Goal: Information Seeking & Learning: Learn about a topic

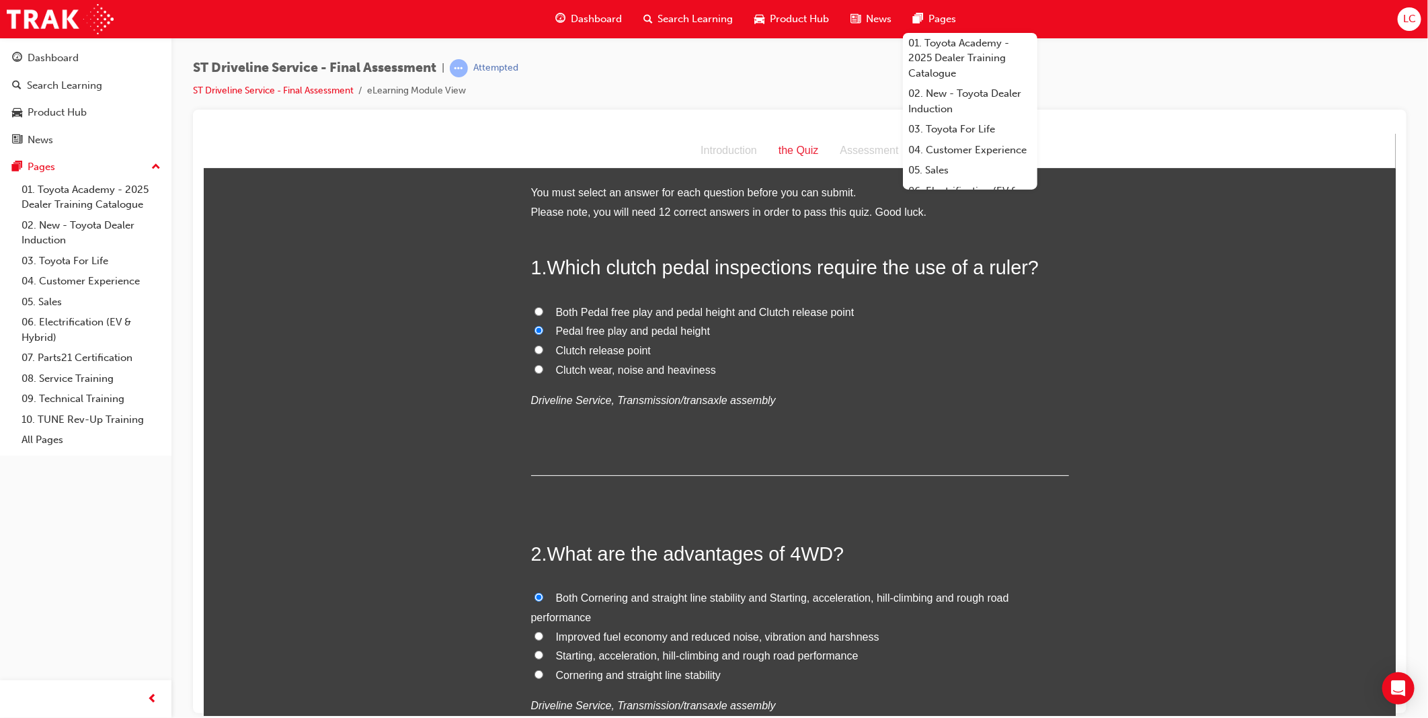
scroll to position [2166, 0]
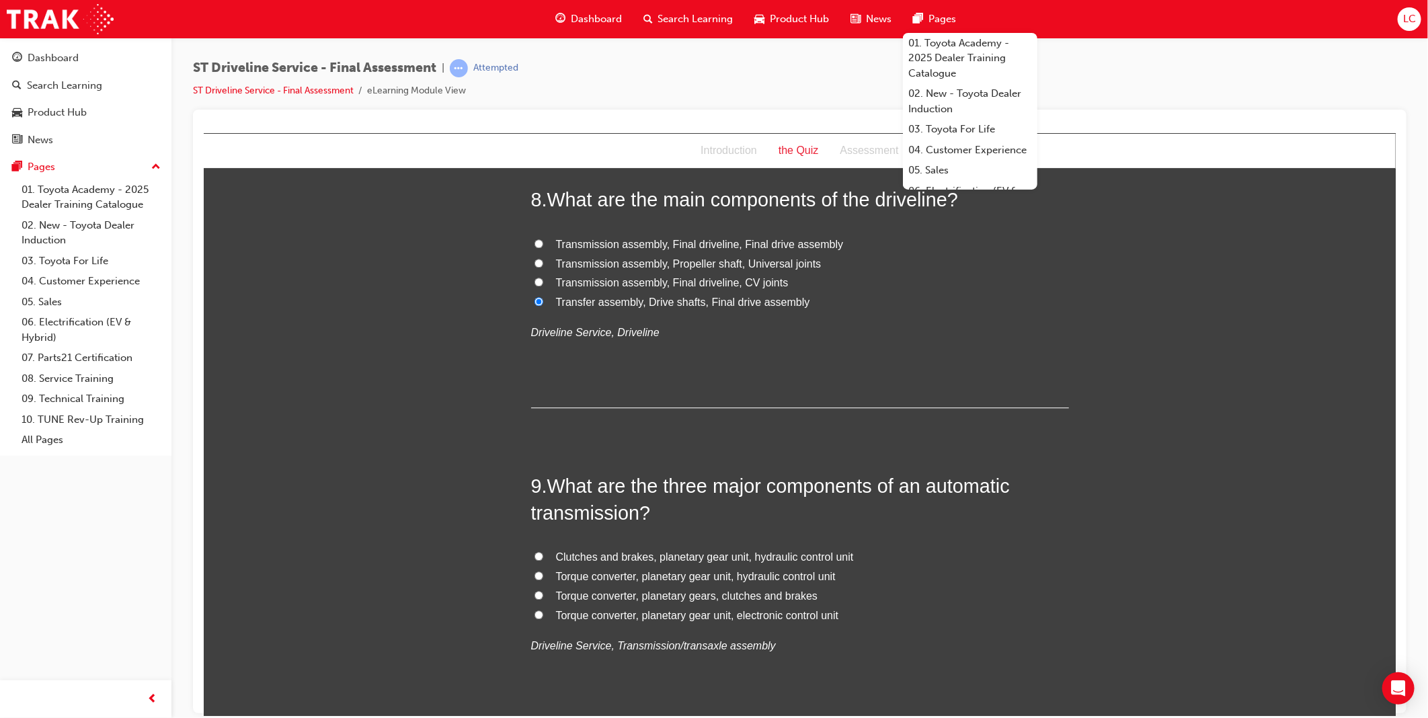
click at [1190, 374] on div "You must select an answer for each question before you can submit. Please note,…" at bounding box center [799, 345] width 1192 height 4657
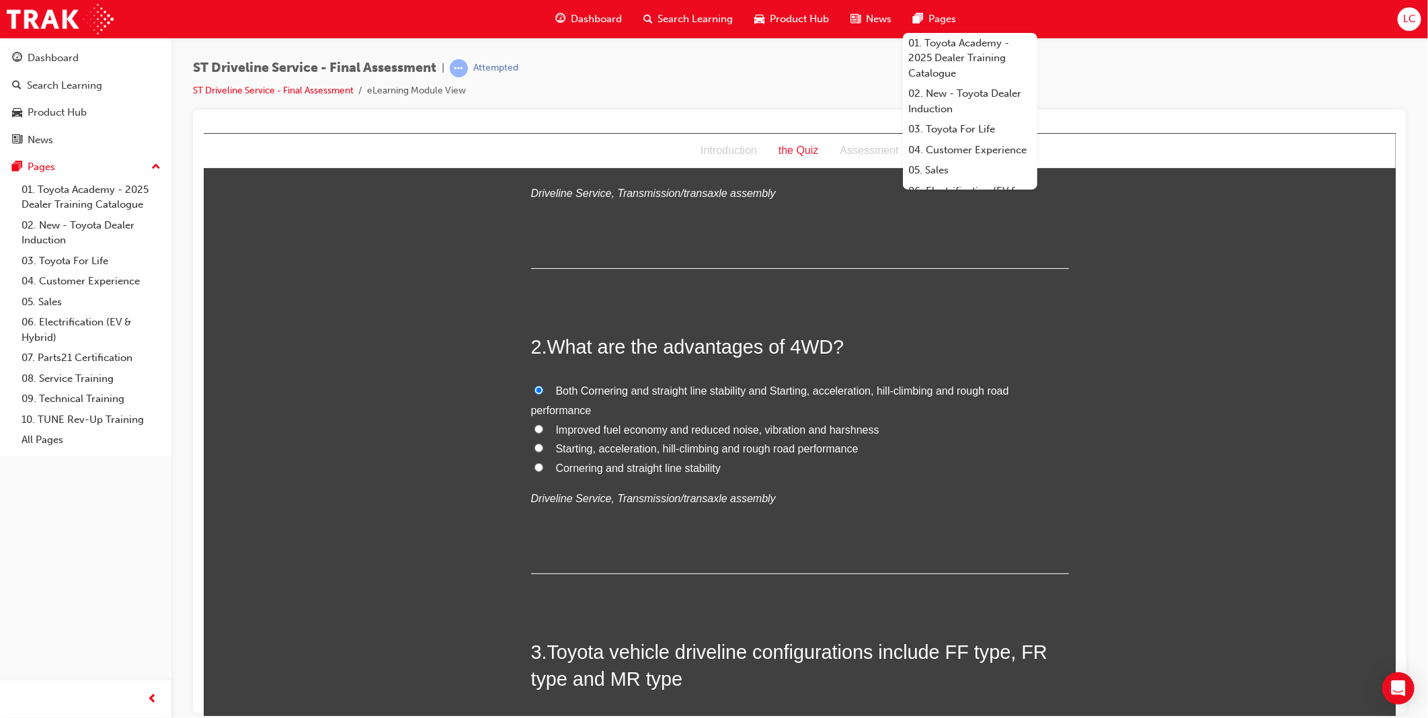
scroll to position [0, 0]
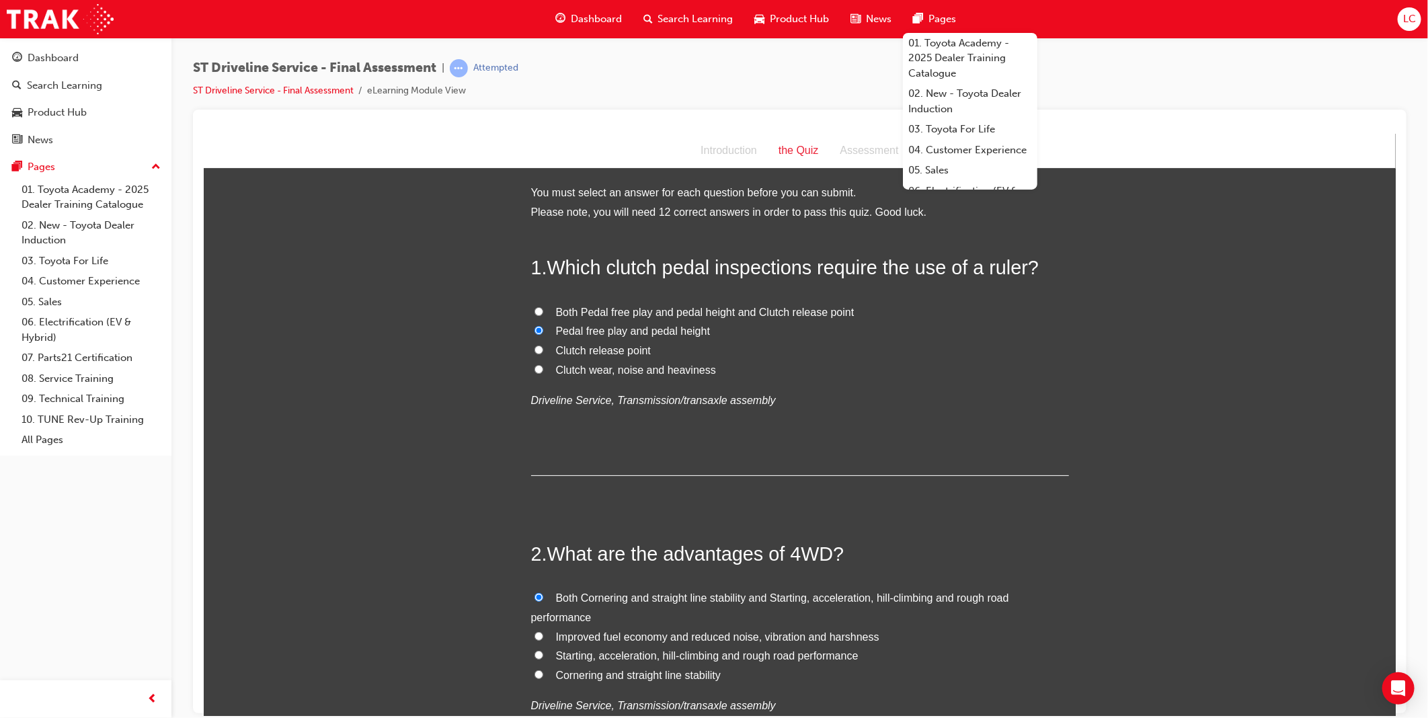
click at [1212, 126] on div at bounding box center [800, 126] width 1192 height 13
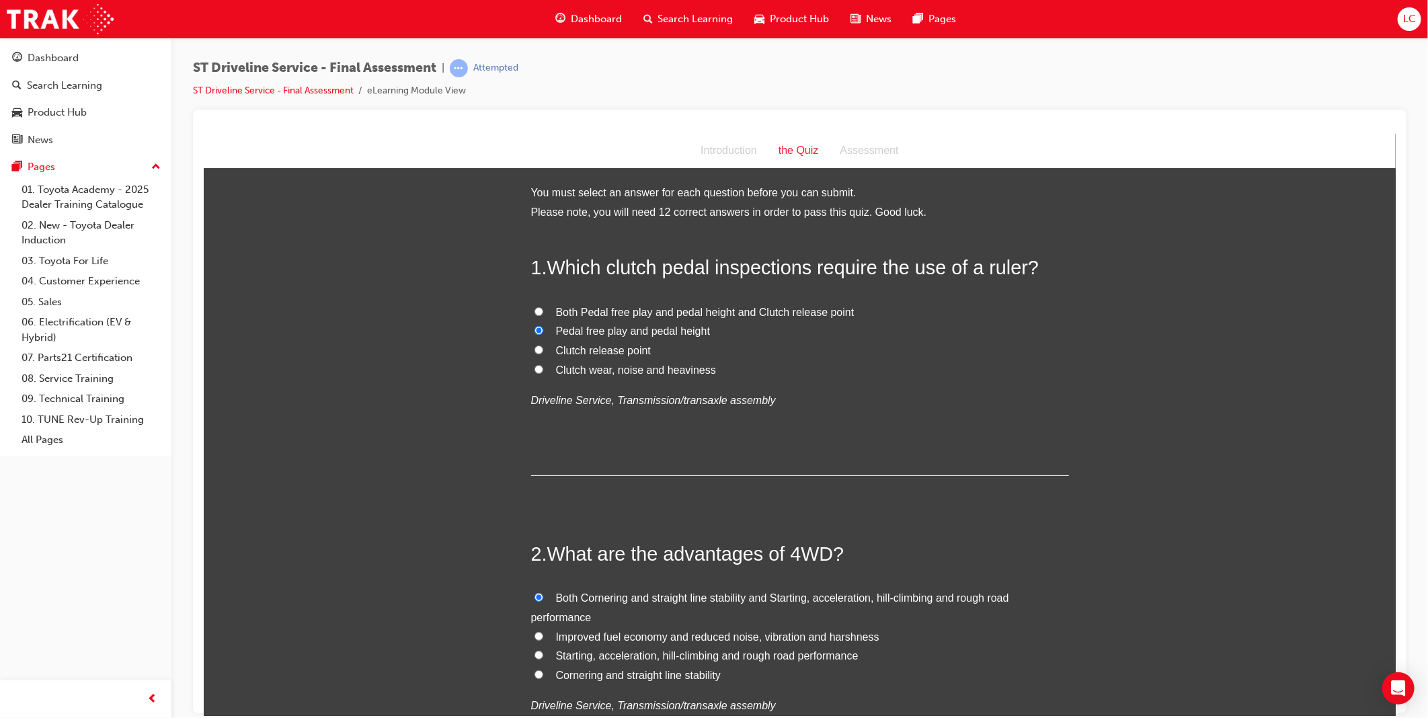
click at [1059, 56] on div "ST Driveline Service - Final Assessment | Attempted ST Driveline Service - Fina…" at bounding box center [799, 361] width 1256 height 647
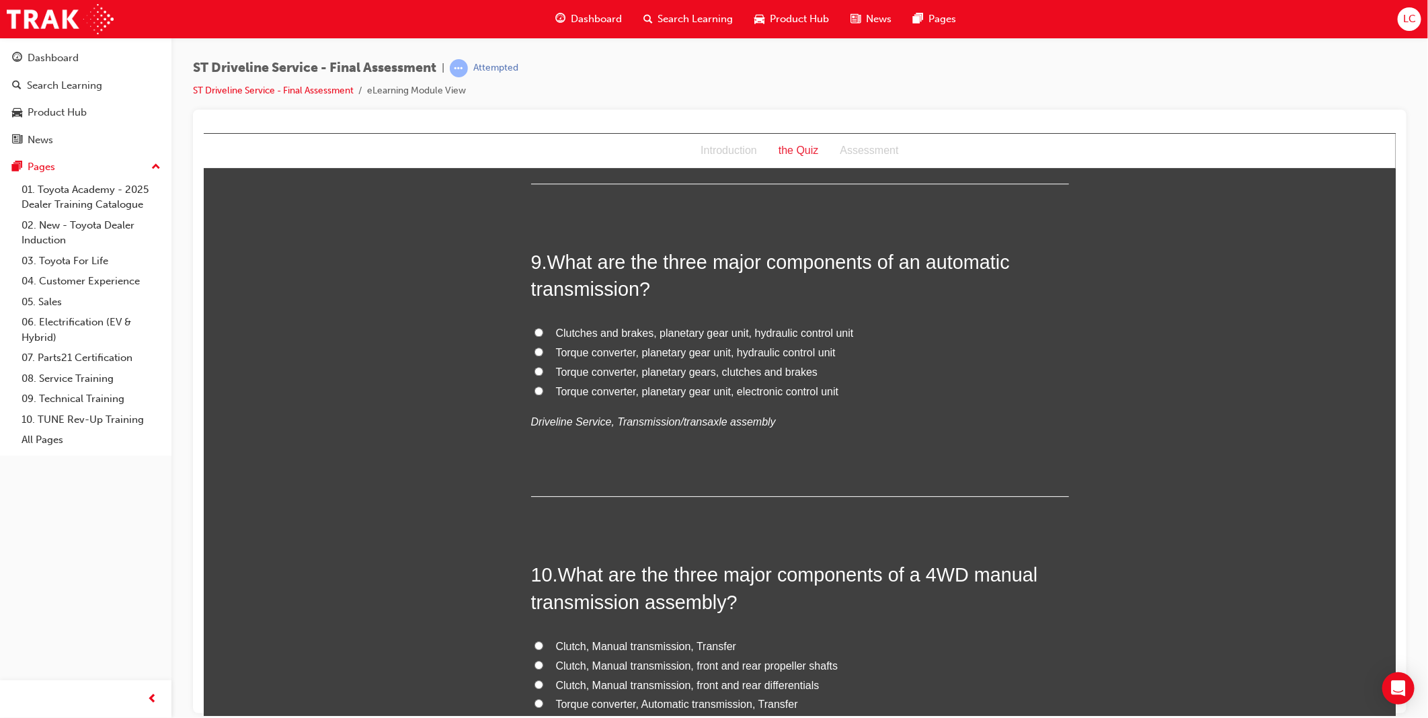
scroll to position [2465, 0]
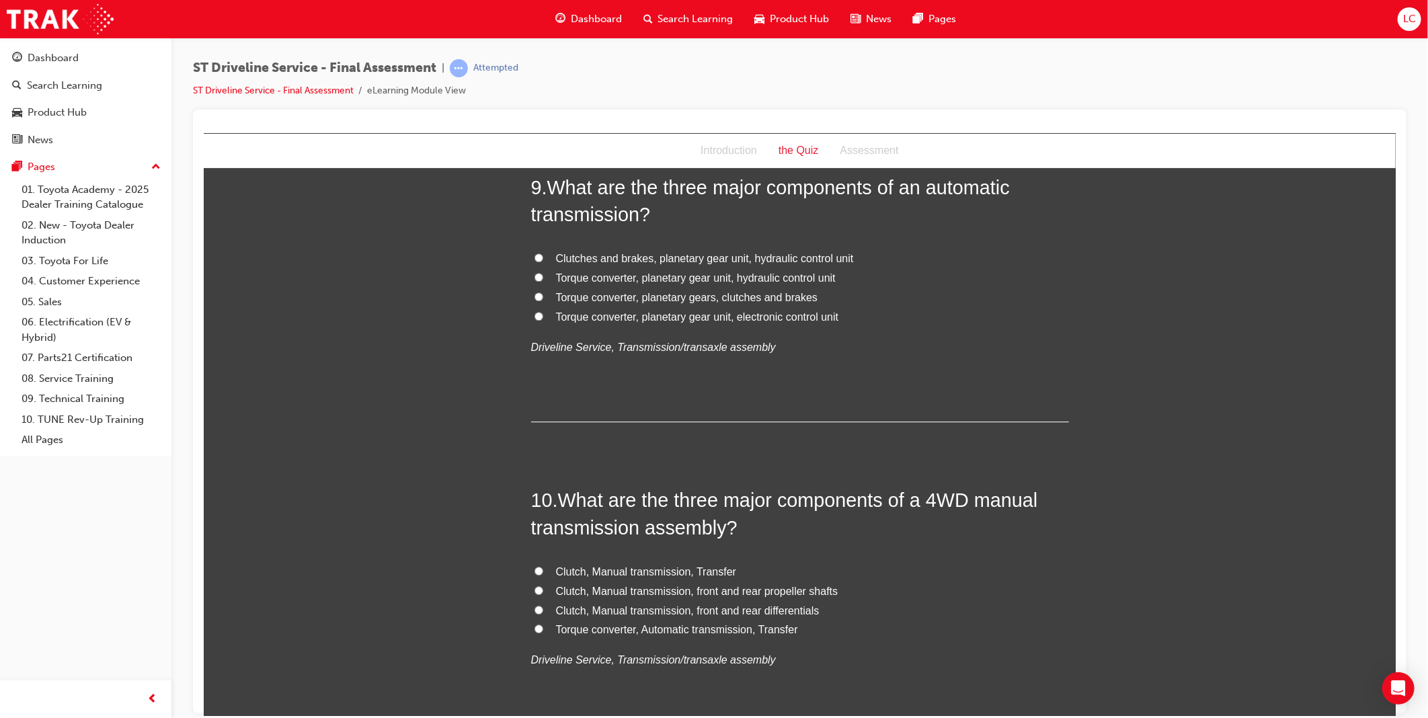
click at [689, 277] on span "Torque converter, planetary gear unit, hydraulic control unit" at bounding box center [695, 277] width 280 height 11
click at [543, 277] on input "Torque converter, planetary gear unit, hydraulic control unit" at bounding box center [538, 276] width 9 height 9
radio input "true"
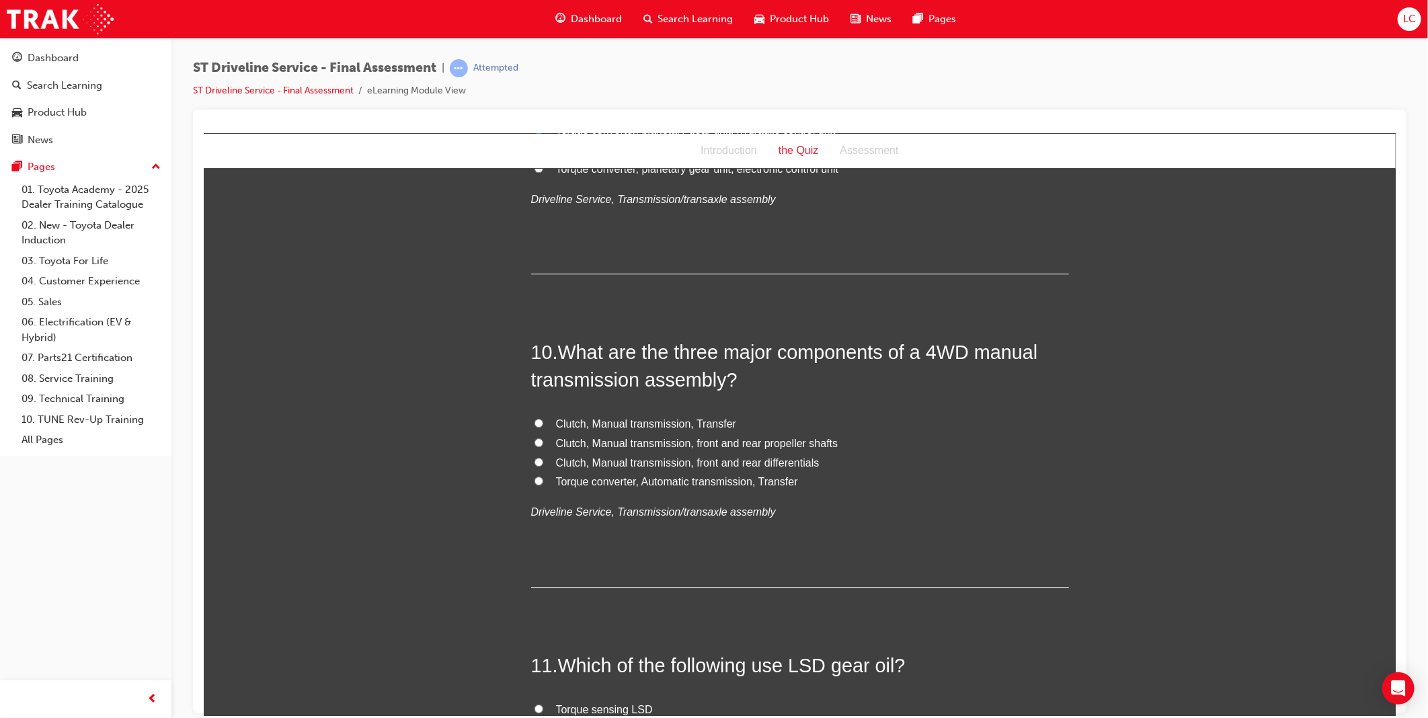
scroll to position [2614, 0]
click at [679, 424] on span "Clutch, Manual transmission, Transfer" at bounding box center [645, 421] width 181 height 11
click at [543, 424] on input "Clutch, Manual transmission, Transfer" at bounding box center [538, 421] width 9 height 9
radio input "true"
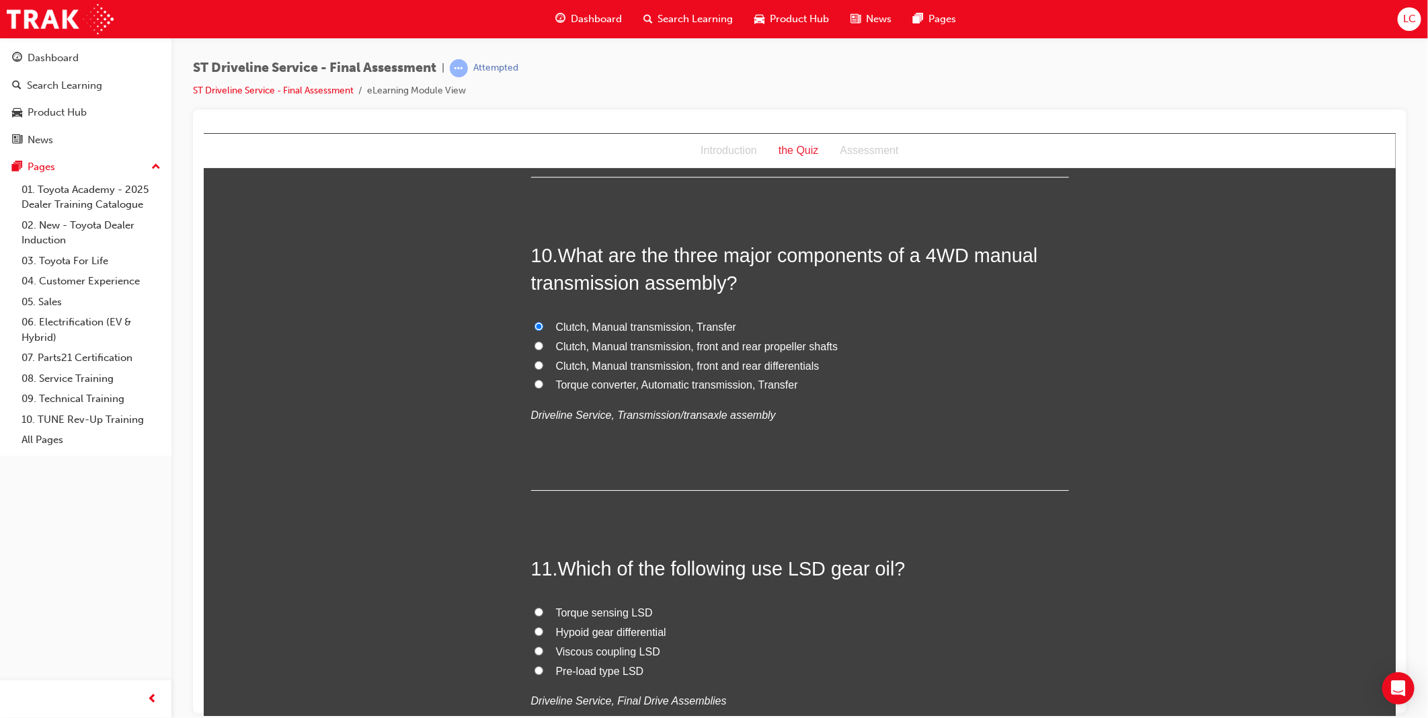
scroll to position [2913, 0]
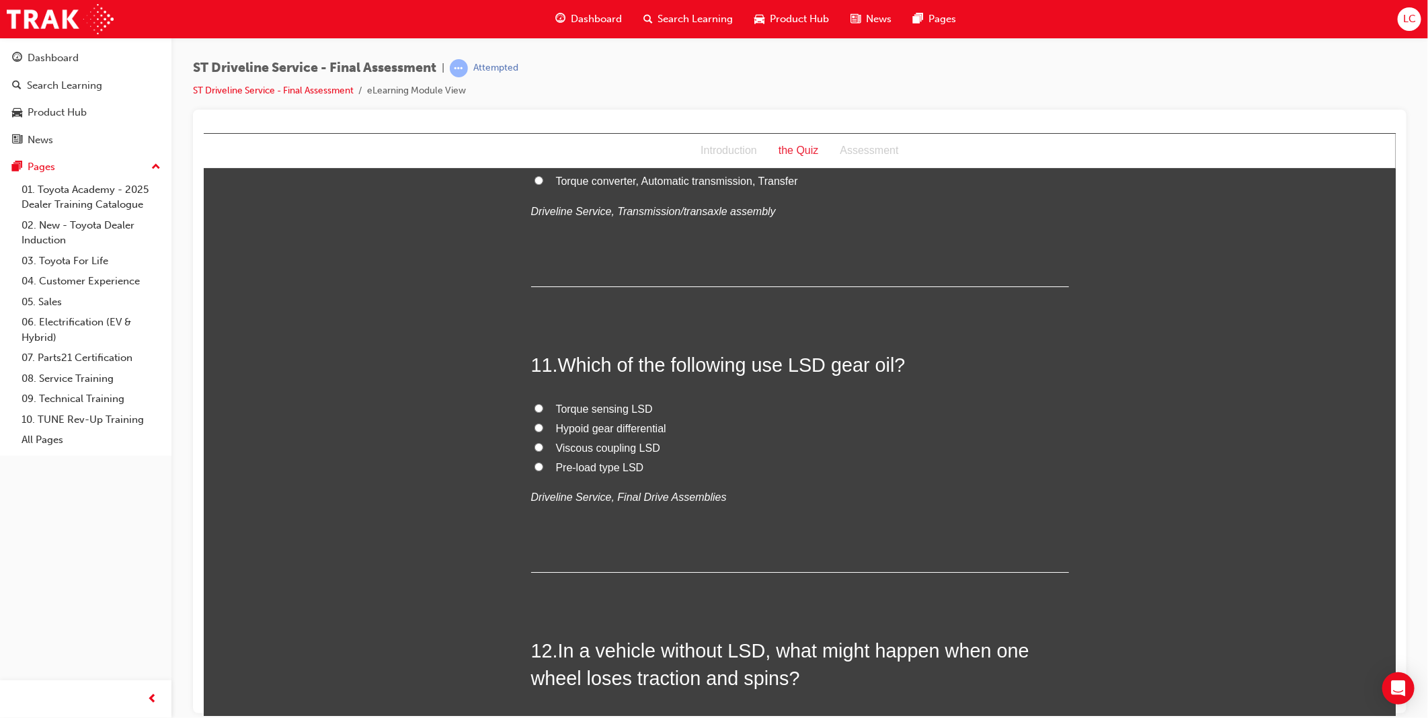
click at [611, 405] on span "Torque sensing LSD" at bounding box center [603, 408] width 97 height 11
click at [543, 405] on input "Torque sensing LSD" at bounding box center [538, 407] width 9 height 9
radio input "true"
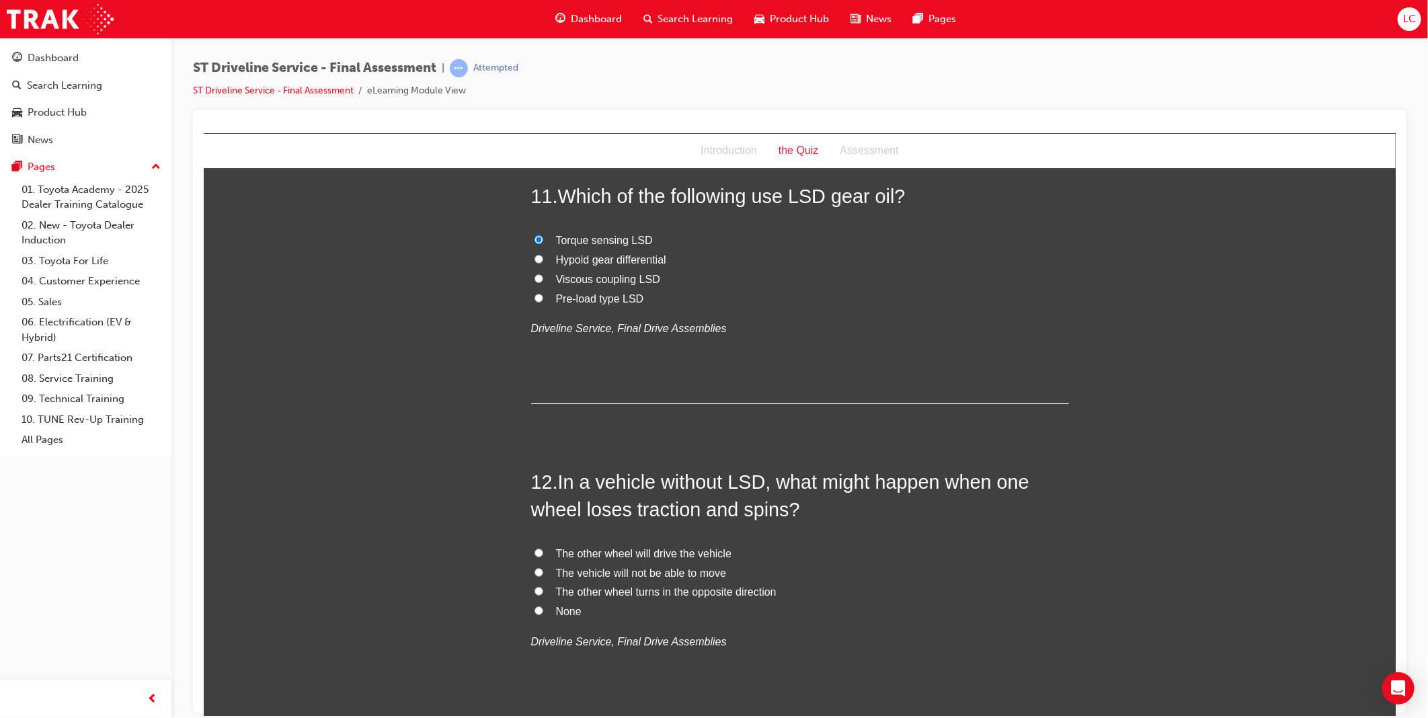
scroll to position [3211, 0]
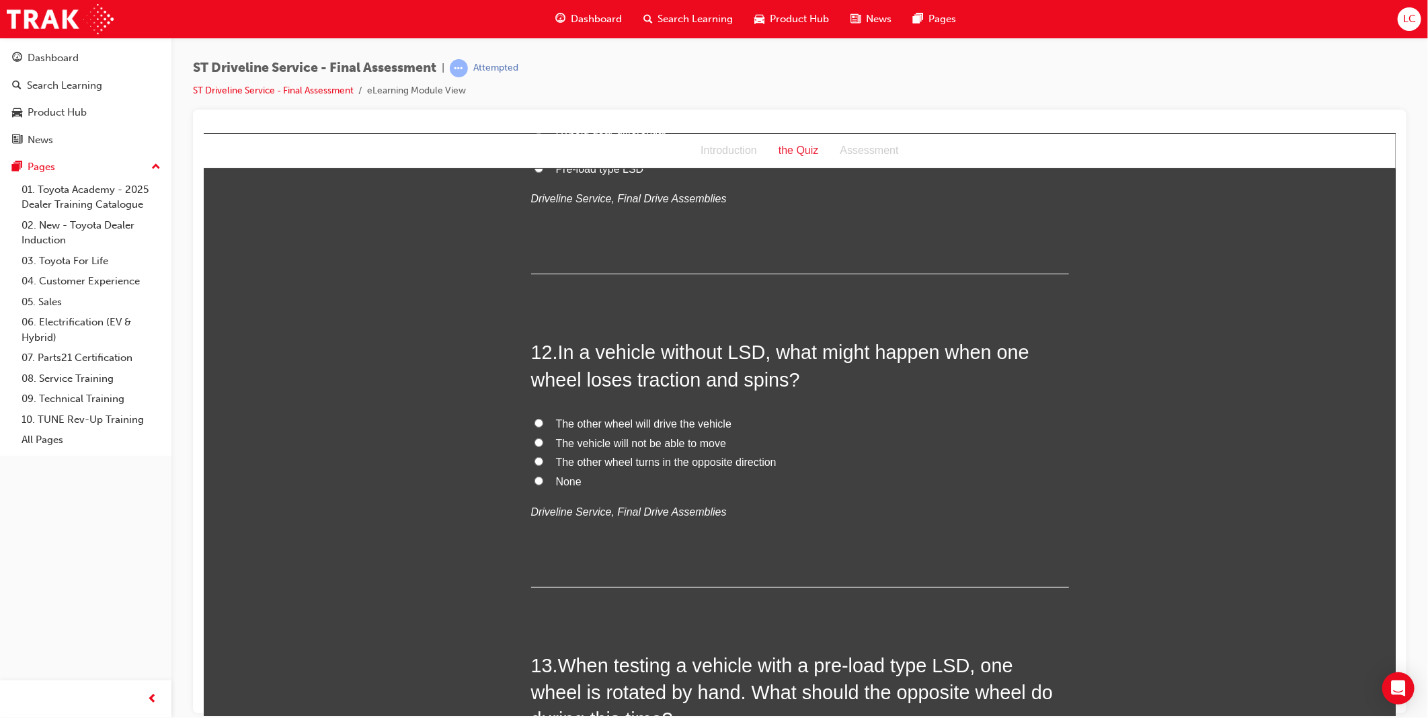
click at [676, 444] on span "The vehicle will not be able to move" at bounding box center [640, 442] width 170 height 11
click at [543, 444] on input "The vehicle will not be able to move" at bounding box center [538, 442] width 9 height 9
radio input "true"
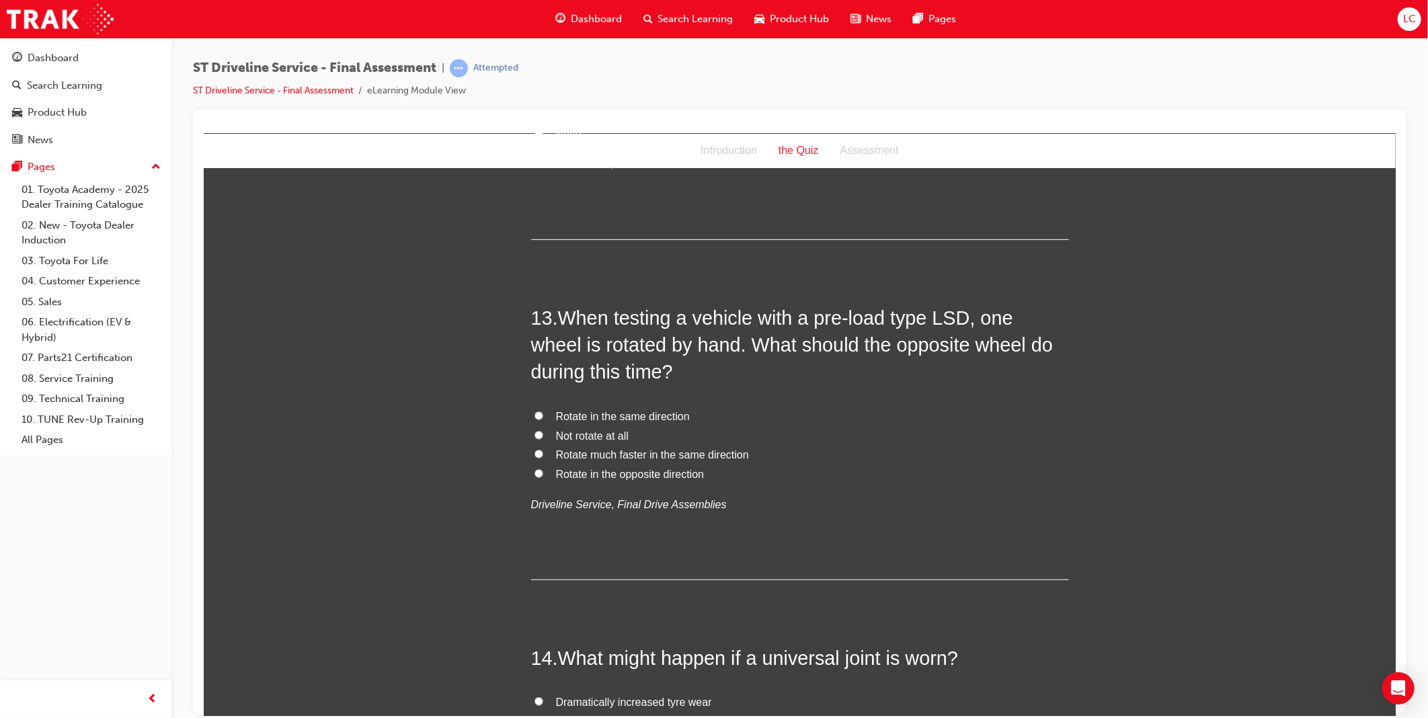
scroll to position [3585, 0]
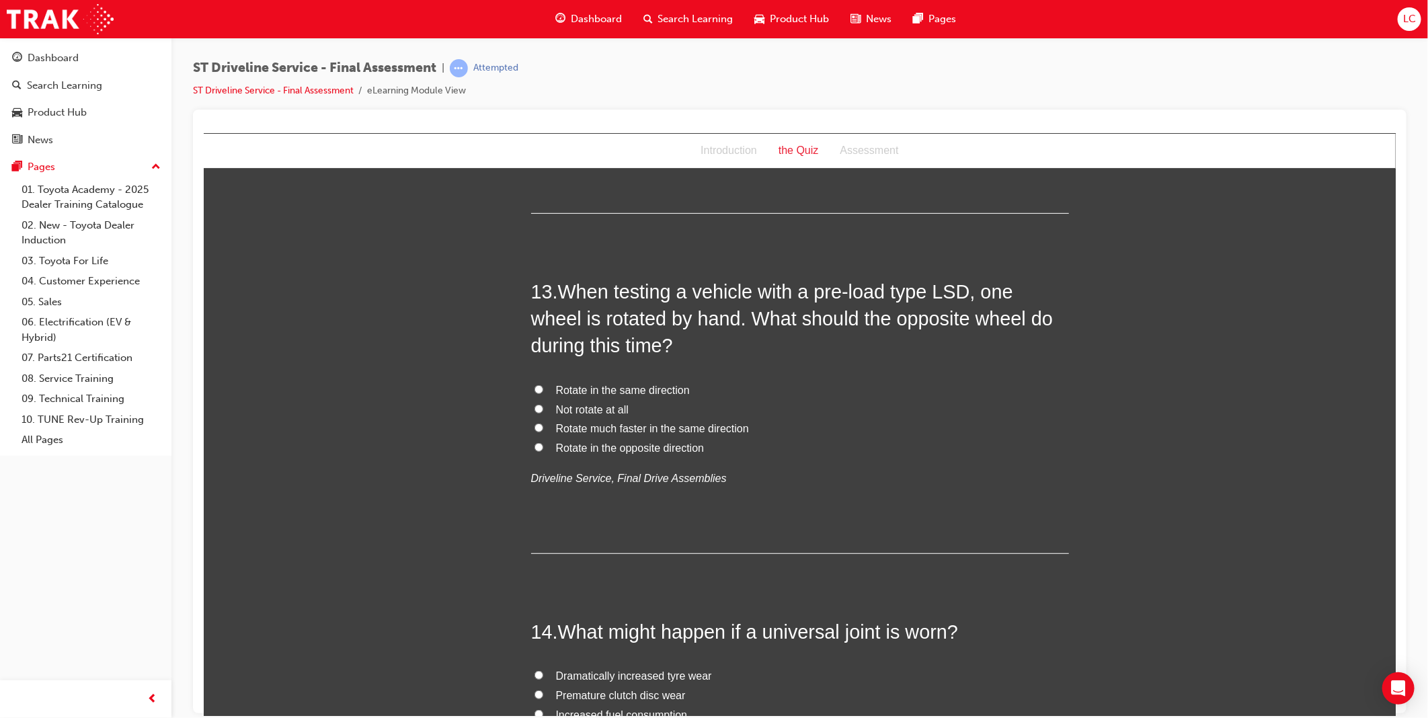
click at [652, 448] on span "Rotate in the opposite direction" at bounding box center [629, 447] width 149 height 11
click at [543, 448] on input "Rotate in the opposite direction" at bounding box center [538, 446] width 9 height 9
radio input "true"
click at [639, 389] on span "Rotate in the same direction" at bounding box center [622, 389] width 134 height 11
click at [543, 389] on input "Rotate in the same direction" at bounding box center [538, 389] width 9 height 9
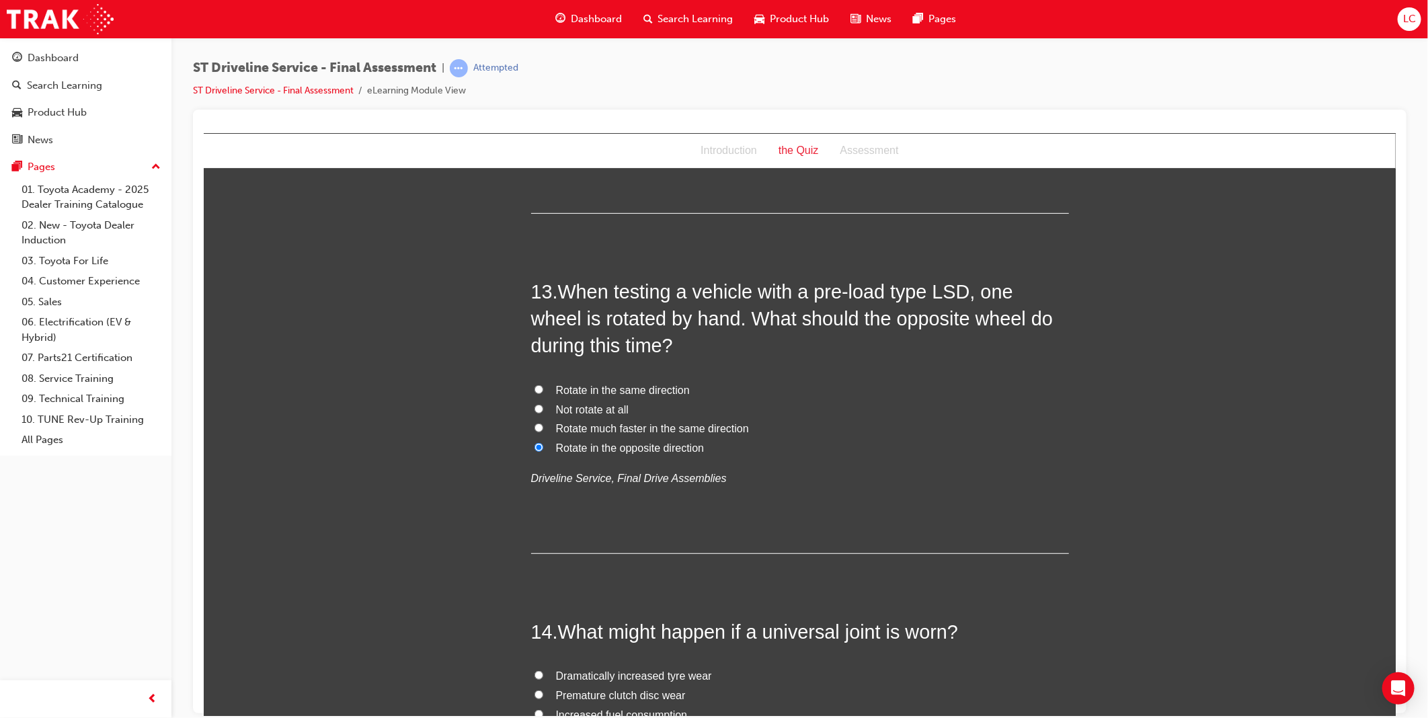
radio input "true"
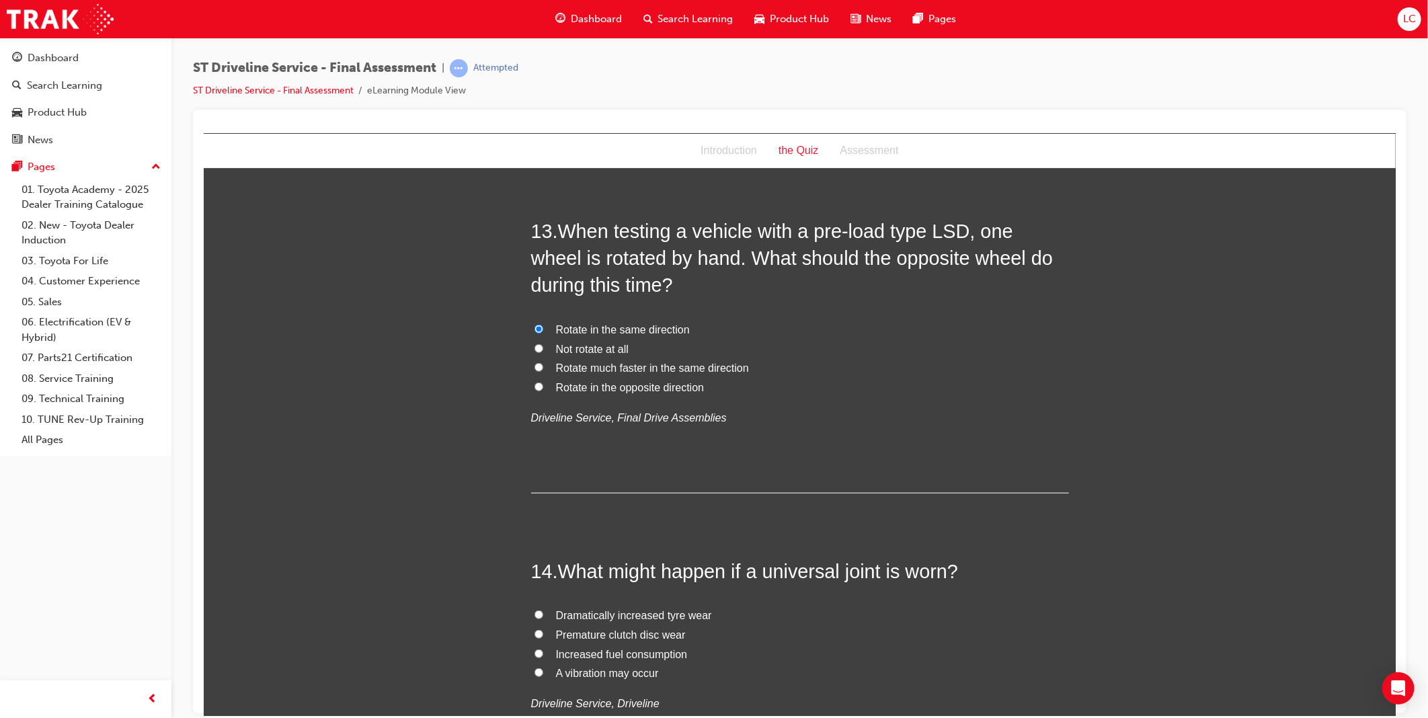
scroll to position [3884, 0]
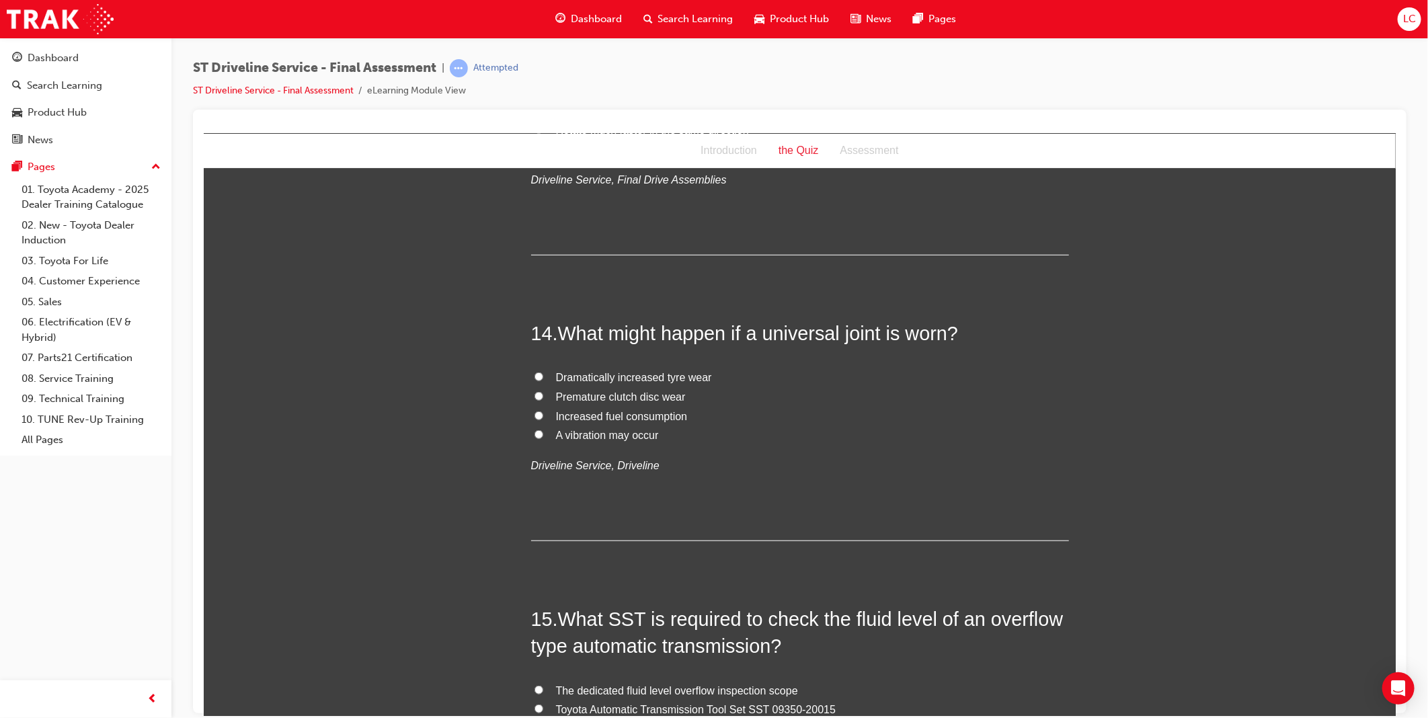
click at [633, 438] on span "A vibration may occur" at bounding box center [606, 434] width 103 height 11
click at [543, 438] on input "A vibration may occur" at bounding box center [538, 434] width 9 height 9
radio input "true"
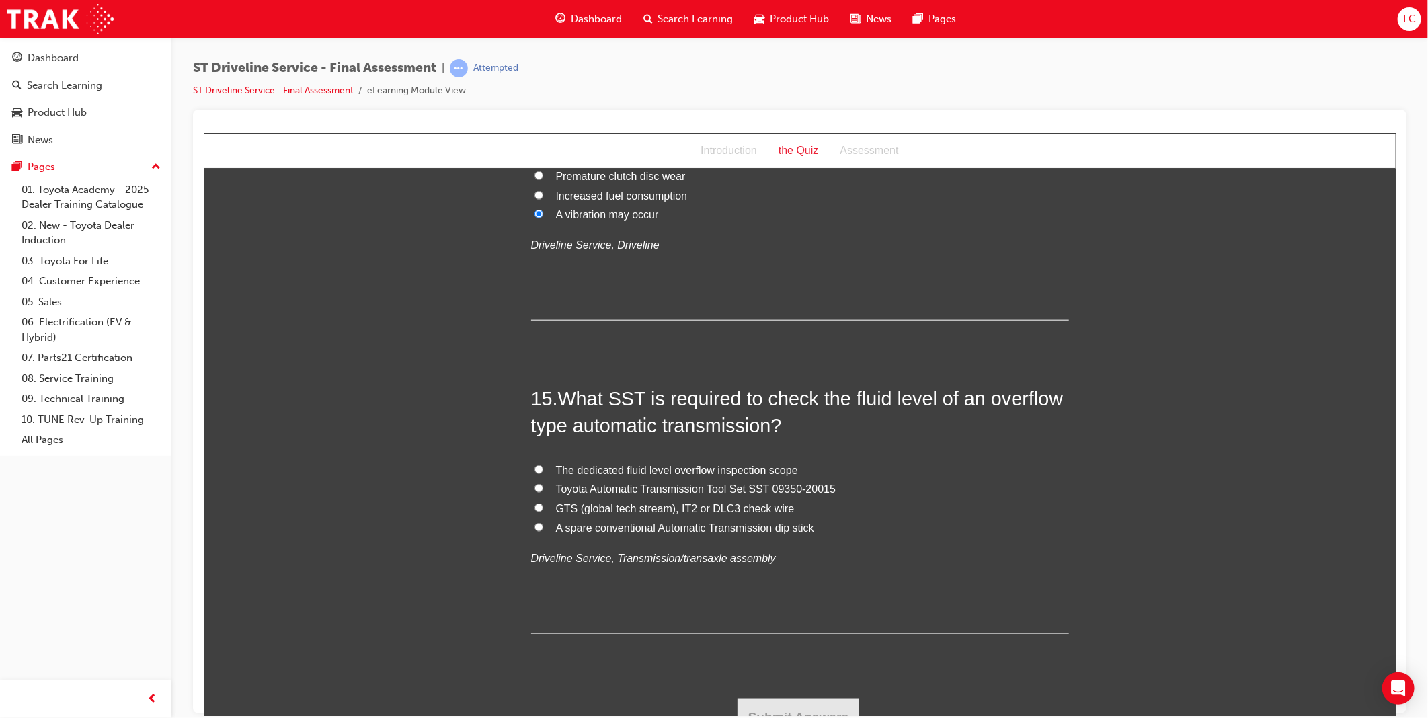
scroll to position [4108, 0]
click at [743, 482] on span "Toyota Automatic Transmission Tool Set SST 09350-20015" at bounding box center [695, 484] width 280 height 11
click at [543, 482] on input "Toyota Automatic Transmission Tool Set SST 09350-20015" at bounding box center [538, 483] width 9 height 9
radio input "true"
click at [794, 698] on button "Submit Answers" at bounding box center [798, 713] width 122 height 38
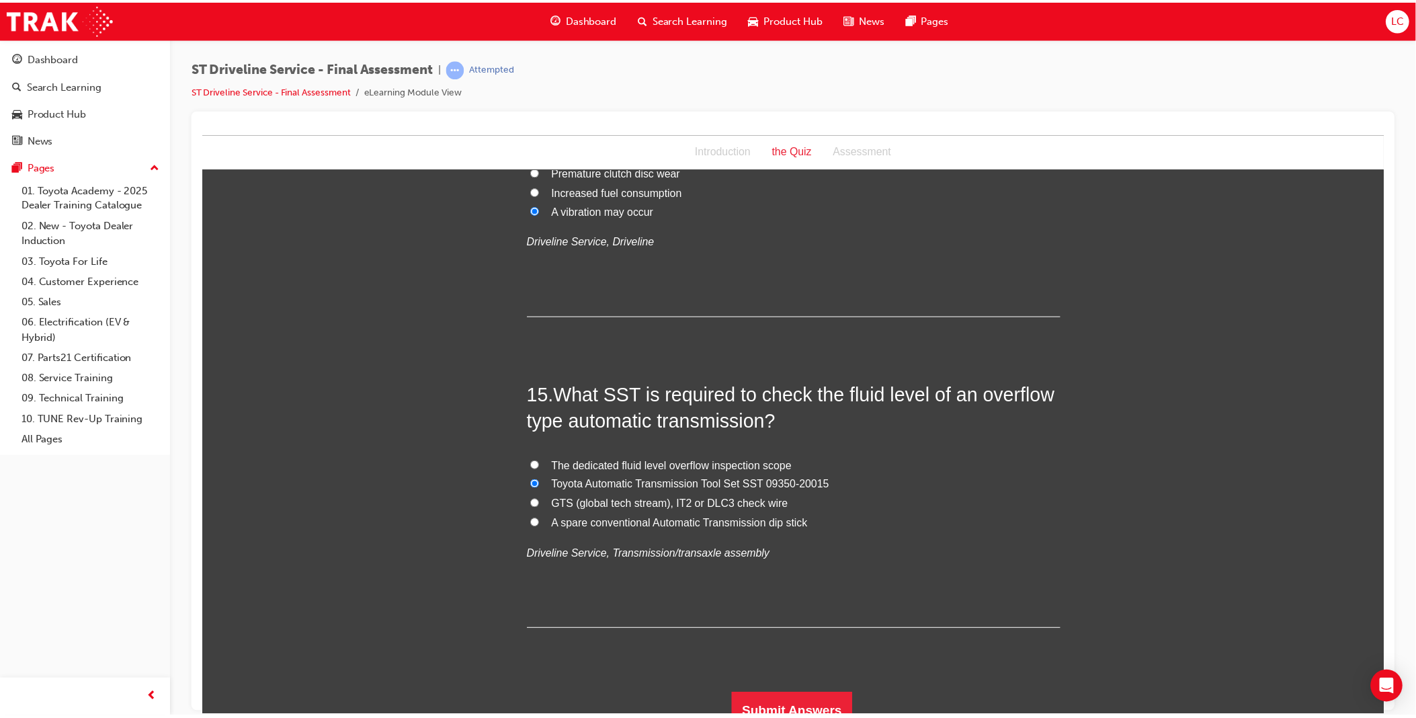
scroll to position [0, 0]
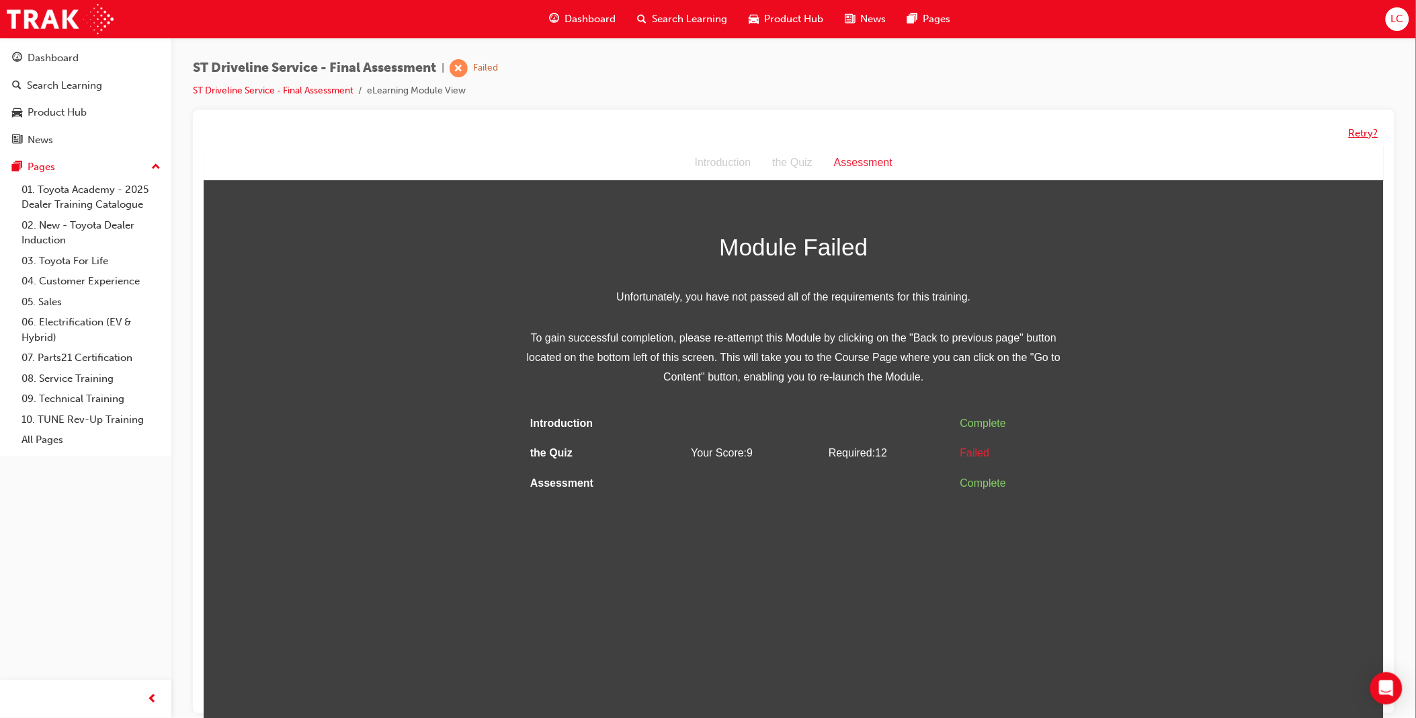
click at [1360, 132] on button "Retry?" at bounding box center [1364, 133] width 30 height 15
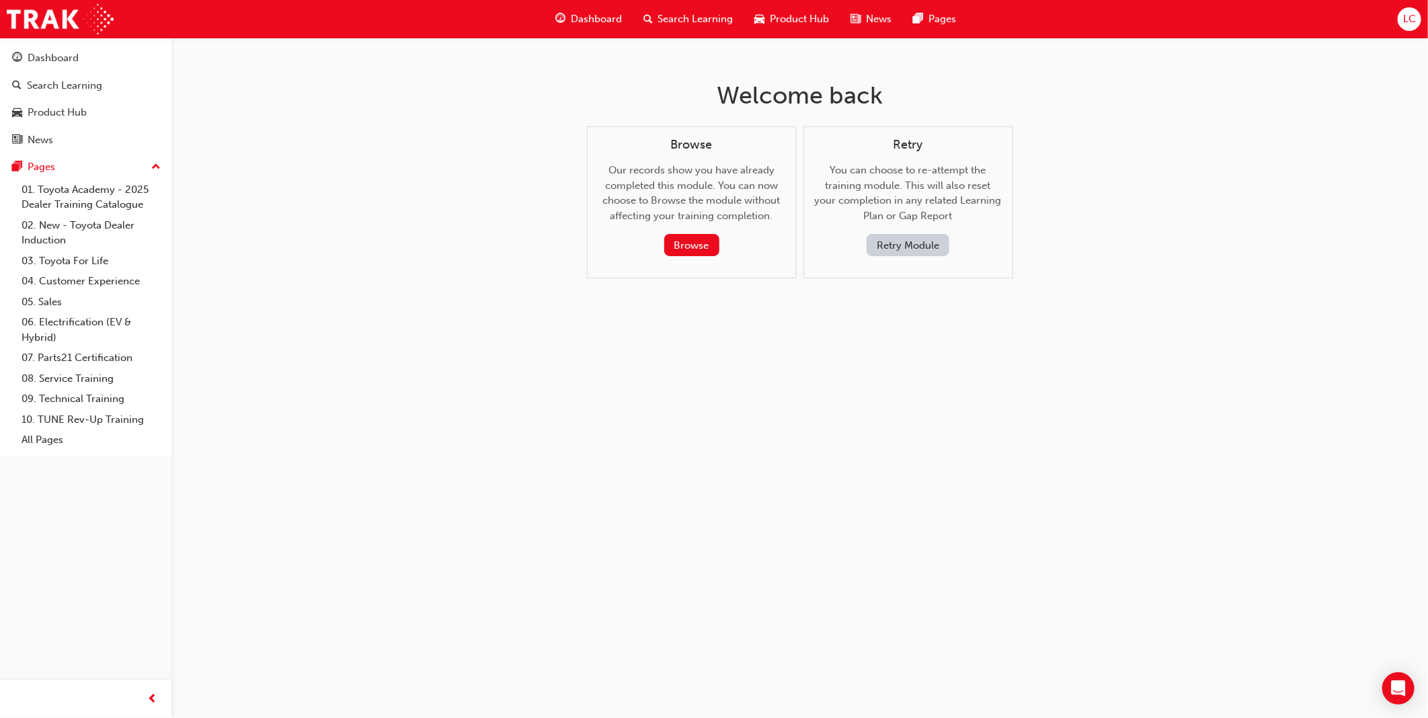
click at [905, 245] on button "Retry Module" at bounding box center [908, 245] width 83 height 22
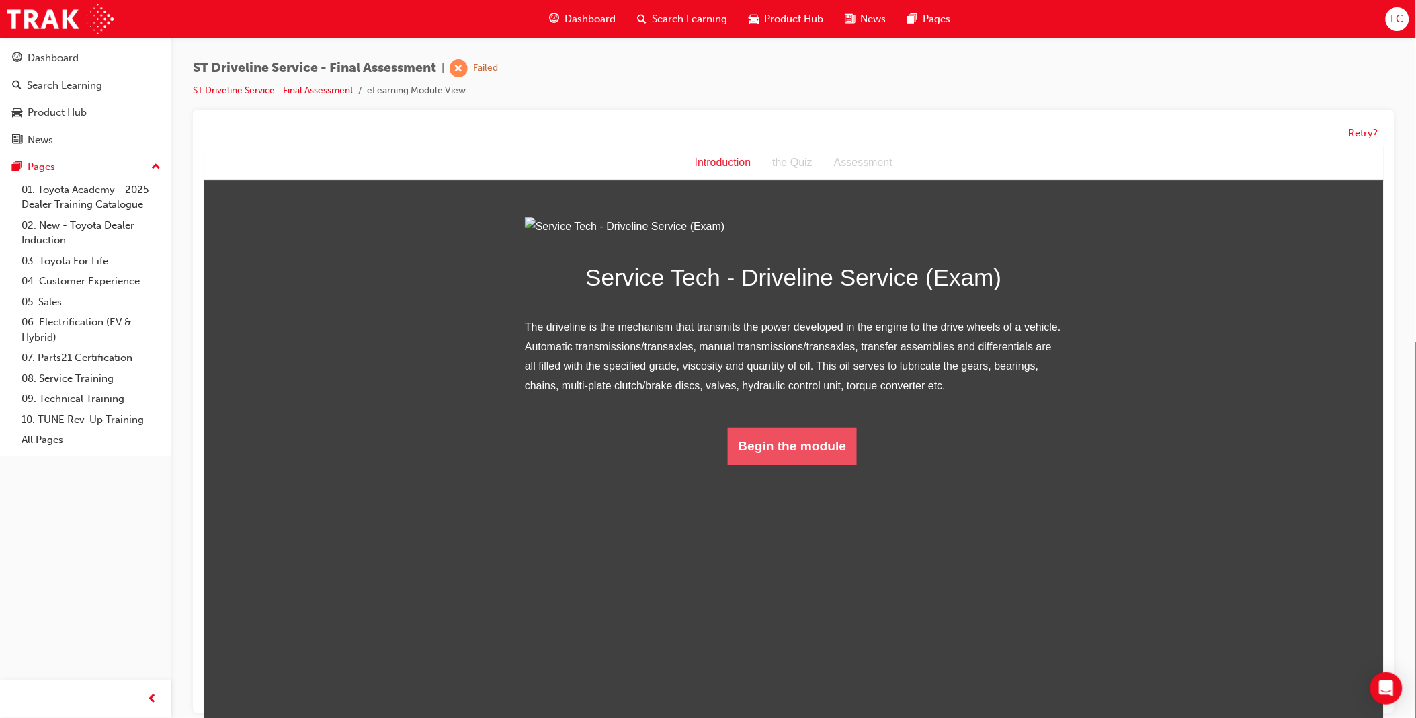
click at [802, 465] on button "Begin the module" at bounding box center [792, 446] width 130 height 38
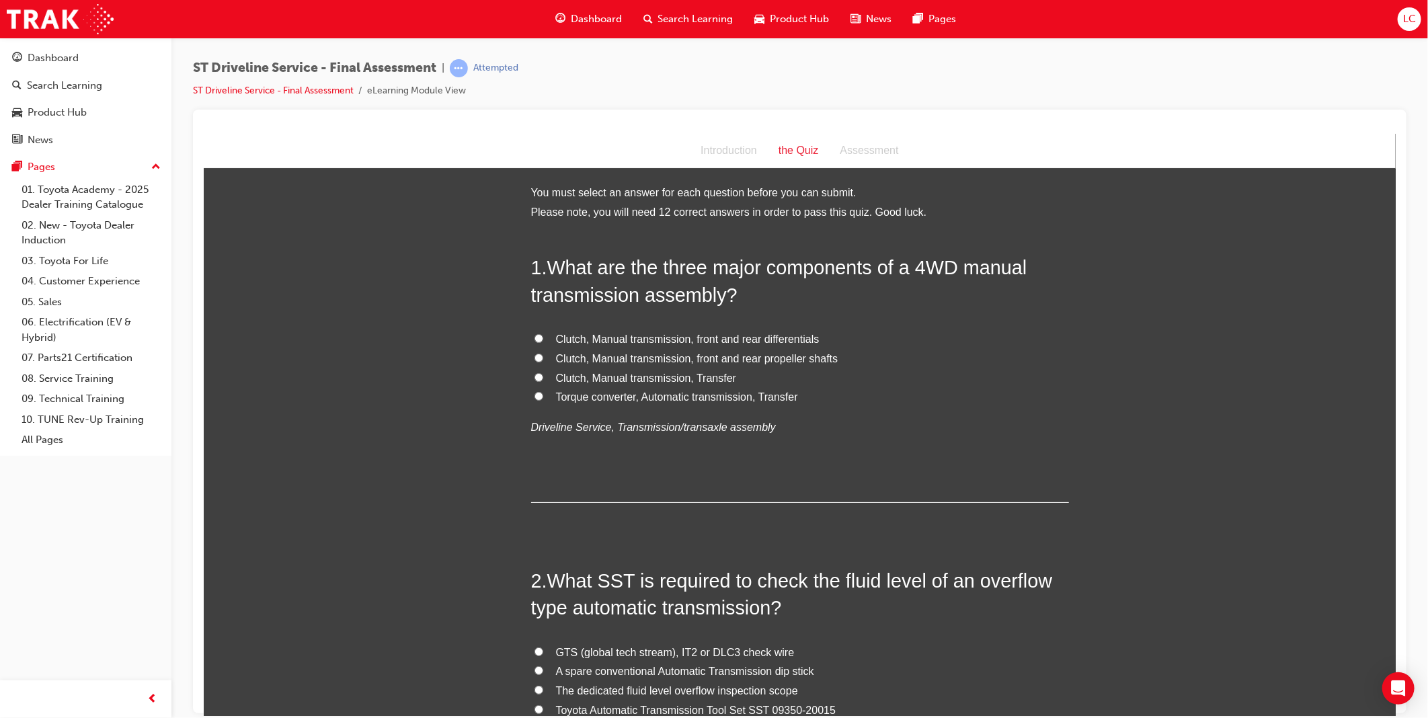
click at [729, 338] on span "Clutch, Manual transmission, front and rear differentials" at bounding box center [687, 338] width 264 height 11
click at [543, 338] on input "Clutch, Manual transmission, front and rear differentials" at bounding box center [538, 337] width 9 height 9
radio input "true"
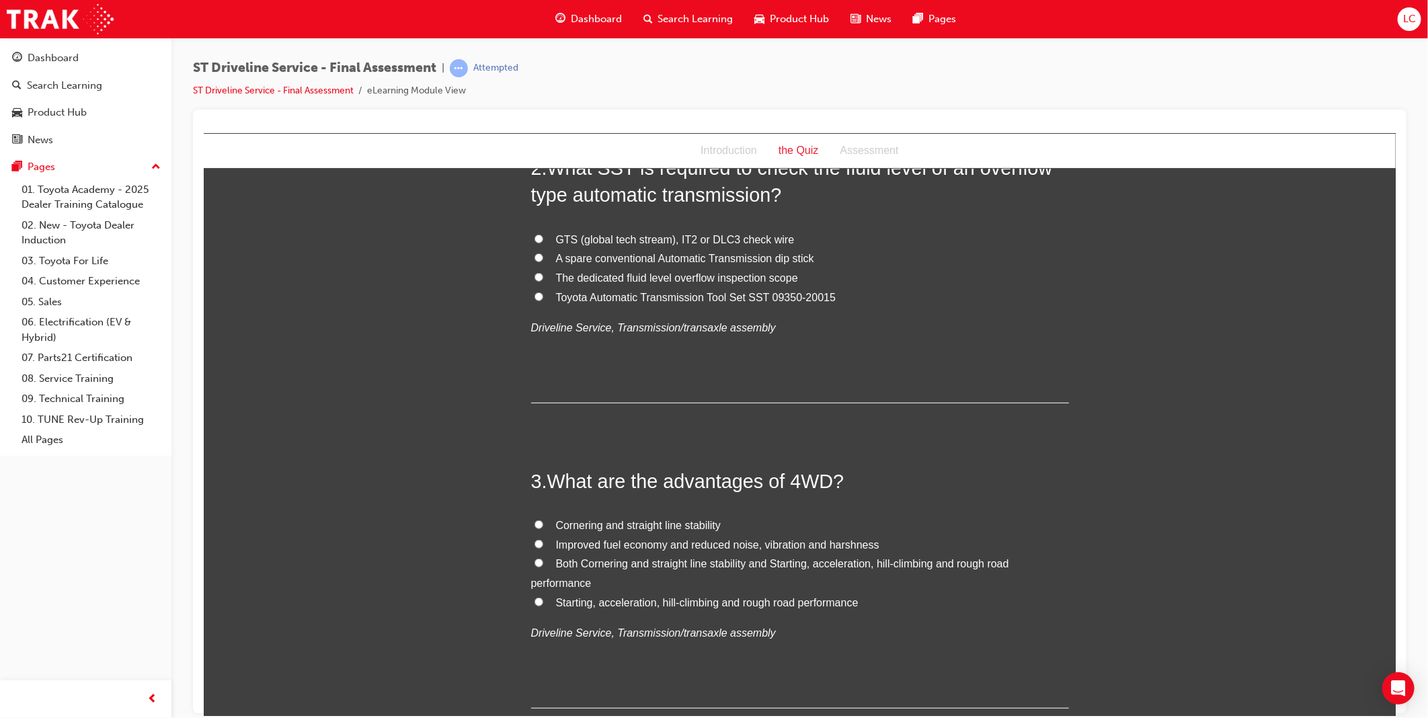
scroll to position [448, 0]
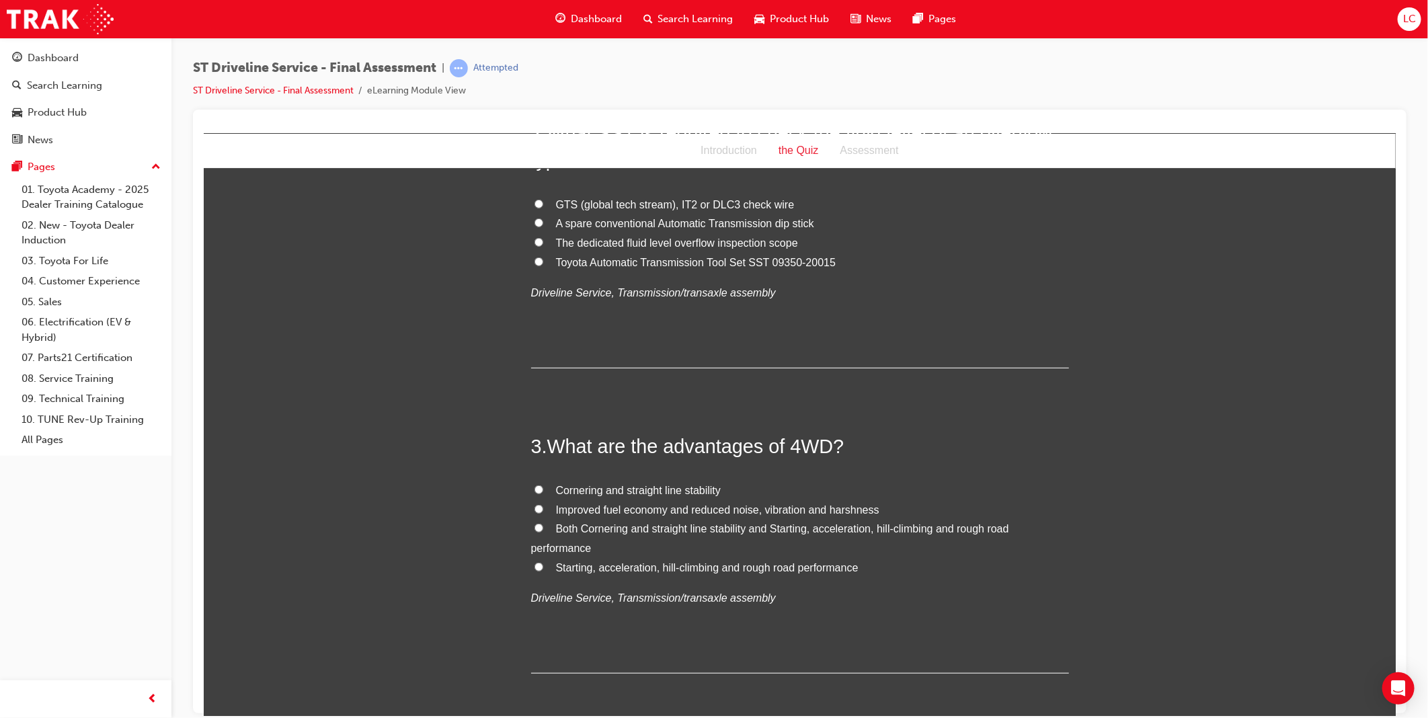
click at [870, 532] on span "Both Cornering and straight line stability and Starting, acceleration, hill-cli…" at bounding box center [769, 537] width 478 height 31
click at [543, 532] on input "Both Cornering and straight line stability and Starting, acceleration, hill-cli…" at bounding box center [538, 527] width 9 height 9
radio input "true"
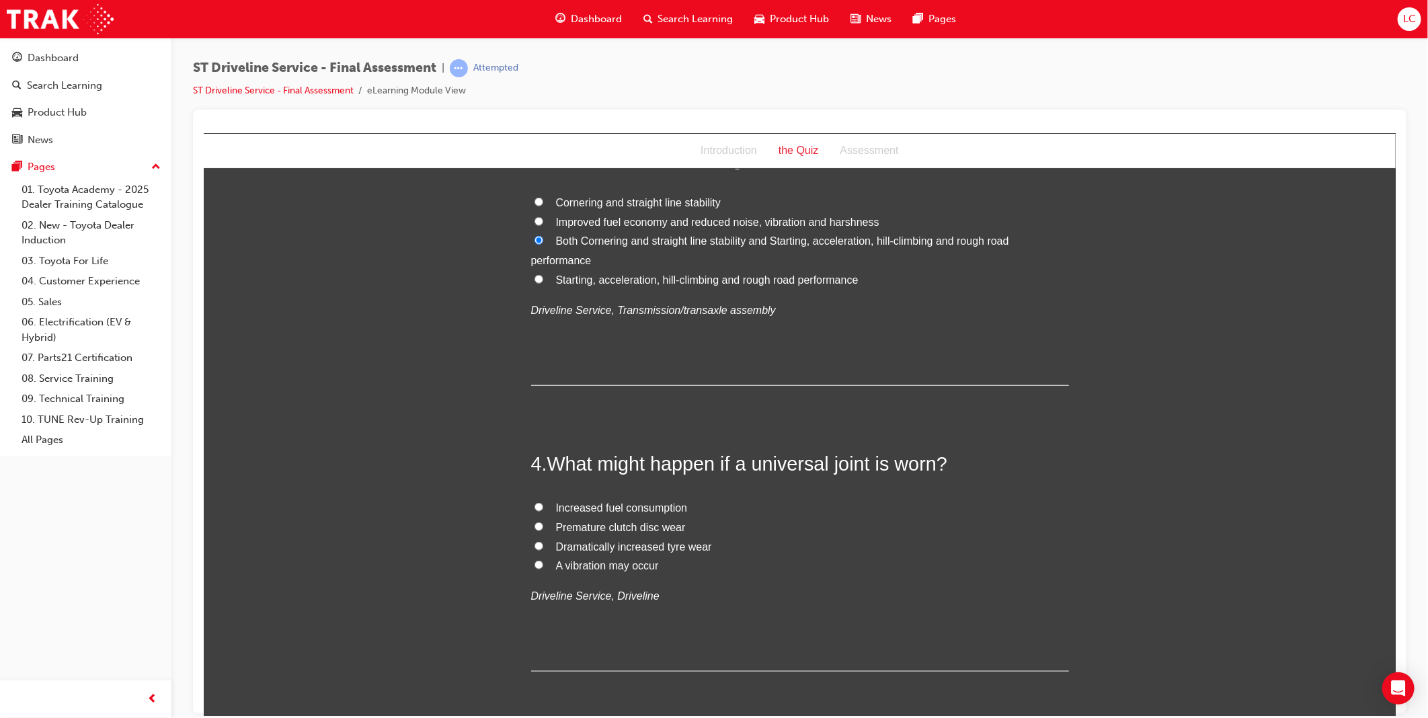
scroll to position [822, 0]
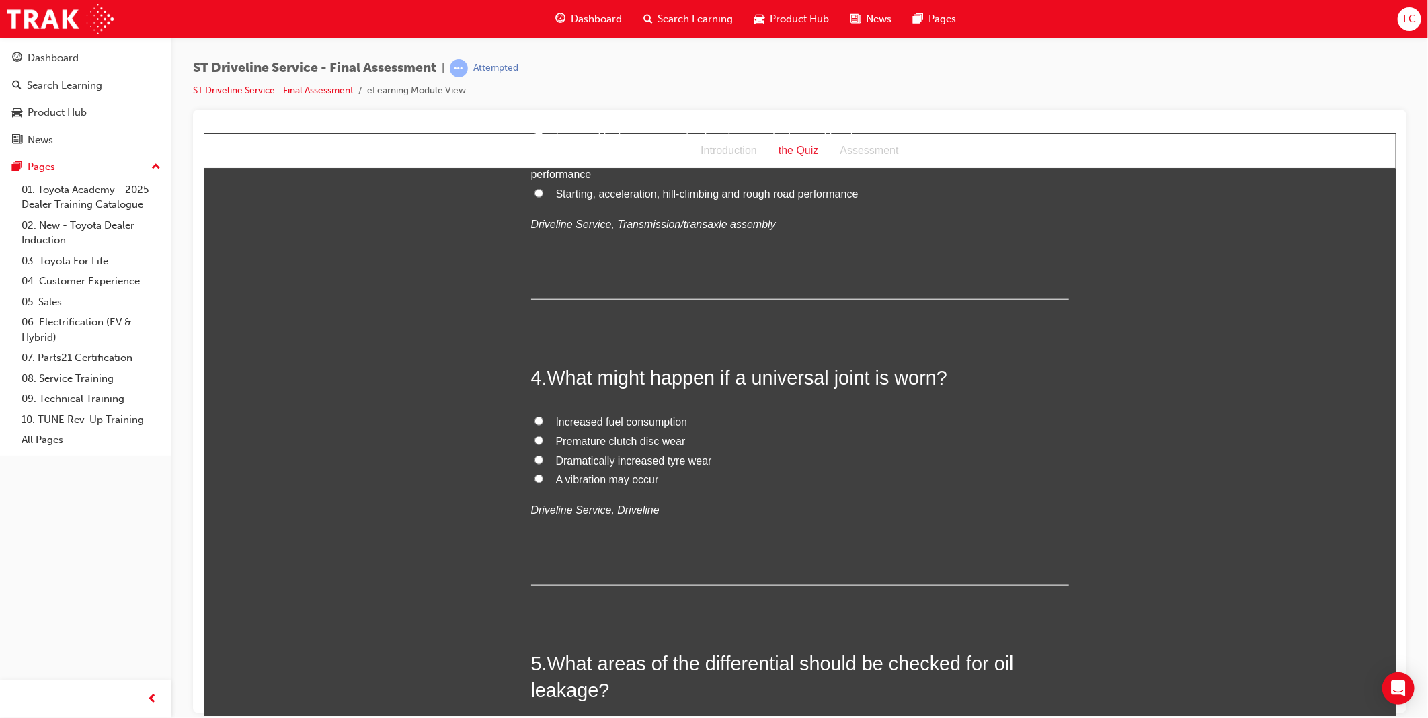
click at [625, 479] on span "A vibration may occur" at bounding box center [606, 478] width 103 height 11
click at [543, 479] on input "A vibration may occur" at bounding box center [538, 478] width 9 height 9
radio input "true"
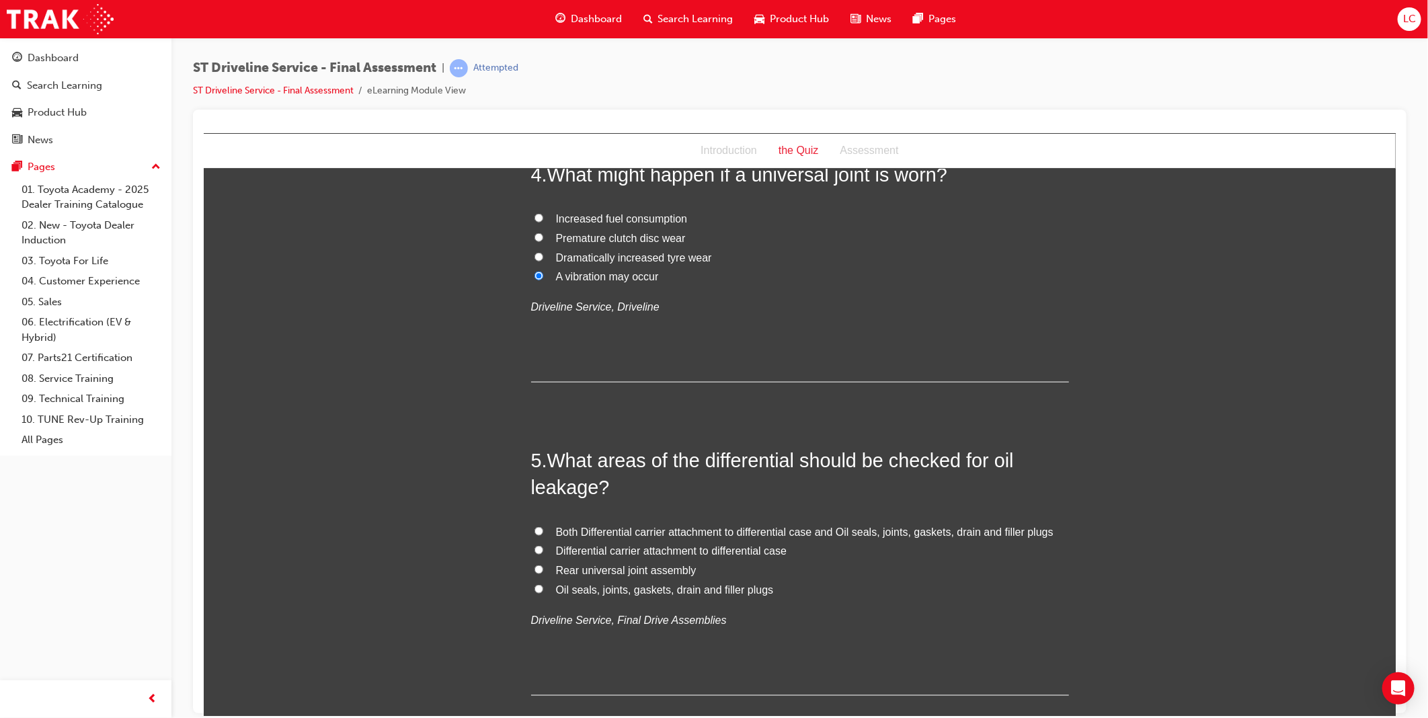
scroll to position [1045, 0]
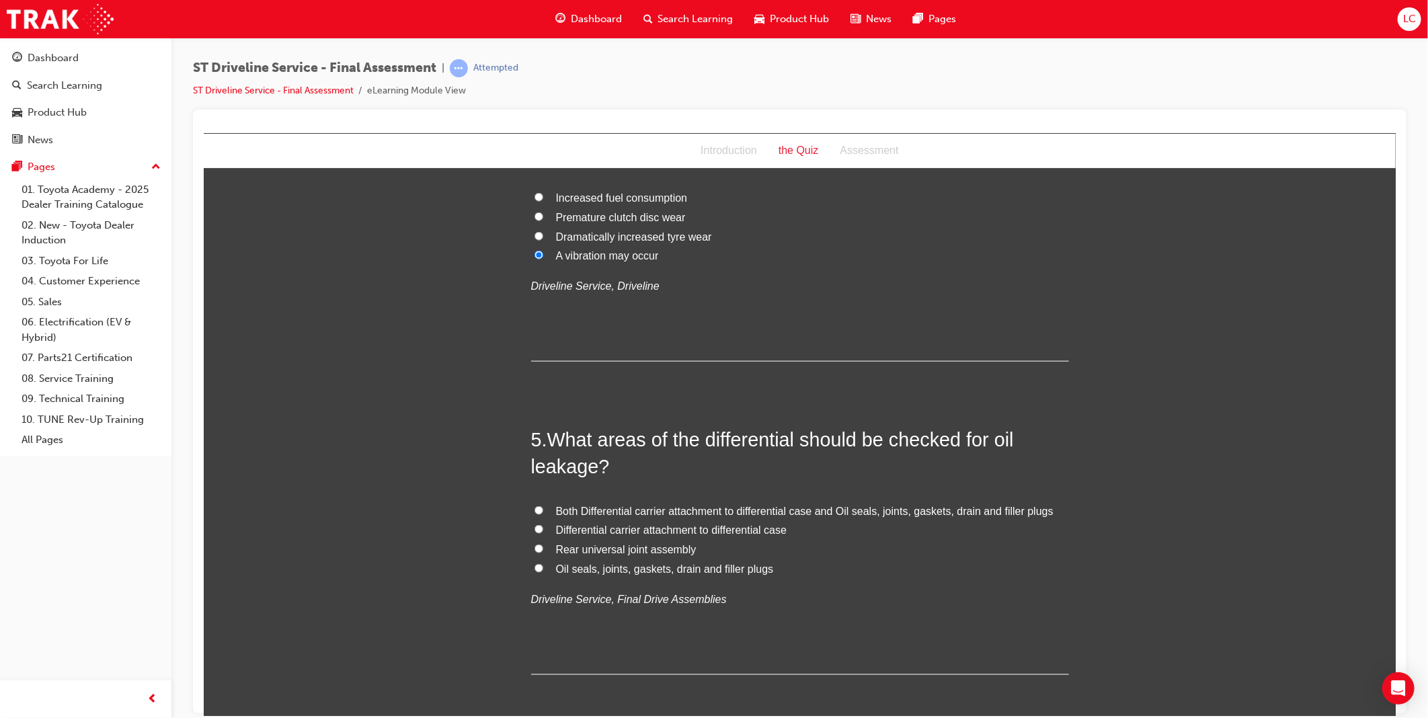
click at [940, 510] on span "Both Differential carrier attachment to differential case and Oil seals, joints…" at bounding box center [803, 510] width 497 height 11
click at [543, 510] on input "Both Differential carrier attachment to differential case and Oil seals, joints…" at bounding box center [538, 510] width 9 height 9
radio input "true"
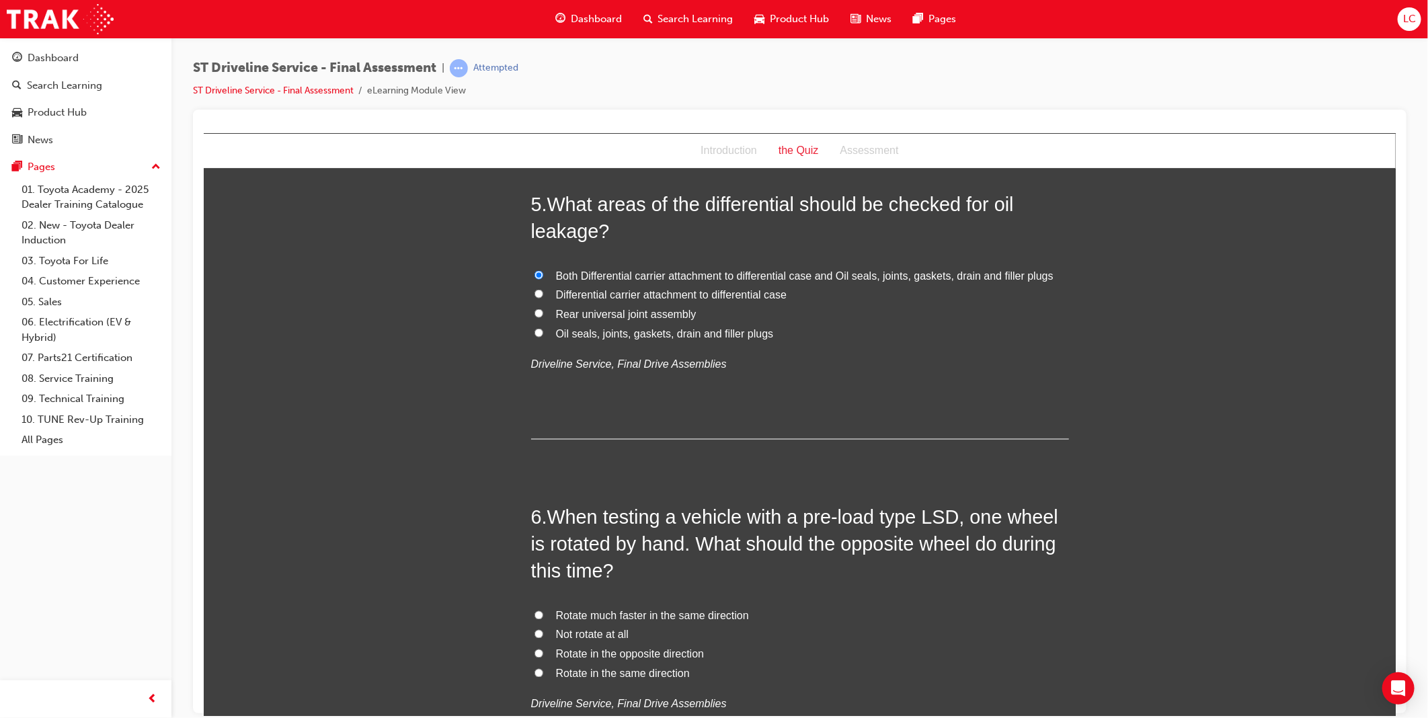
scroll to position [1345, 0]
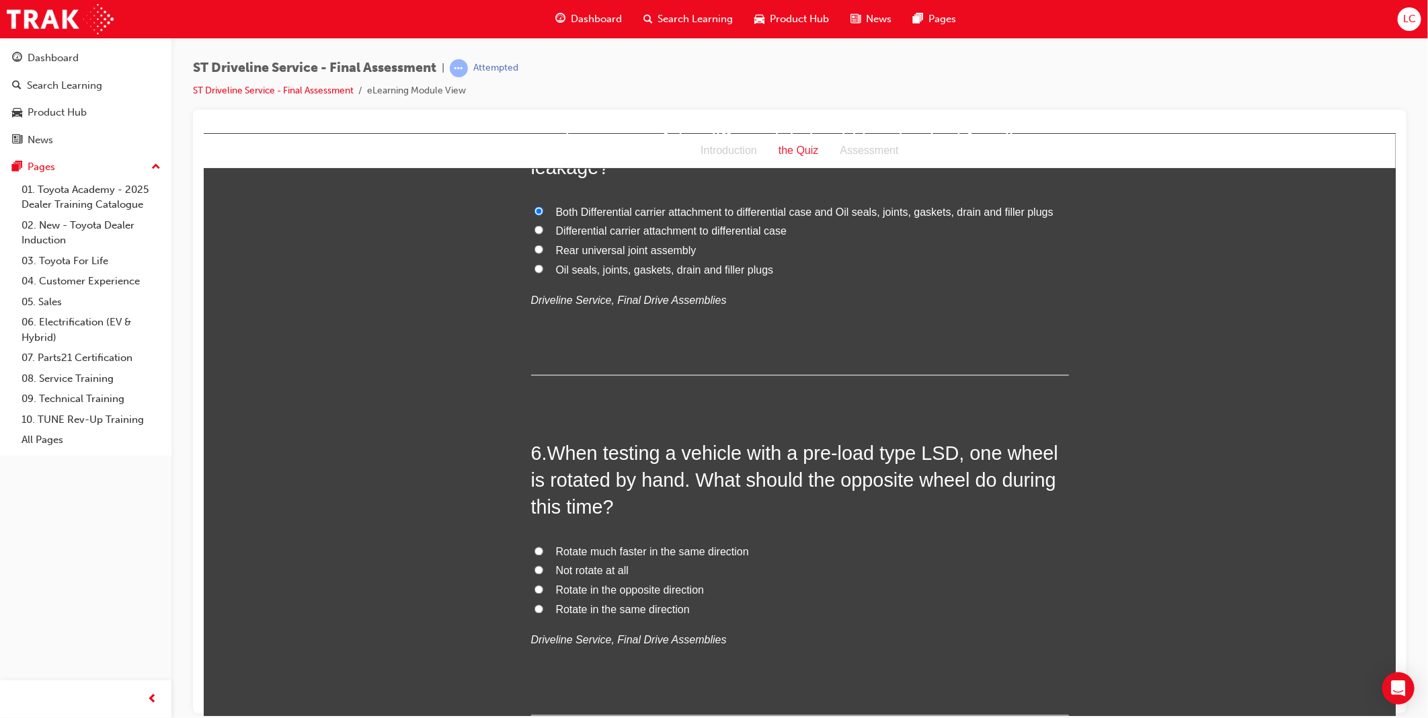
click at [643, 587] on span "Rotate in the opposite direction" at bounding box center [629, 589] width 149 height 11
click at [543, 587] on input "Rotate in the opposite direction" at bounding box center [538, 589] width 9 height 9
radio input "true"
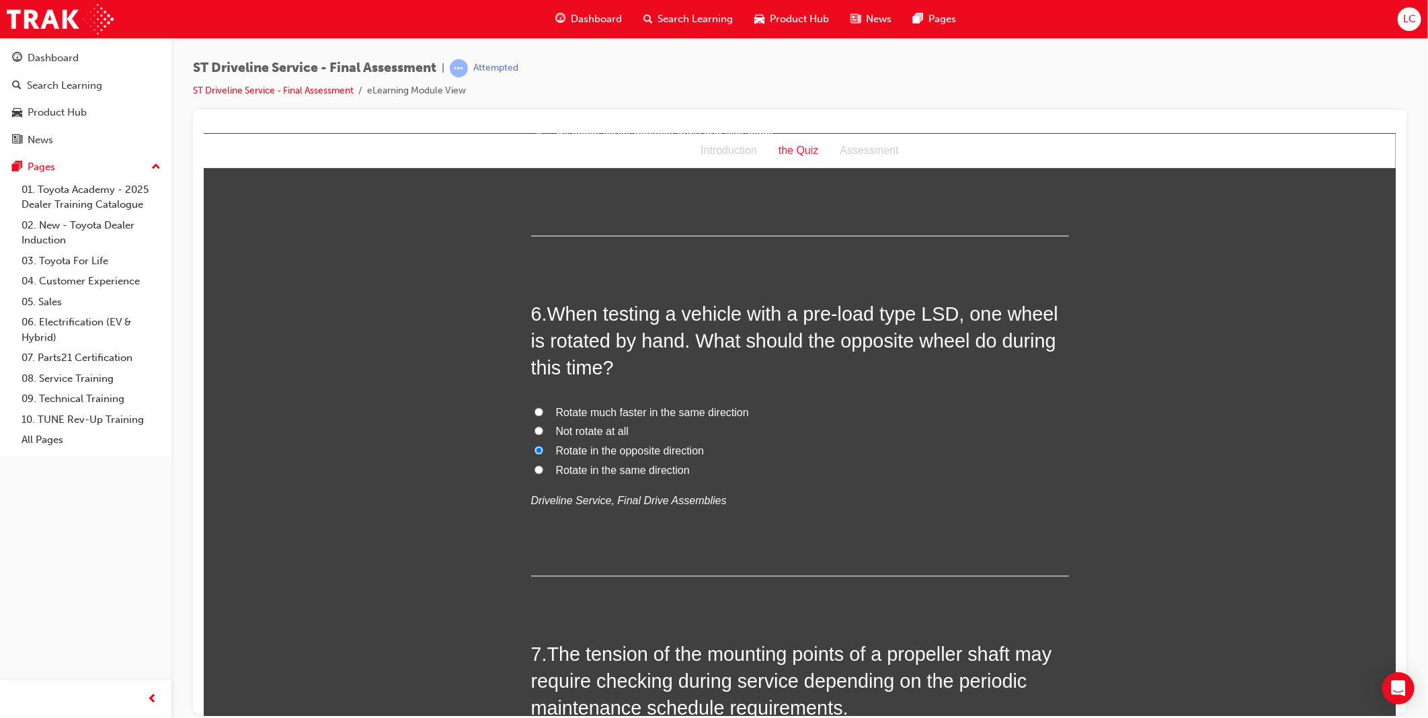
scroll to position [1718, 0]
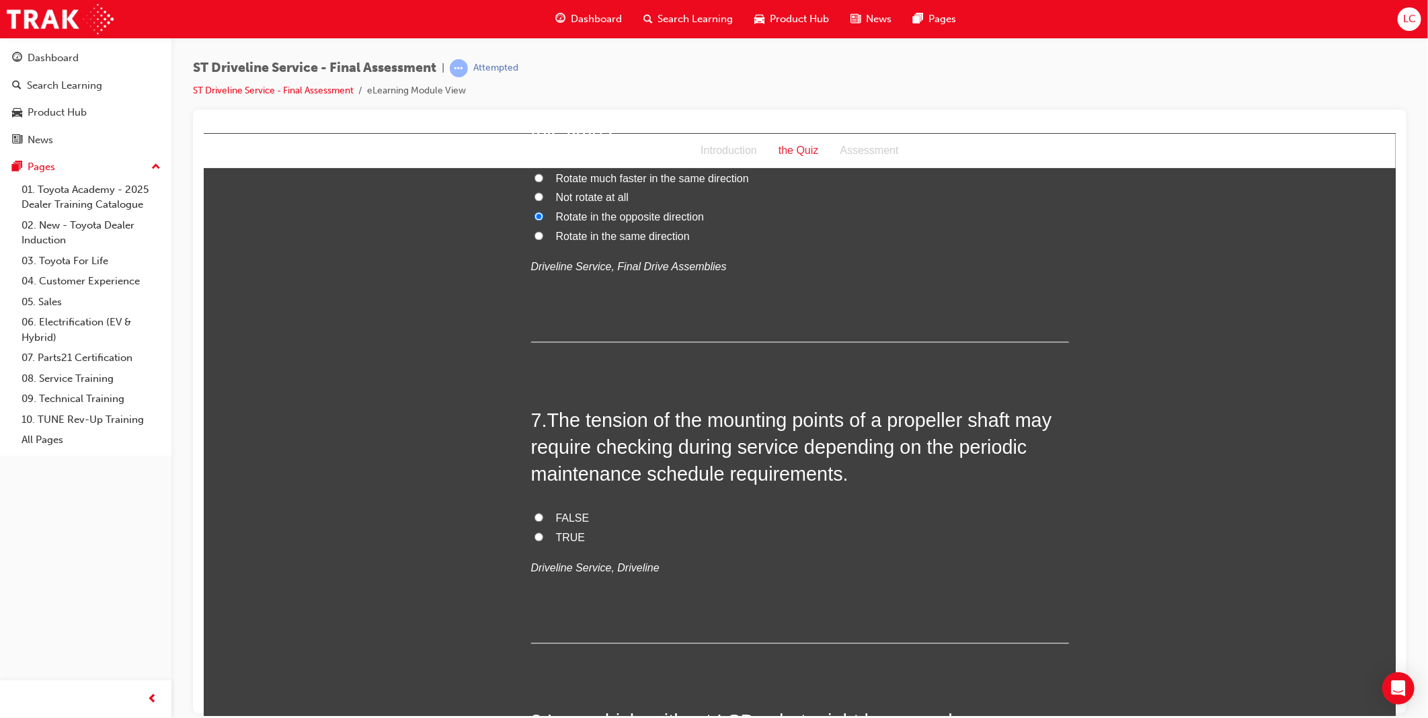
click at [555, 540] on span "TRUE" at bounding box center [570, 537] width 30 height 11
click at [543, 540] on input "TRUE" at bounding box center [538, 536] width 9 height 9
radio input "true"
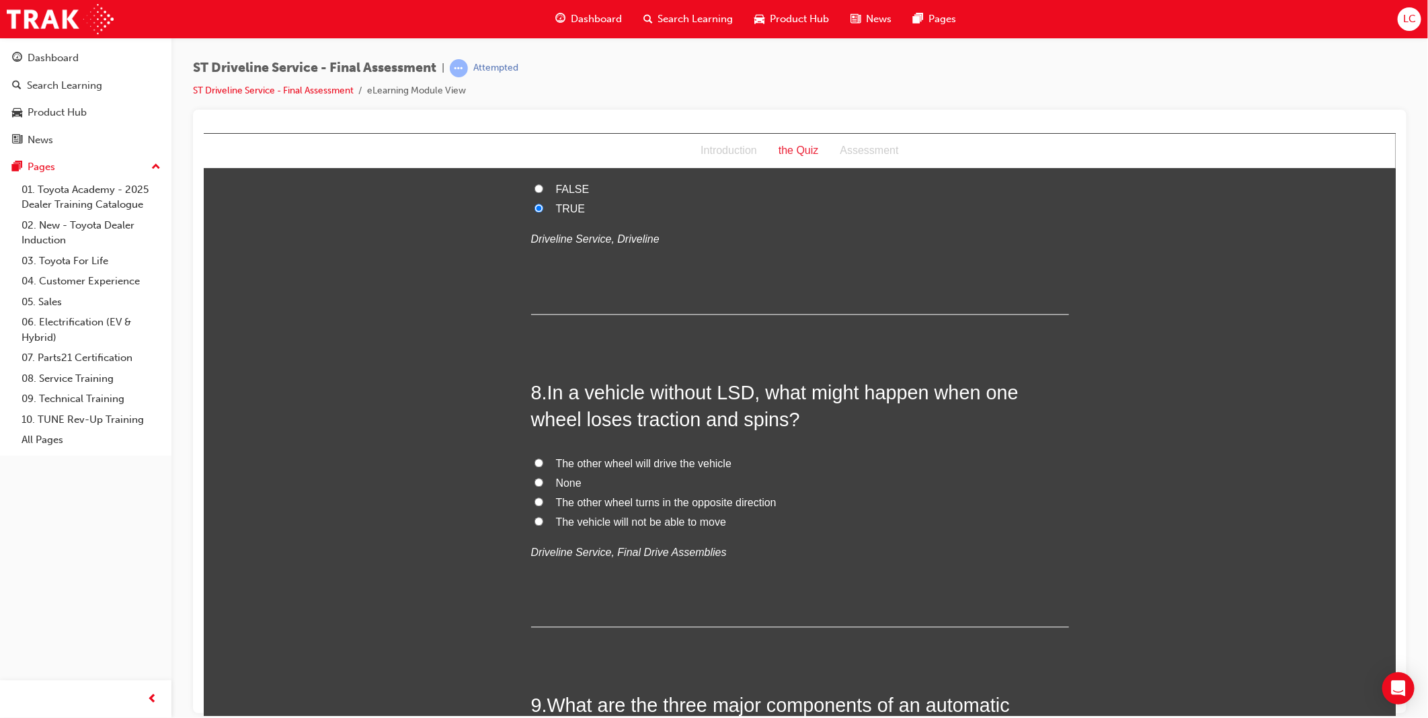
scroll to position [2091, 0]
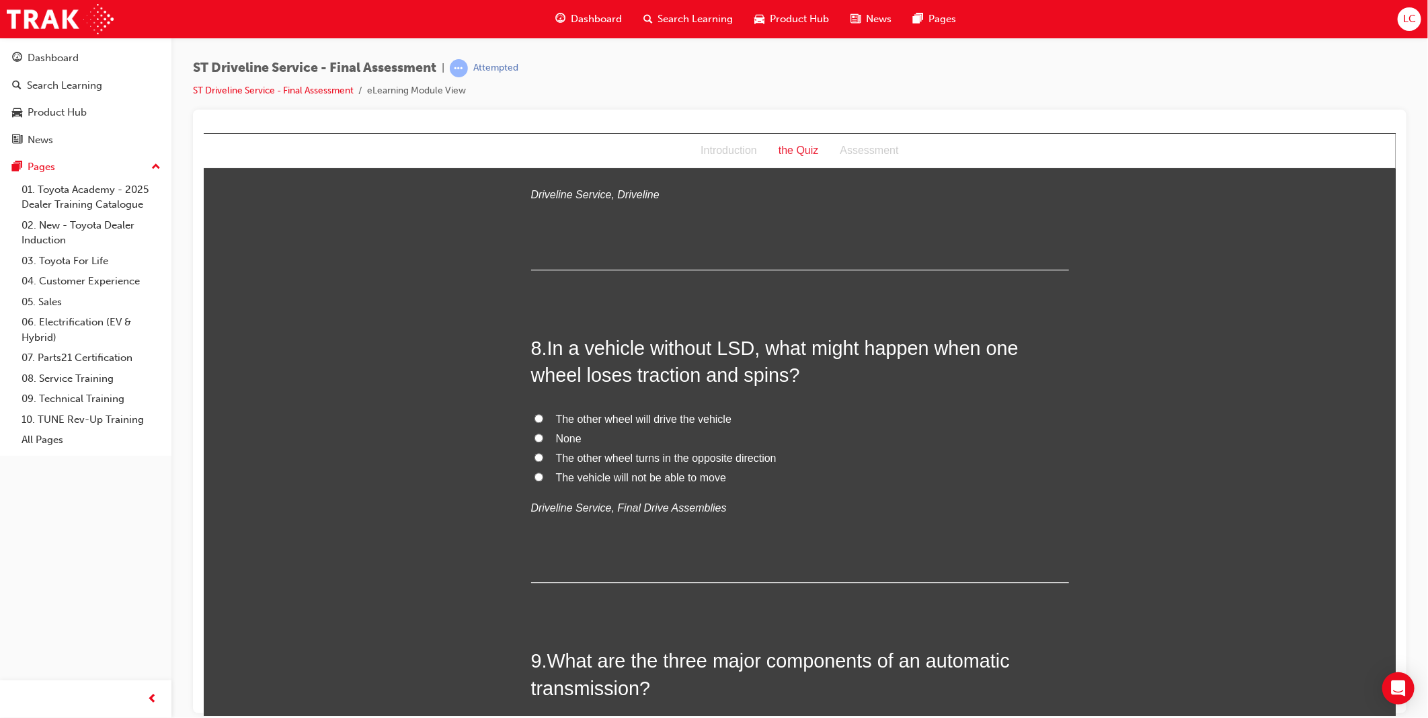
click at [639, 417] on span "The other wheel will drive the vehicle" at bounding box center [642, 418] width 175 height 11
click at [543, 417] on input "The other wheel will drive the vehicle" at bounding box center [538, 417] width 9 height 9
radio input "true"
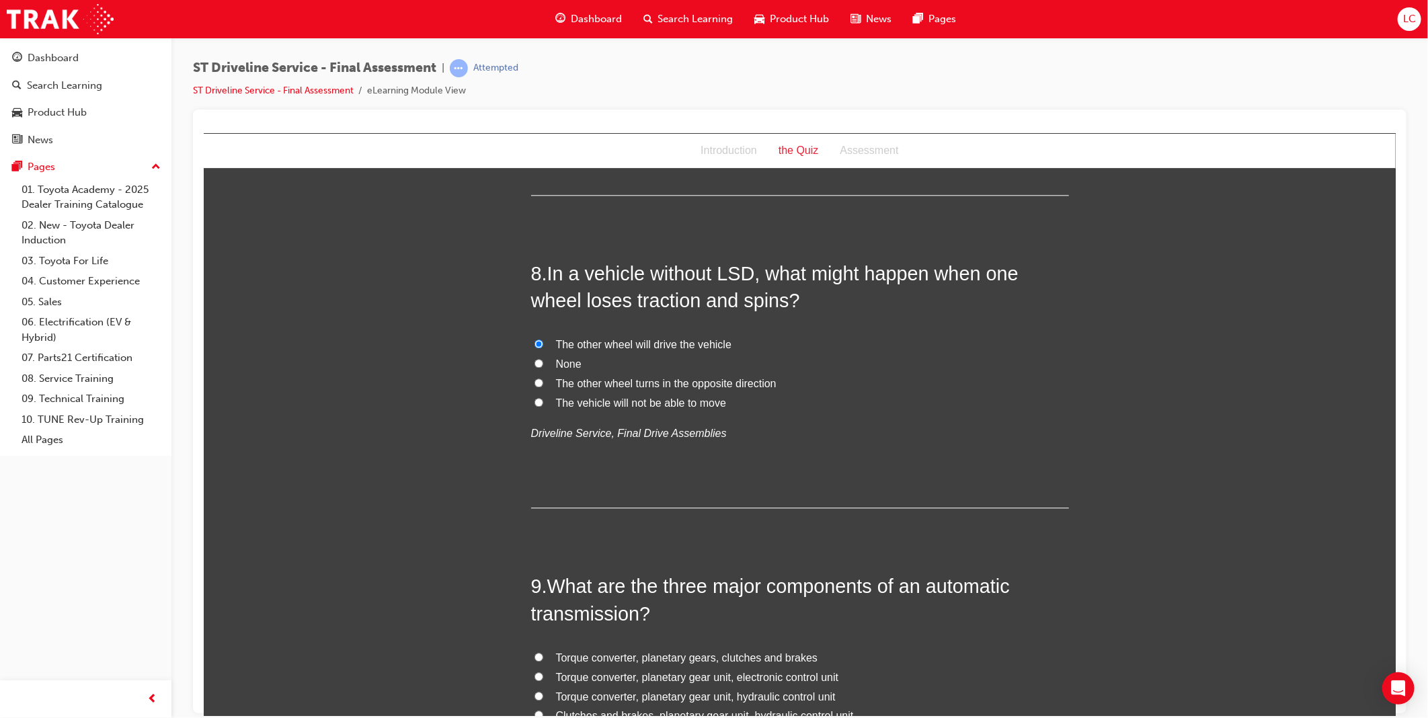
scroll to position [2390, 0]
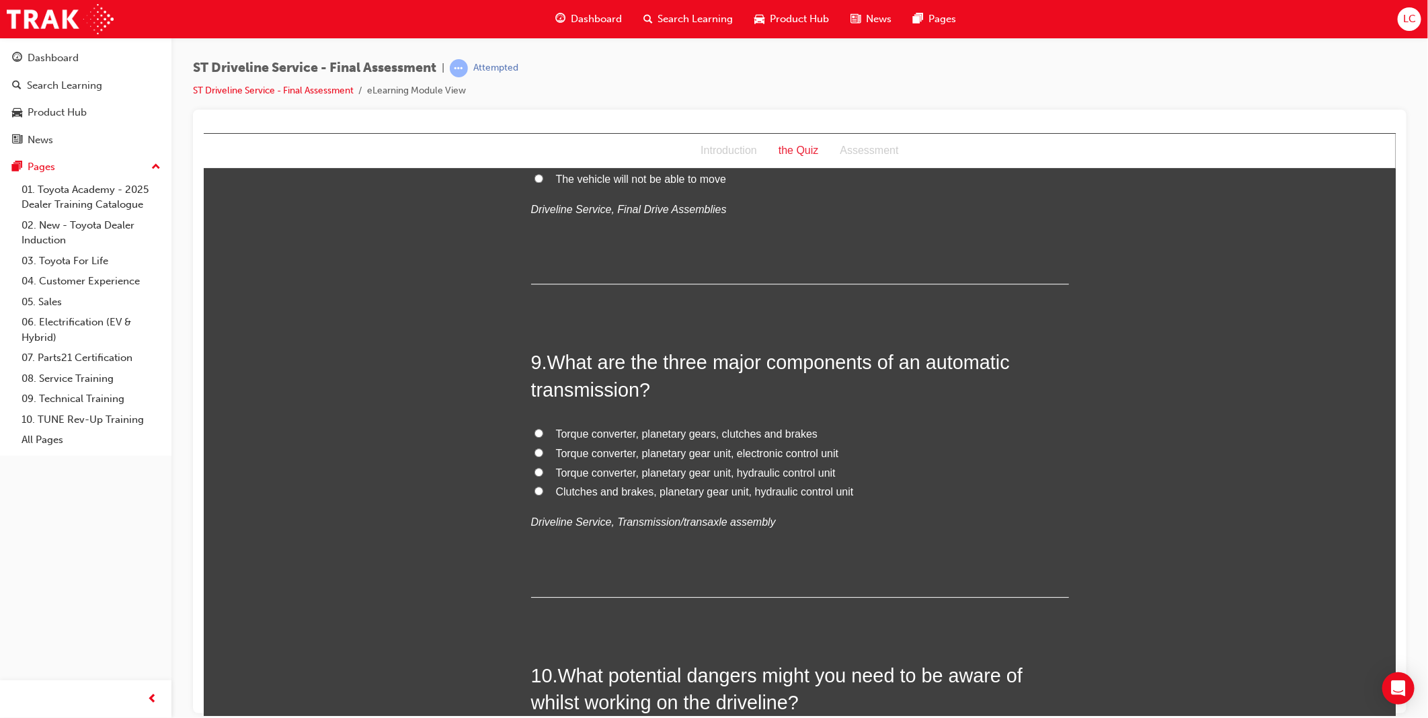
click at [801, 472] on span "Torque converter, planetary gear unit, hydraulic control unit" at bounding box center [695, 472] width 280 height 11
click at [543, 472] on input "Torque converter, planetary gear unit, hydraulic control unit" at bounding box center [538, 471] width 9 height 9
radio input "true"
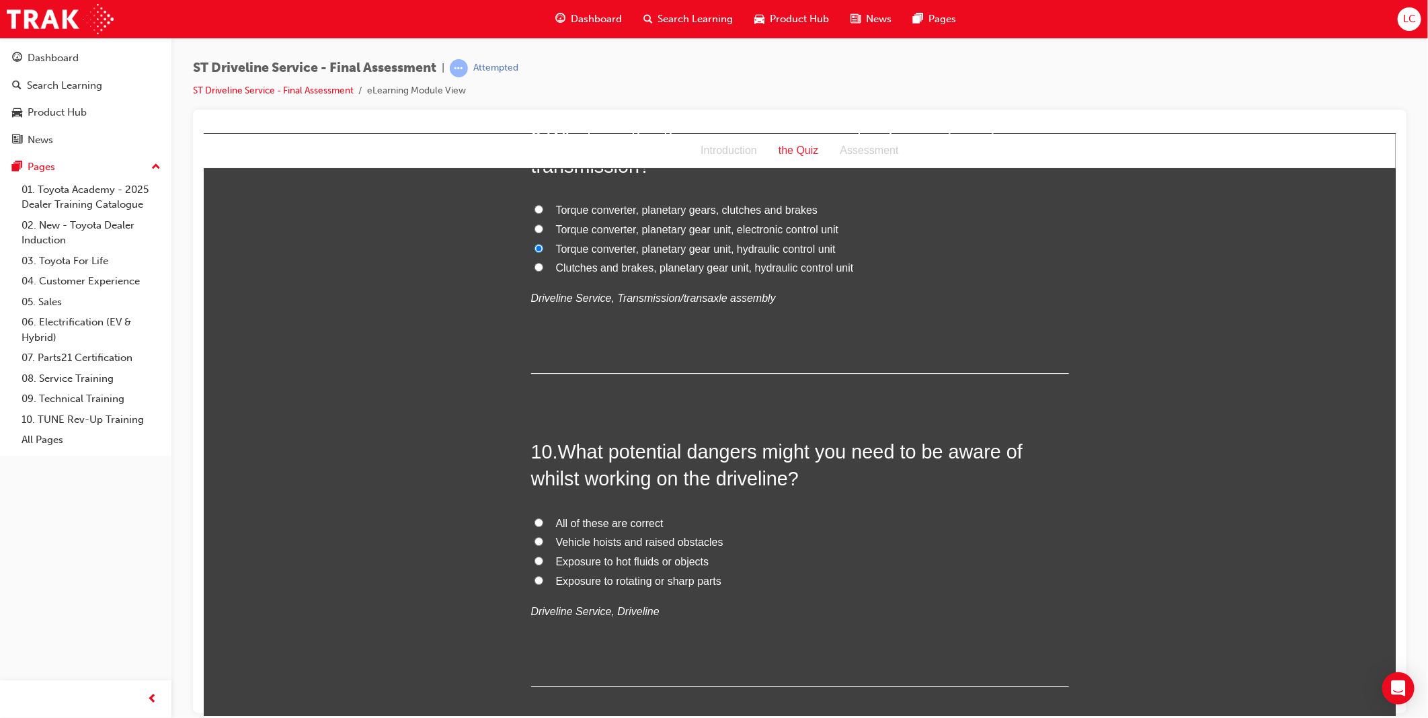
click at [614, 528] on span "All of these are correct" at bounding box center [609, 522] width 108 height 11
click at [543, 526] on input "All of these are correct" at bounding box center [538, 522] width 9 height 9
radio input "true"
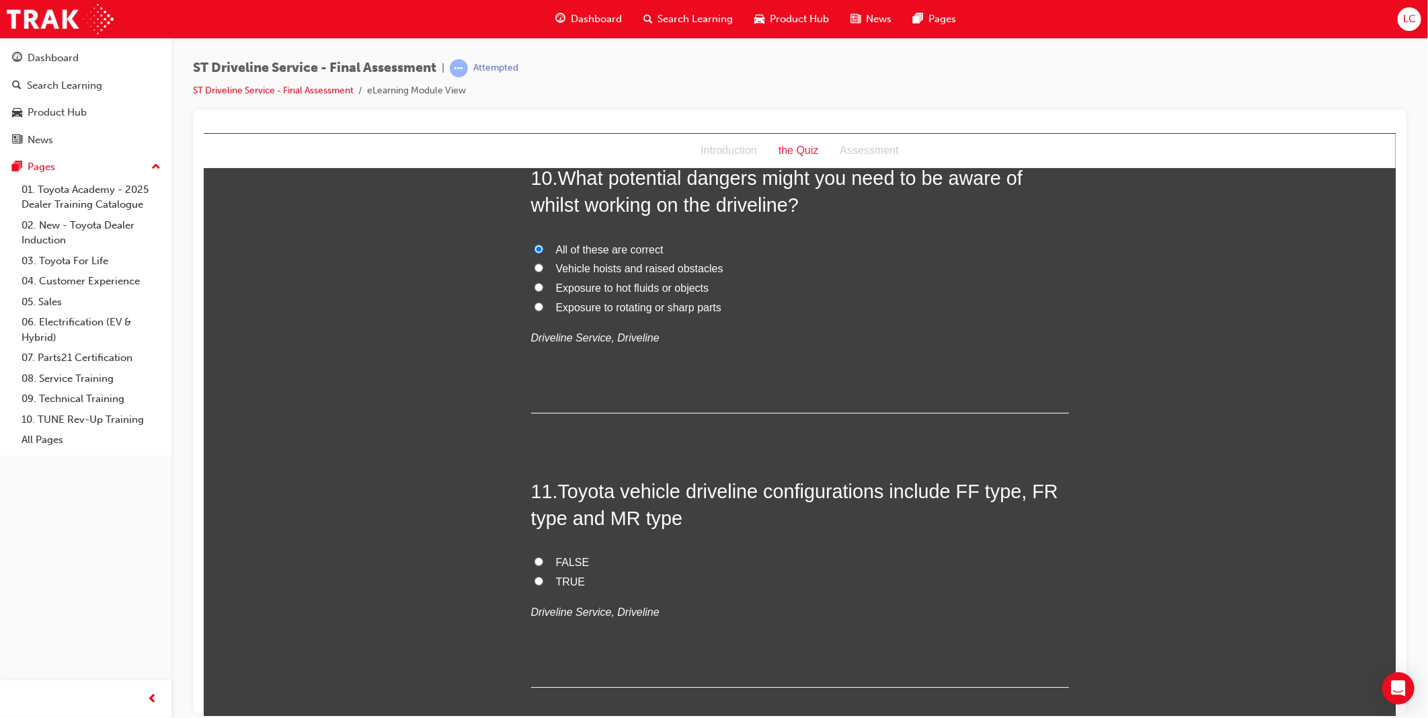
scroll to position [2988, 0]
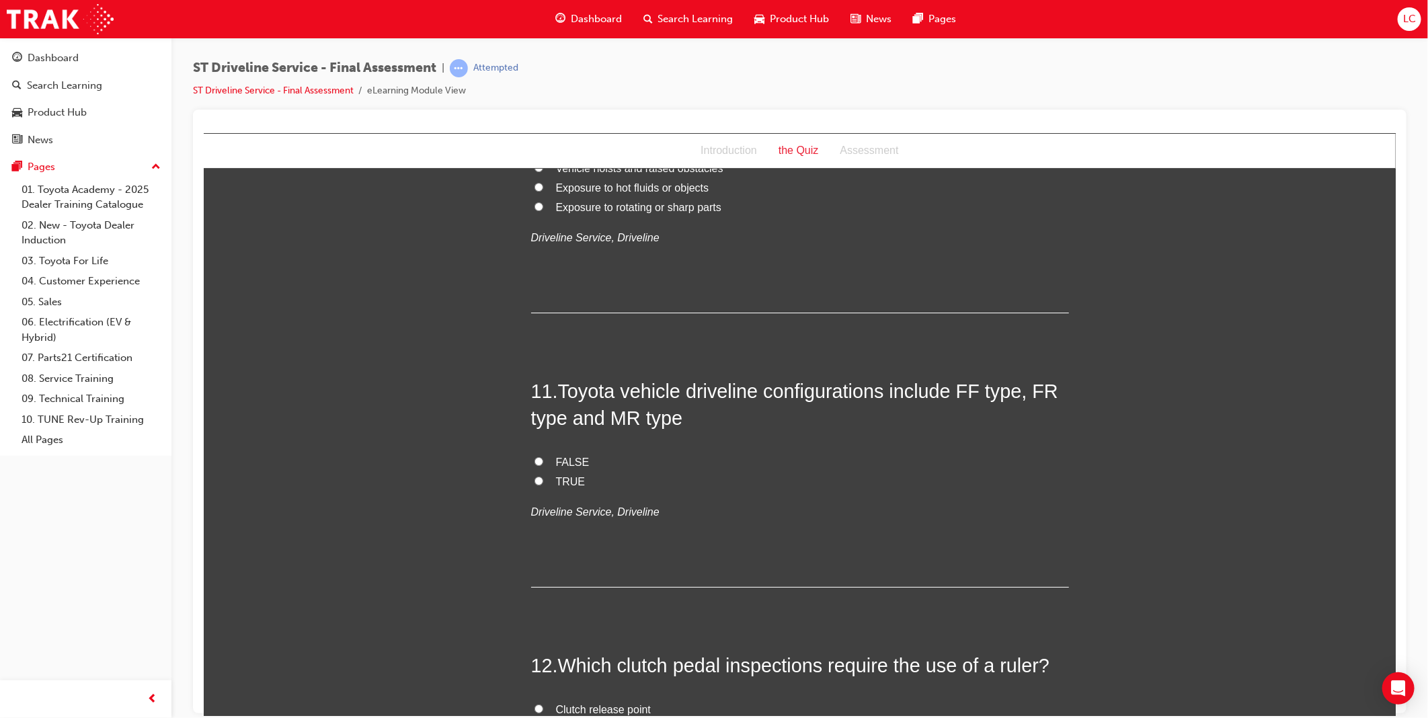
click at [565, 461] on span "FALSE" at bounding box center [572, 461] width 34 height 11
click at [543, 461] on input "FALSE" at bounding box center [538, 460] width 9 height 9
radio input "true"
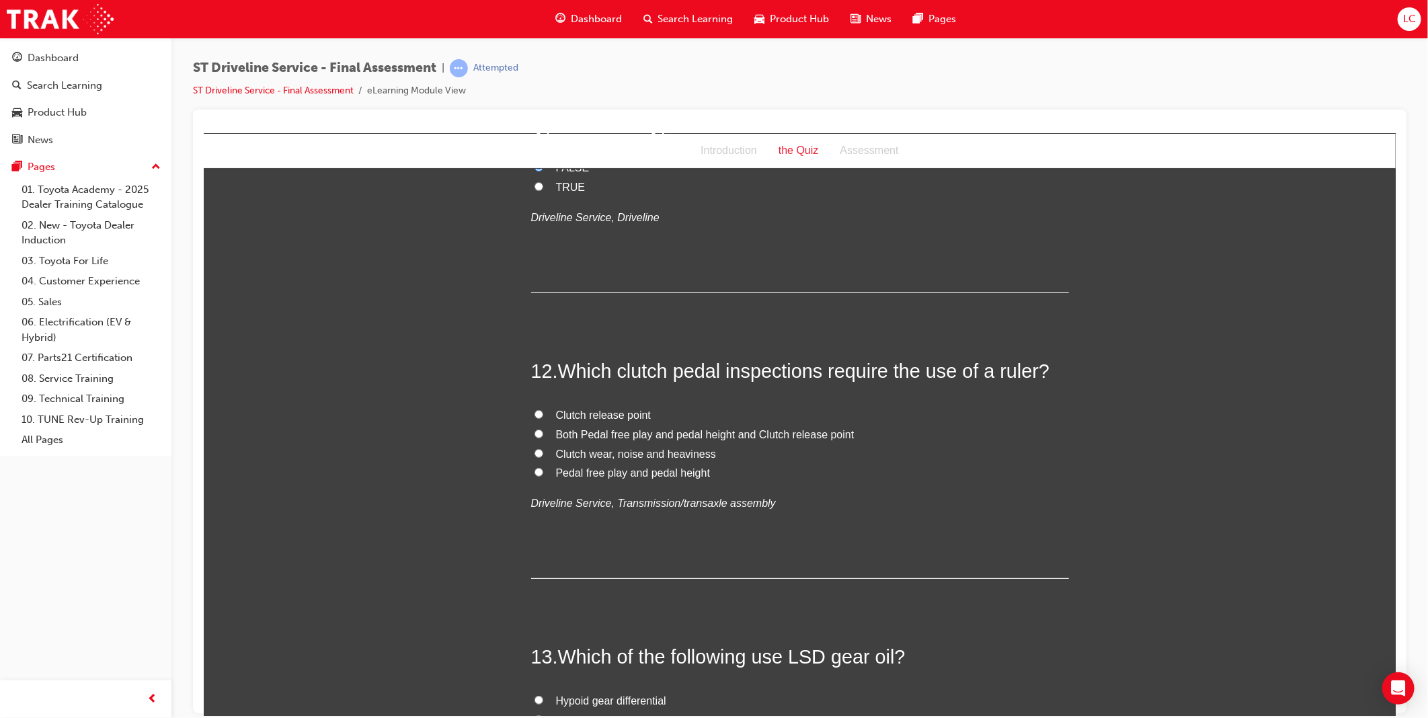
scroll to position [3286, 0]
click at [627, 405] on span "Clutch release point" at bounding box center [602, 410] width 95 height 11
click at [543, 405] on input "Clutch release point" at bounding box center [538, 409] width 9 height 9
radio input "true"
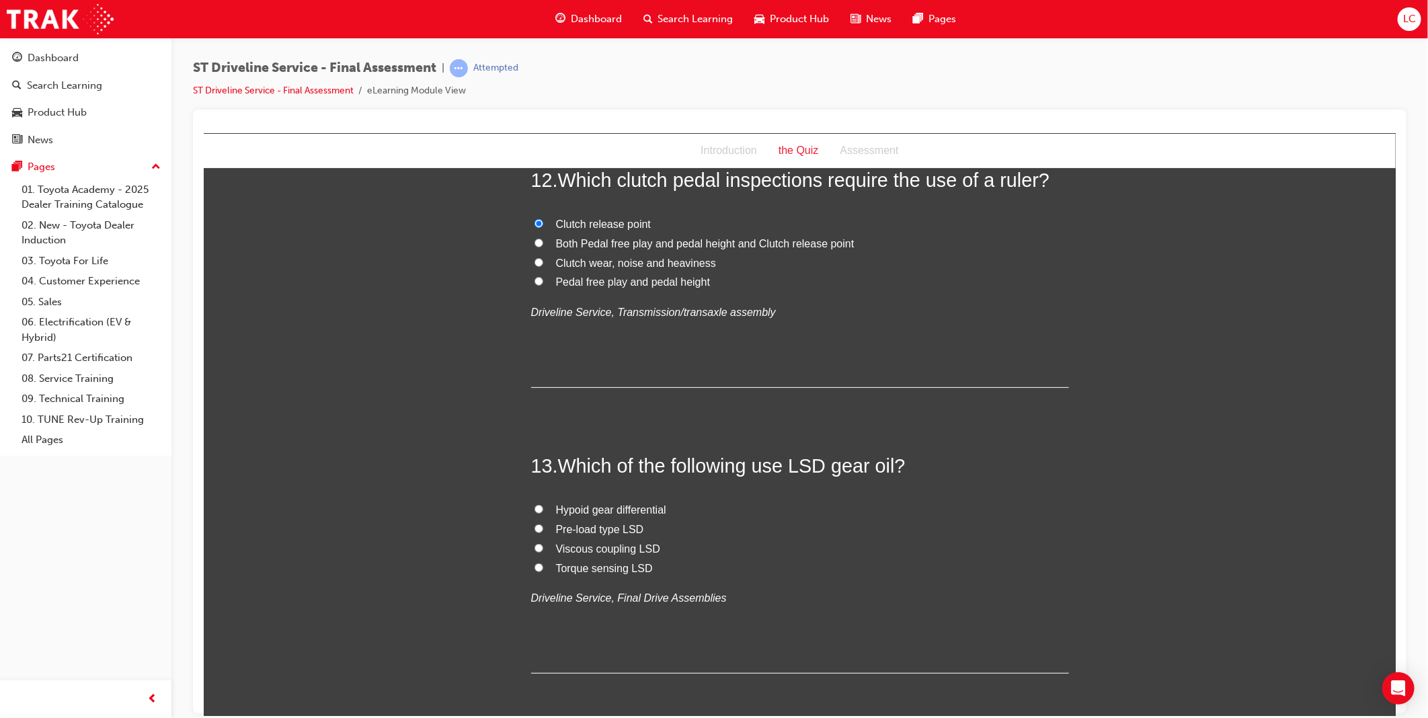
scroll to position [3511, 0]
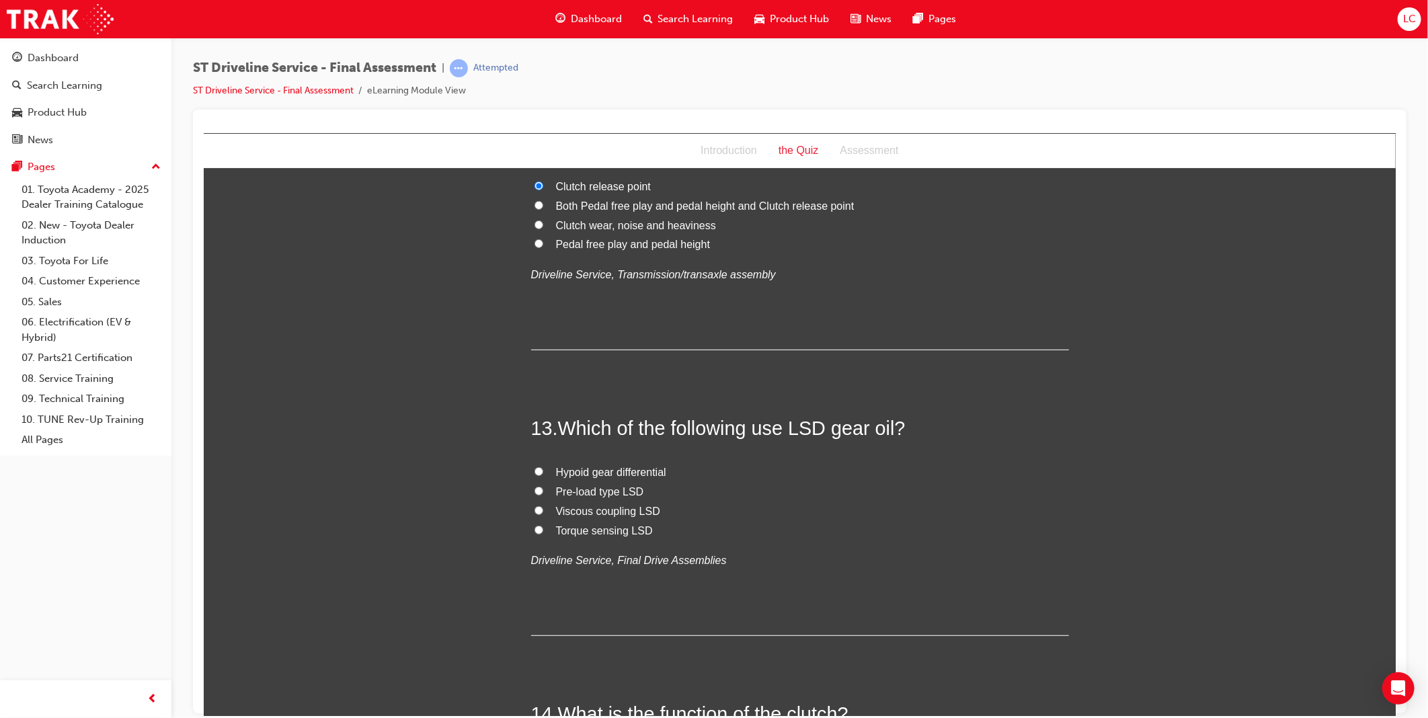
click at [607, 511] on span "Viscous coupling LSD" at bounding box center [607, 510] width 104 height 11
click at [543, 511] on input "Viscous coupling LSD" at bounding box center [538, 510] width 9 height 9
radio input "true"
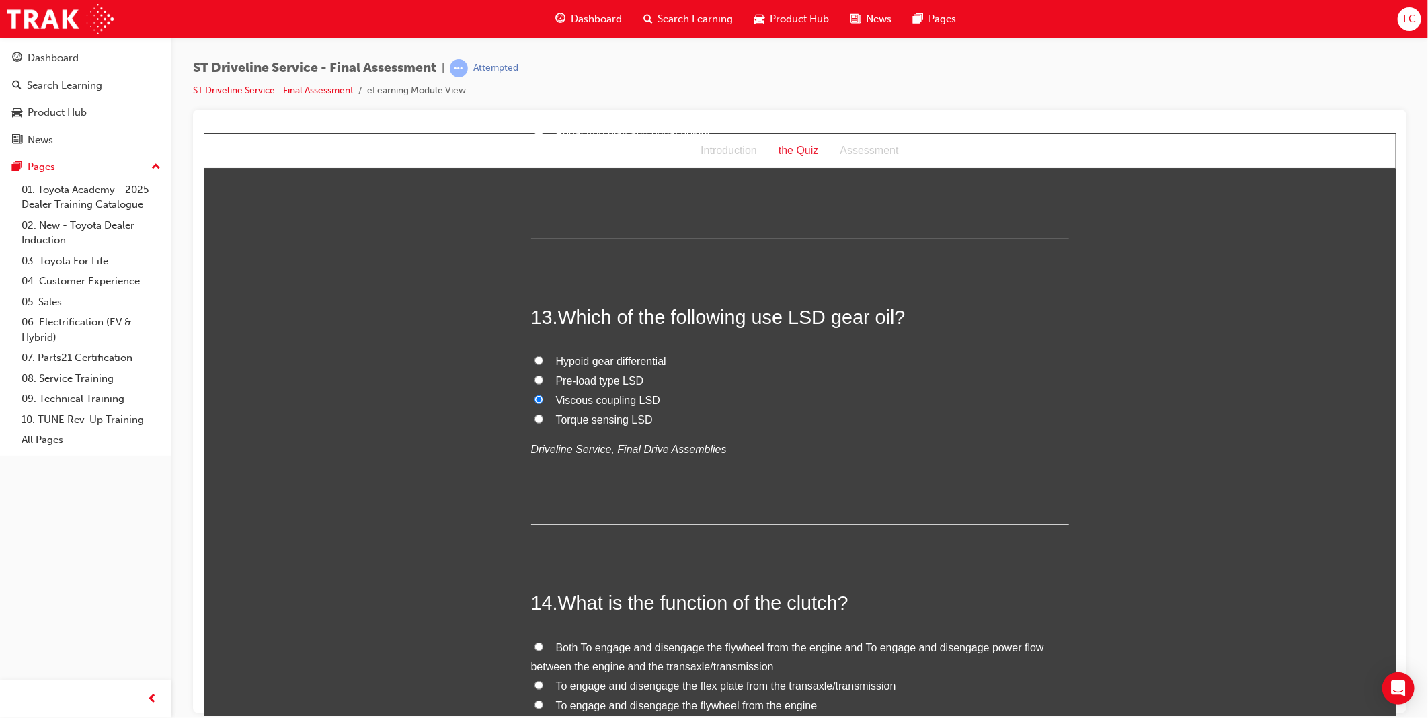
scroll to position [3809, 0]
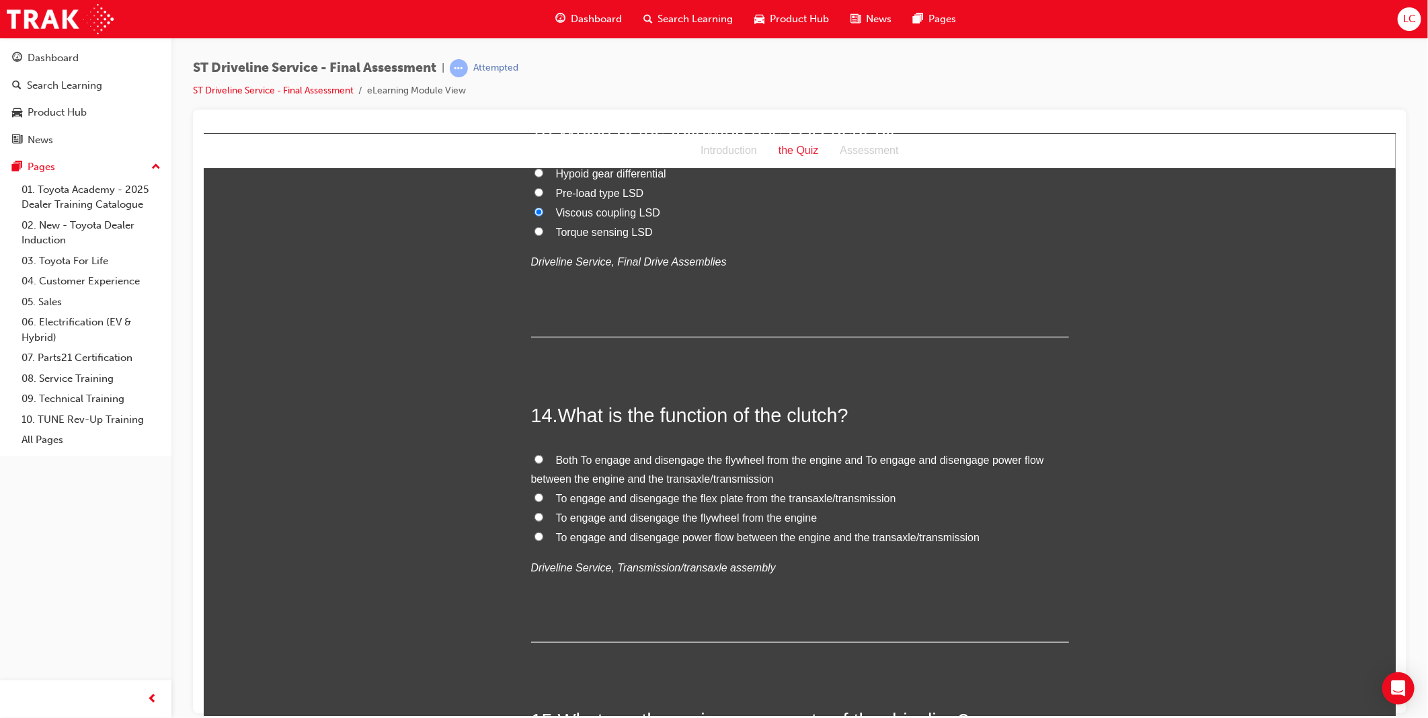
click at [674, 459] on span "Both To engage and disengage the flywheel from the engine and To engage and dis…" at bounding box center [786, 469] width 513 height 31
click at [543, 459] on input "Both To engage and disengage the flywheel from the engine and To engage and dis…" at bounding box center [538, 458] width 9 height 9
radio input "true"
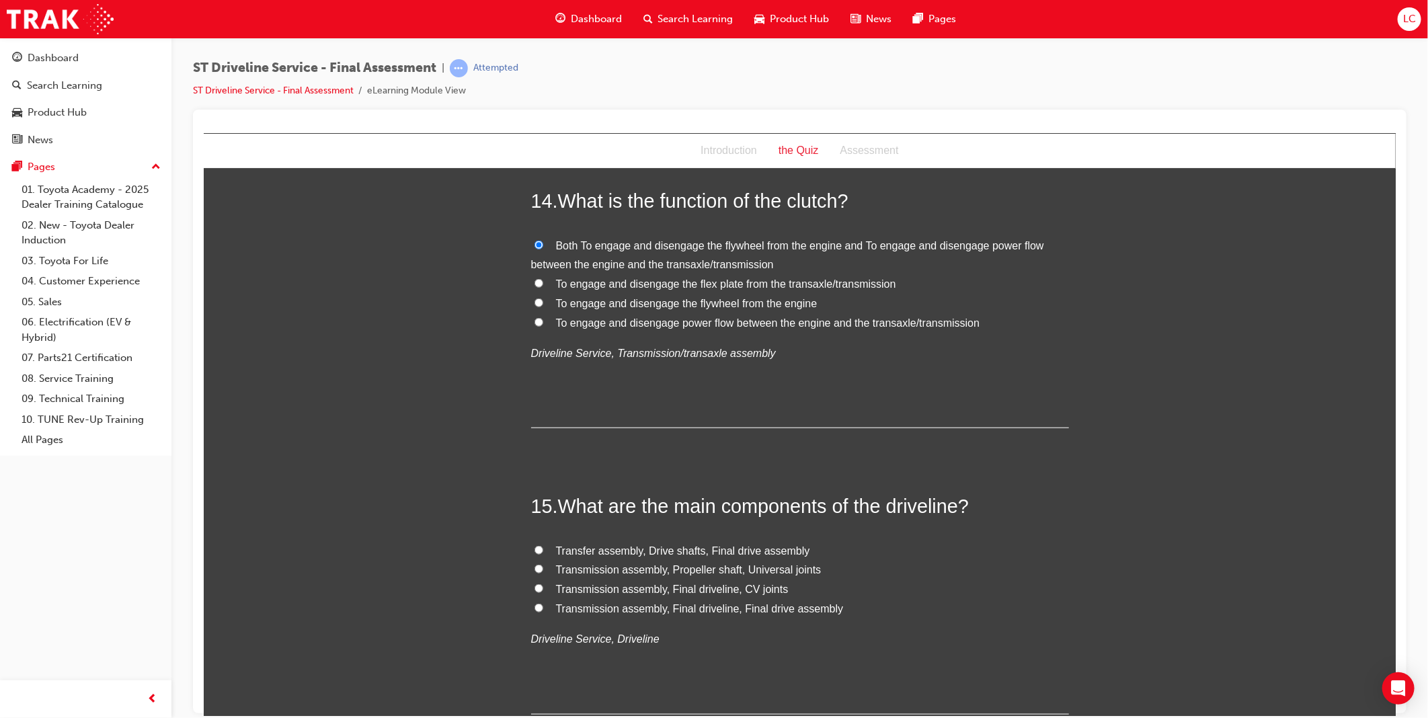
scroll to position [4108, 0]
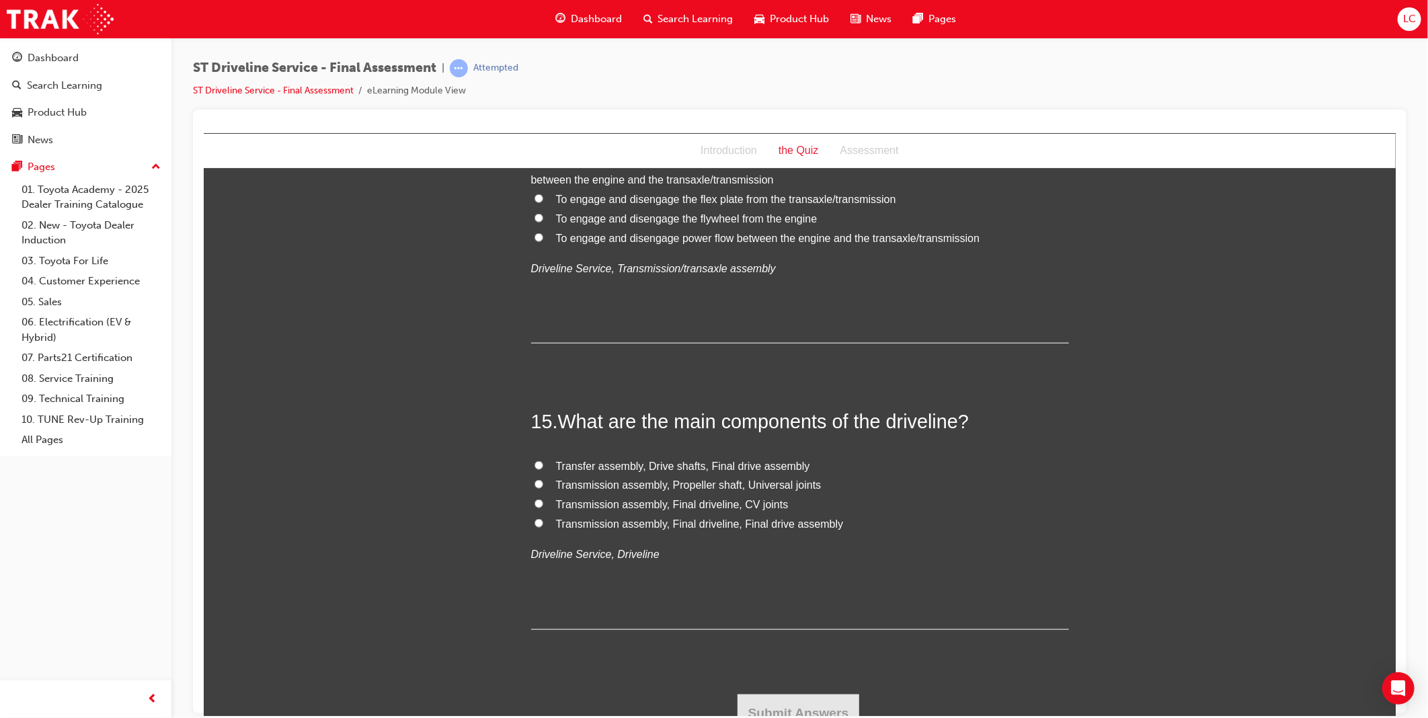
click at [729, 466] on span "Transfer assembly, Drive shafts, Final drive assembly" at bounding box center [682, 465] width 254 height 11
click at [543, 466] on input "Transfer assembly, Drive shafts, Final drive assembly" at bounding box center [538, 465] width 9 height 9
radio input "true"
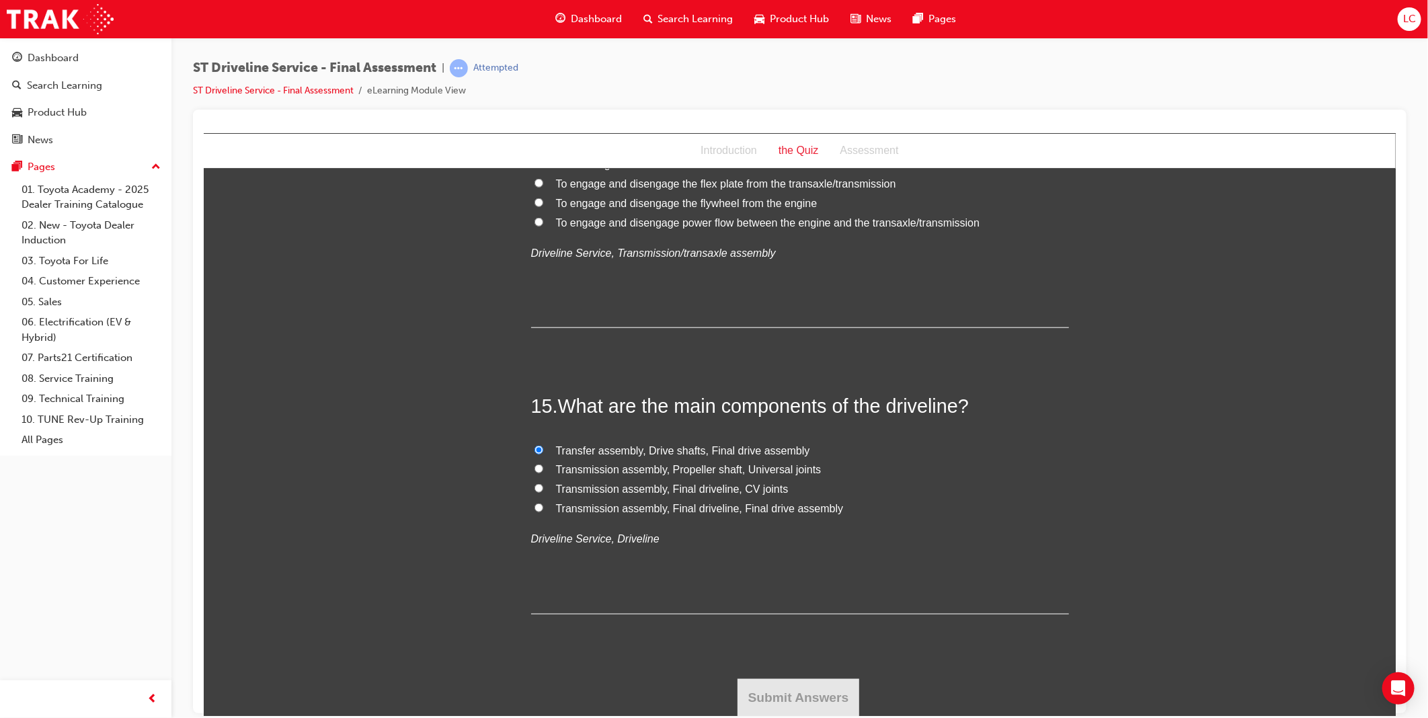
click at [1057, 571] on div "15 . What are the main components of the driveline? Transfer assembly, Drive sh…" at bounding box center [799, 502] width 538 height 221
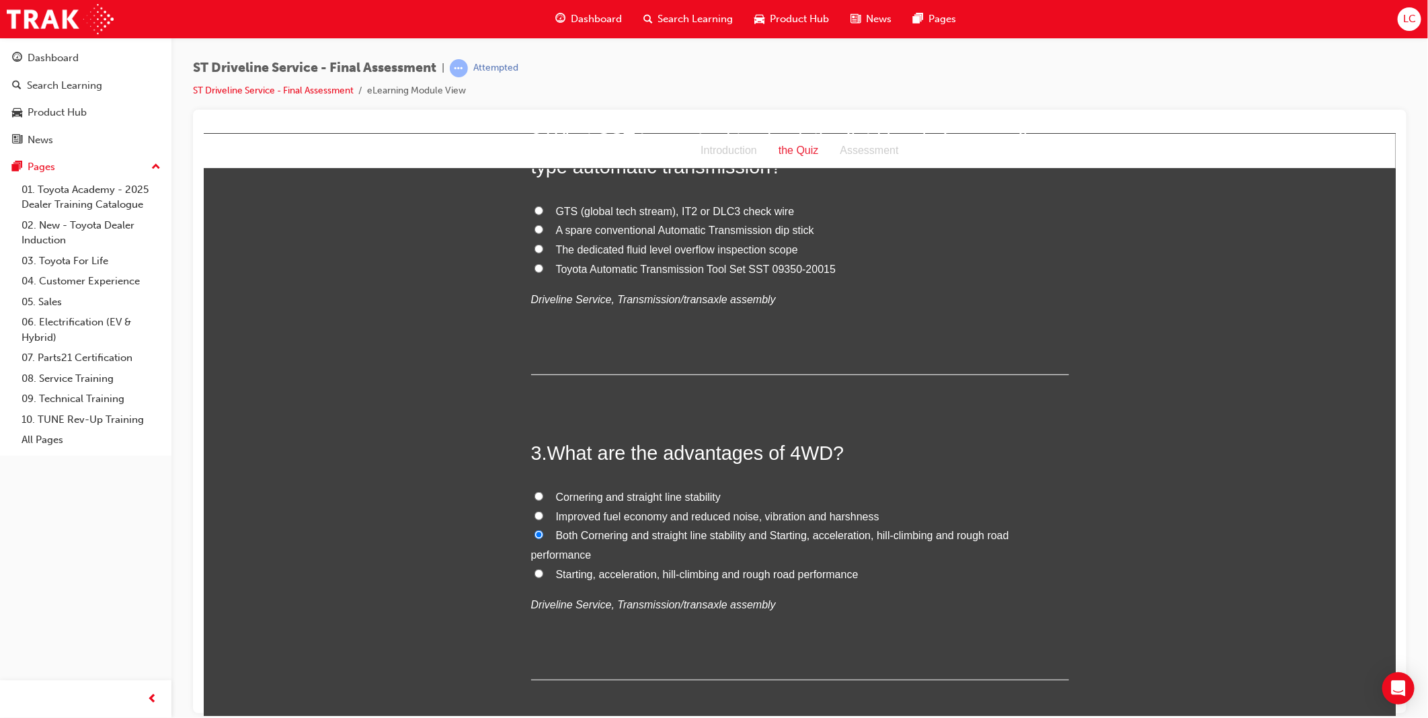
scroll to position [314, 0]
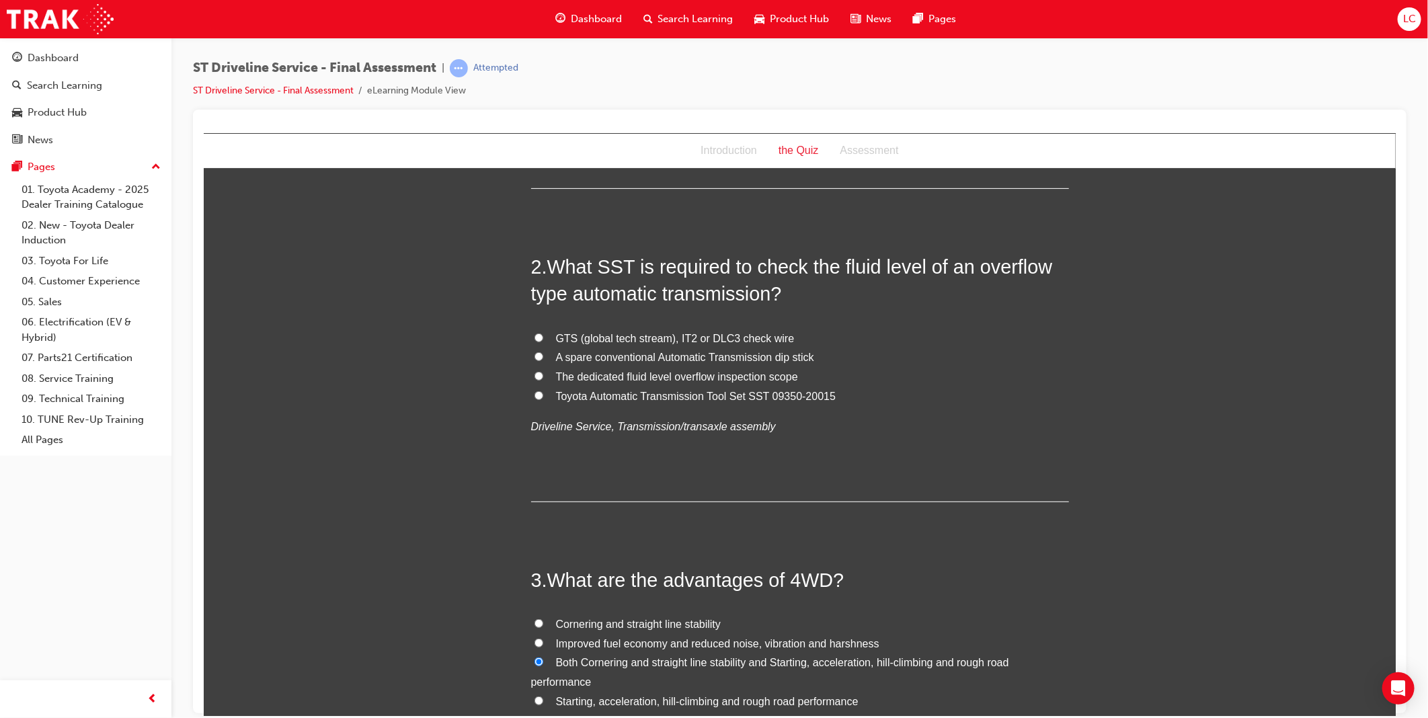
click at [785, 392] on span "Toyota Automatic Transmission Tool Set SST 09350-20015" at bounding box center [695, 395] width 280 height 11
click at [543, 392] on input "Toyota Automatic Transmission Tool Set SST 09350-20015" at bounding box center [538, 395] width 9 height 9
radio input "true"
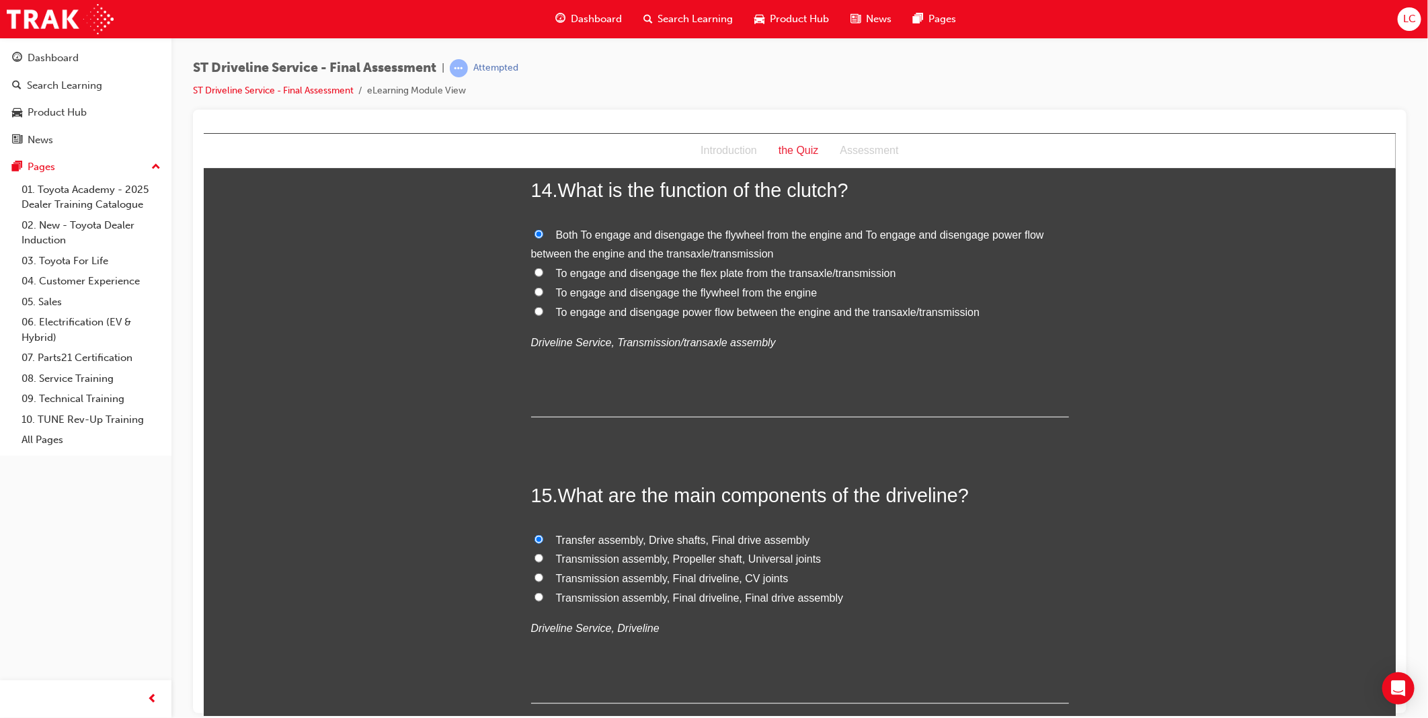
scroll to position [4124, 0]
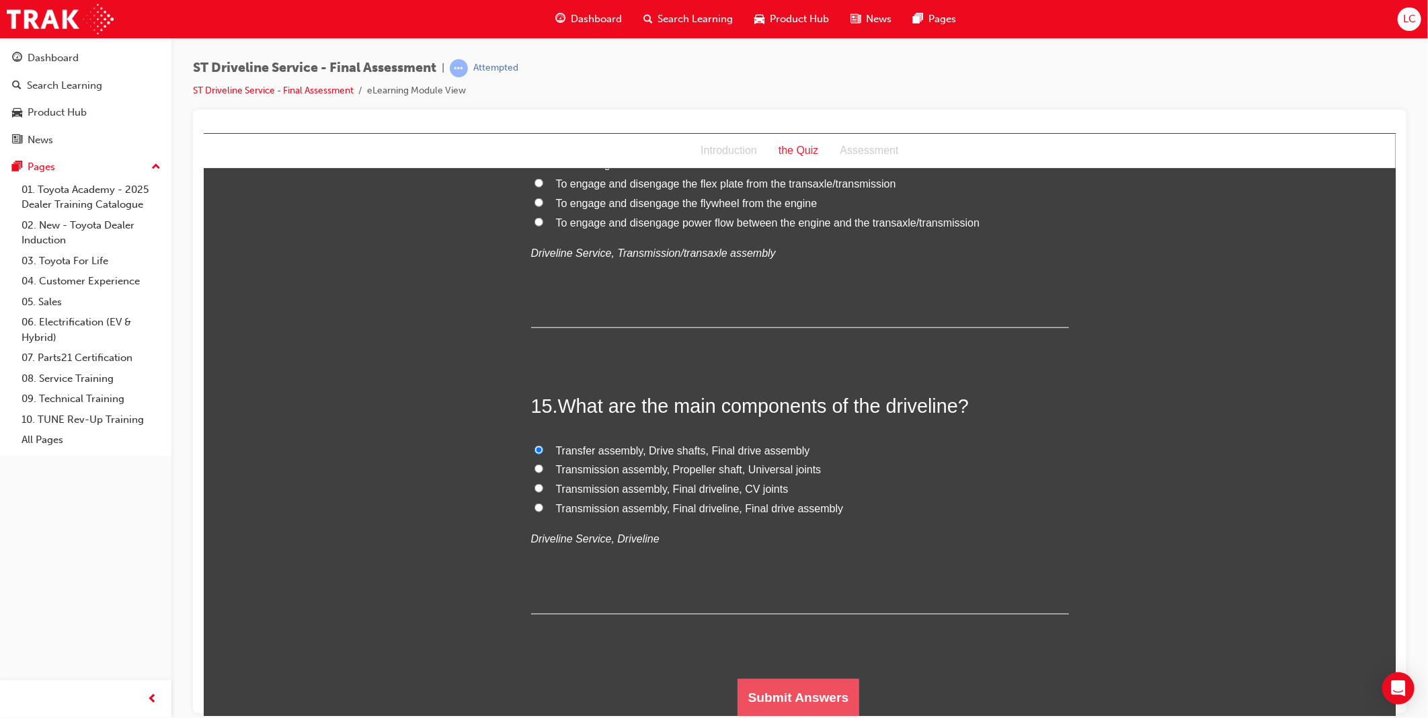
click at [818, 698] on button "Submit Answers" at bounding box center [798, 697] width 122 height 38
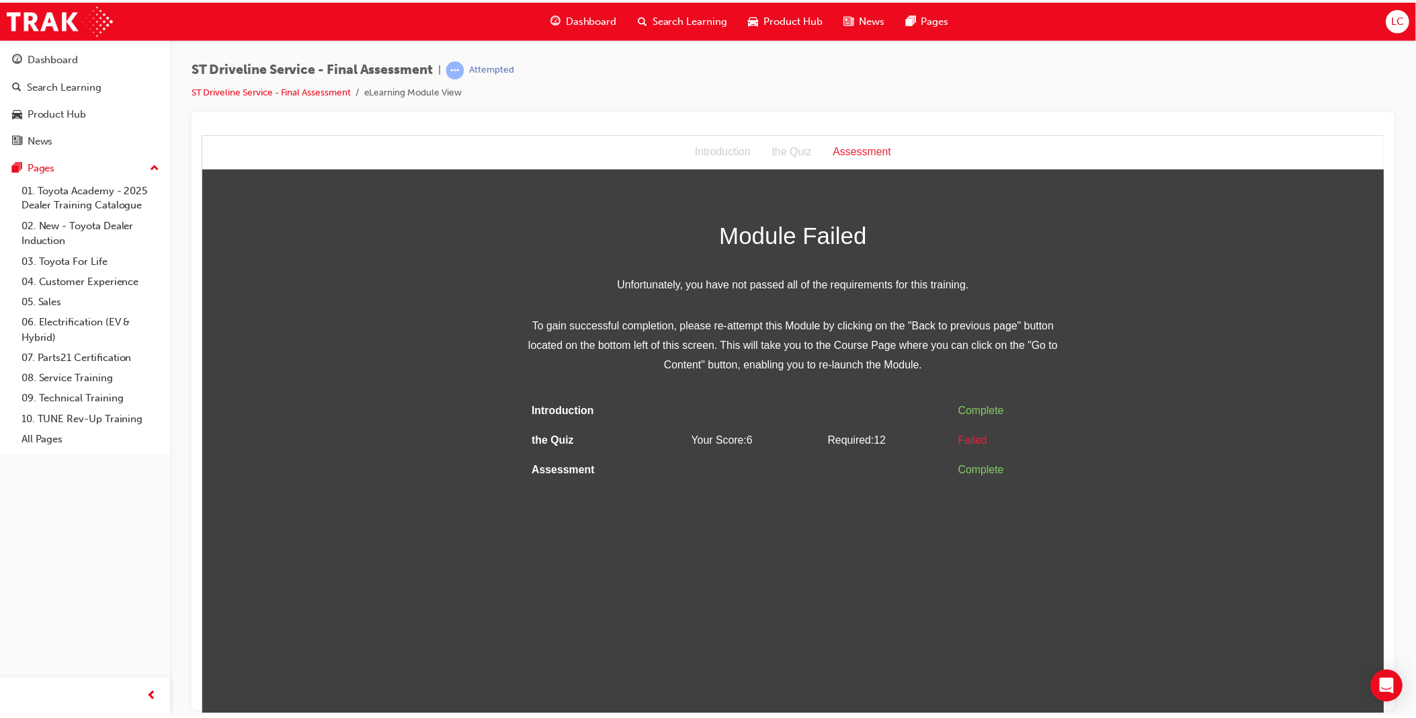
scroll to position [0, 0]
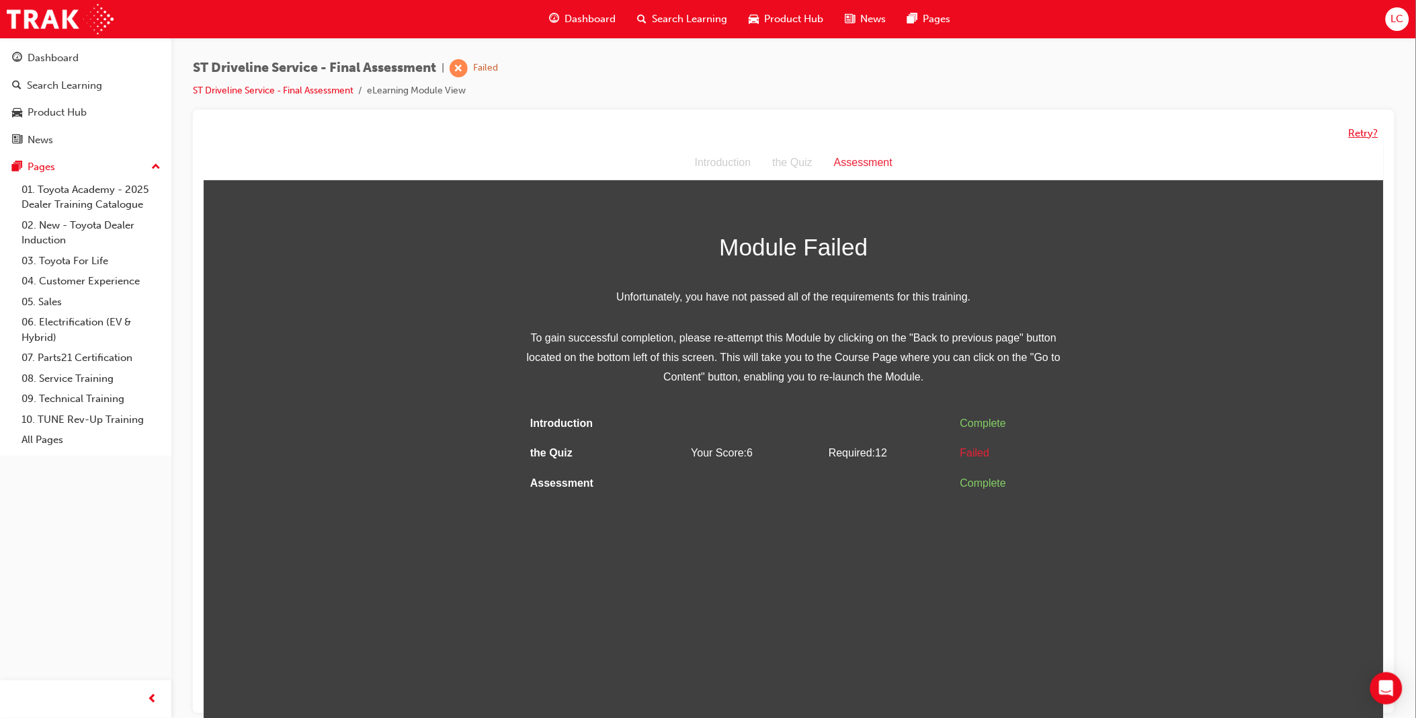
click at [1361, 132] on button "Retry?" at bounding box center [1364, 133] width 30 height 15
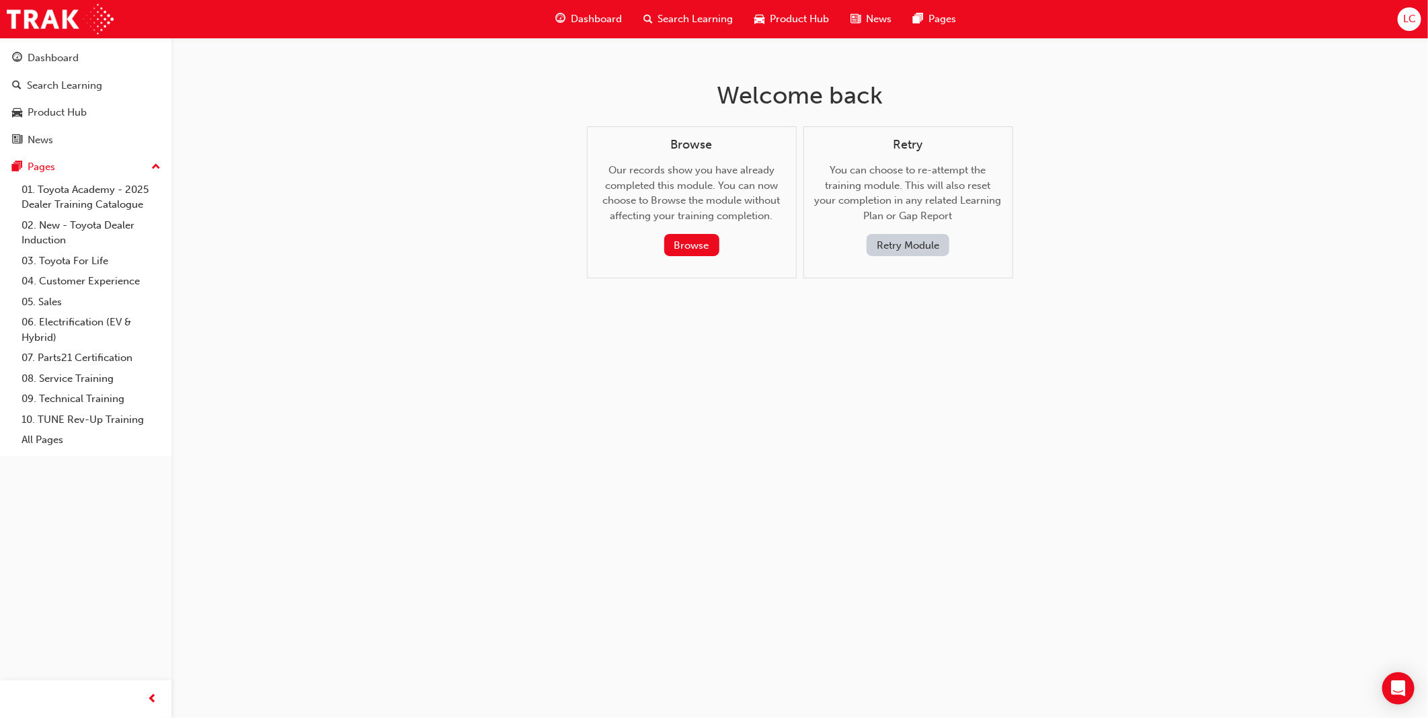
click at [923, 246] on button "Retry Module" at bounding box center [908, 245] width 83 height 22
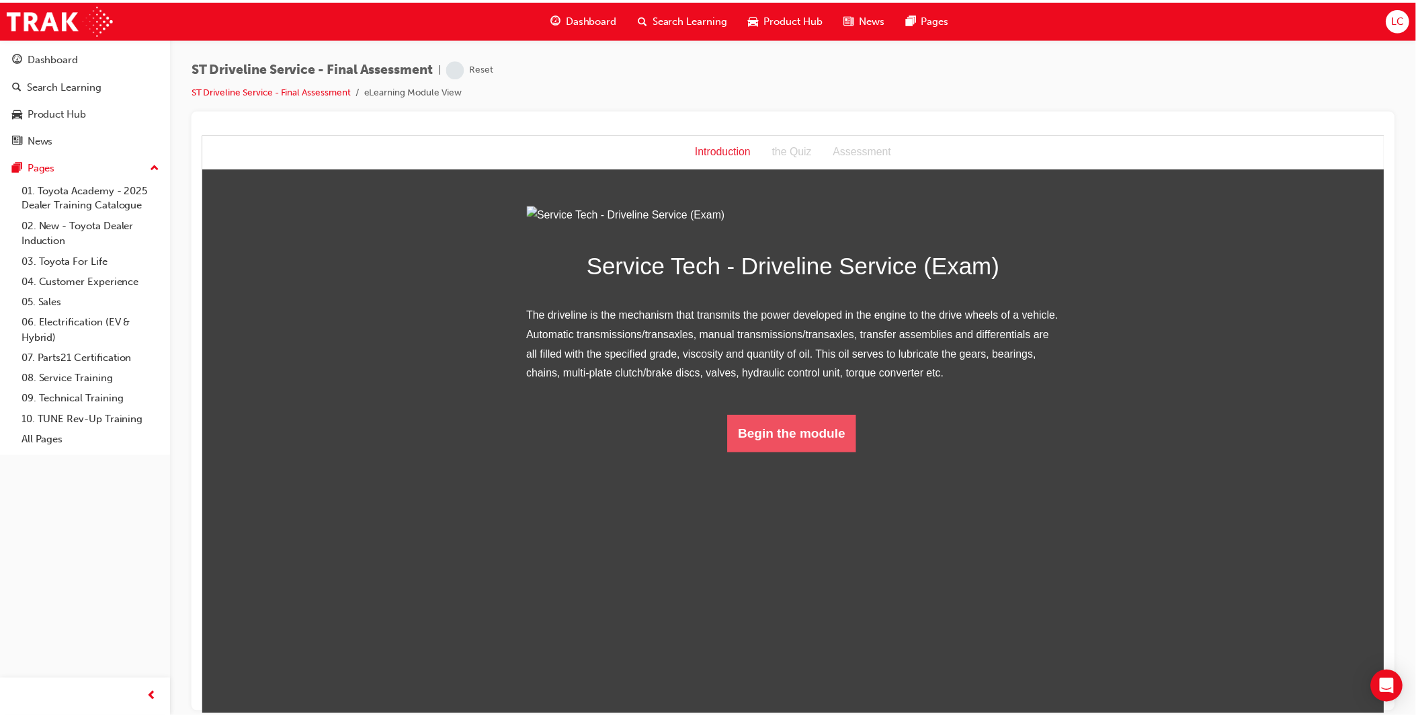
click at [809, 454] on button "Begin the module" at bounding box center [796, 436] width 130 height 38
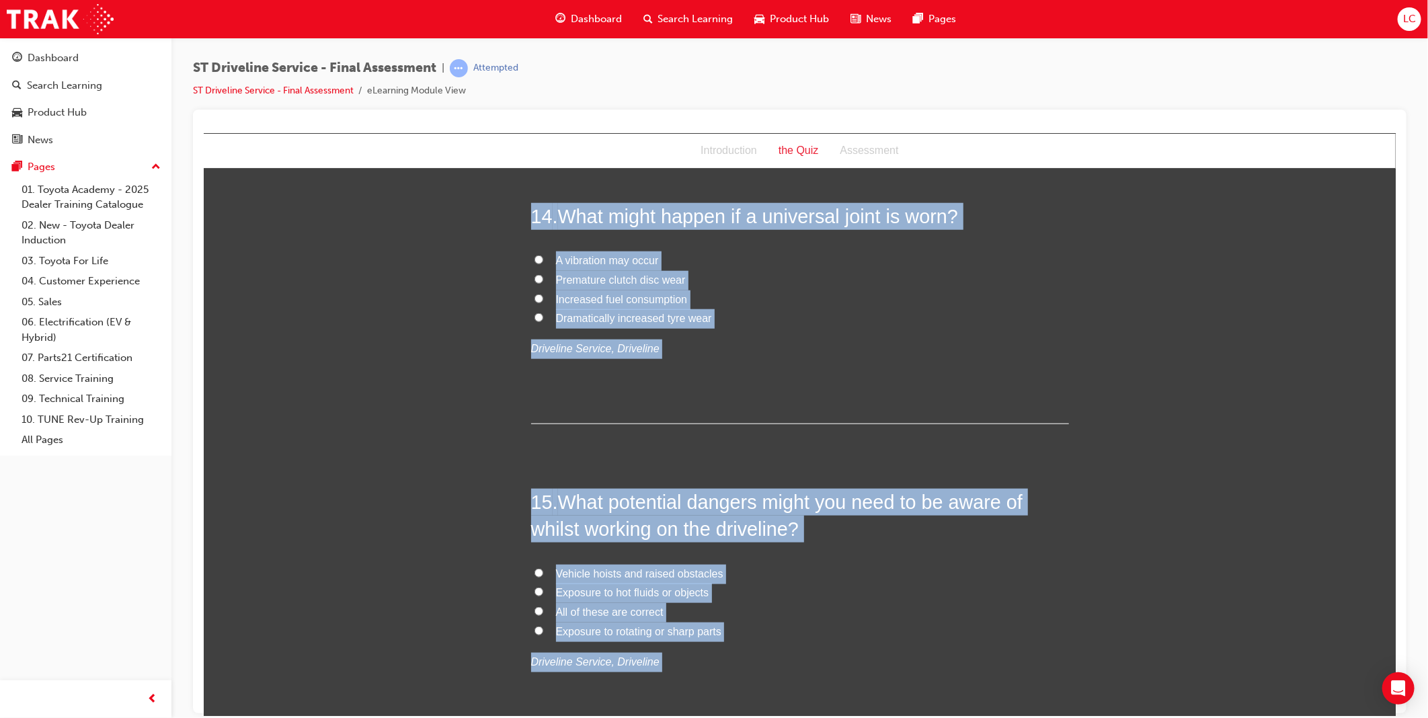
scroll to position [4124, 0]
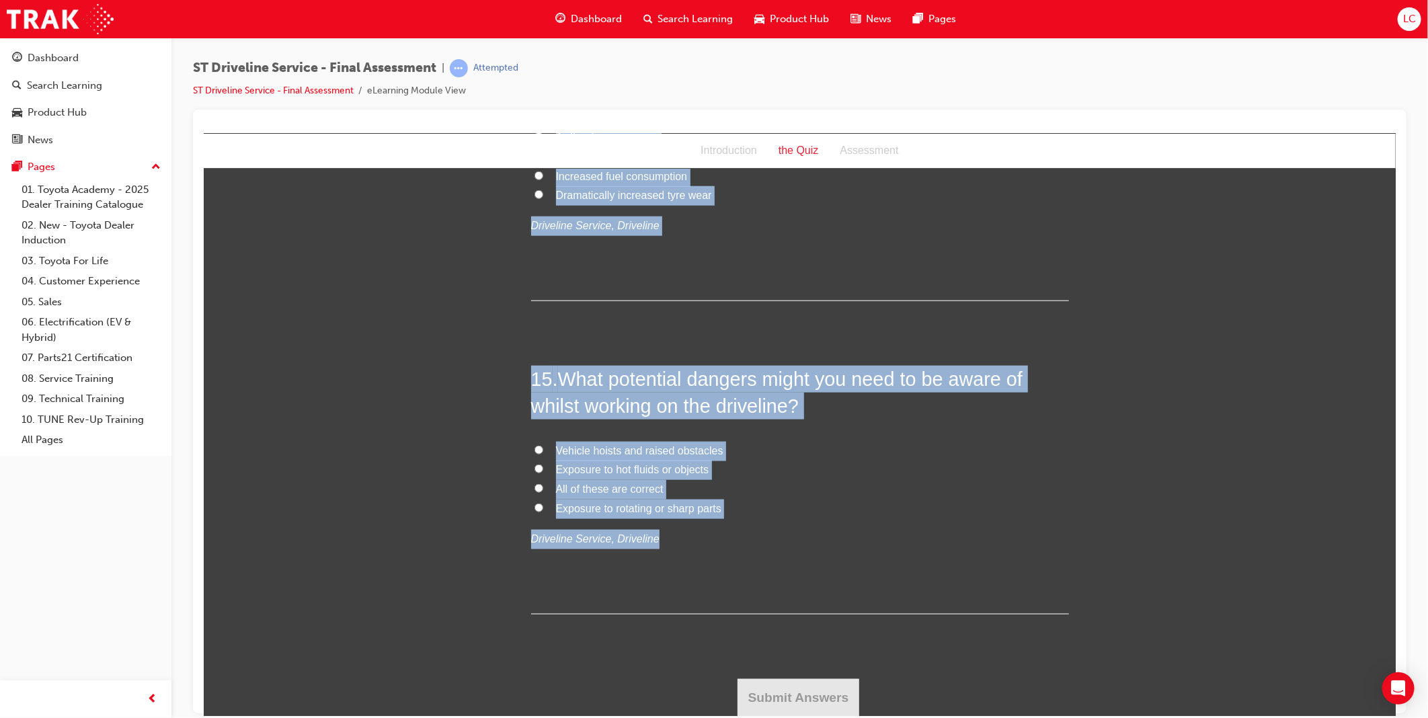
drag, startPoint x: 526, startPoint y: 263, endPoint x: 710, endPoint y: 544, distance: 336.0
copy div "1 . The tension of the mounting points of a propeller shaft may require checkin…"
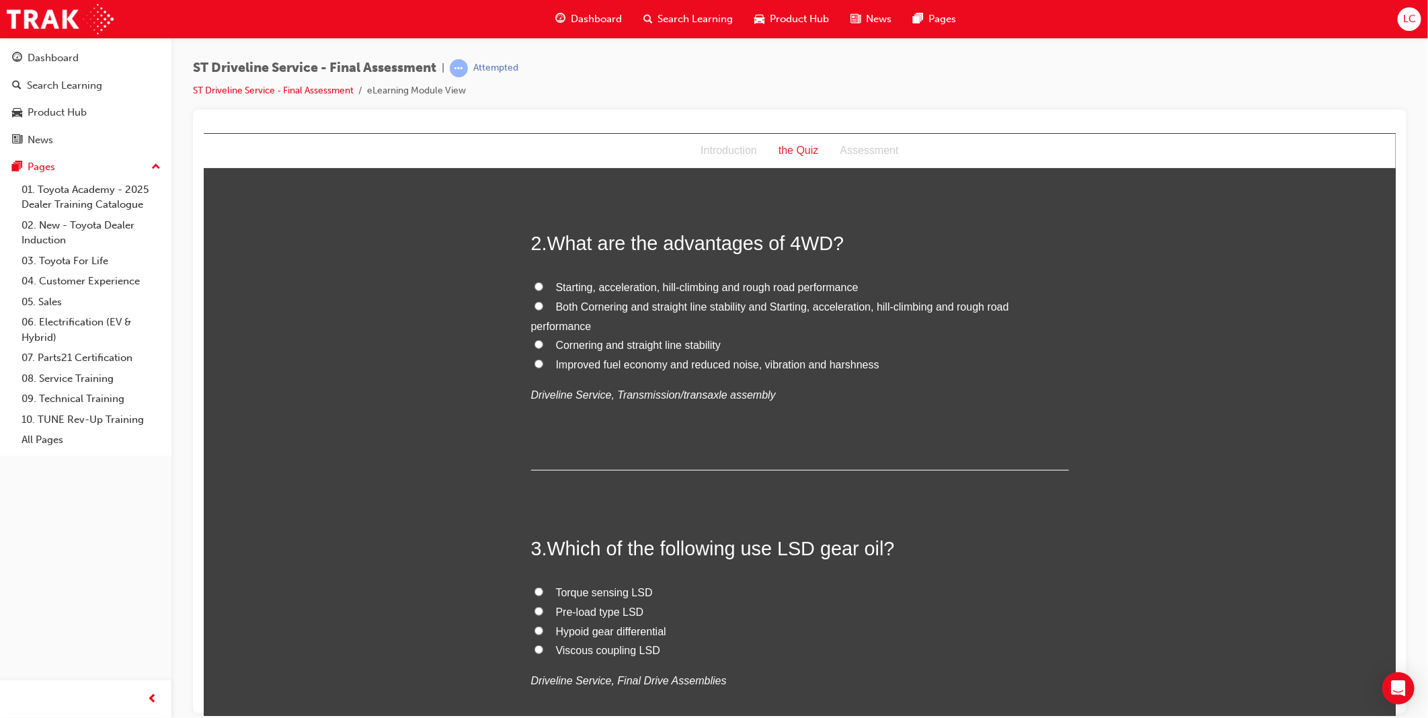
scroll to position [15, 0]
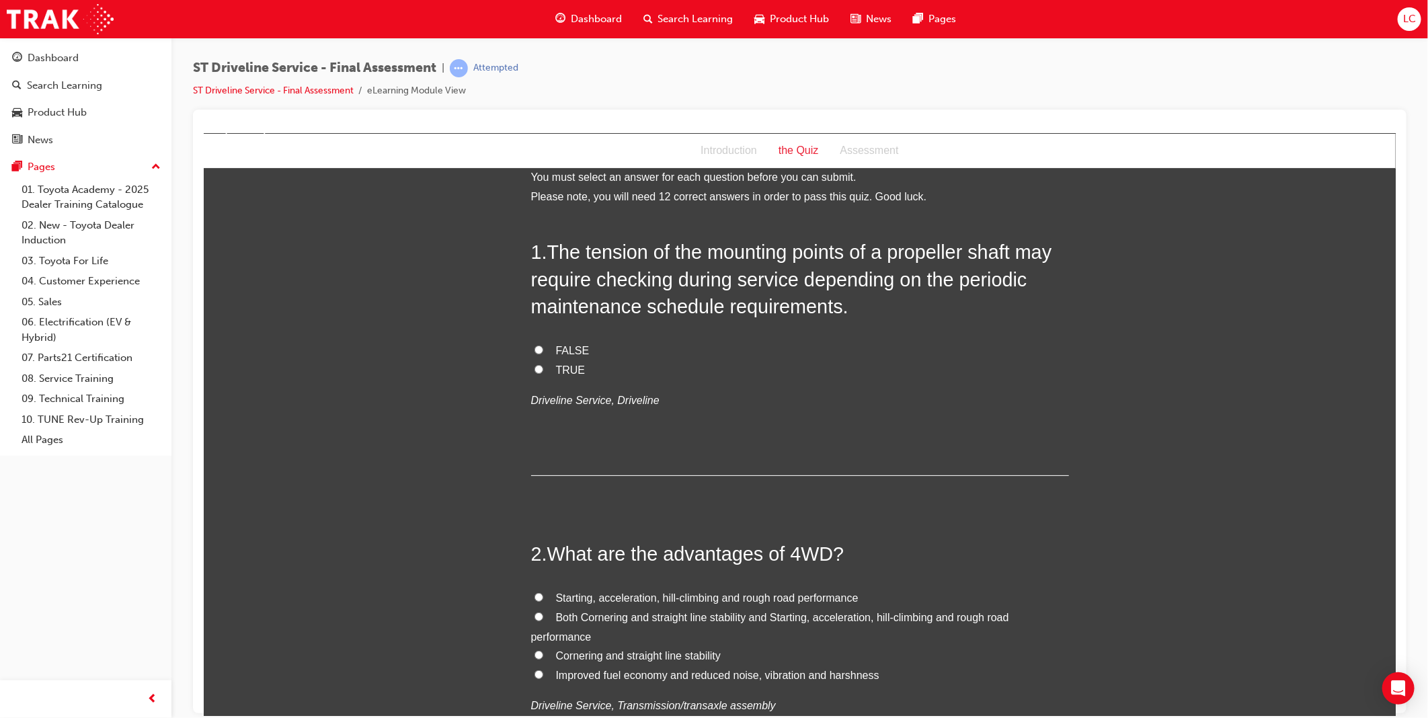
click at [555, 371] on span "TRUE" at bounding box center [570, 369] width 30 height 11
click at [543, 371] on input "TRUE" at bounding box center [538, 368] width 9 height 9
radio input "true"
click at [672, 616] on span "Both Cornering and straight line stability and Starting, acceleration, hill-cli…" at bounding box center [769, 626] width 478 height 31
click at [543, 616] on input "Both Cornering and straight line stability and Starting, acceleration, hill-cli…" at bounding box center [538, 616] width 9 height 9
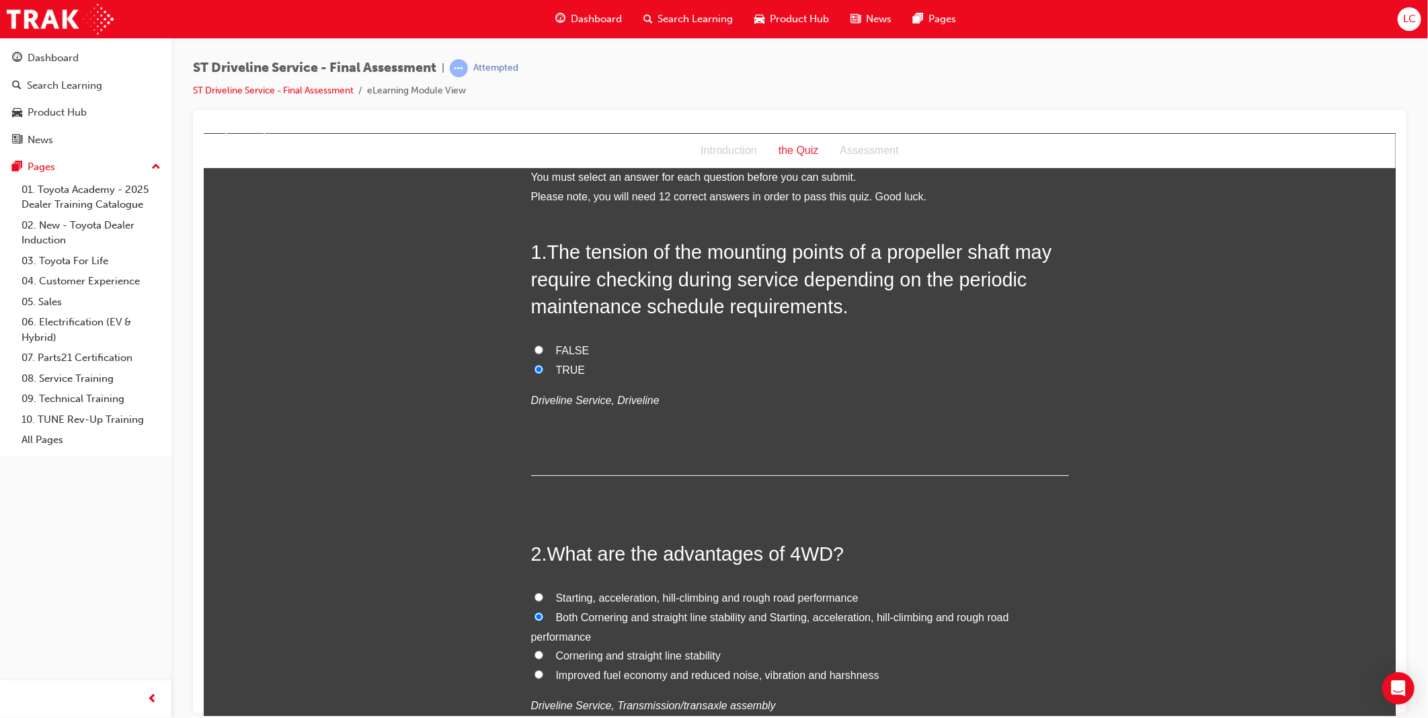
radio input "true"
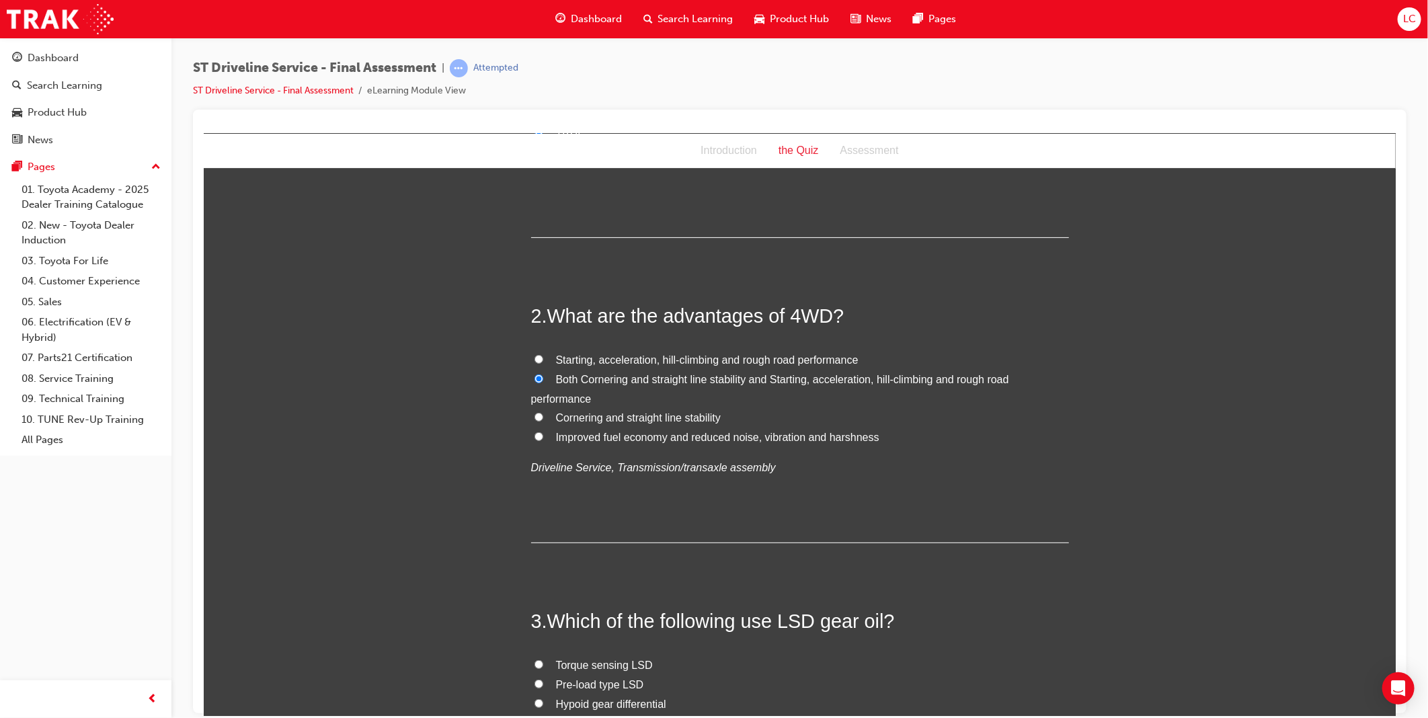
scroll to position [464, 0]
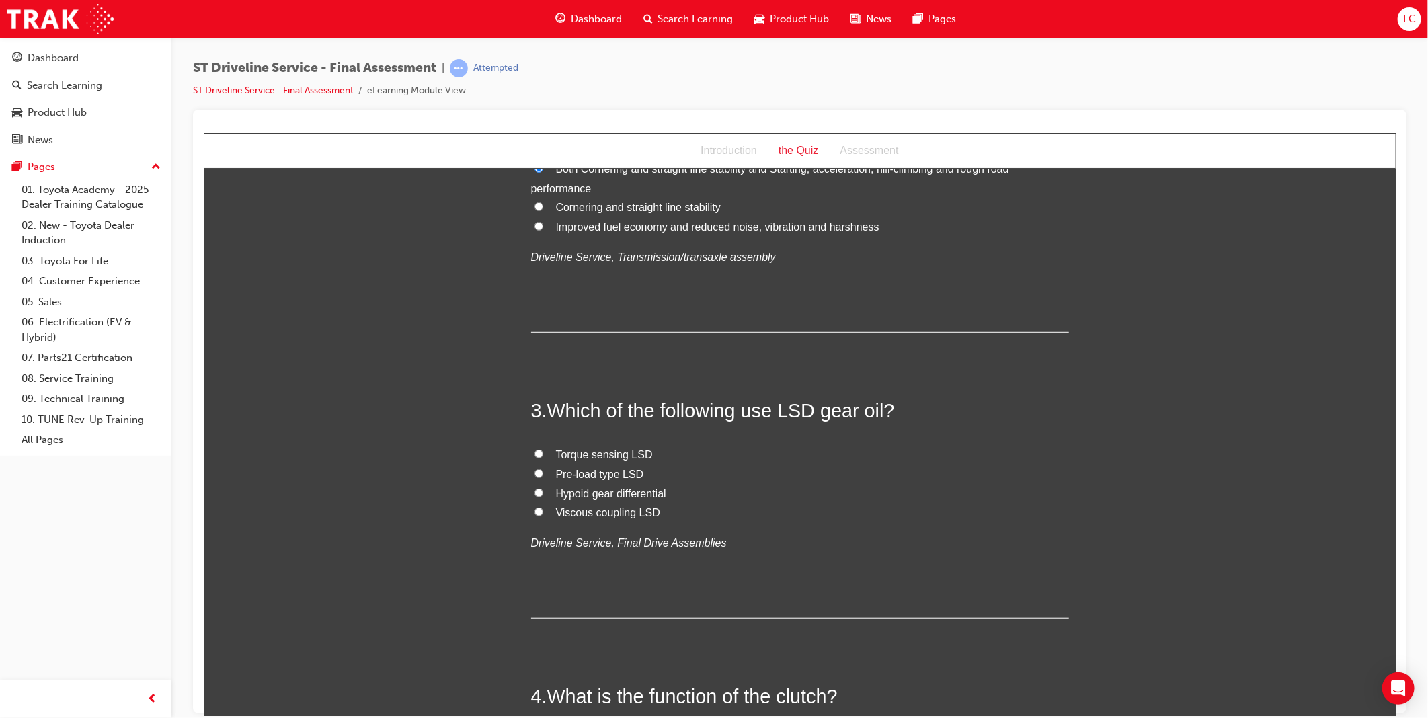
click at [618, 456] on span "Torque sensing LSD" at bounding box center [603, 453] width 97 height 11
click at [543, 456] on input "Torque sensing LSD" at bounding box center [538, 453] width 9 height 9
radio input "true"
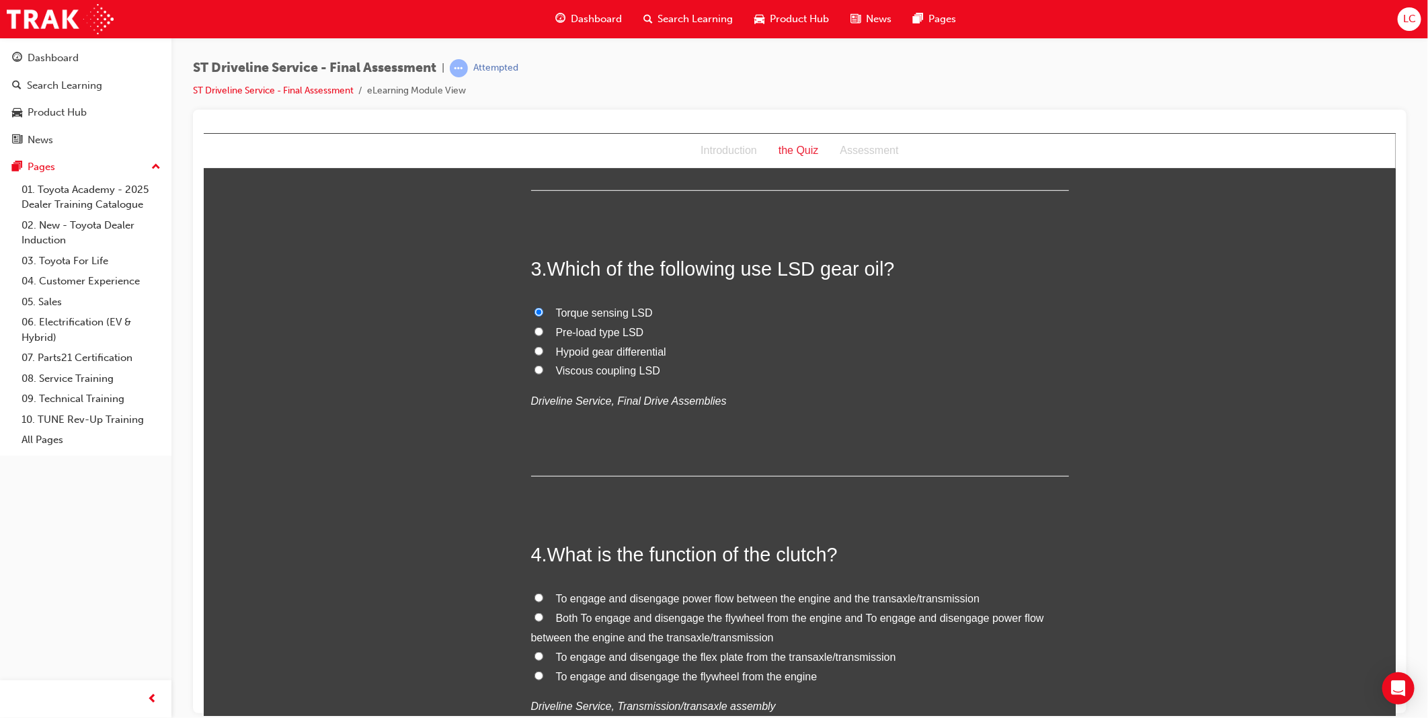
scroll to position [837, 0]
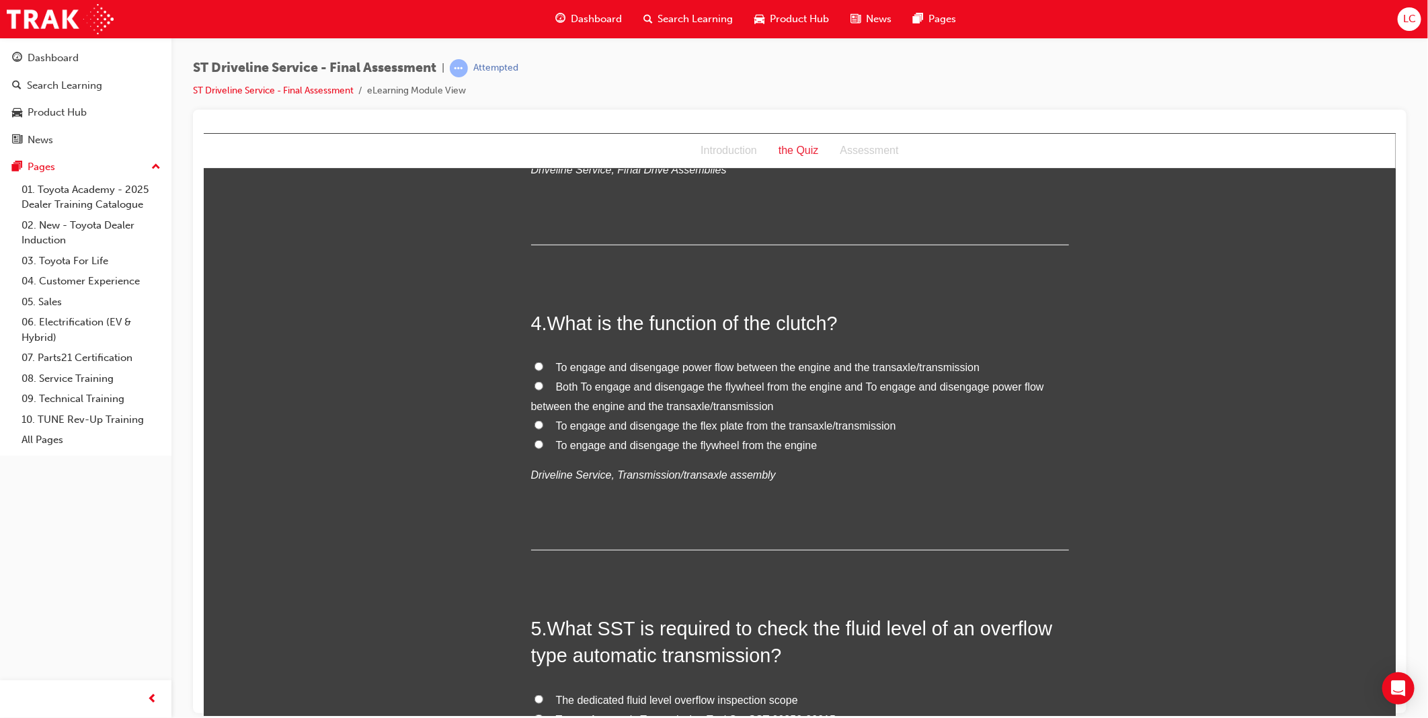
click at [614, 396] on label "Both To engage and disengage the flywheel from the engine and To engage and dis…" at bounding box center [799, 396] width 538 height 39
click at [543, 390] on input "Both To engage and disengage the flywheel from the engine and To engage and dis…" at bounding box center [538, 385] width 9 height 9
radio input "true"
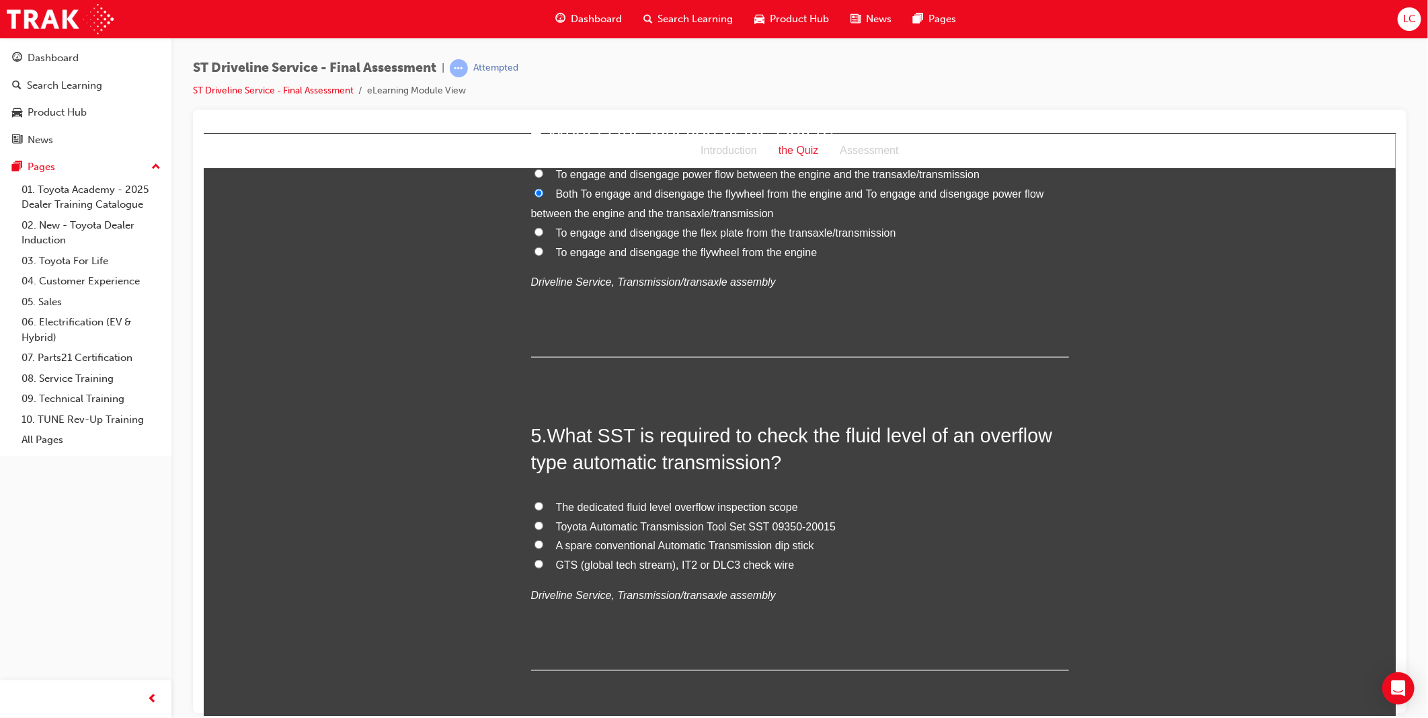
scroll to position [1136, 0]
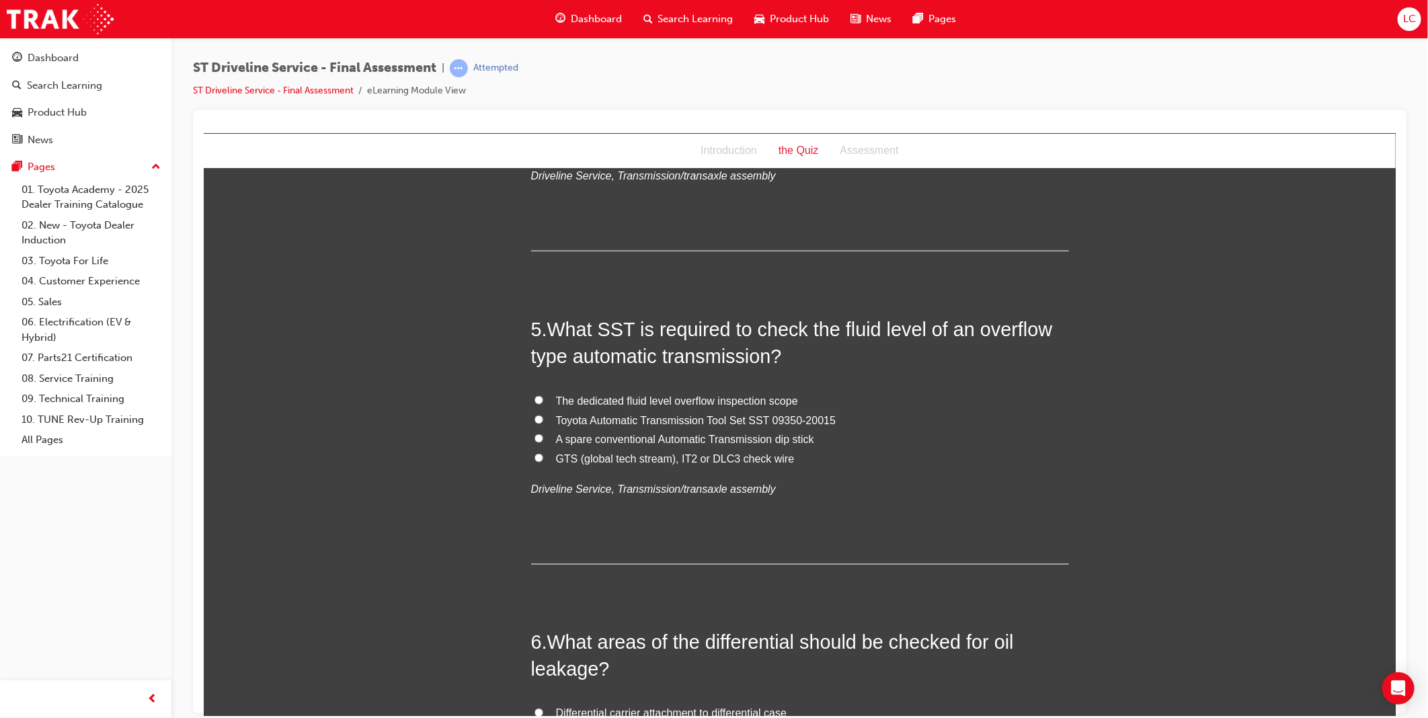
click at [729, 418] on span "Toyota Automatic Transmission Tool Set SST 09350-20015" at bounding box center [695, 419] width 280 height 11
click at [543, 418] on input "Toyota Automatic Transmission Tool Set SST 09350-20015" at bounding box center [538, 419] width 9 height 9
radio input "true"
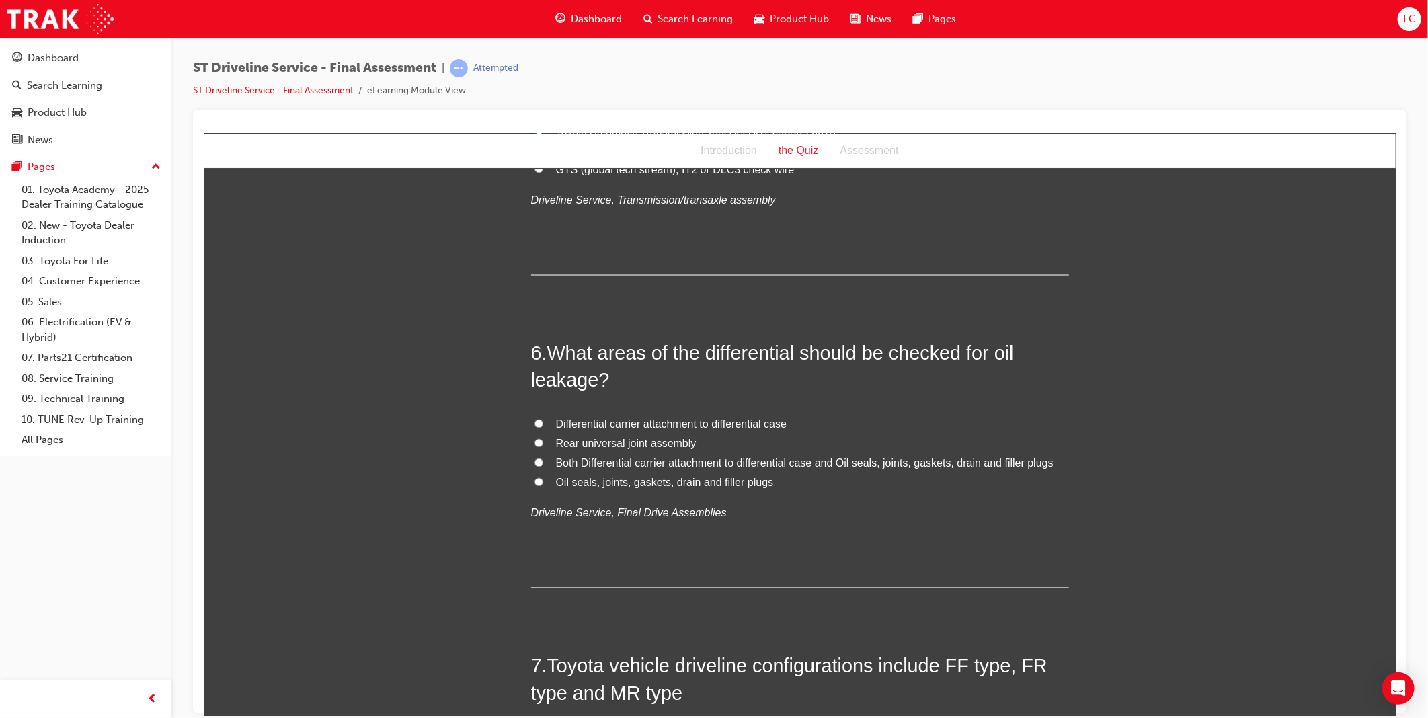
scroll to position [1435, 0]
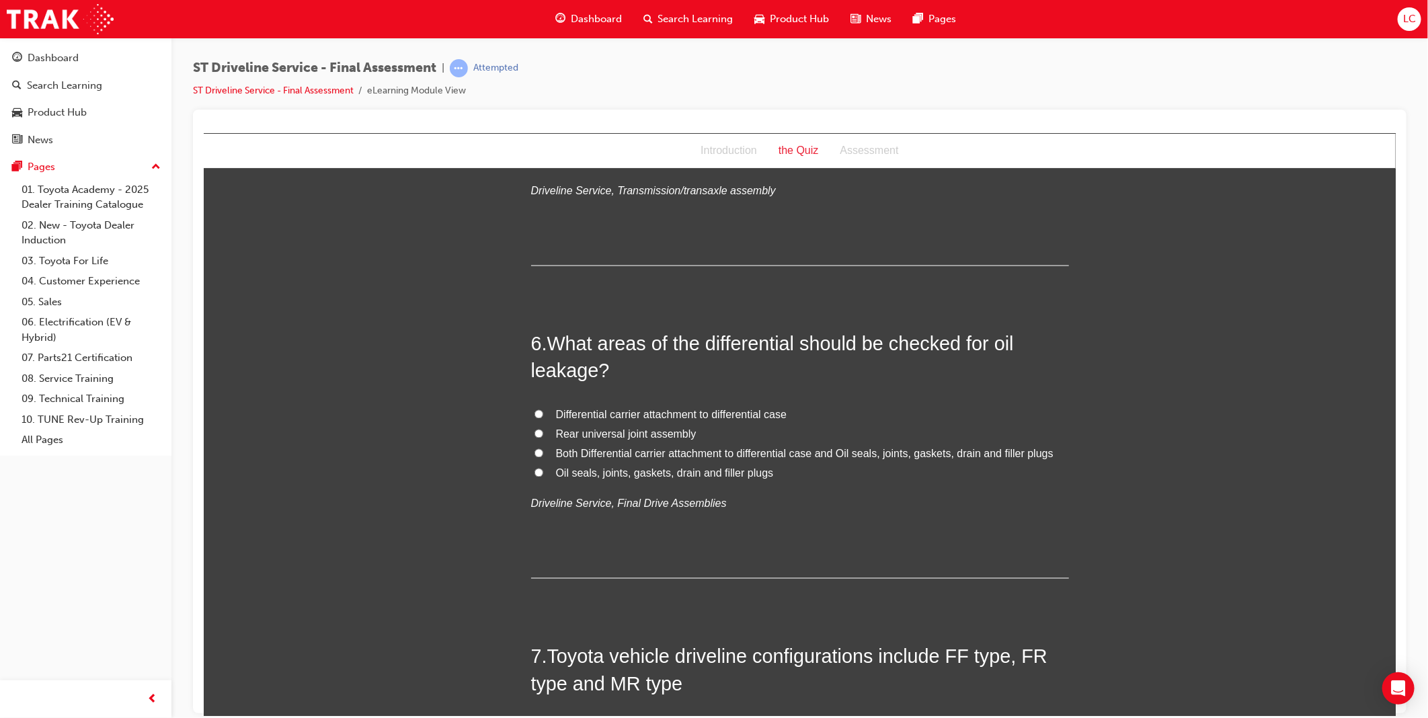
click at [733, 452] on span "Both Differential carrier attachment to differential case and Oil seals, joints…" at bounding box center [803, 453] width 497 height 11
click at [543, 452] on input "Both Differential carrier attachment to differential case and Oil seals, joints…" at bounding box center [538, 452] width 9 height 9
radio input "true"
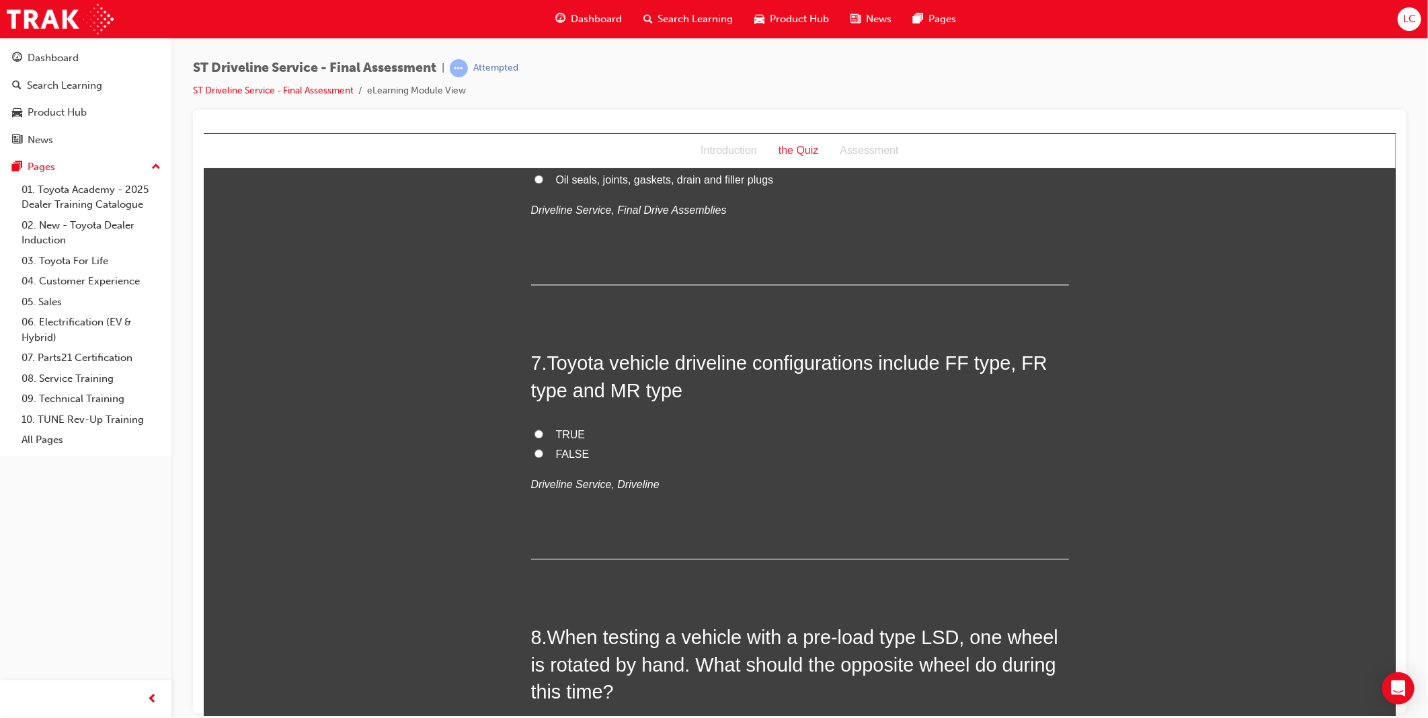
scroll to position [1733, 0]
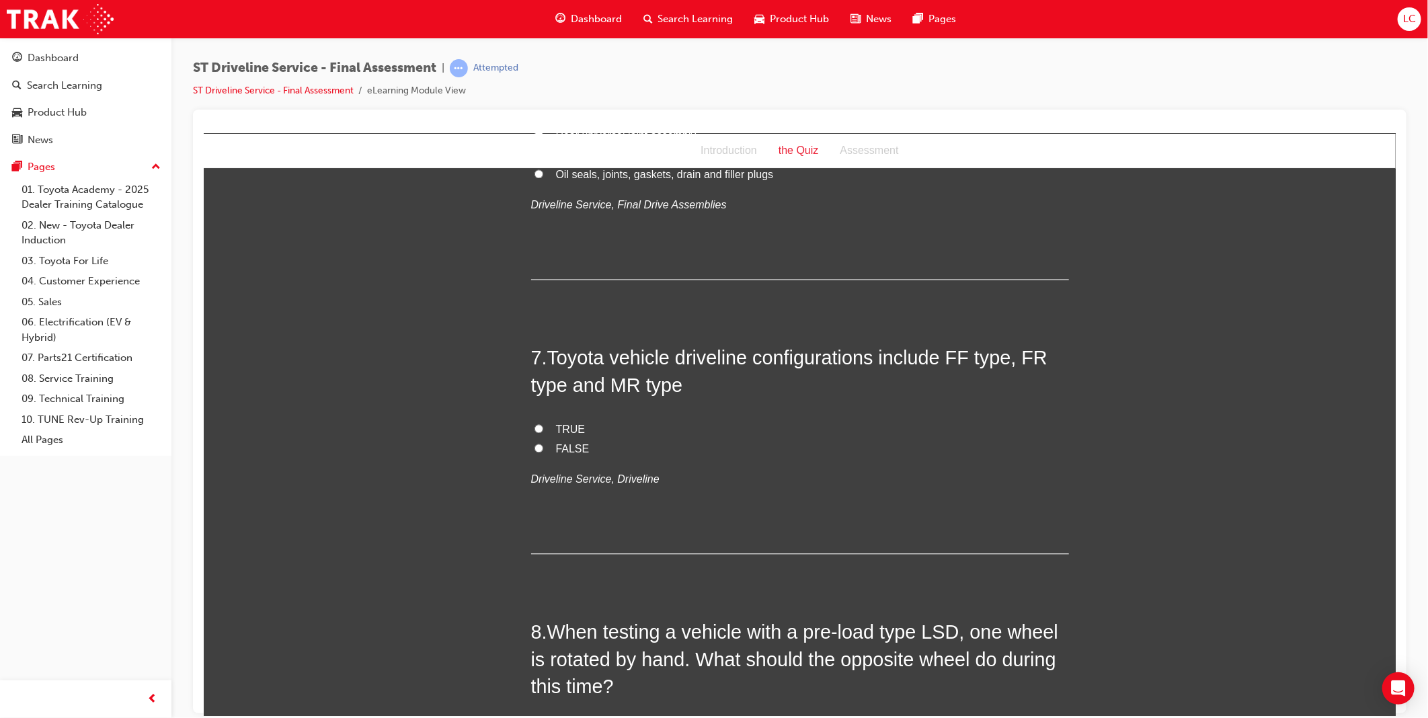
click at [545, 445] on label "FALSE" at bounding box center [799, 449] width 538 height 19
click at [543, 445] on input "FALSE" at bounding box center [538, 448] width 9 height 9
radio input "true"
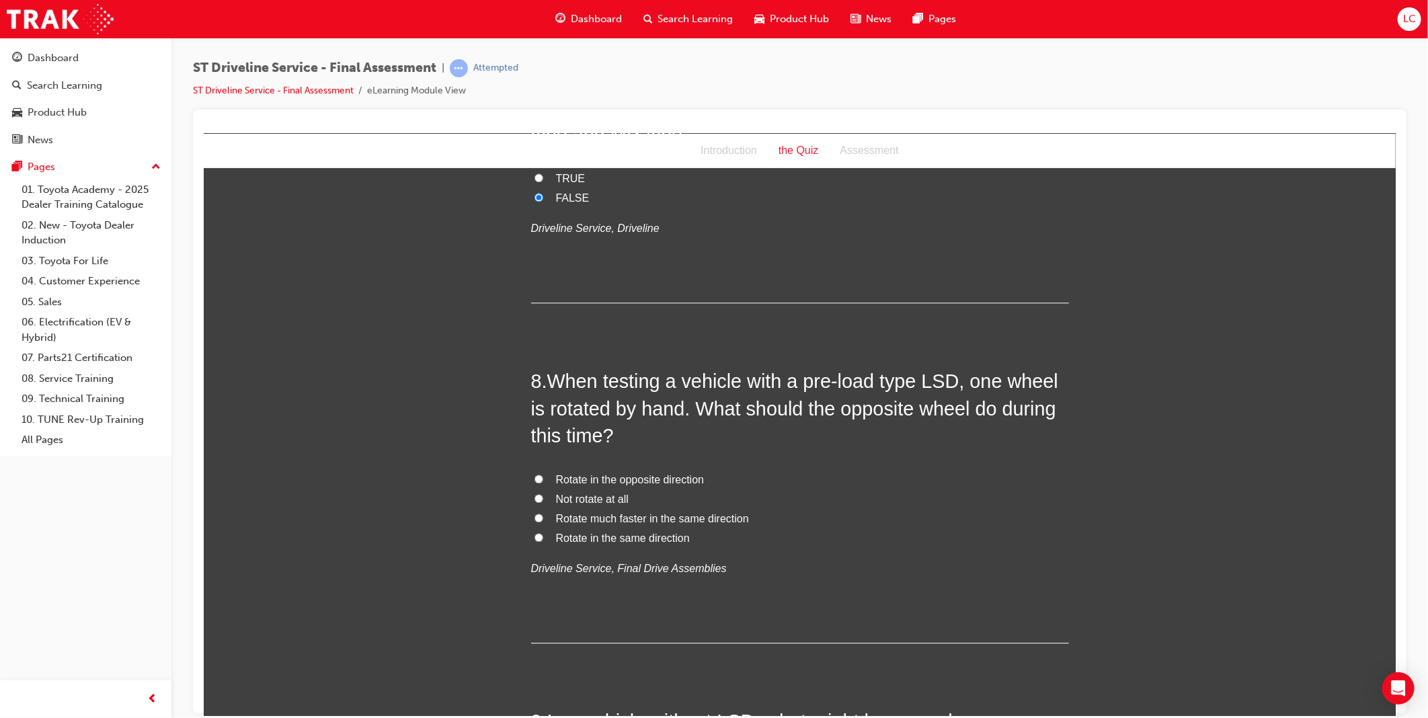
scroll to position [2032, 0]
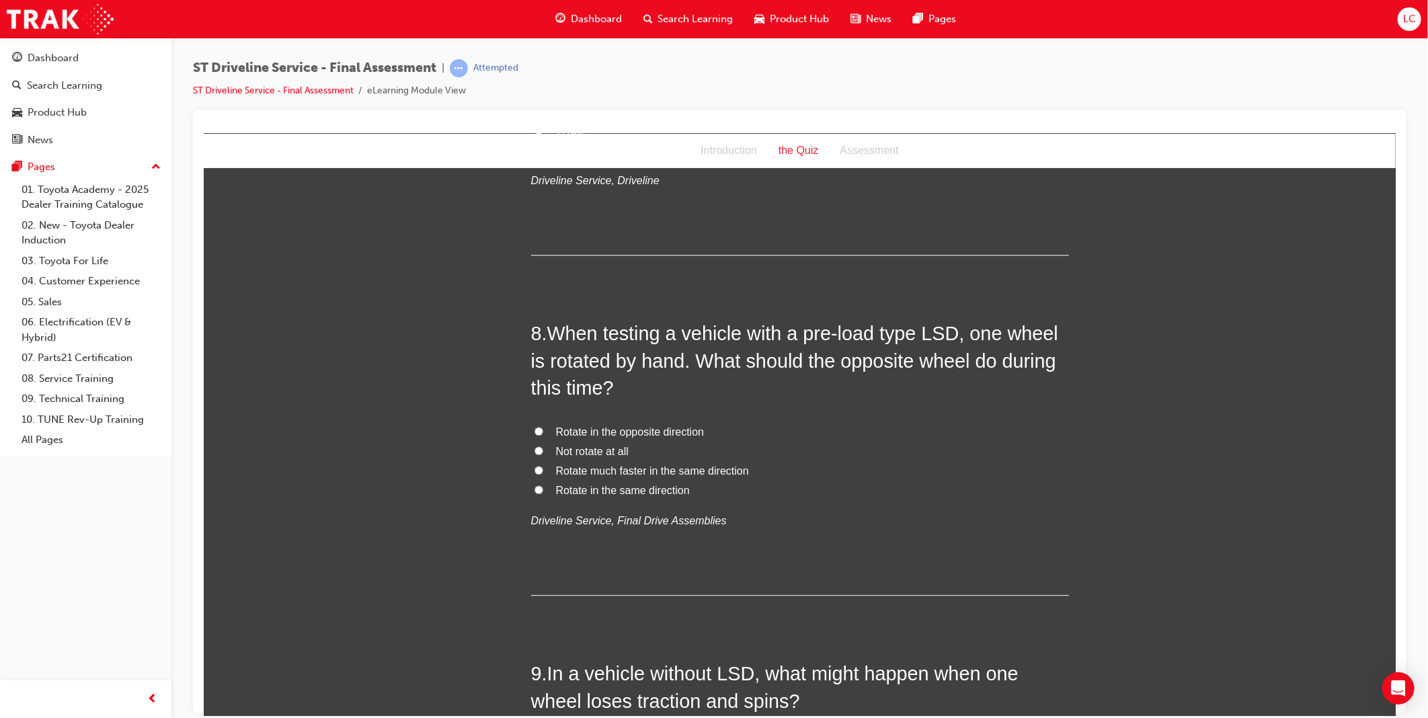
click at [639, 434] on span "Rotate in the opposite direction" at bounding box center [629, 431] width 149 height 11
click at [543, 434] on input "Rotate in the opposite direction" at bounding box center [538, 430] width 9 height 9
radio input "true"
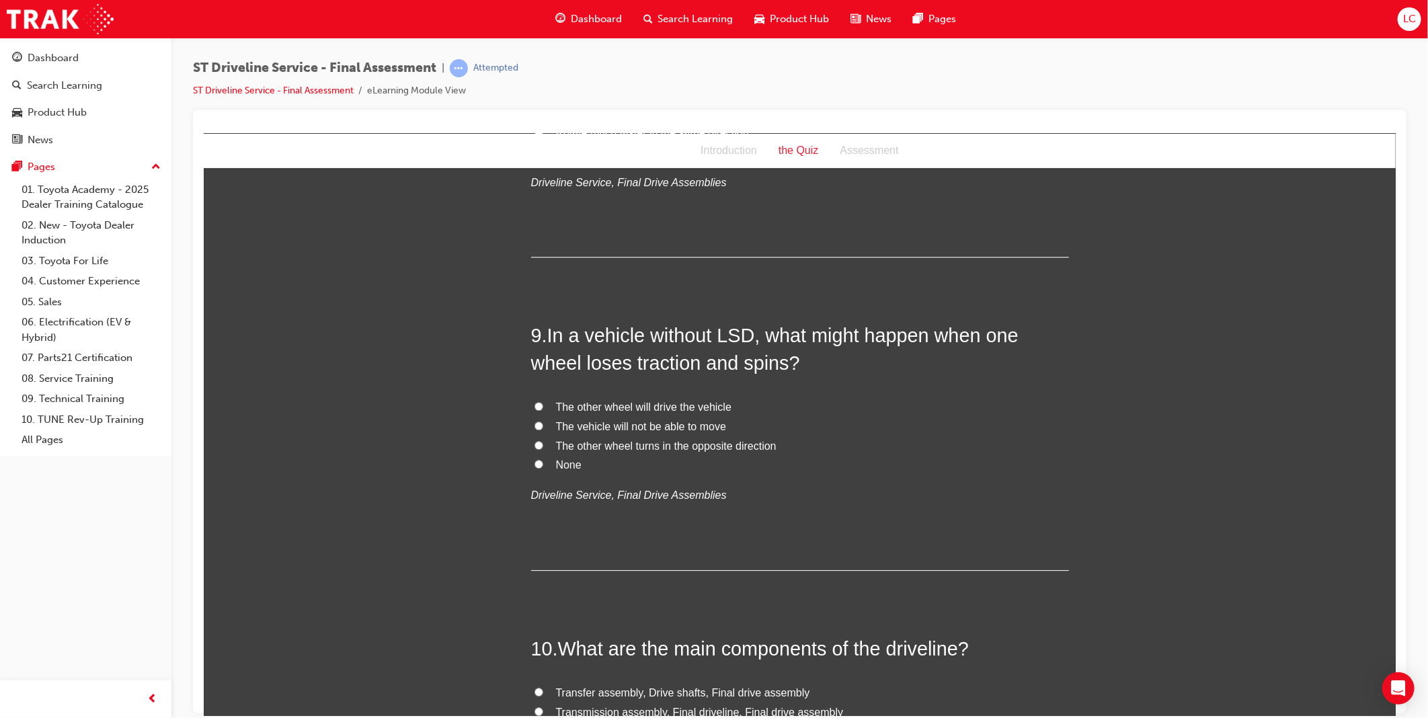
scroll to position [2405, 0]
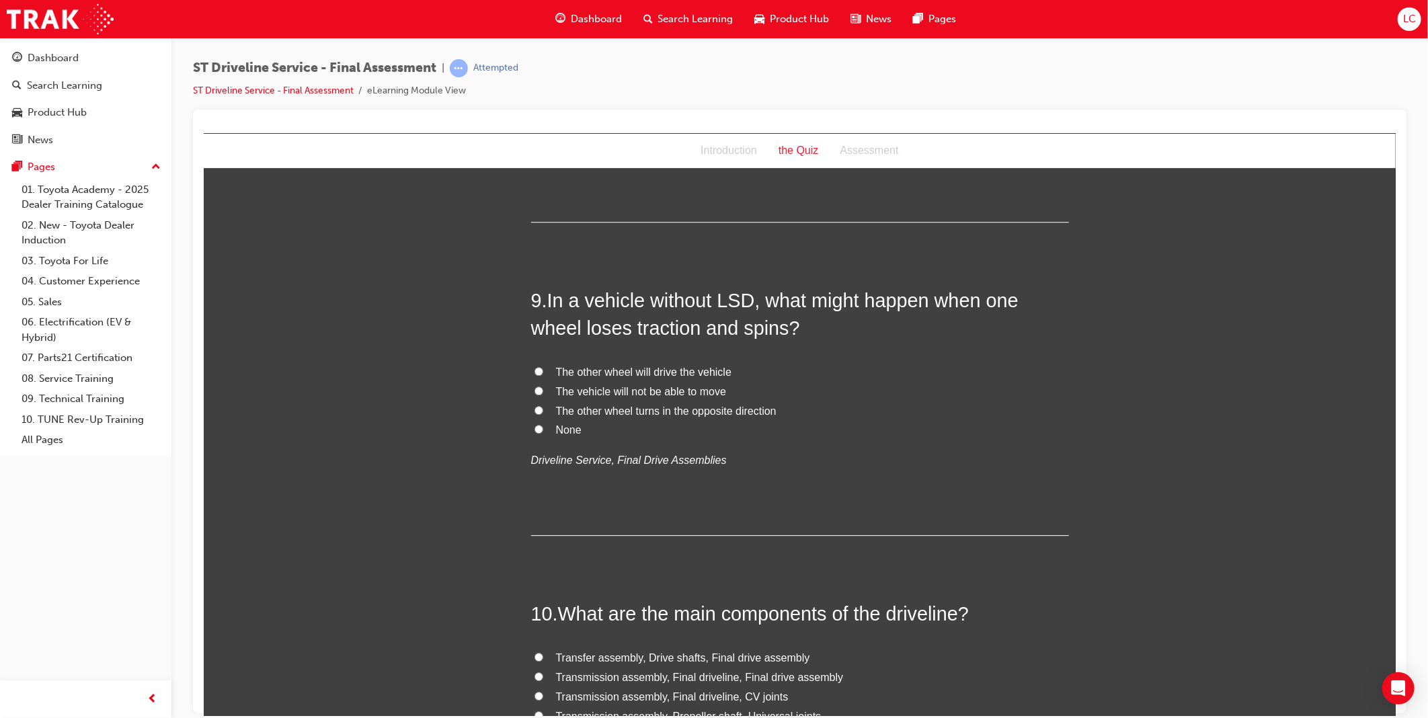
click at [547, 432] on label "None" at bounding box center [799, 429] width 538 height 19
click at [543, 432] on input "None" at bounding box center [538, 428] width 9 height 9
radio input "true"
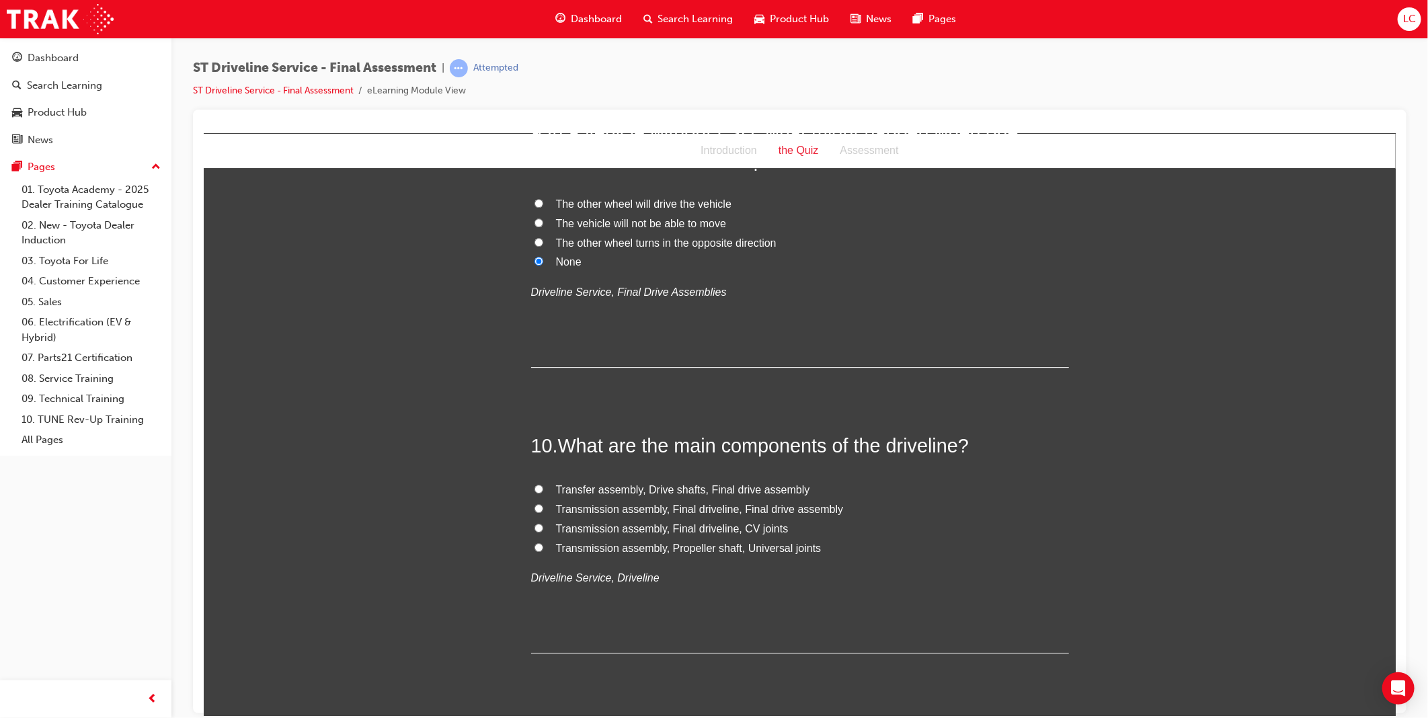
scroll to position [2779, 0]
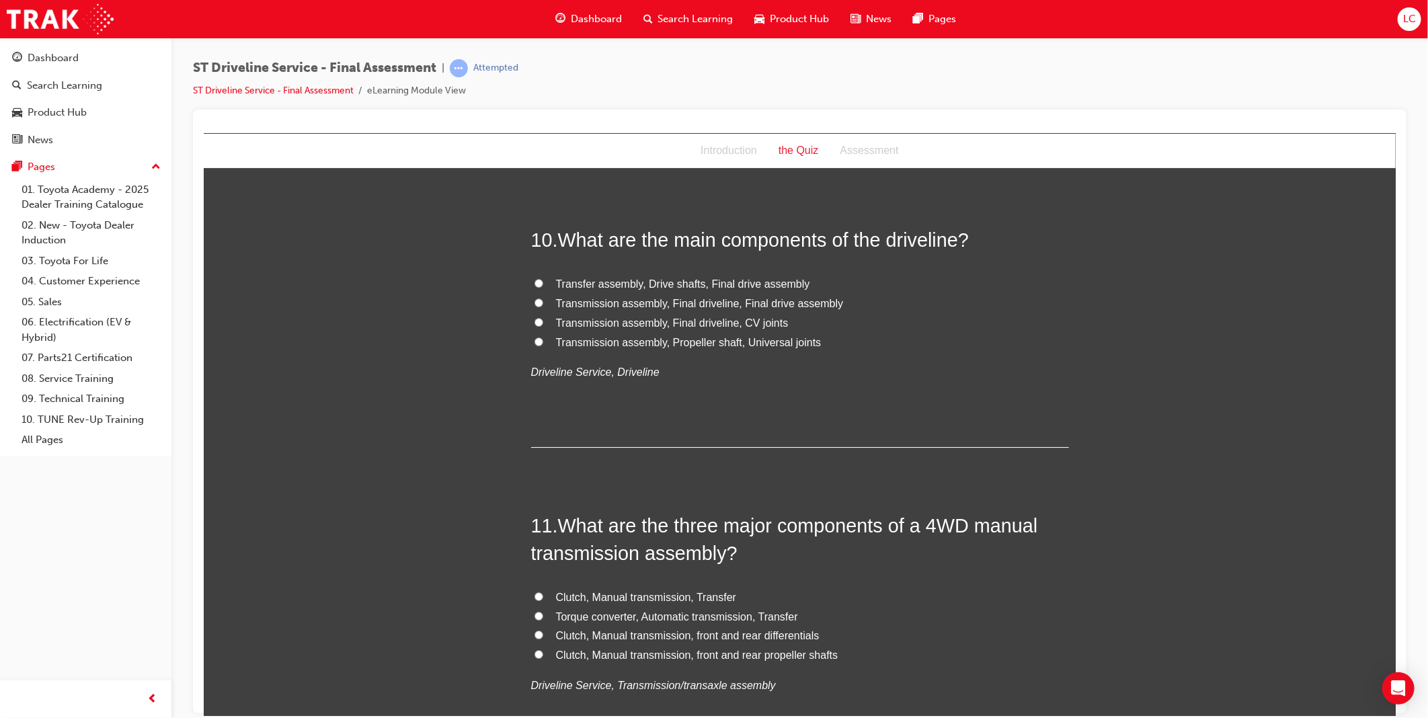
click at [708, 322] on span "Transmission assembly, Final driveline, CV joints" at bounding box center [671, 322] width 233 height 11
click at [543, 322] on input "Transmission assembly, Final driveline, CV joints" at bounding box center [538, 321] width 9 height 9
radio input "true"
click at [729, 281] on span "Transfer assembly, Drive shafts, Final drive assembly" at bounding box center [682, 283] width 254 height 11
click at [543, 281] on input "Transfer assembly, Drive shafts, Final drive assembly" at bounding box center [538, 282] width 9 height 9
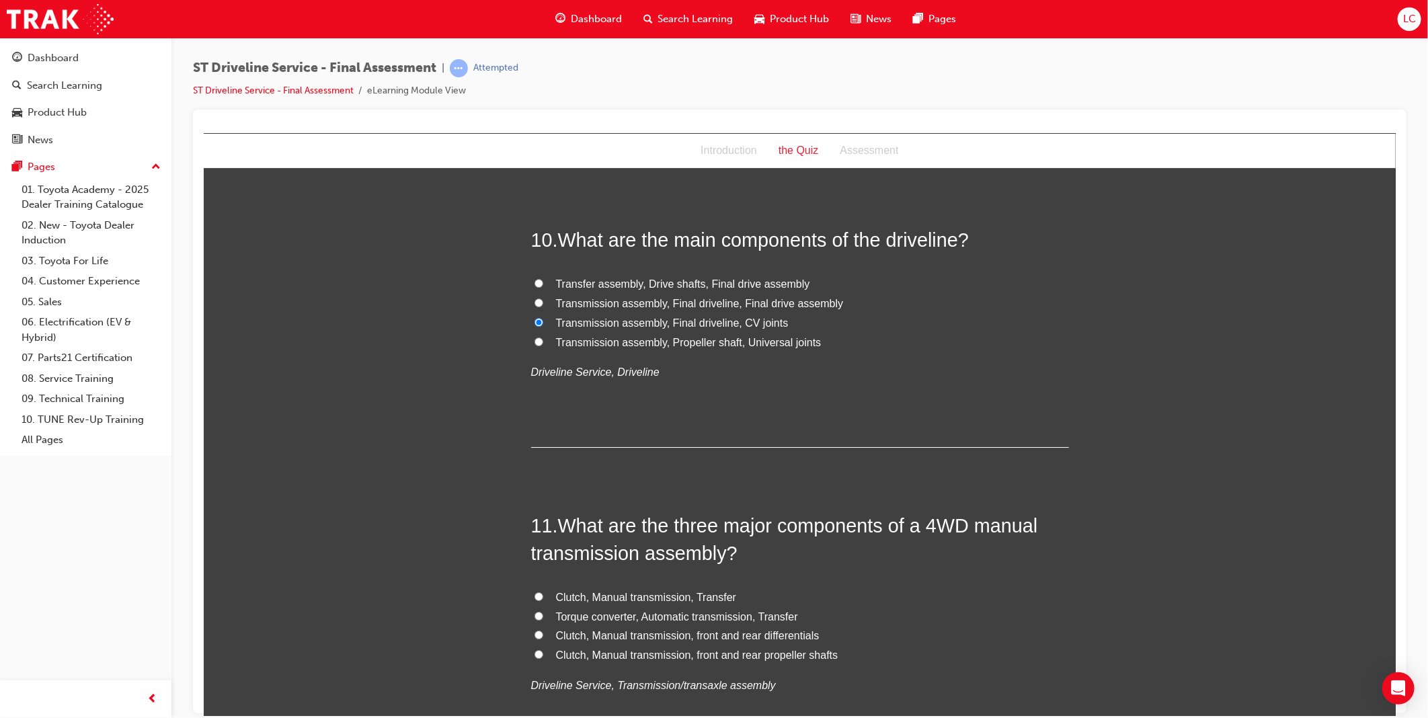
radio input "true"
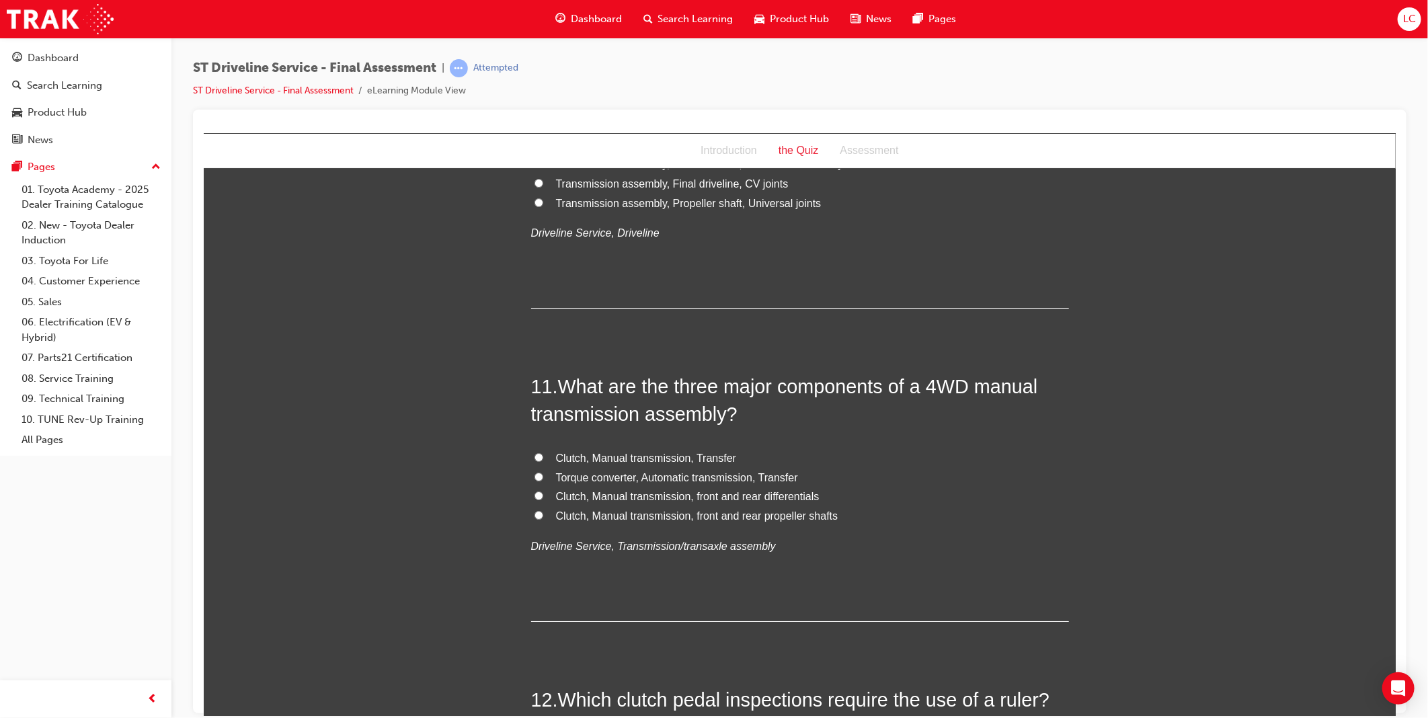
scroll to position [2928, 0]
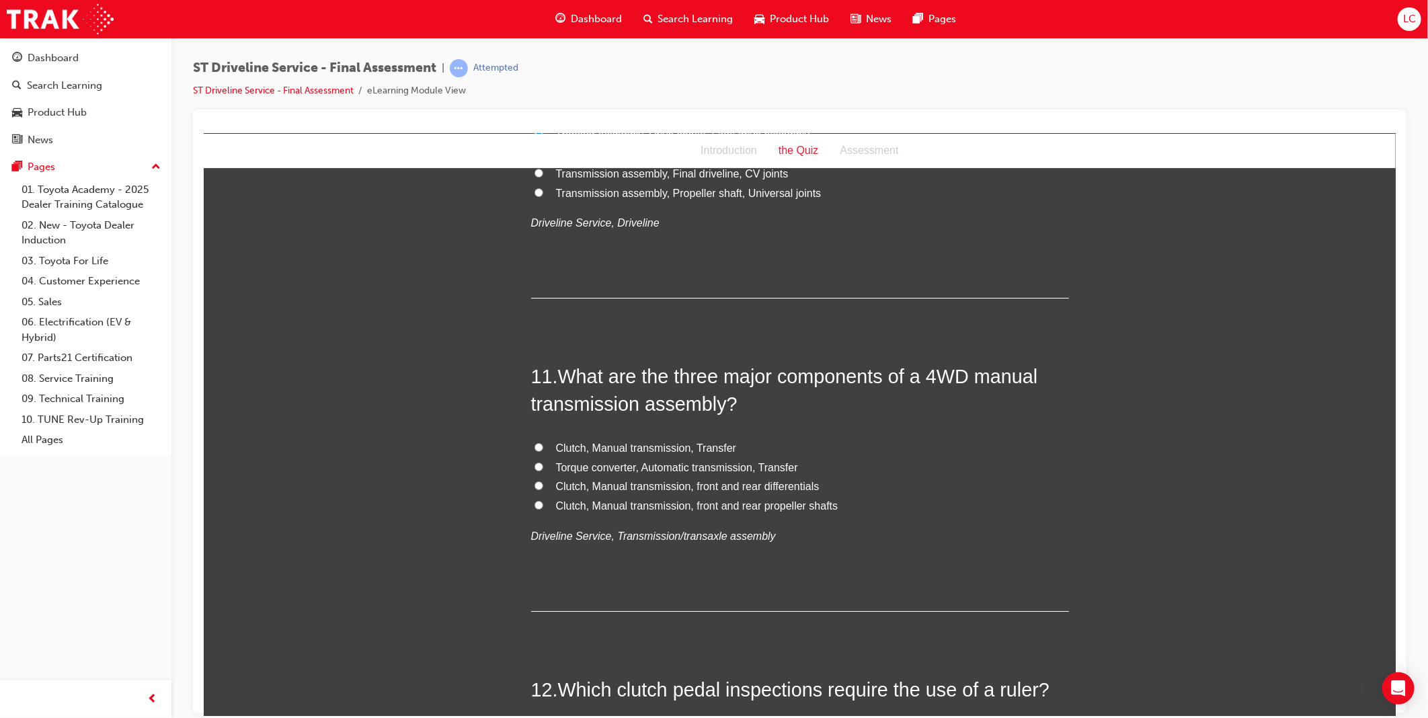
click at [761, 485] on span "Clutch, Manual transmission, front and rear differentials" at bounding box center [687, 485] width 264 height 11
click at [543, 485] on input "Clutch, Manual transmission, front and rear differentials" at bounding box center [538, 485] width 9 height 9
radio input "true"
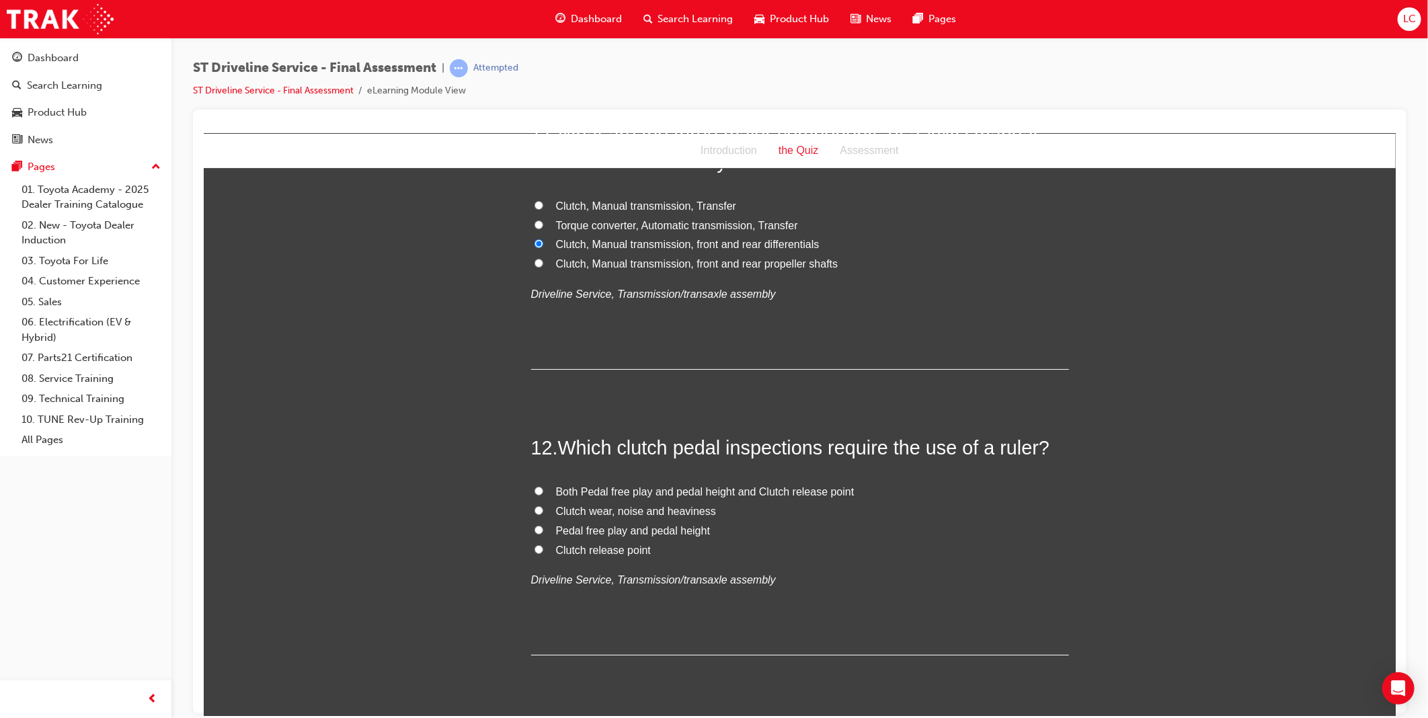
scroll to position [3228, 0]
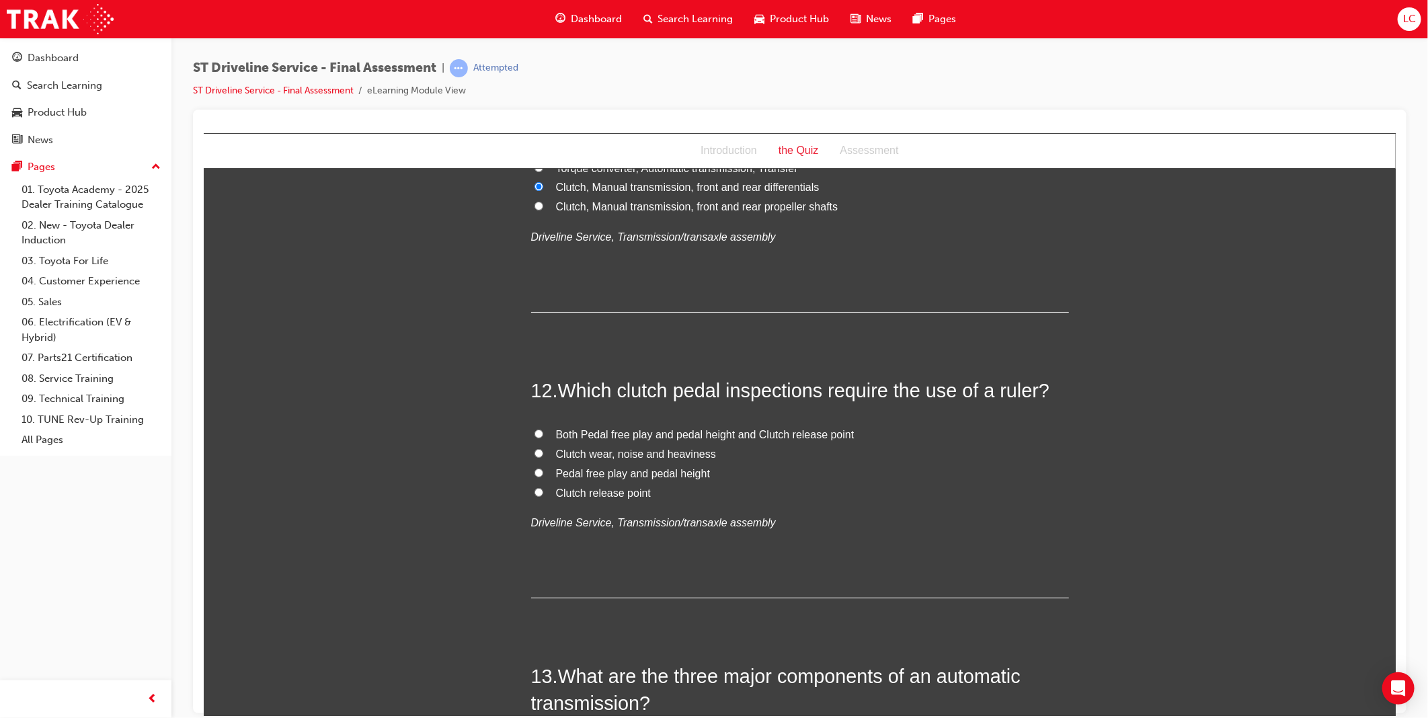
click at [764, 435] on span "Both Pedal free play and pedal height and Clutch release point" at bounding box center [704, 433] width 298 height 11
click at [543, 435] on input "Both Pedal free play and pedal height and Clutch release point" at bounding box center [538, 433] width 9 height 9
radio input "true"
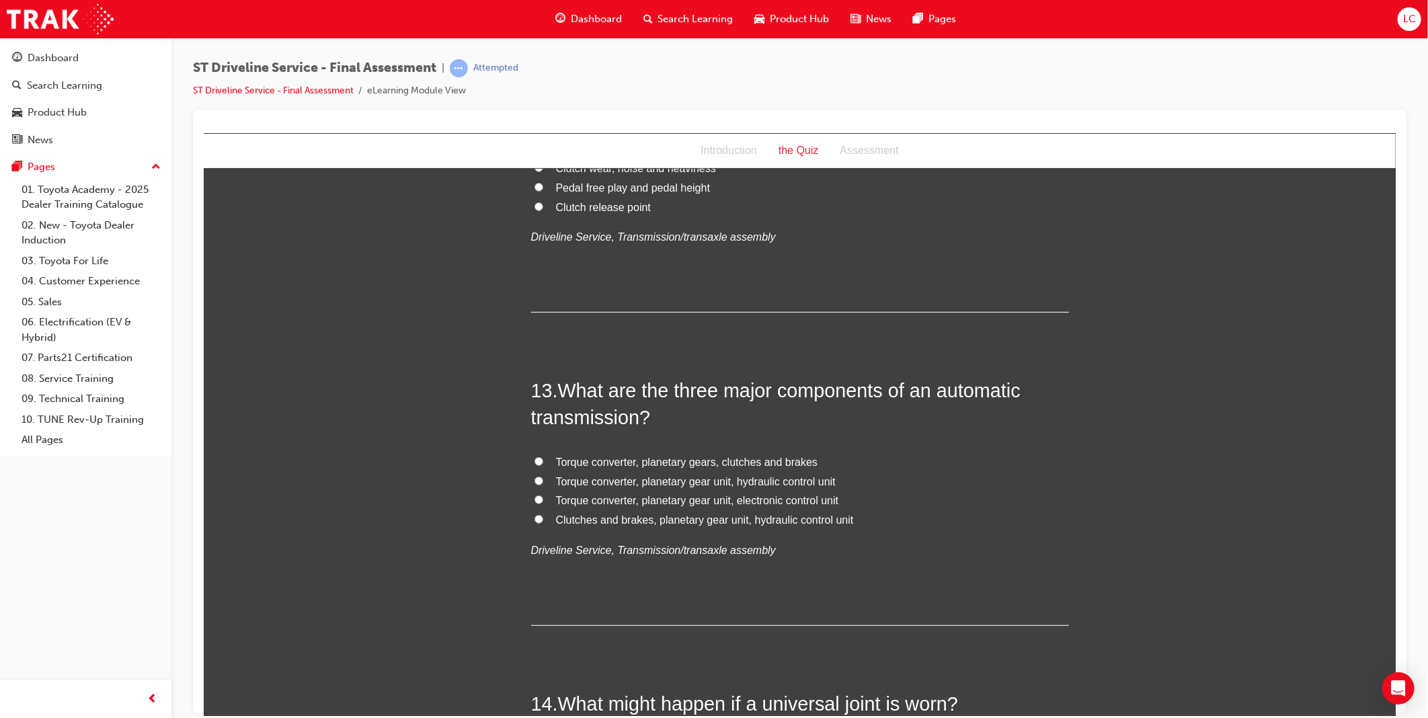
scroll to position [3526, 0]
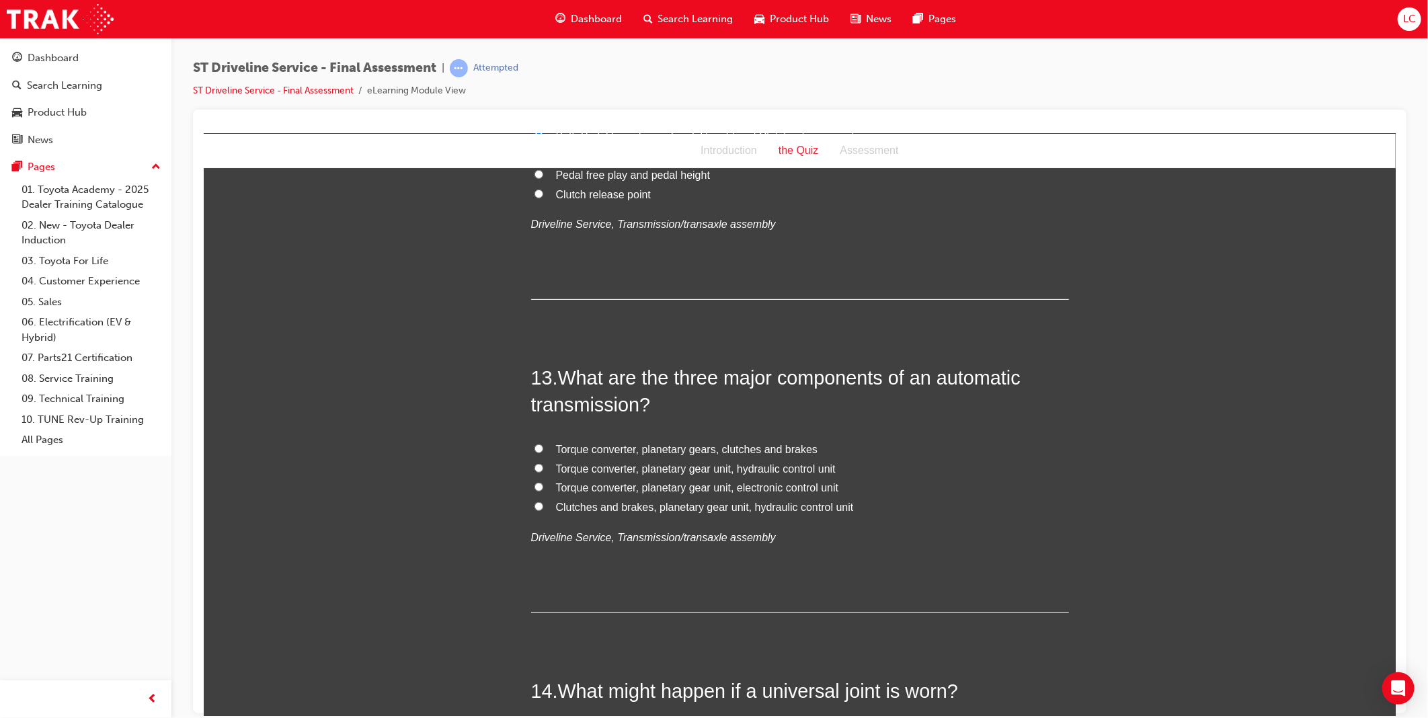
click at [793, 469] on span "Torque converter, planetary gear unit, hydraulic control unit" at bounding box center [695, 468] width 280 height 11
click at [543, 469] on input "Torque converter, planetary gear unit, hydraulic control unit" at bounding box center [538, 467] width 9 height 9
radio input "true"
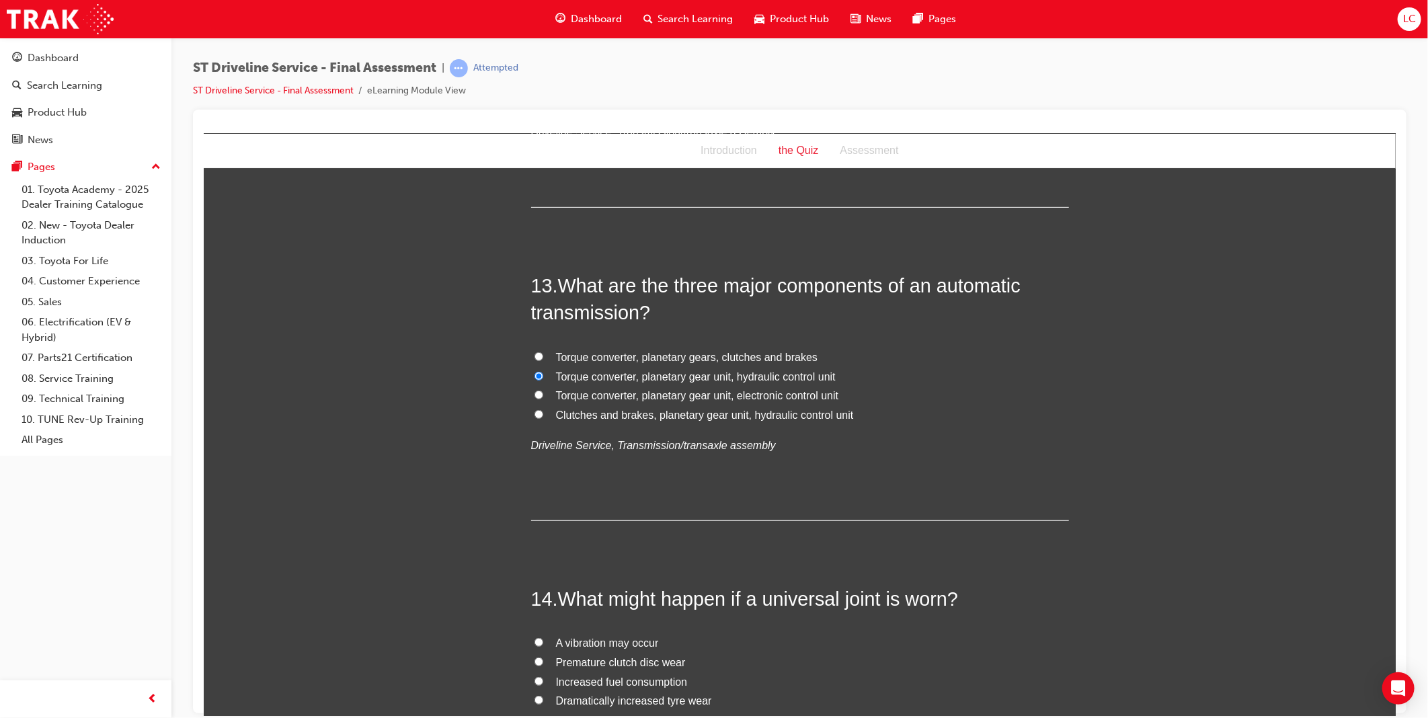
scroll to position [3750, 0]
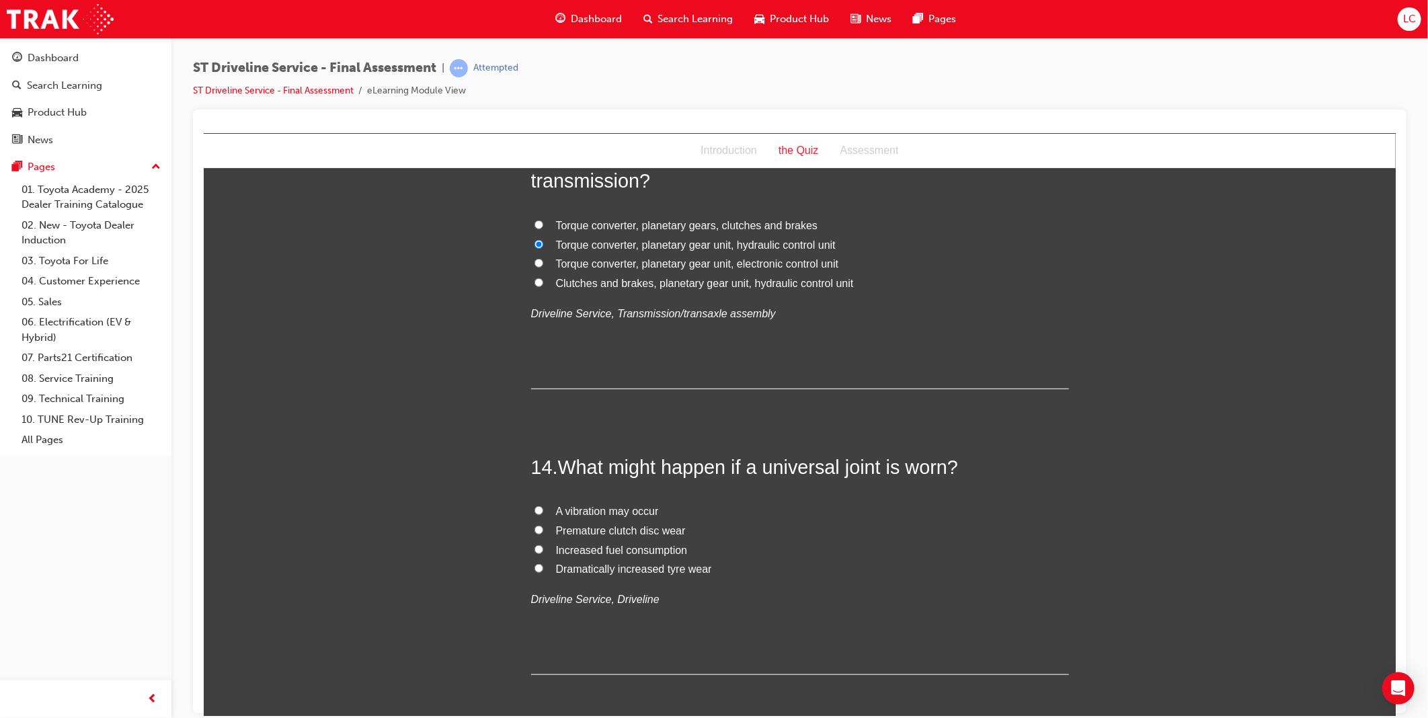
click at [633, 509] on span "A vibration may occur" at bounding box center [606, 510] width 103 height 11
click at [543, 509] on input "A vibration may occur" at bounding box center [538, 510] width 9 height 9
radio input "true"
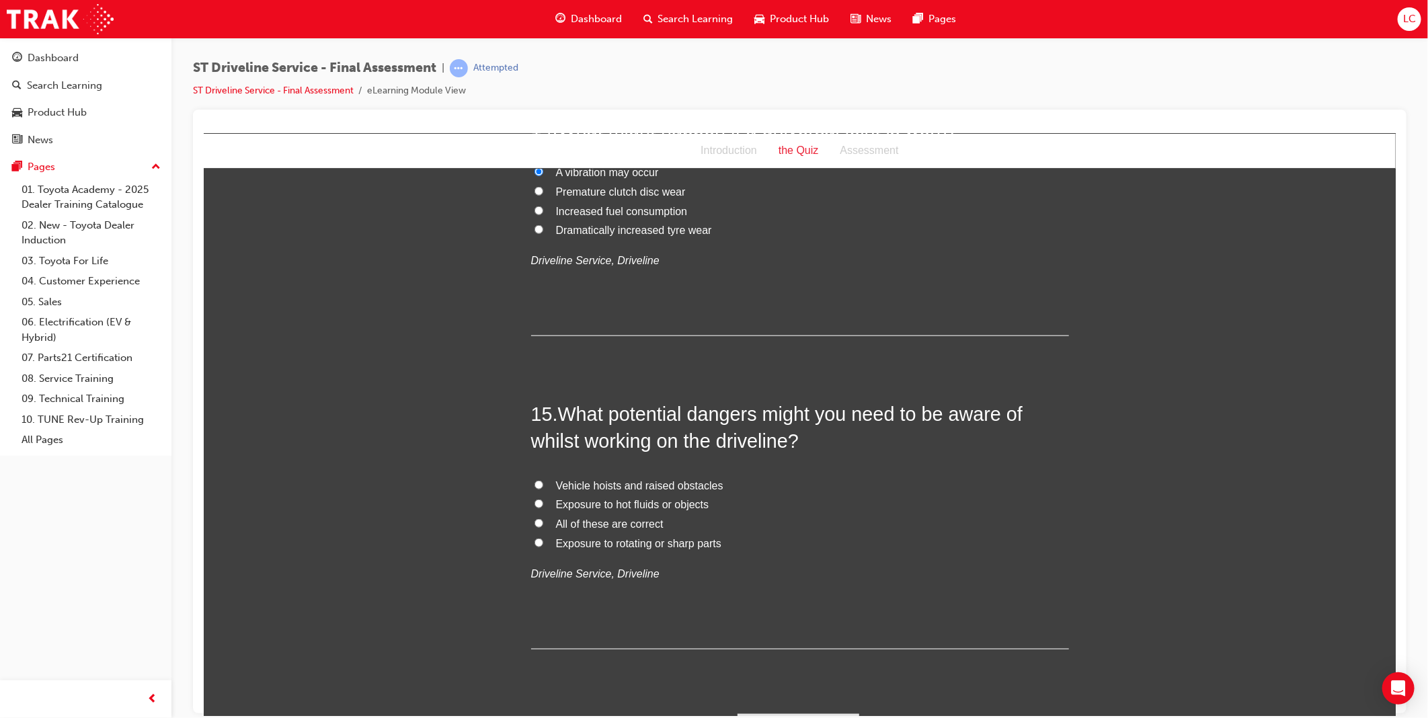
scroll to position [4124, 0]
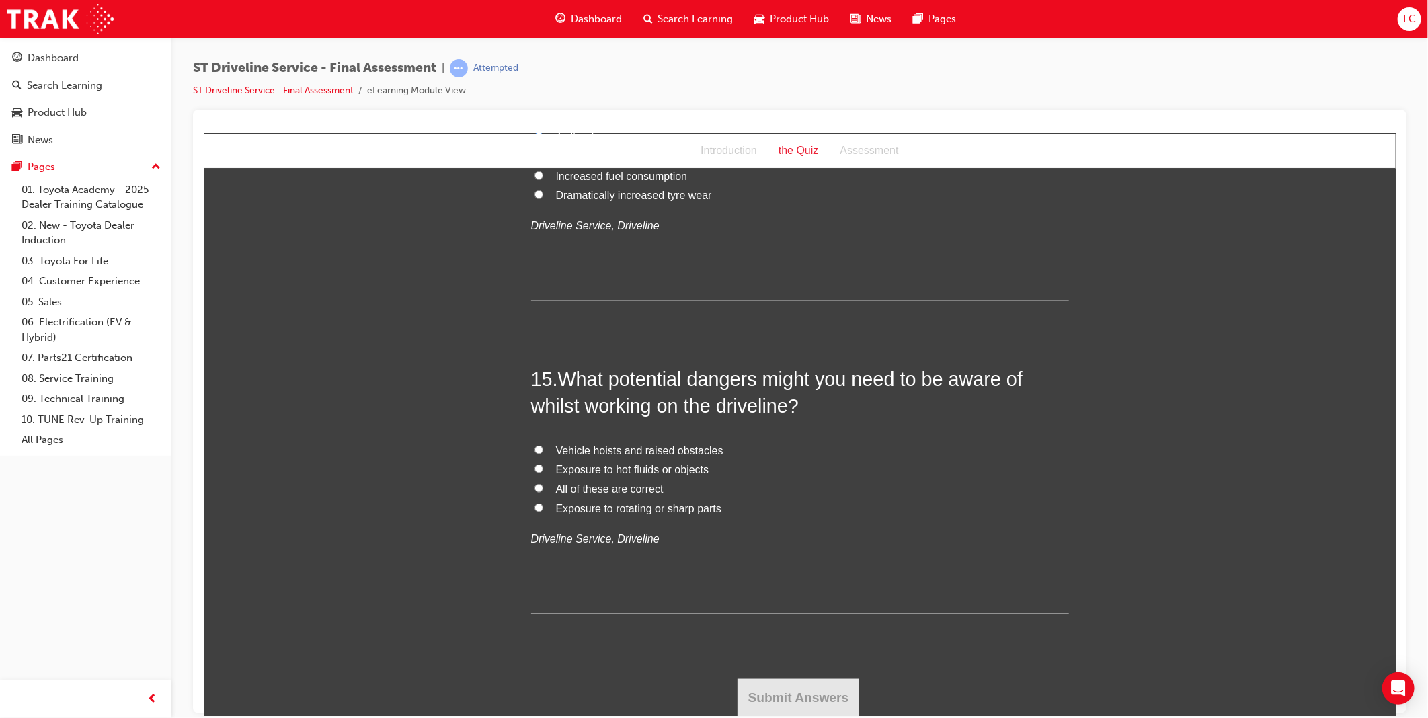
click at [584, 491] on span "All of these are correct" at bounding box center [609, 488] width 108 height 11
click at [543, 491] on input "All of these are correct" at bounding box center [538, 487] width 9 height 9
radio input "true"
click at [769, 694] on button "Submit Answers" at bounding box center [798, 697] width 122 height 38
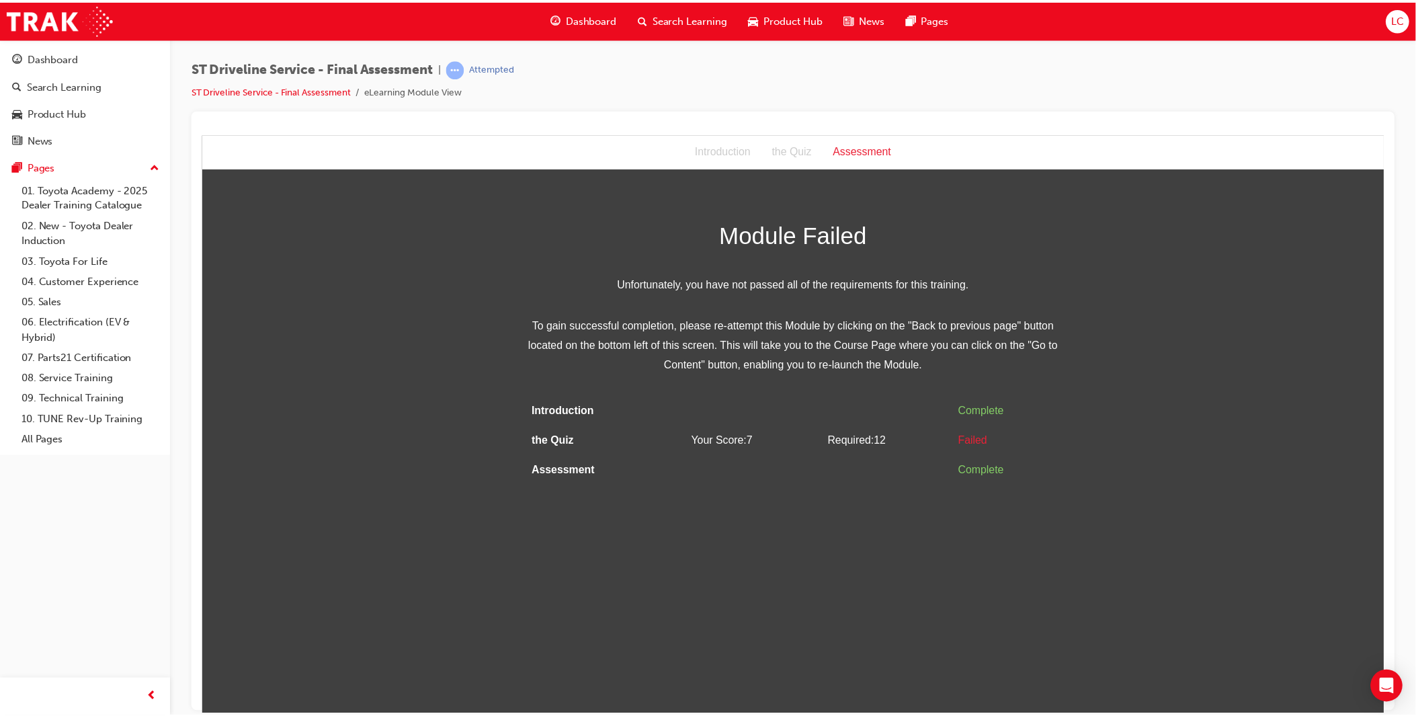
scroll to position [0, 0]
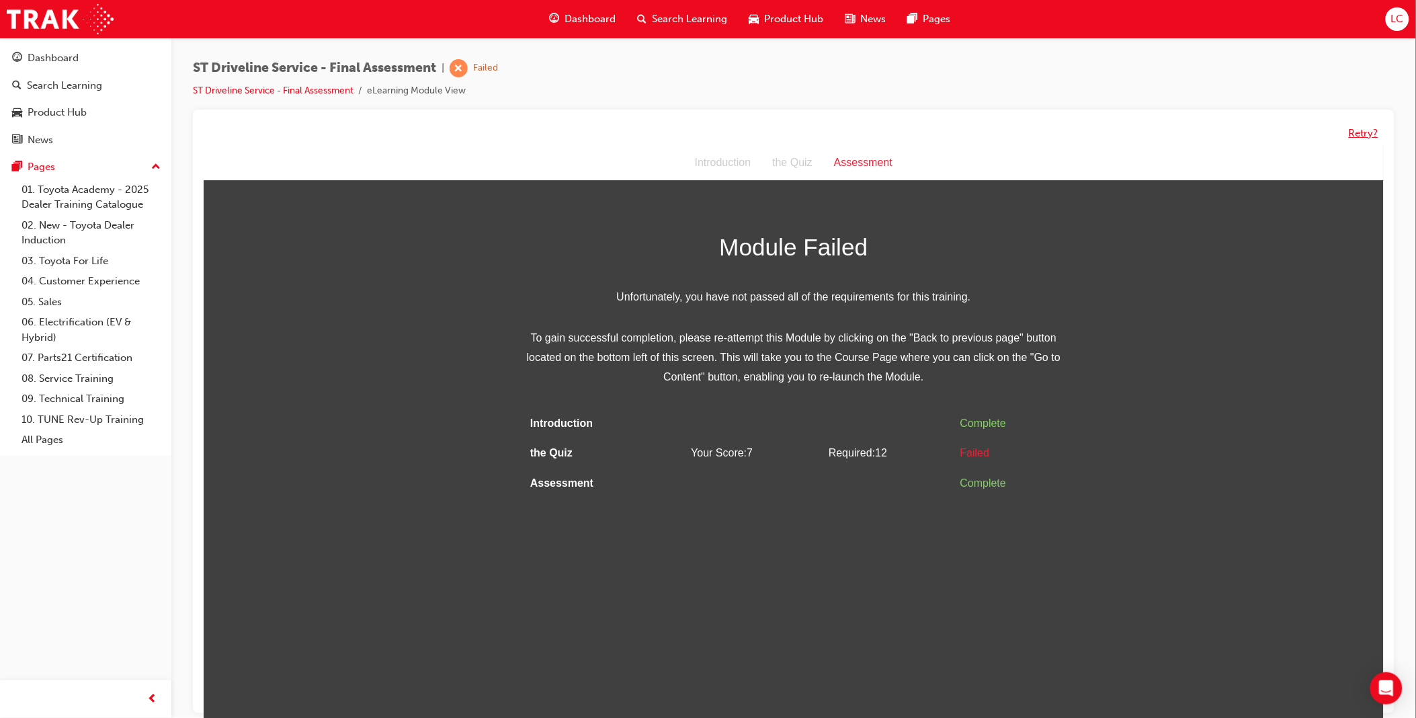
click at [1366, 132] on button "Retry?" at bounding box center [1364, 133] width 30 height 15
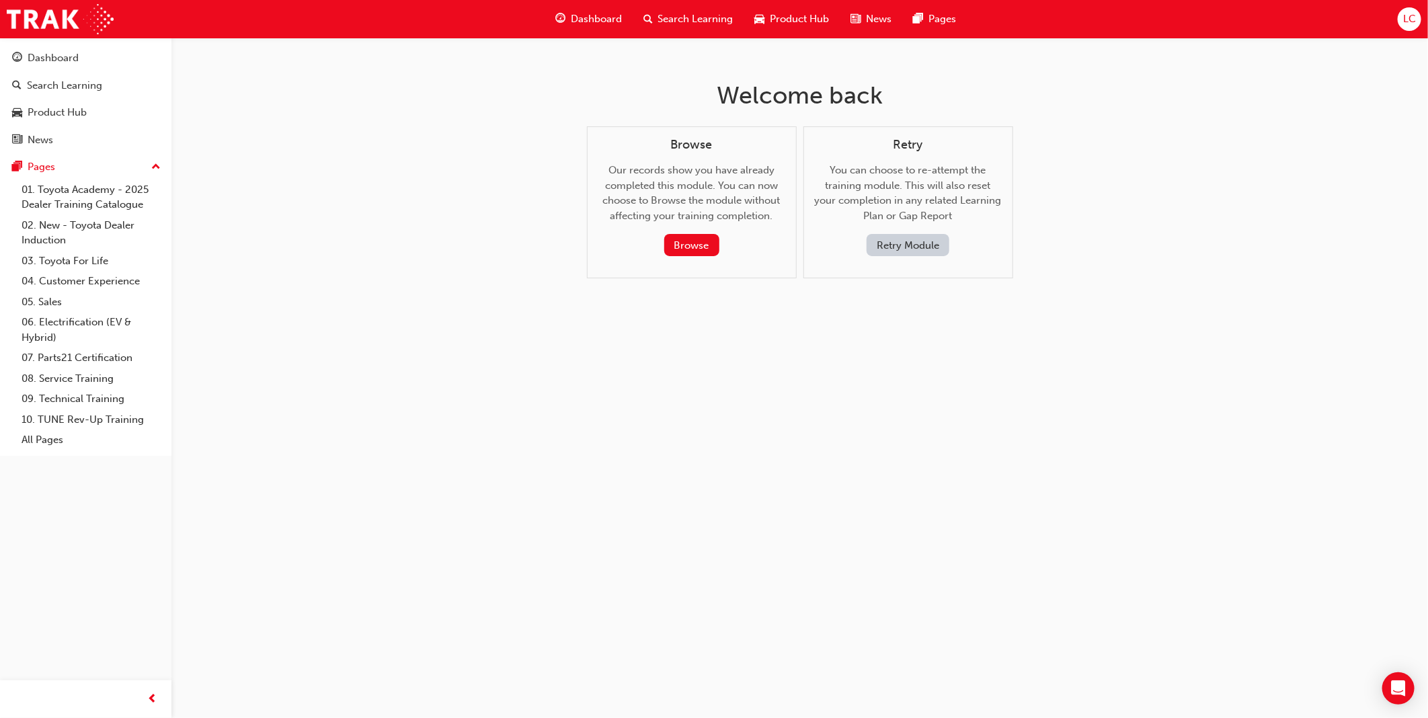
click at [933, 246] on button "Retry Module" at bounding box center [908, 245] width 83 height 22
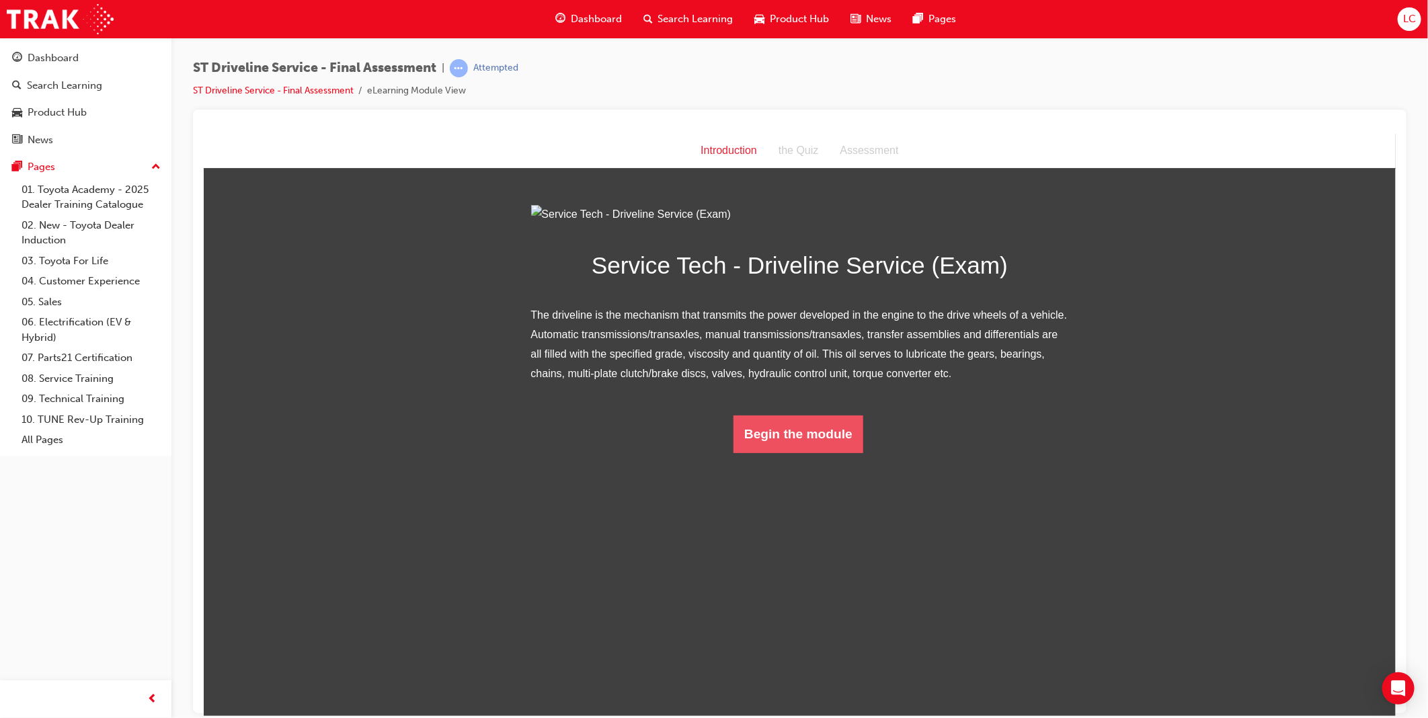
click at [768, 452] on button "Begin the module" at bounding box center [798, 434] width 130 height 38
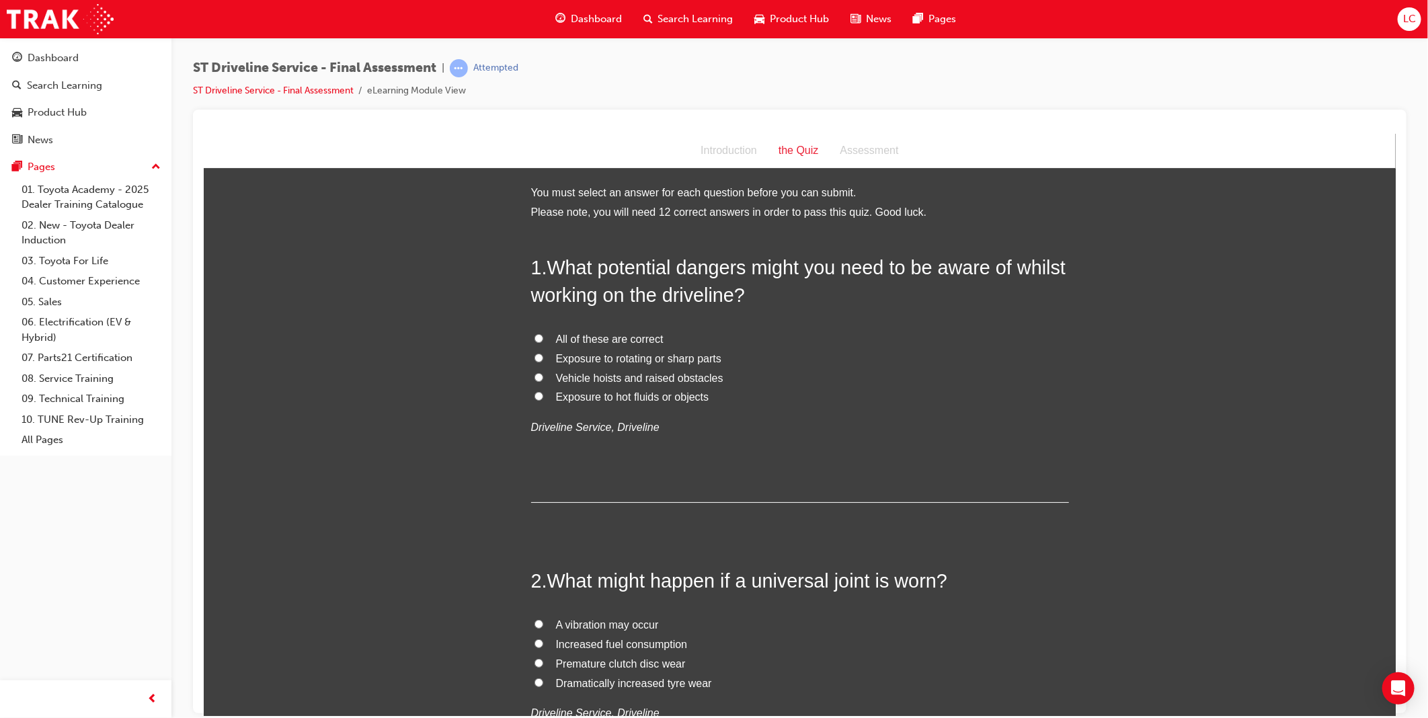
click at [625, 341] on span "All of these are correct" at bounding box center [609, 338] width 108 height 11
click at [543, 341] on input "All of these are correct" at bounding box center [538, 337] width 9 height 9
radio input "true"
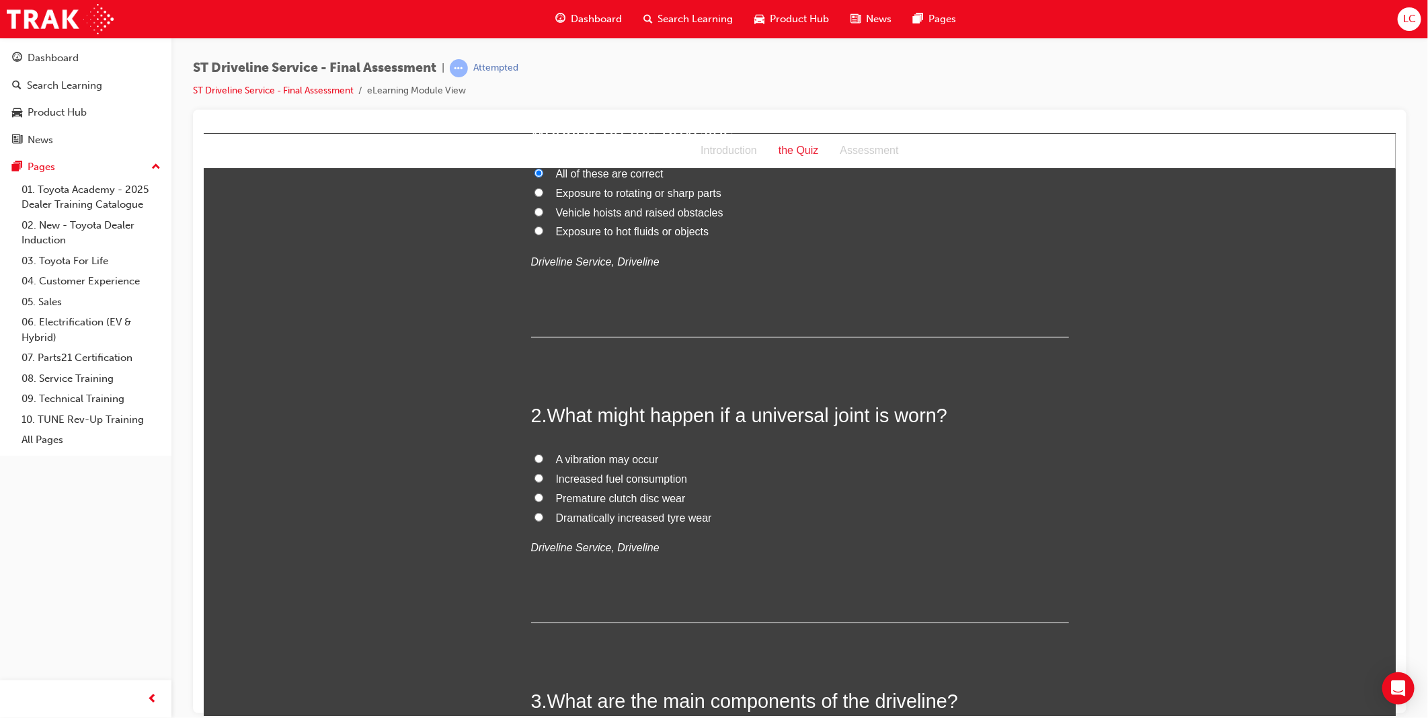
scroll to position [224, 0]
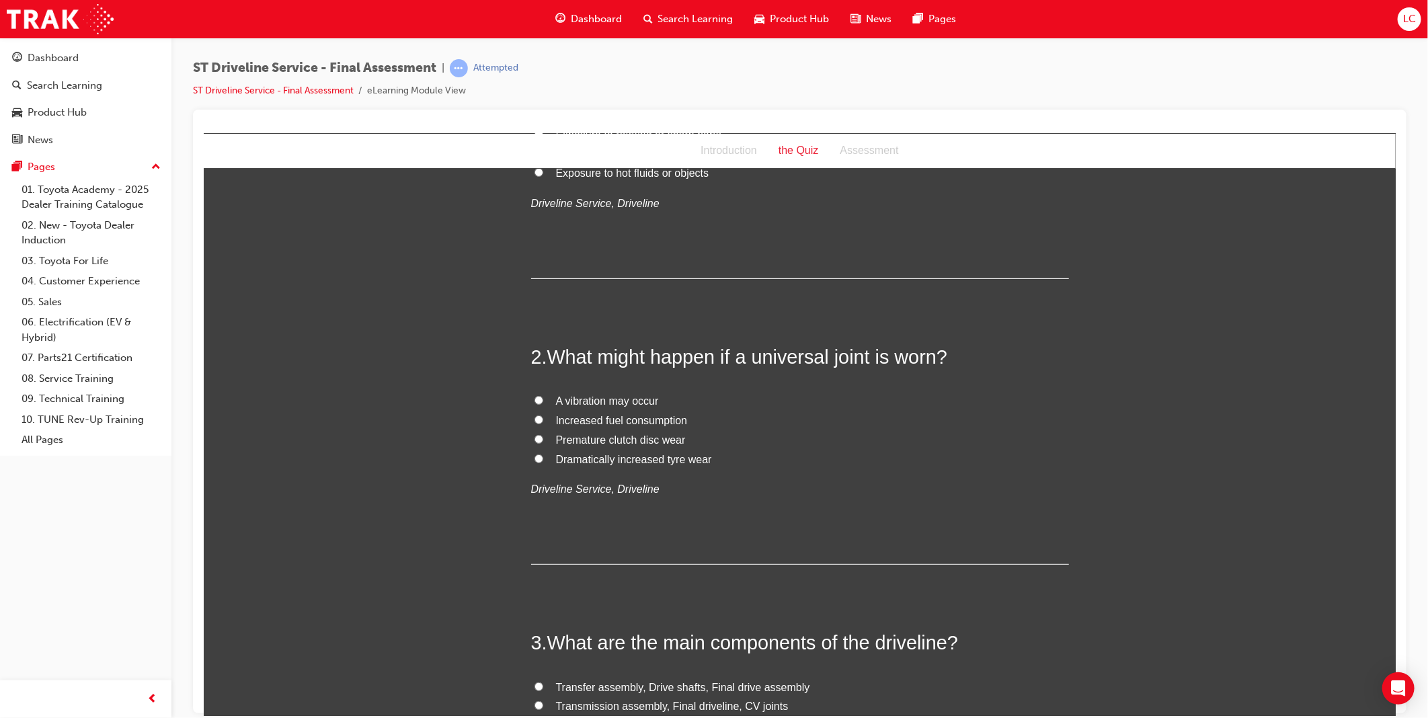
click at [629, 404] on span "A vibration may occur" at bounding box center [606, 400] width 103 height 11
click at [543, 404] on input "A vibration may occur" at bounding box center [538, 399] width 9 height 9
radio input "true"
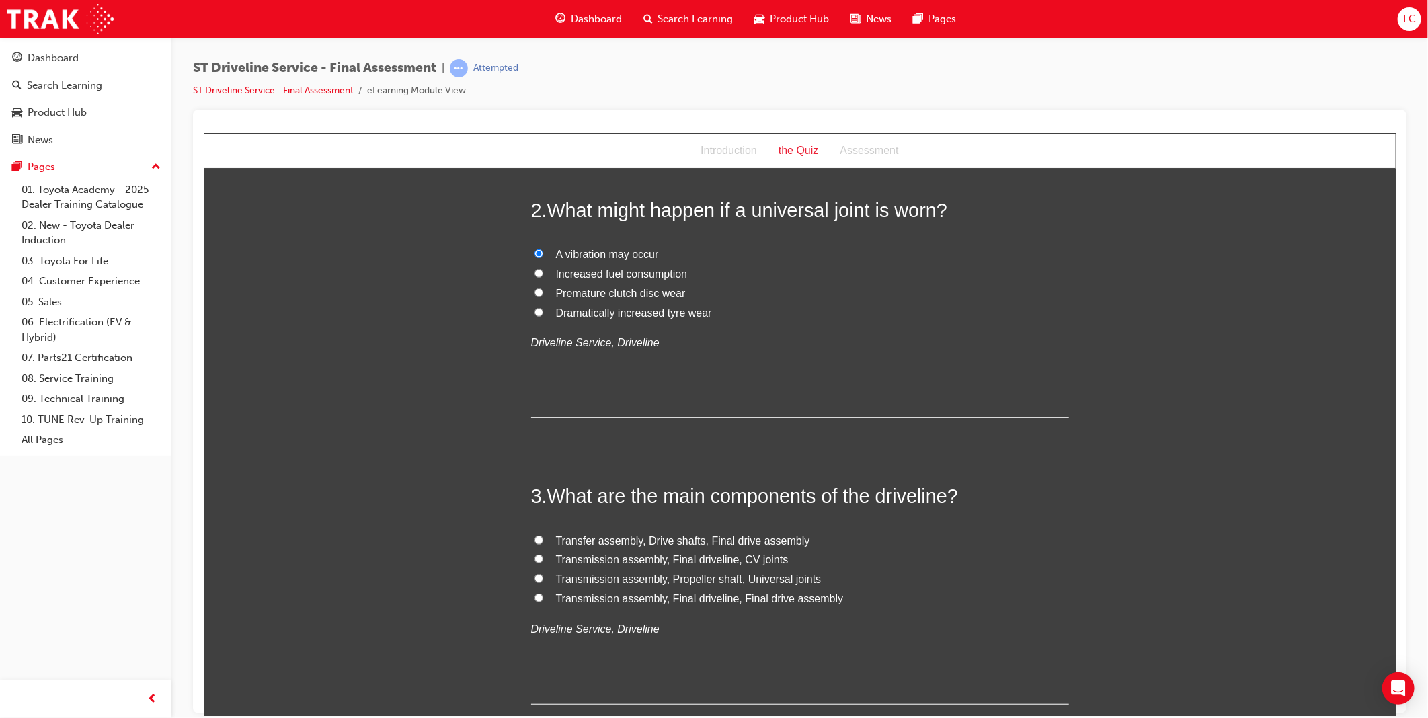
scroll to position [373, 0]
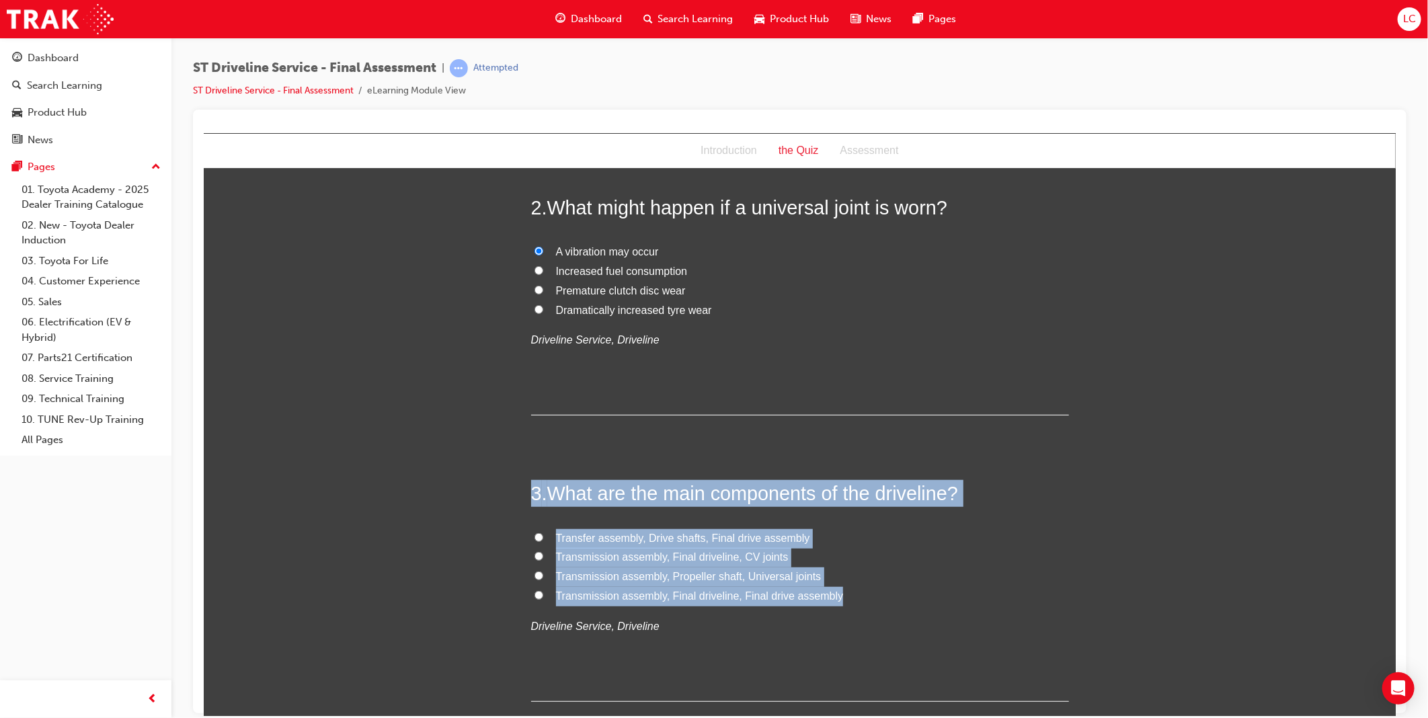
drag, startPoint x: 541, startPoint y: 497, endPoint x: 854, endPoint y: 594, distance: 328.3
click at [854, 594] on div "3 . What are the main components of the driveline? Transfer assembly, Drive sha…" at bounding box center [799, 589] width 538 height 221
copy div "3 . What are the main components of the driveline? Transfer assembly, Drive sha…"
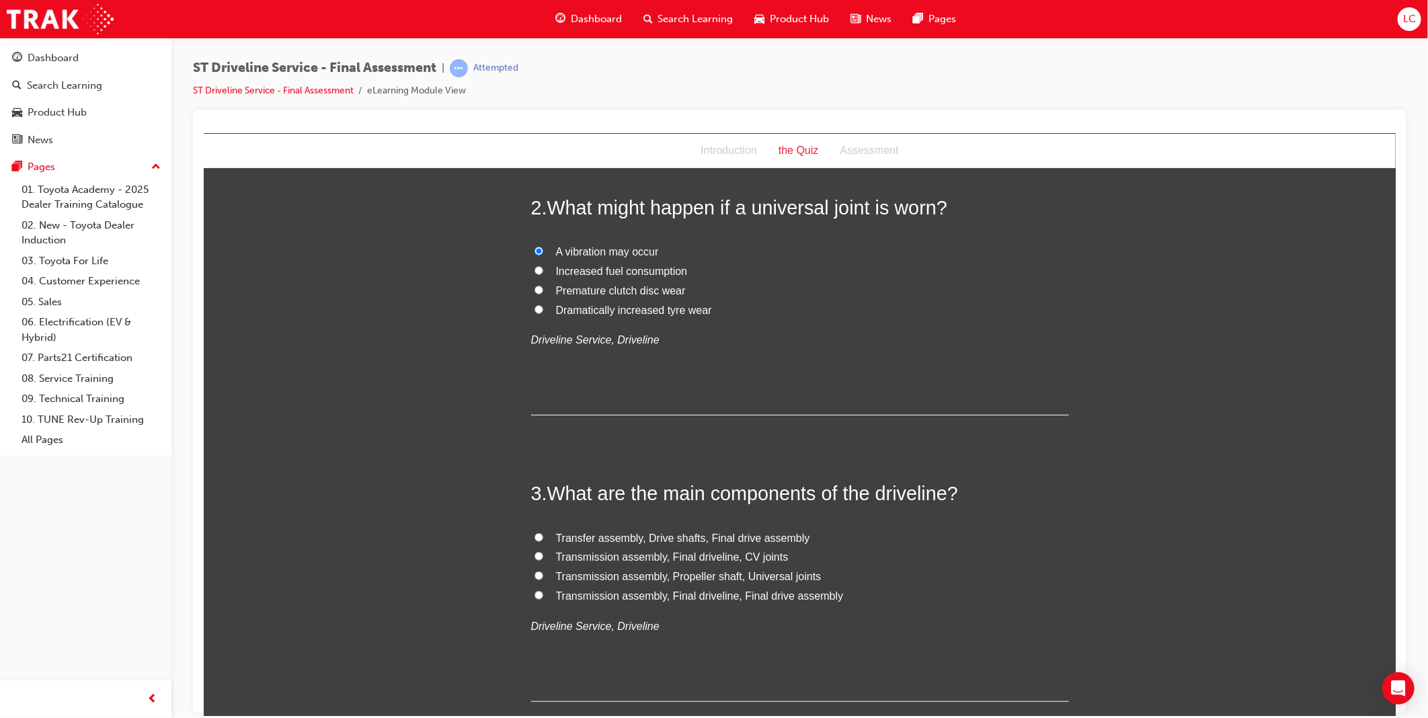
click at [727, 537] on span "Transfer assembly, Drive shafts, Final drive assembly" at bounding box center [682, 537] width 254 height 11
click at [543, 537] on input "Transfer assembly, Drive shafts, Final drive assembly" at bounding box center [538, 536] width 9 height 9
radio input "true"
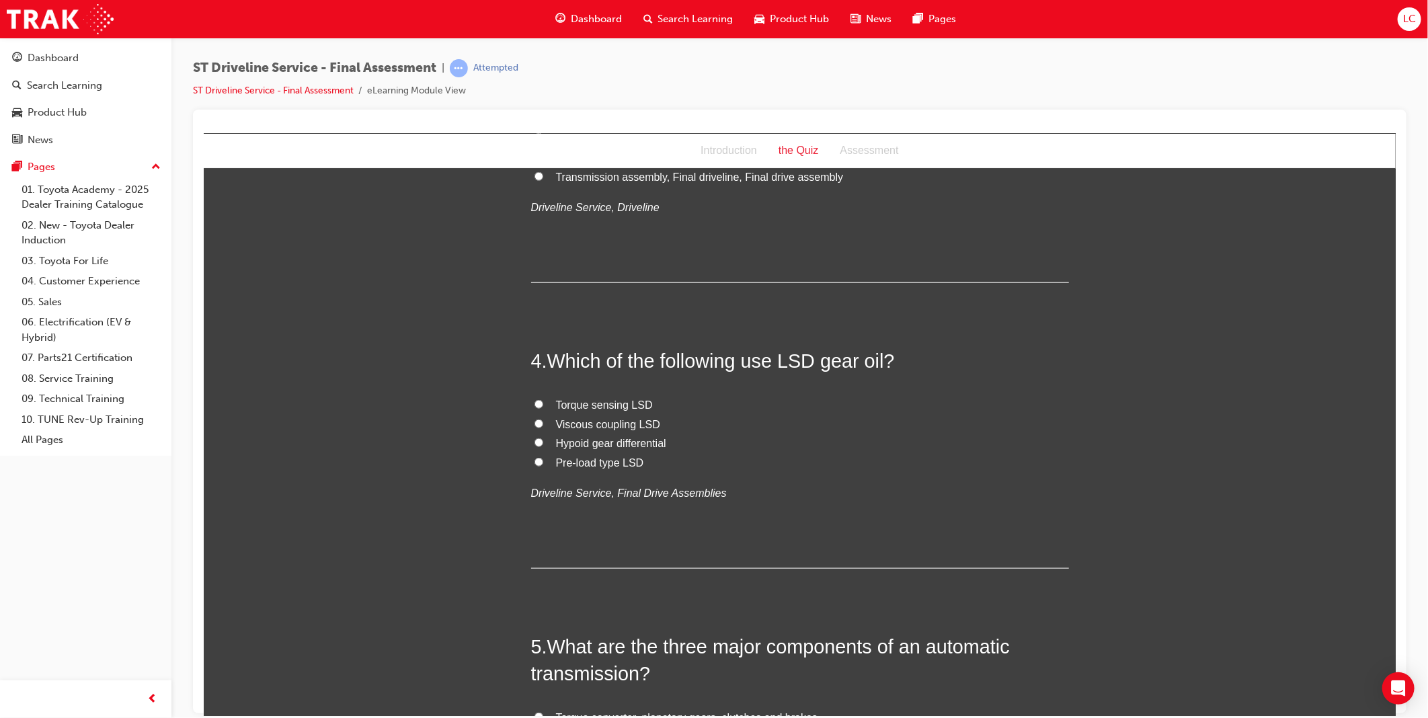
scroll to position [822, 0]
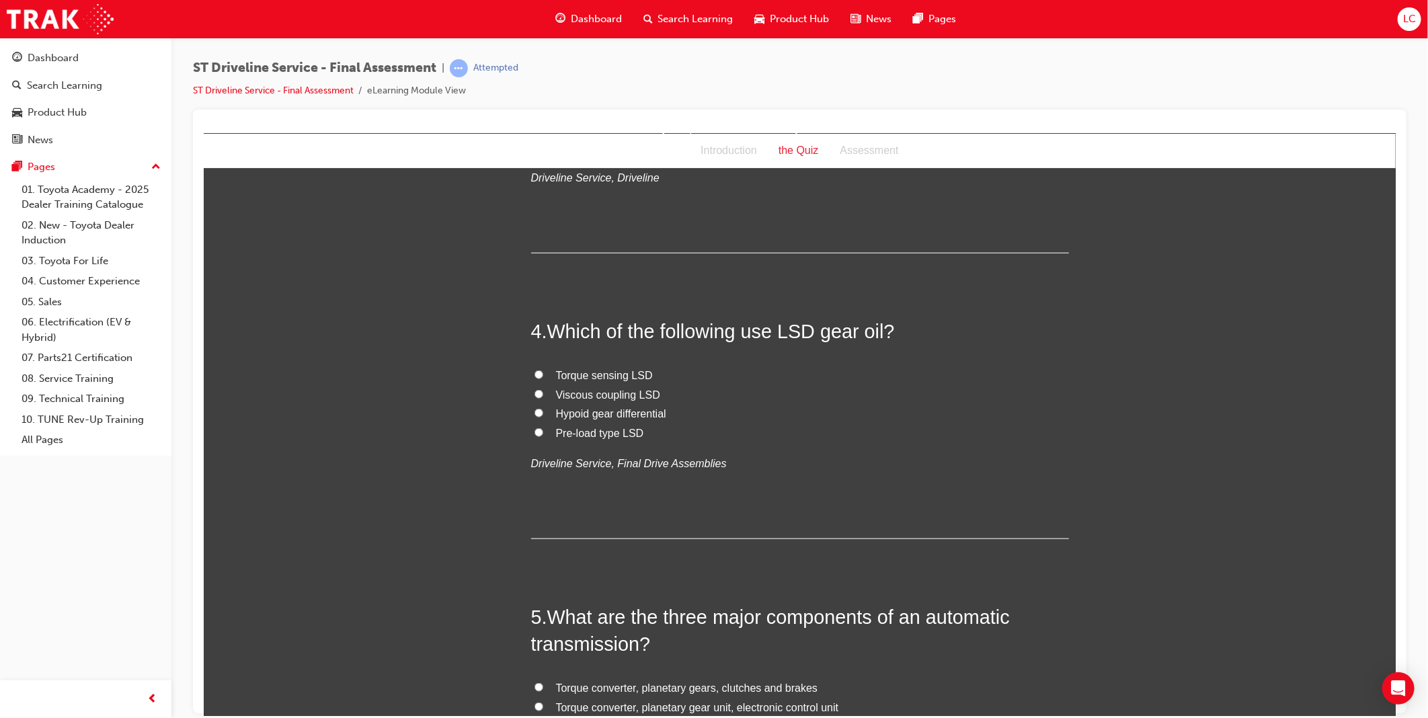
click at [627, 398] on span "Viscous coupling LSD" at bounding box center [607, 394] width 104 height 11
click at [543, 398] on input "Viscous coupling LSD" at bounding box center [538, 393] width 9 height 9
radio input "true"
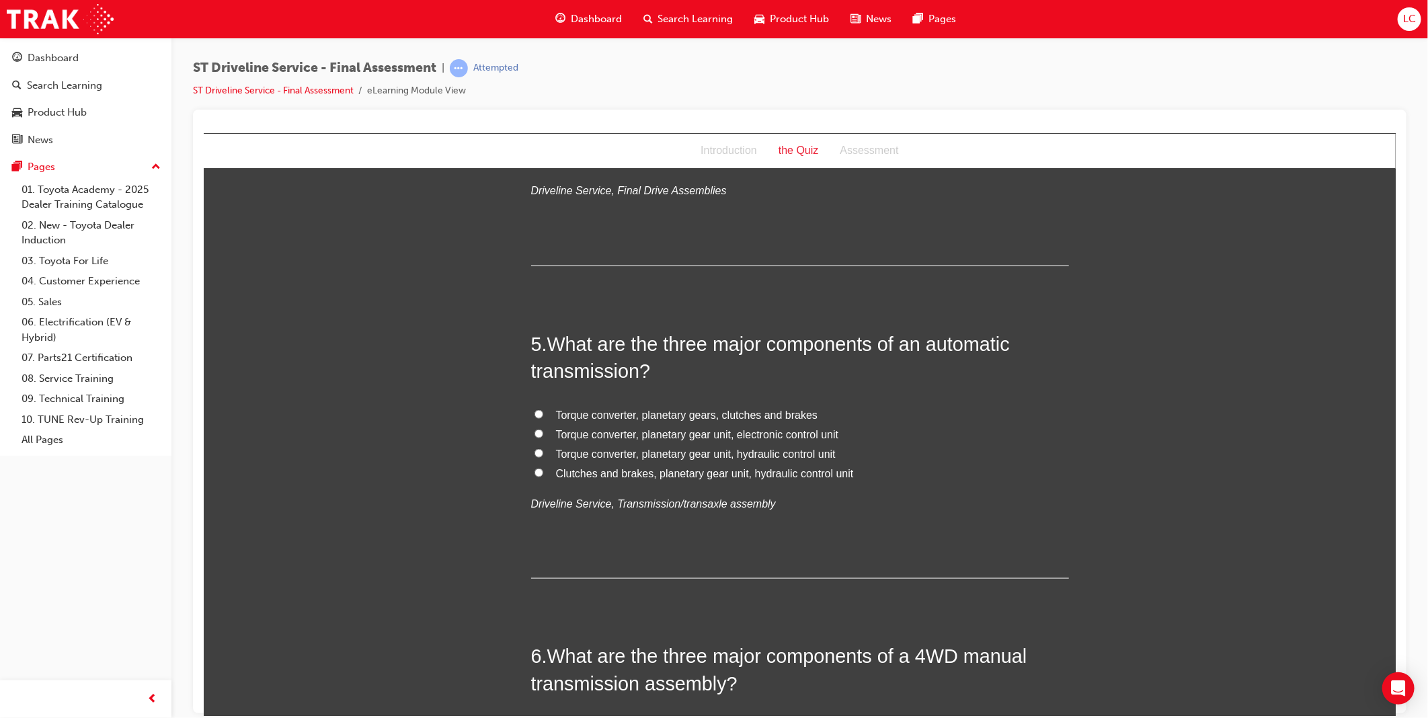
scroll to position [1120, 0]
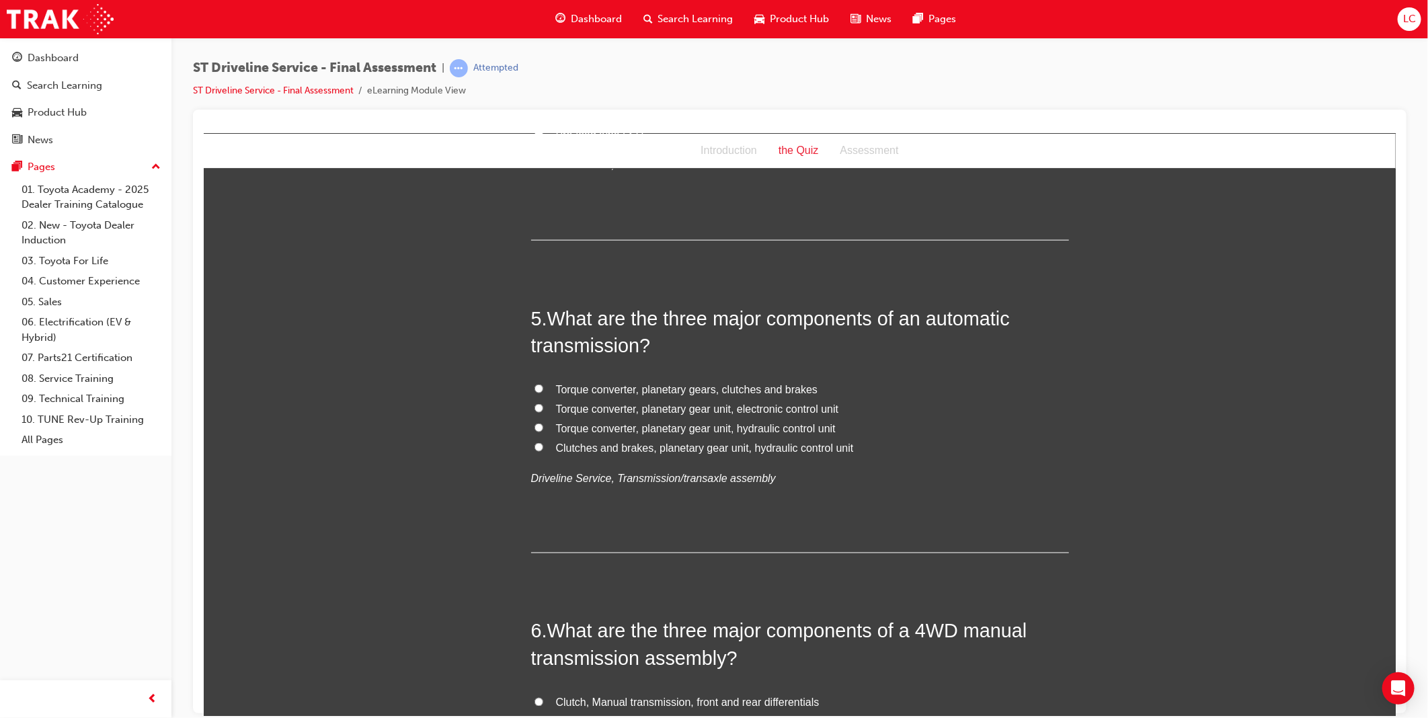
click at [672, 415] on label "Torque converter, planetary gear unit, electronic control unit" at bounding box center [799, 408] width 538 height 19
click at [543, 412] on input "Torque converter, planetary gear unit, electronic control unit" at bounding box center [538, 407] width 9 height 9
radio input "true"
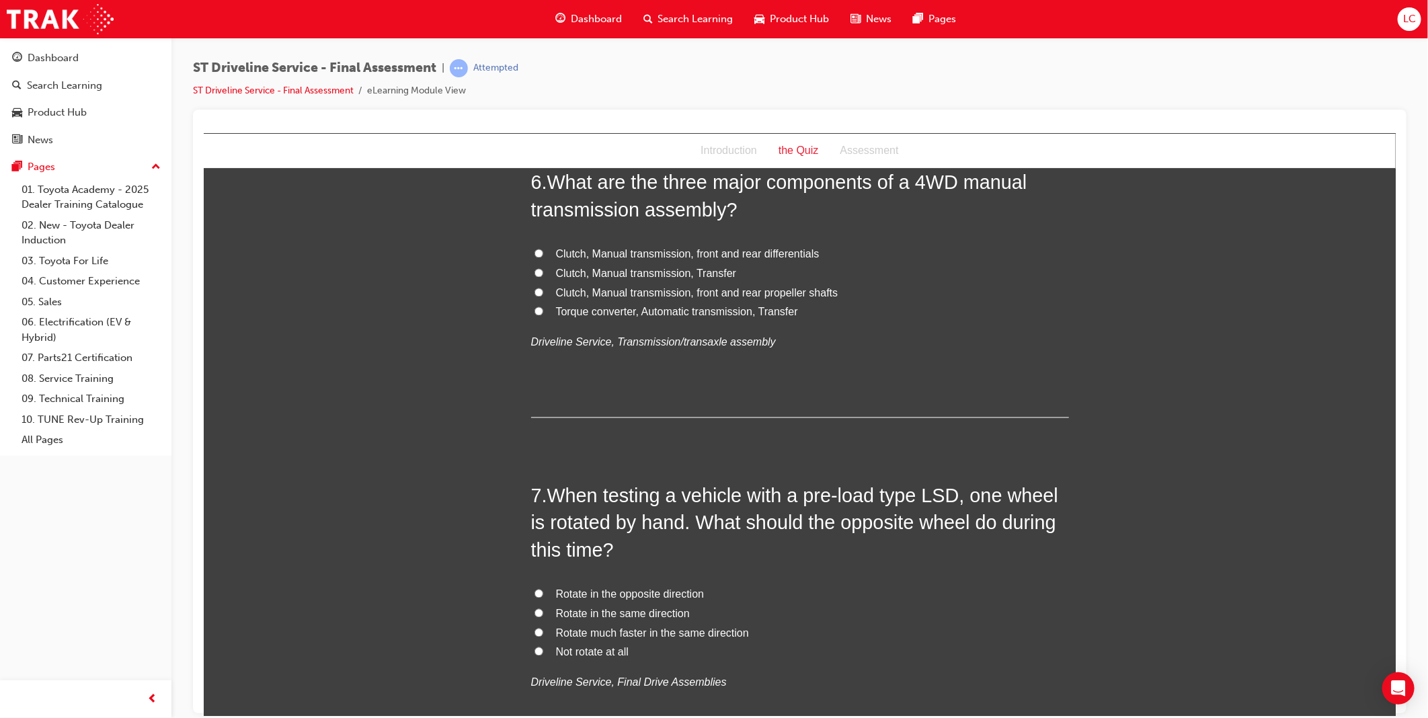
scroll to position [1494, 0]
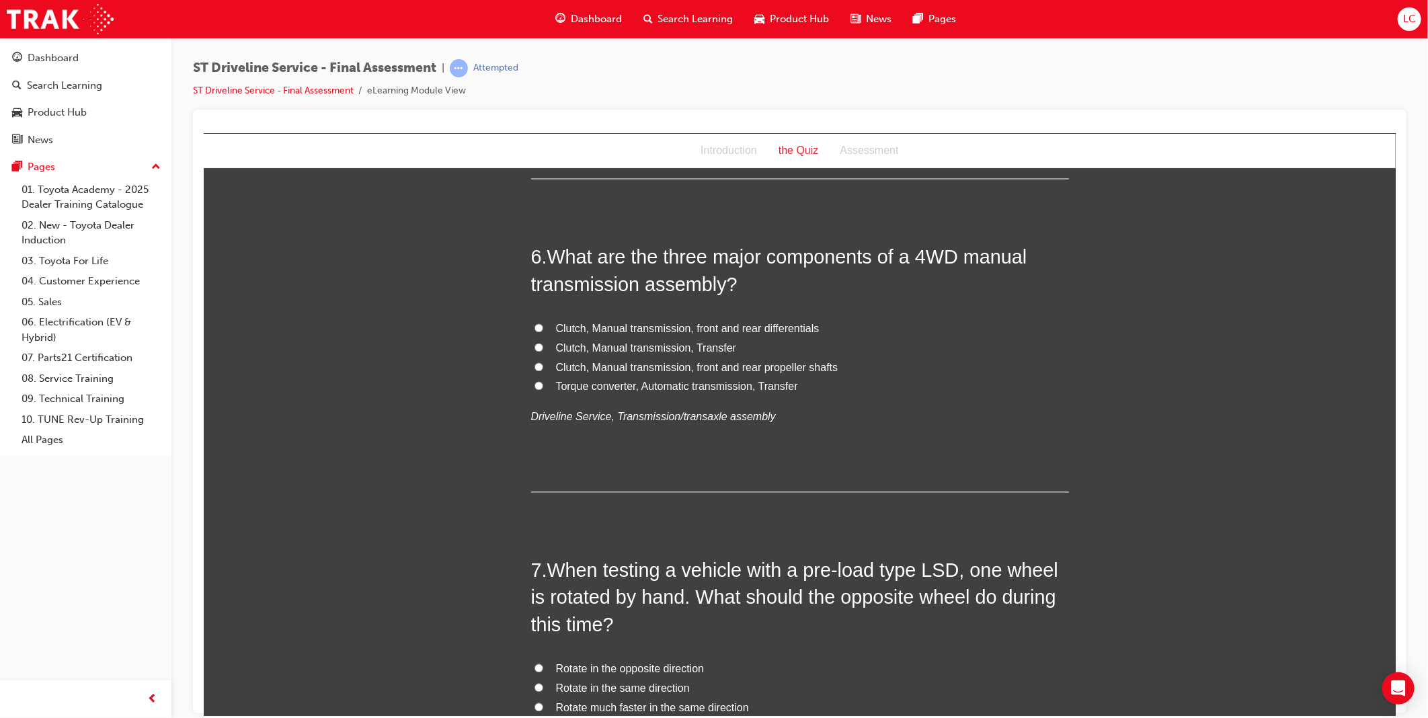
click at [750, 370] on span "Clutch, Manual transmission, front and rear propeller shafts" at bounding box center [696, 367] width 282 height 11
click at [543, 370] on input "Clutch, Manual transmission, front and rear propeller shafts" at bounding box center [538, 366] width 9 height 9
radio input "true"
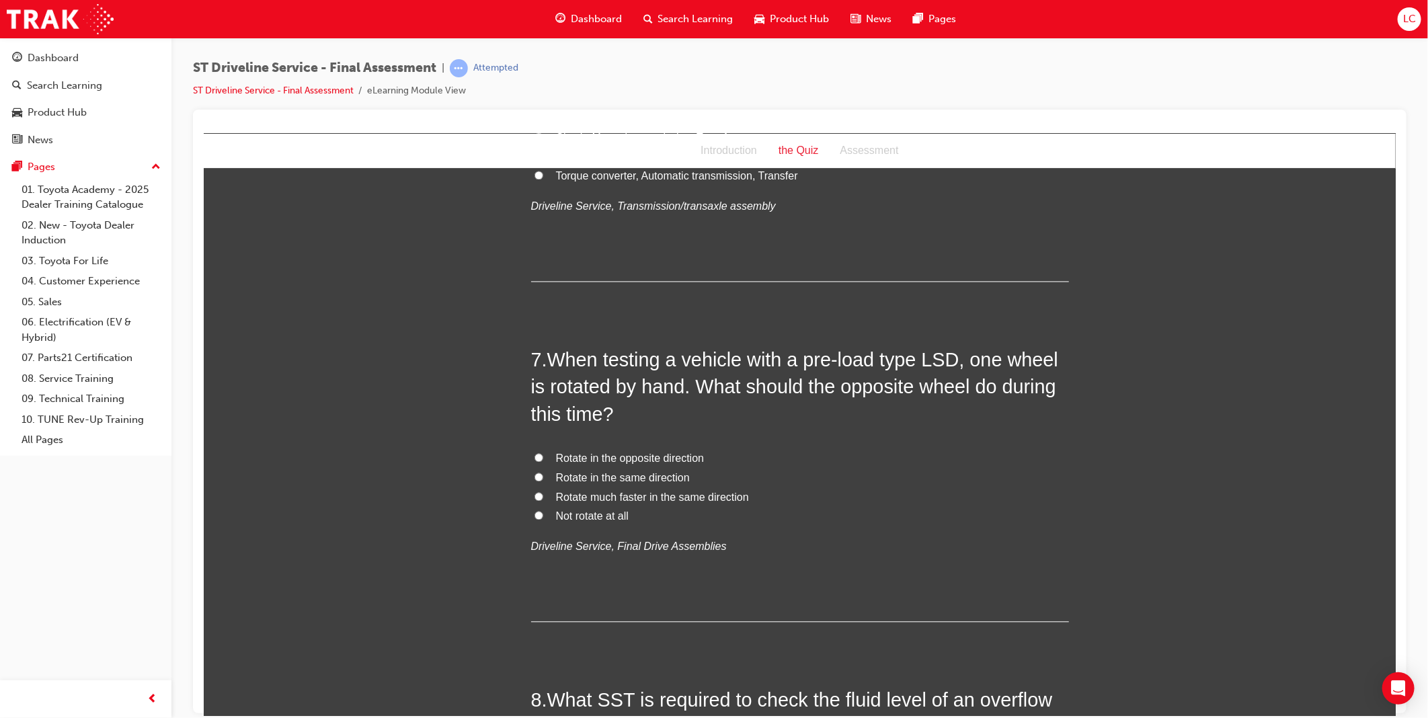
scroll to position [1718, 0]
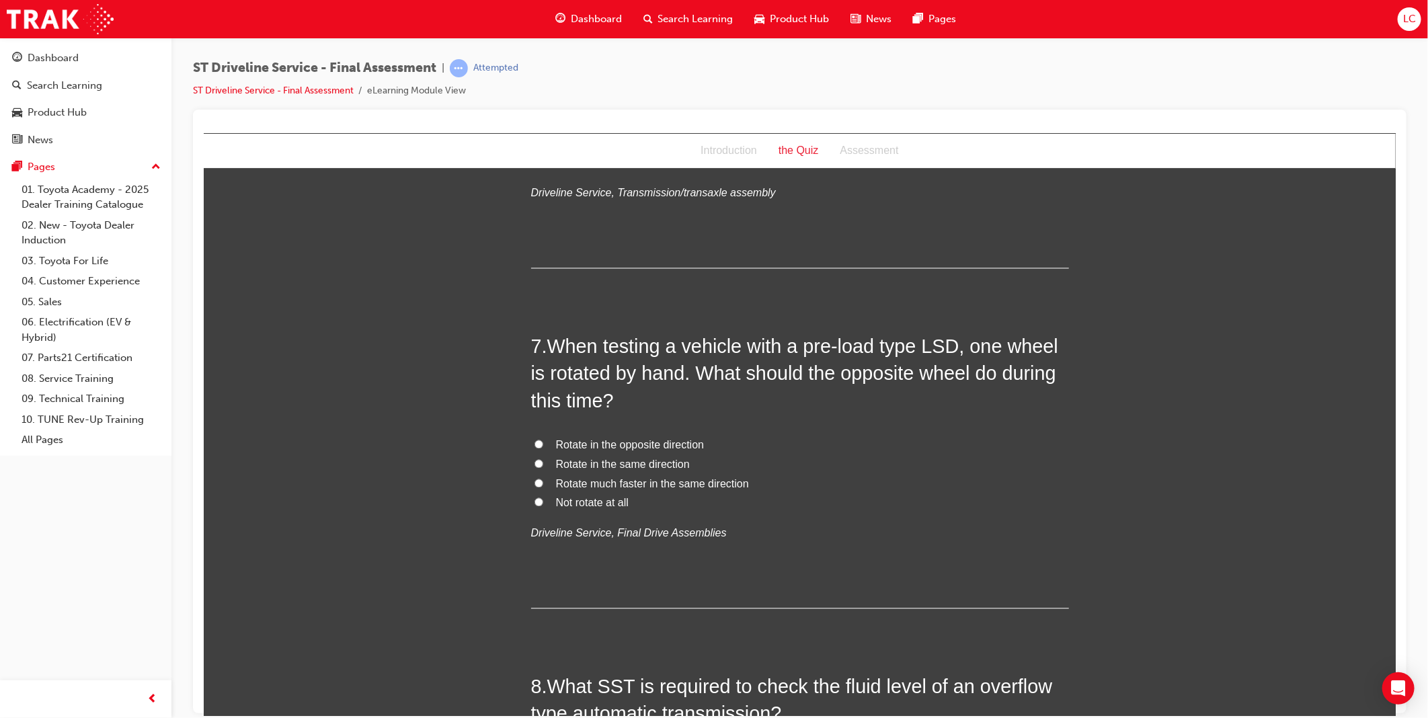
click at [629, 458] on span "Rotate in the same direction" at bounding box center [622, 463] width 134 height 11
click at [543, 459] on input "Rotate in the same direction" at bounding box center [538, 463] width 9 height 9
radio input "true"
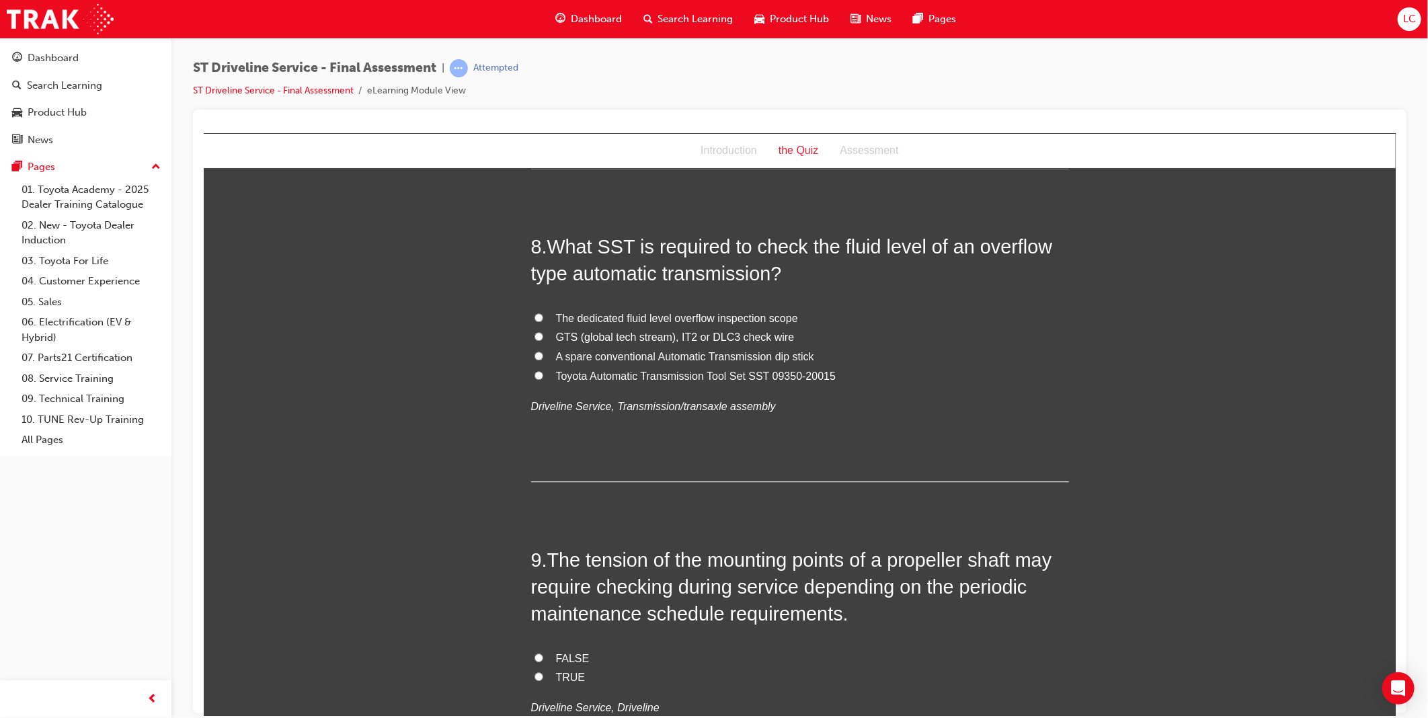
scroll to position [2166, 0]
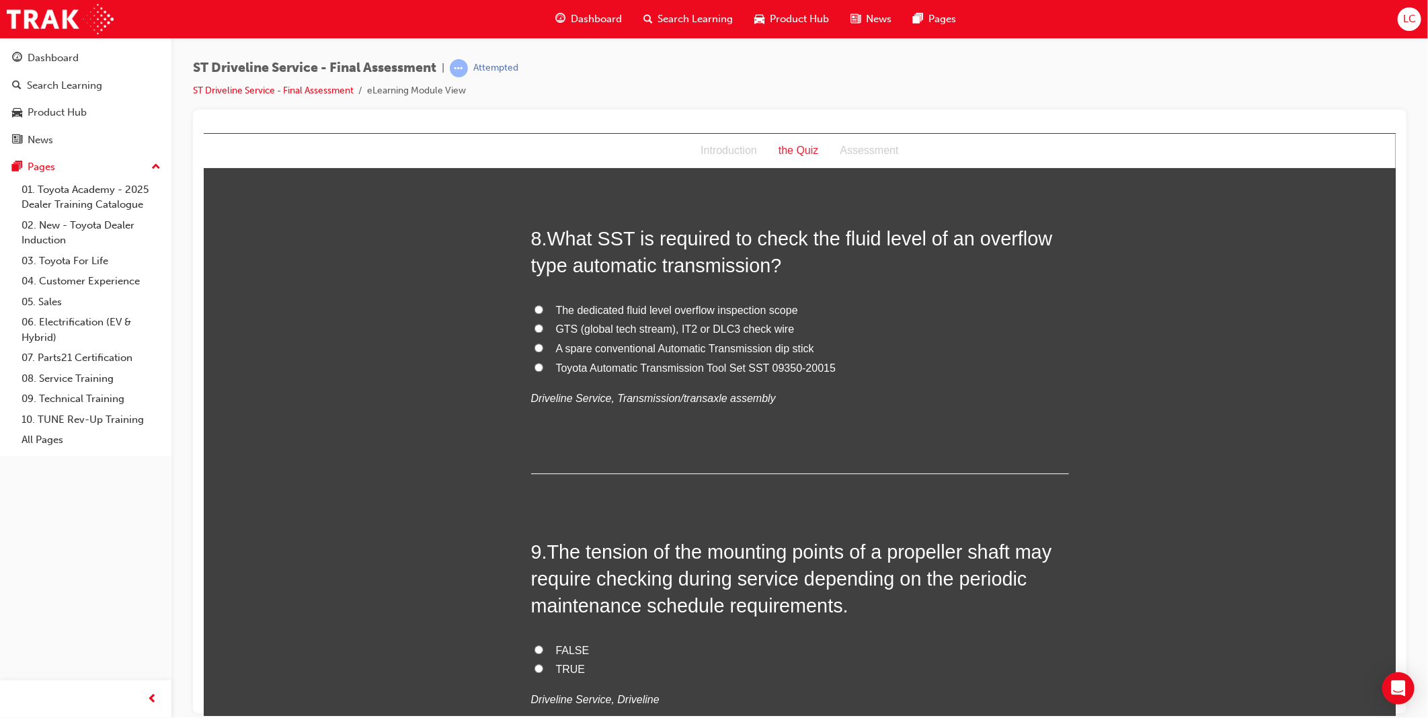
click at [703, 371] on span "Toyota Automatic Transmission Tool Set SST 09350-20015" at bounding box center [695, 367] width 280 height 11
click at [543, 371] on input "Toyota Automatic Transmission Tool Set SST 09350-20015" at bounding box center [538, 366] width 9 height 9
radio input "true"
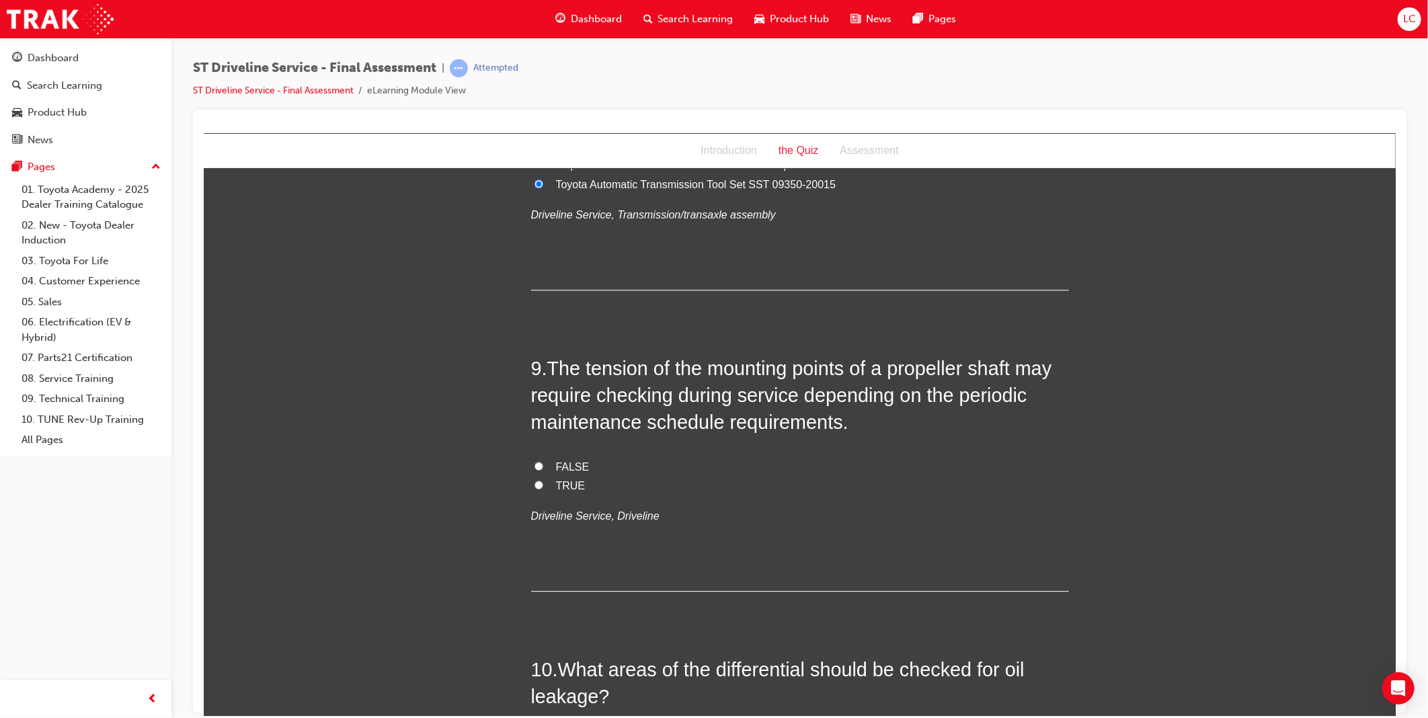
scroll to position [2390, 0]
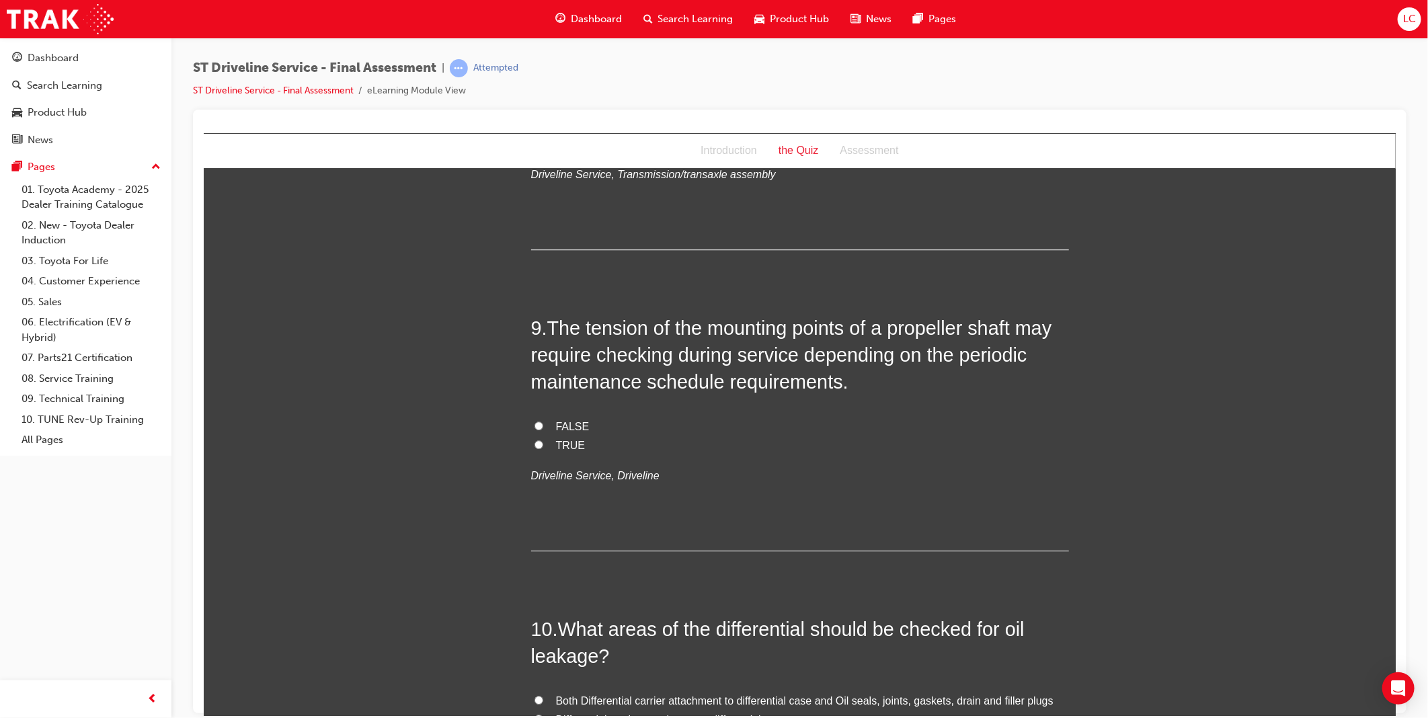
drag, startPoint x: 561, startPoint y: 444, endPoint x: 593, endPoint y: 442, distance: 31.7
click at [561, 444] on span "TRUE" at bounding box center [570, 444] width 30 height 11
click at [543, 444] on input "TRUE" at bounding box center [538, 444] width 9 height 9
radio input "true"
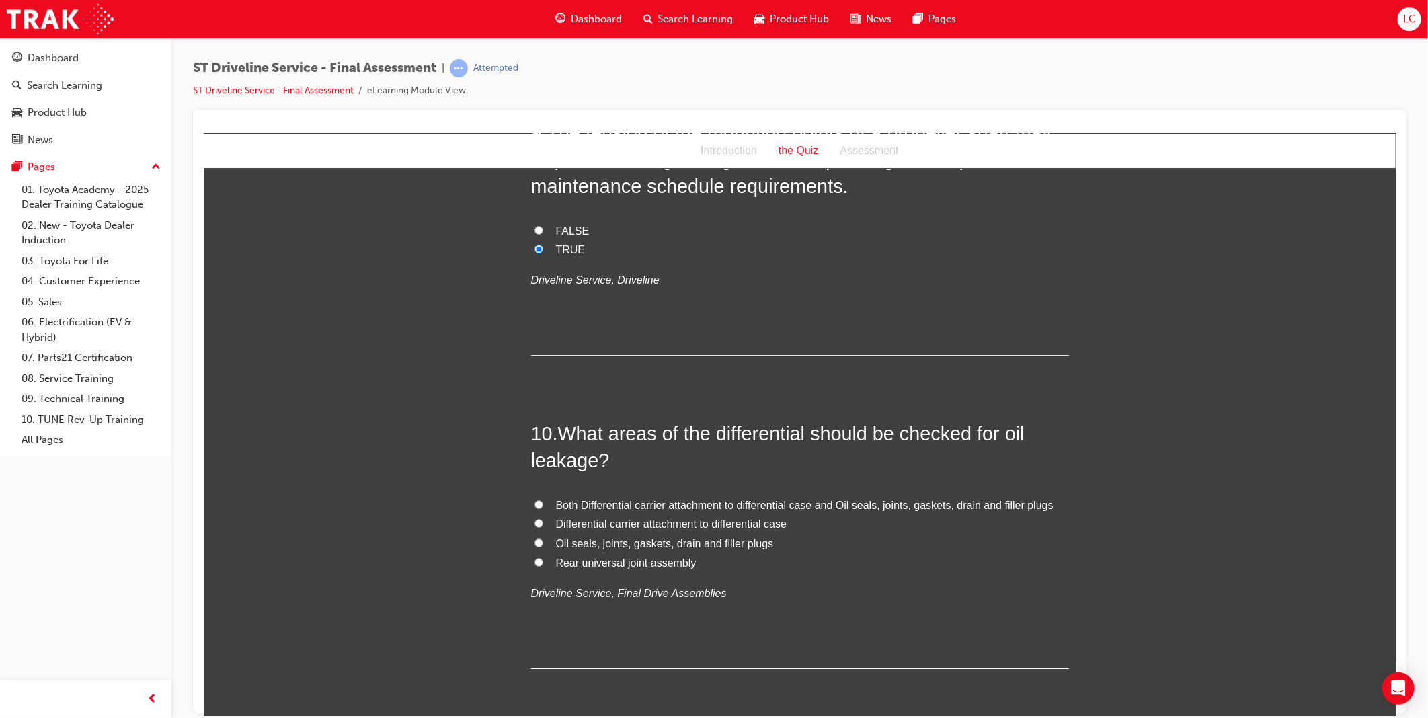
scroll to position [2689, 0]
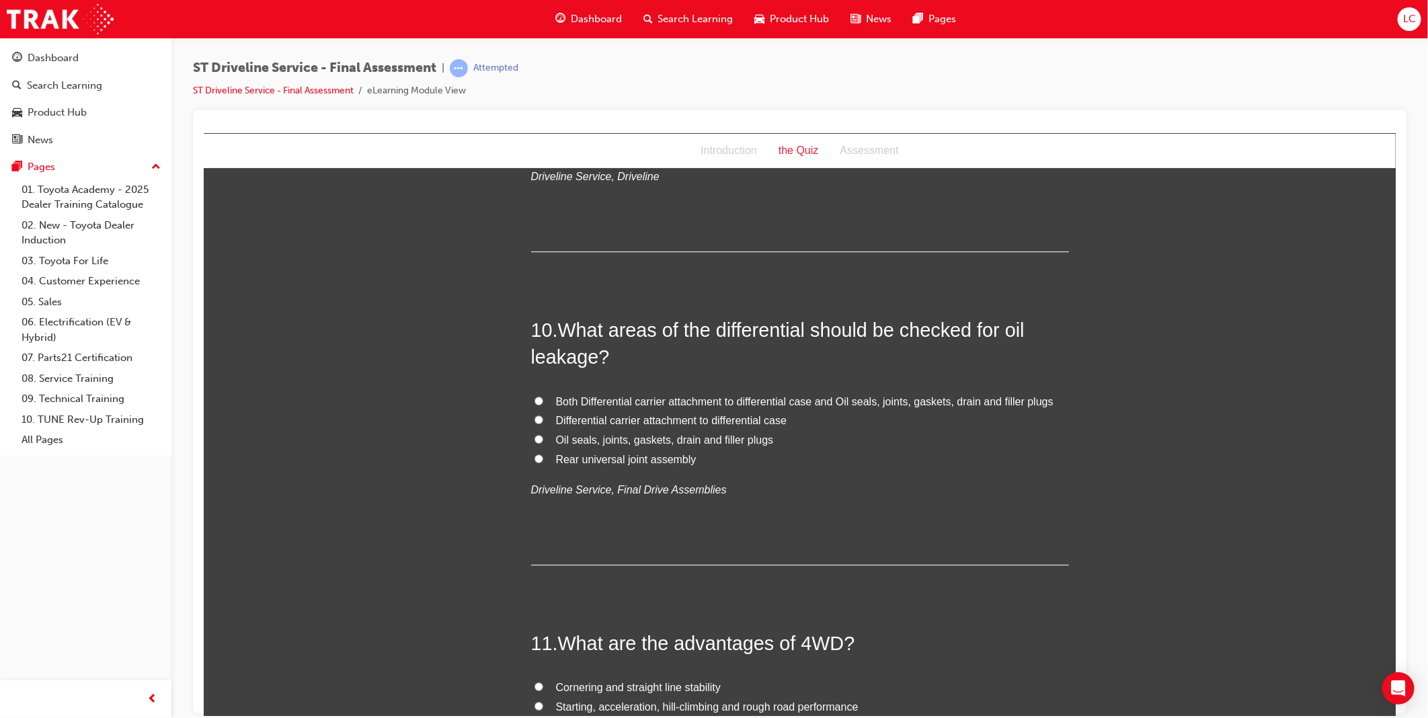
click at [641, 401] on span "Both Differential carrier attachment to differential case and Oil seals, joints…" at bounding box center [803, 400] width 497 height 11
click at [543, 401] on input "Both Differential carrier attachment to differential case and Oil seals, joints…" at bounding box center [538, 400] width 9 height 9
radio input "true"
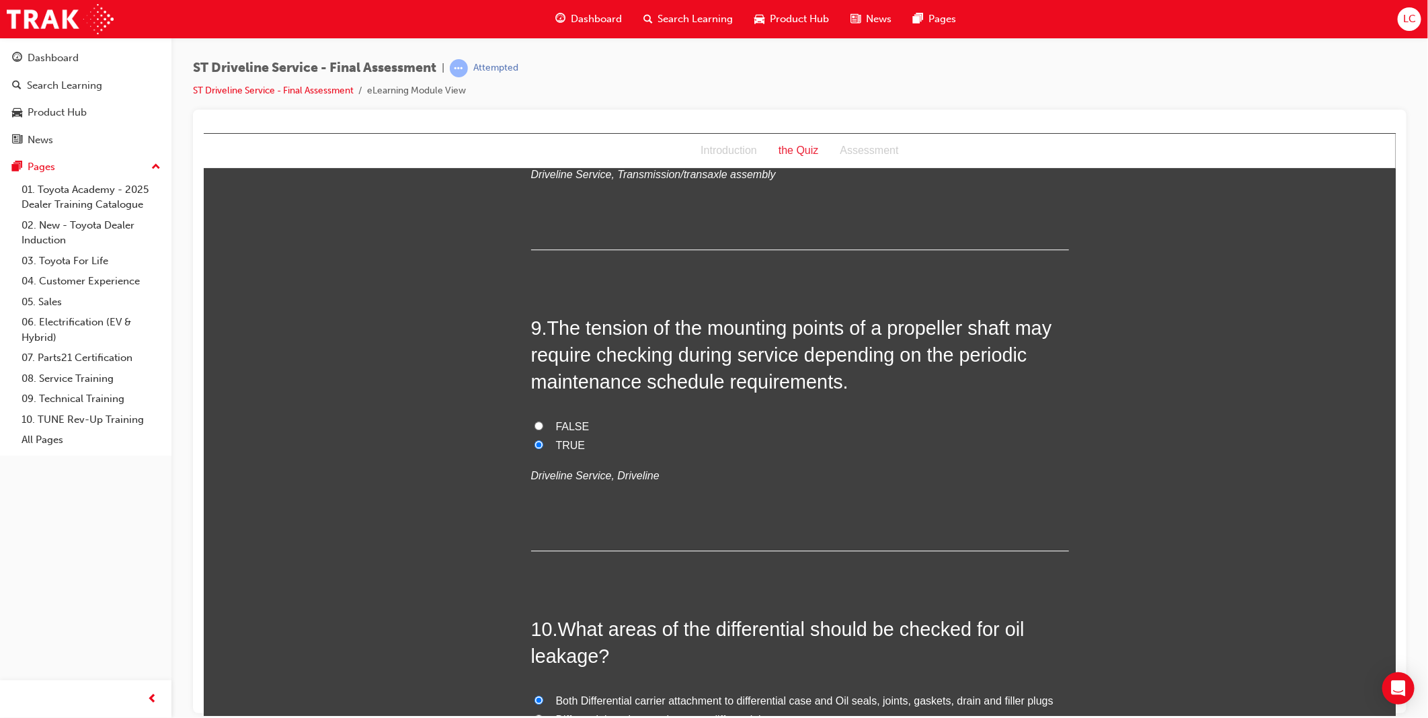
click at [573, 424] on span "FALSE" at bounding box center [572, 425] width 34 height 11
click at [543, 424] on input "FALSE" at bounding box center [538, 425] width 9 height 9
radio input "true"
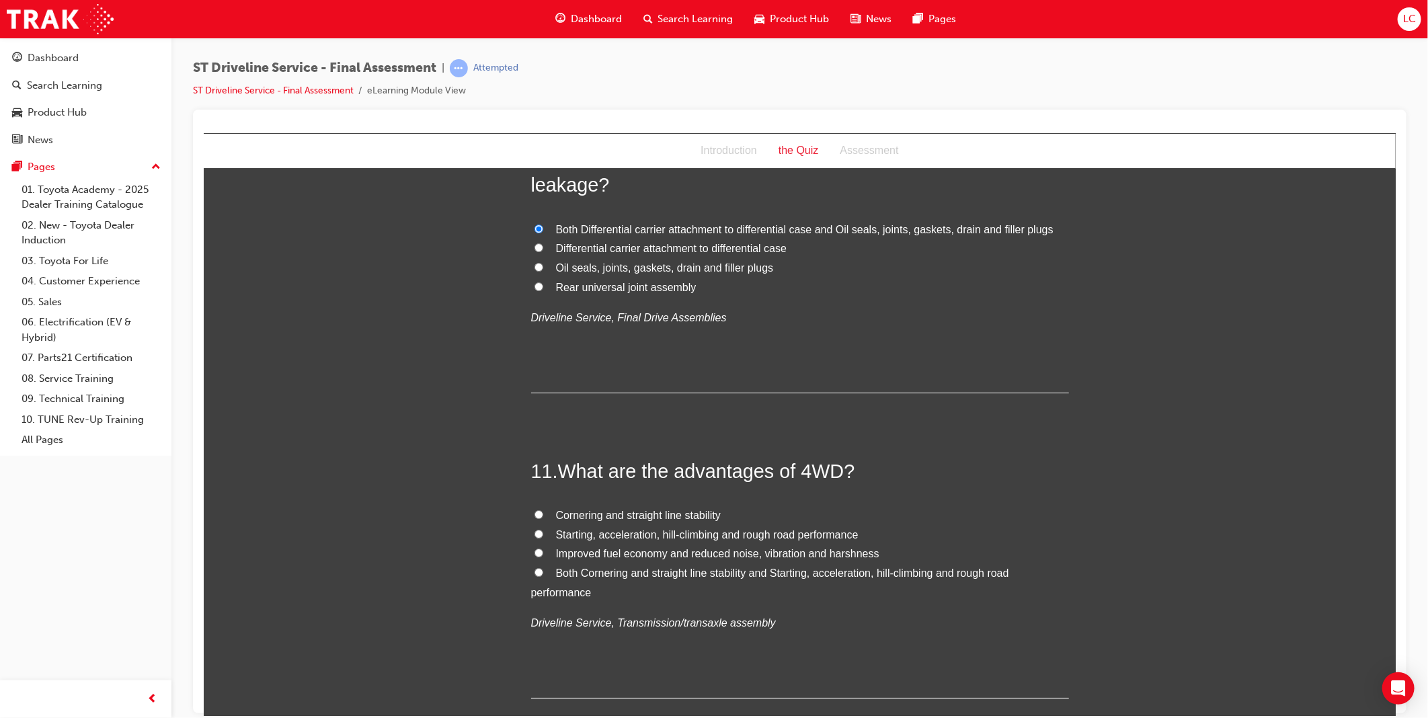
scroll to position [2988, 0]
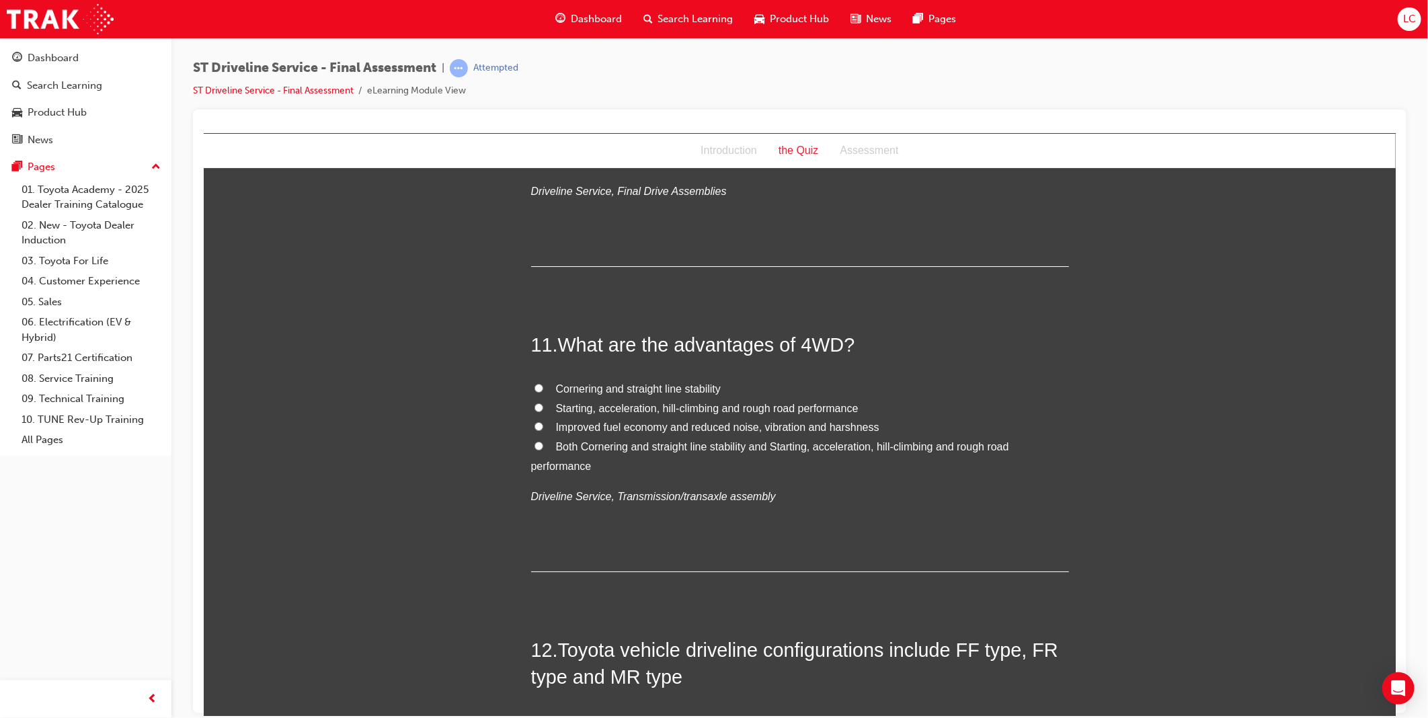
click at [647, 454] on label "Both Cornering and straight line stability and Starting, acceleration, hill-cli…" at bounding box center [799, 456] width 538 height 39
click at [543, 450] on input "Both Cornering and straight line stability and Starting, acceleration, hill-cli…" at bounding box center [538, 445] width 9 height 9
radio input "true"
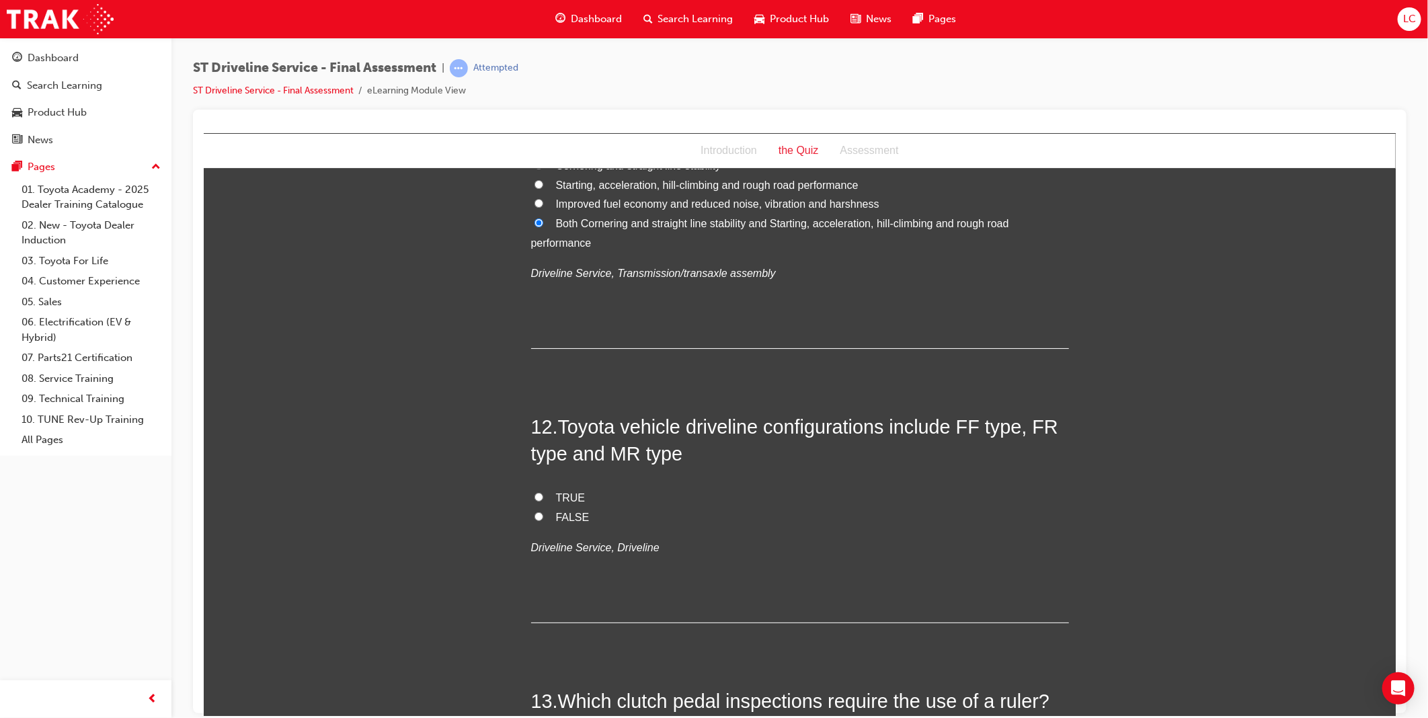
scroll to position [3361, 0]
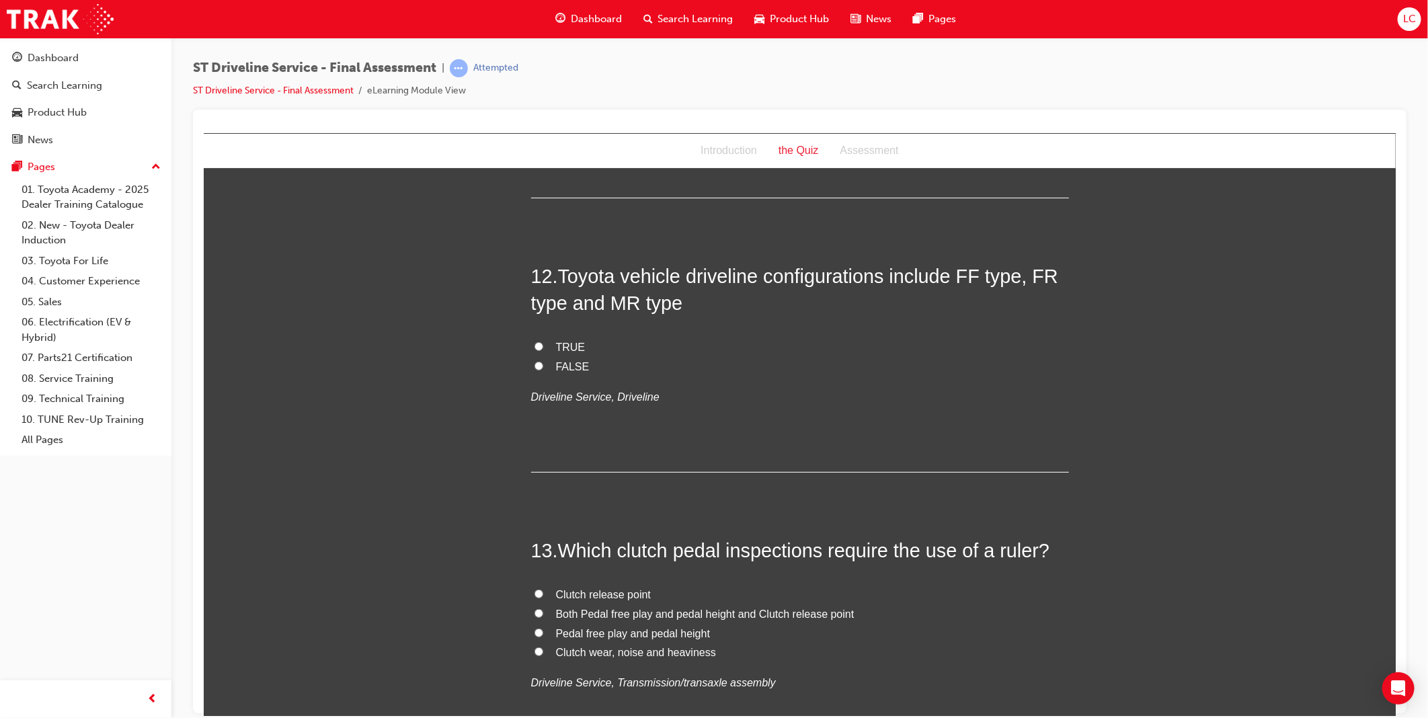
click at [557, 364] on span "FALSE" at bounding box center [572, 365] width 34 height 11
click at [543, 364] on input "FALSE" at bounding box center [538, 365] width 9 height 9
radio input "true"
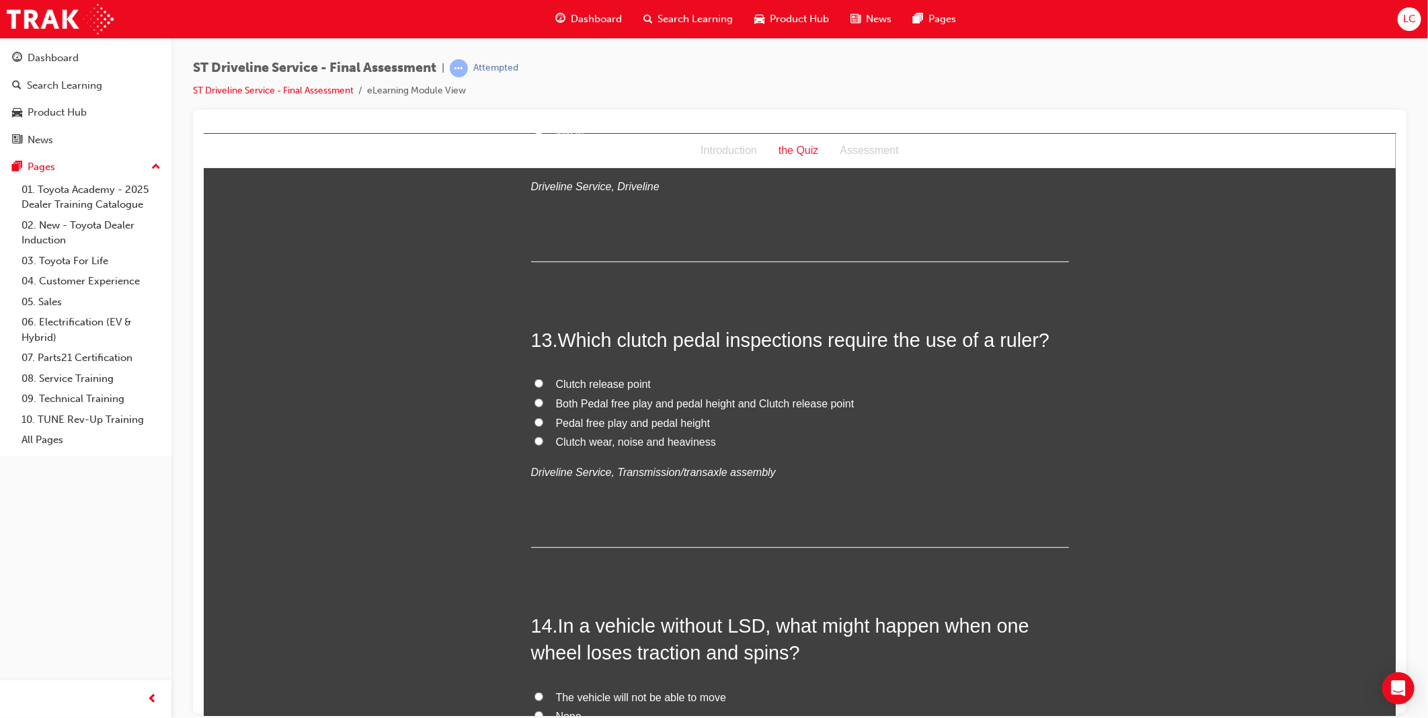
scroll to position [3585, 0]
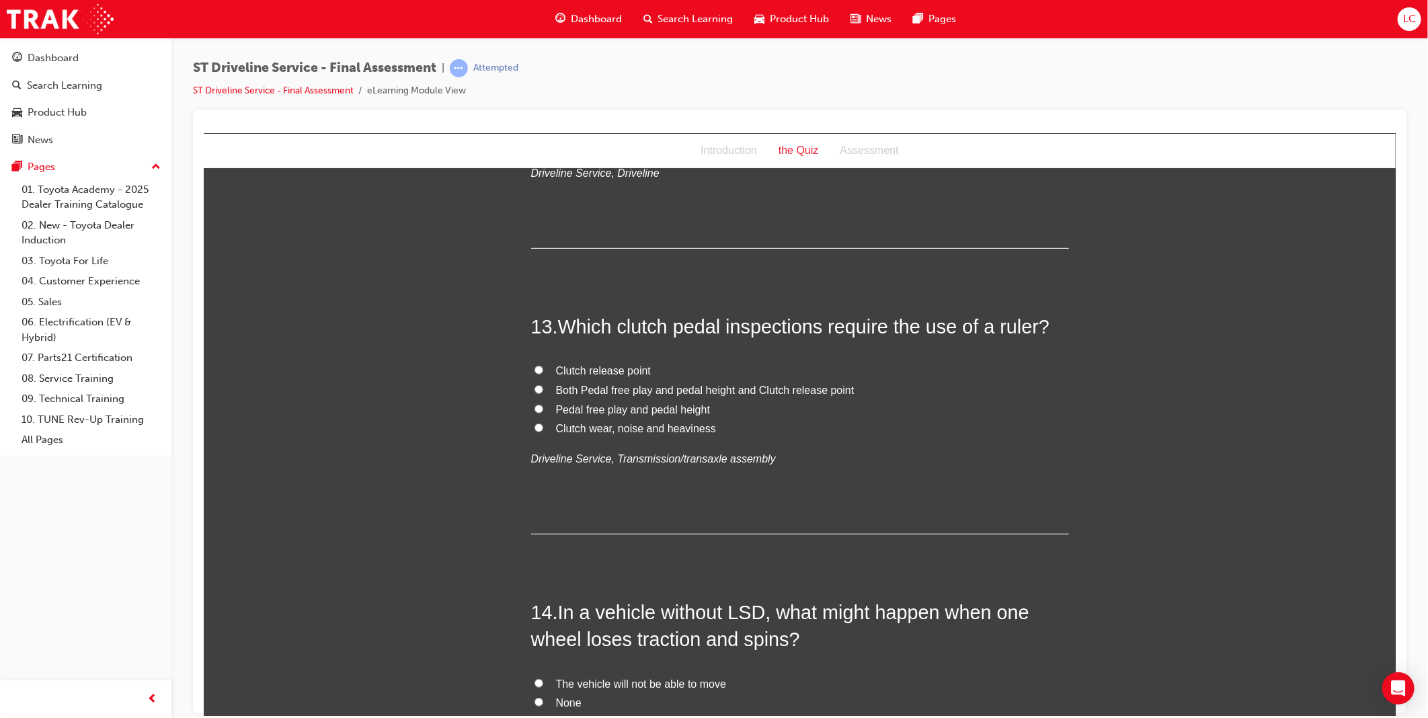
click at [703, 388] on span "Both Pedal free play and pedal height and Clutch release point" at bounding box center [704, 389] width 298 height 11
click at [543, 388] on input "Both Pedal free play and pedal height and Clutch release point" at bounding box center [538, 389] width 9 height 9
radio input "true"
click at [616, 372] on span "Clutch release point" at bounding box center [602, 369] width 95 height 11
click at [543, 372] on input "Clutch release point" at bounding box center [538, 369] width 9 height 9
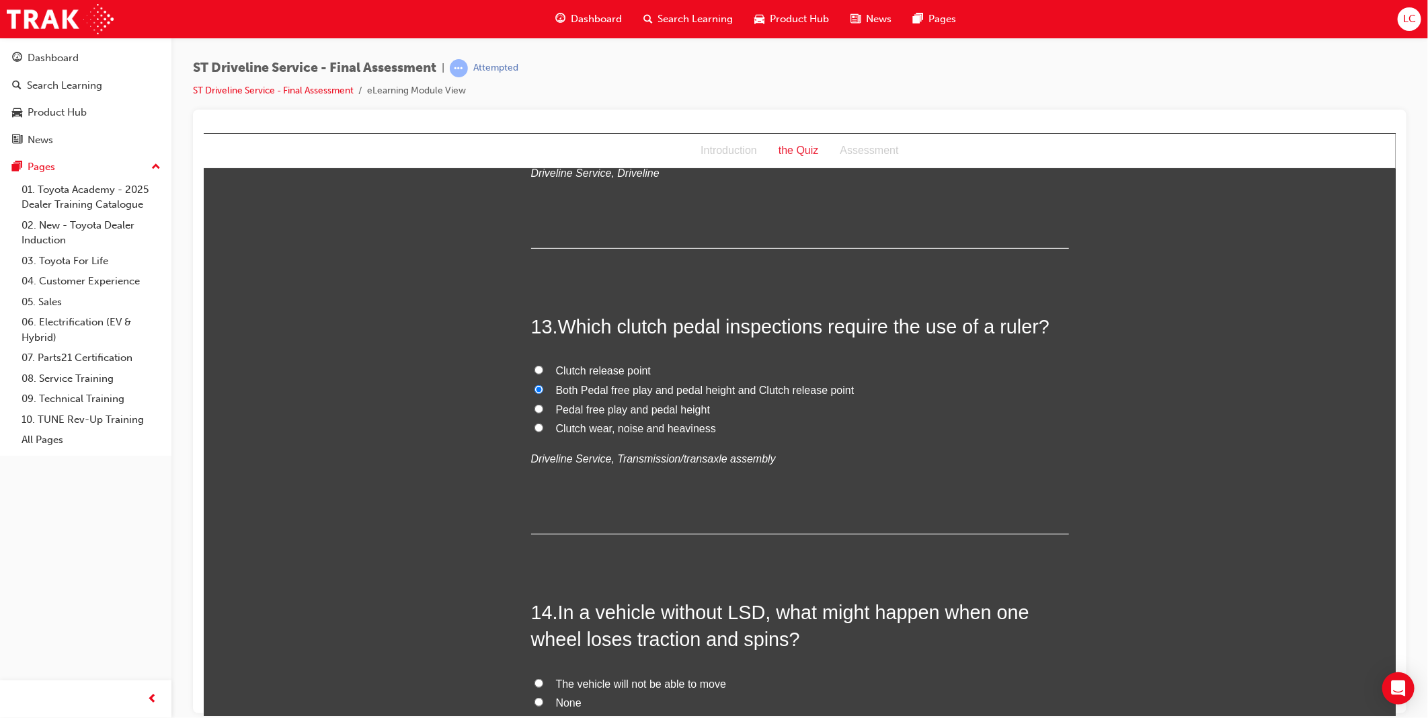
radio input "true"
click at [787, 381] on label "Both Pedal free play and pedal height and Clutch release point" at bounding box center [799, 390] width 538 height 19
click at [543, 385] on input "Both Pedal free play and pedal height and Clutch release point" at bounding box center [538, 389] width 9 height 9
radio input "true"
click at [588, 368] on span "Clutch release point" at bounding box center [602, 369] width 95 height 11
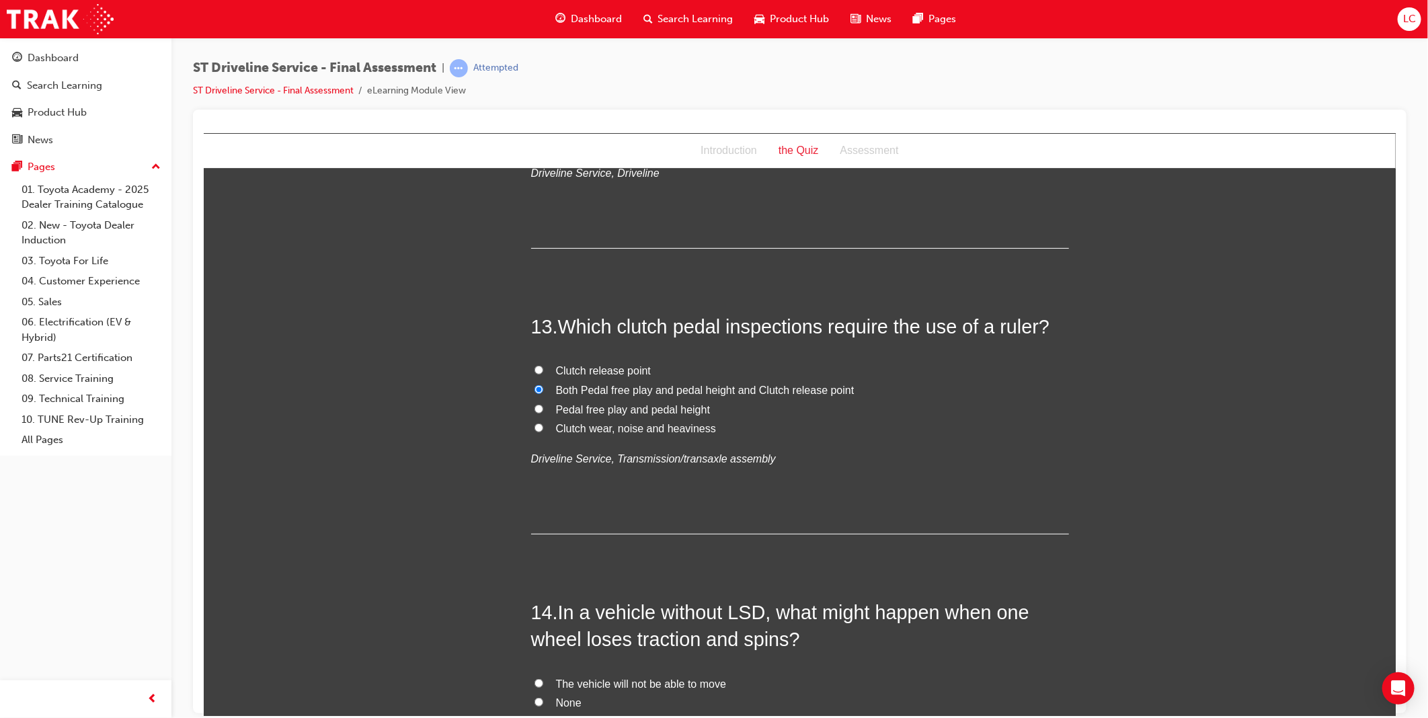
click at [543, 368] on input "Clutch release point" at bounding box center [538, 369] width 9 height 9
radio input "true"
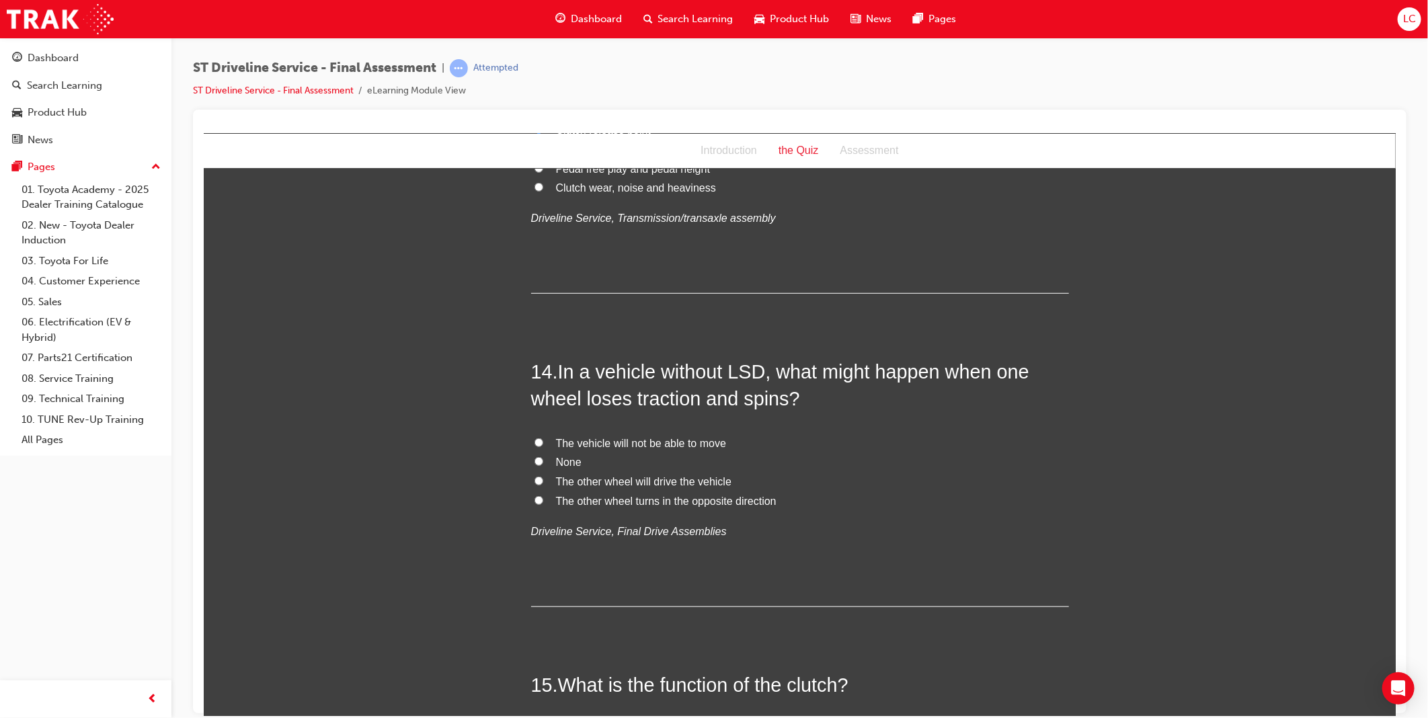
scroll to position [3884, 0]
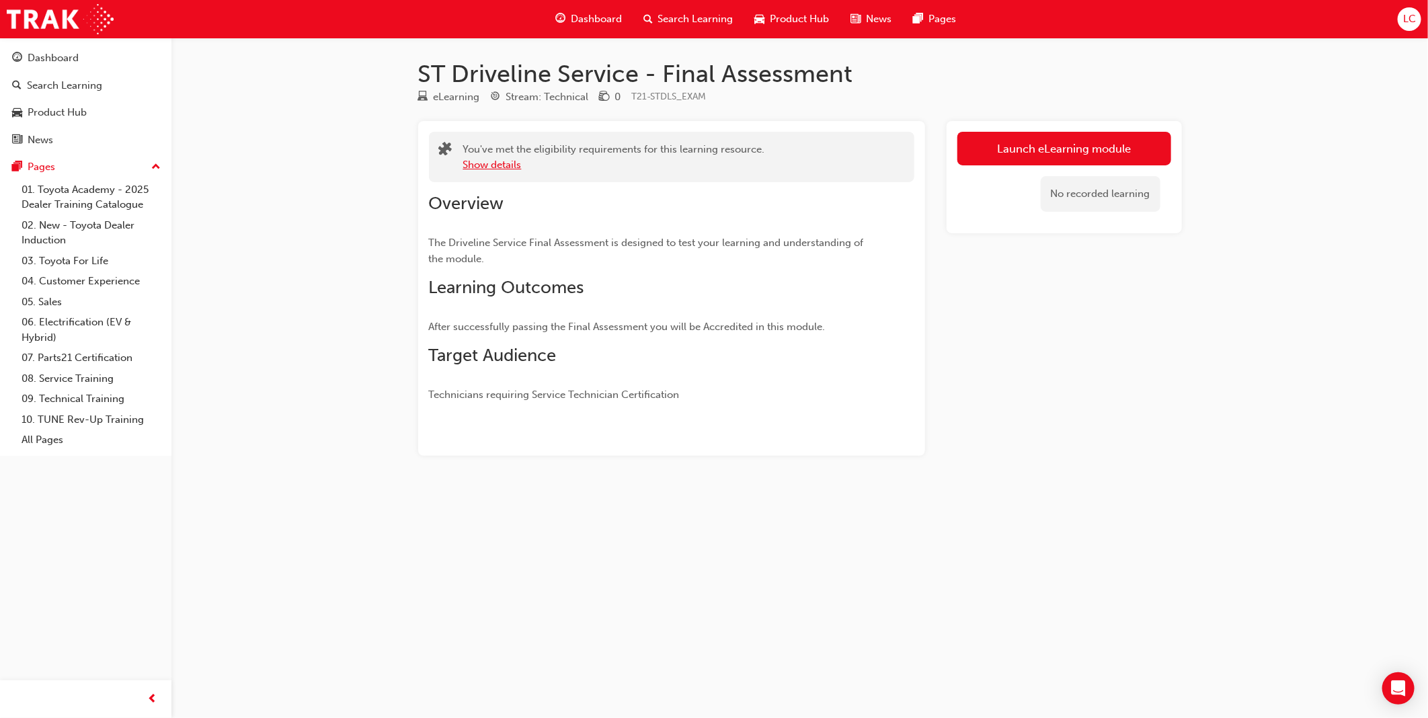
click at [486, 167] on button "Show details" at bounding box center [492, 164] width 58 height 15
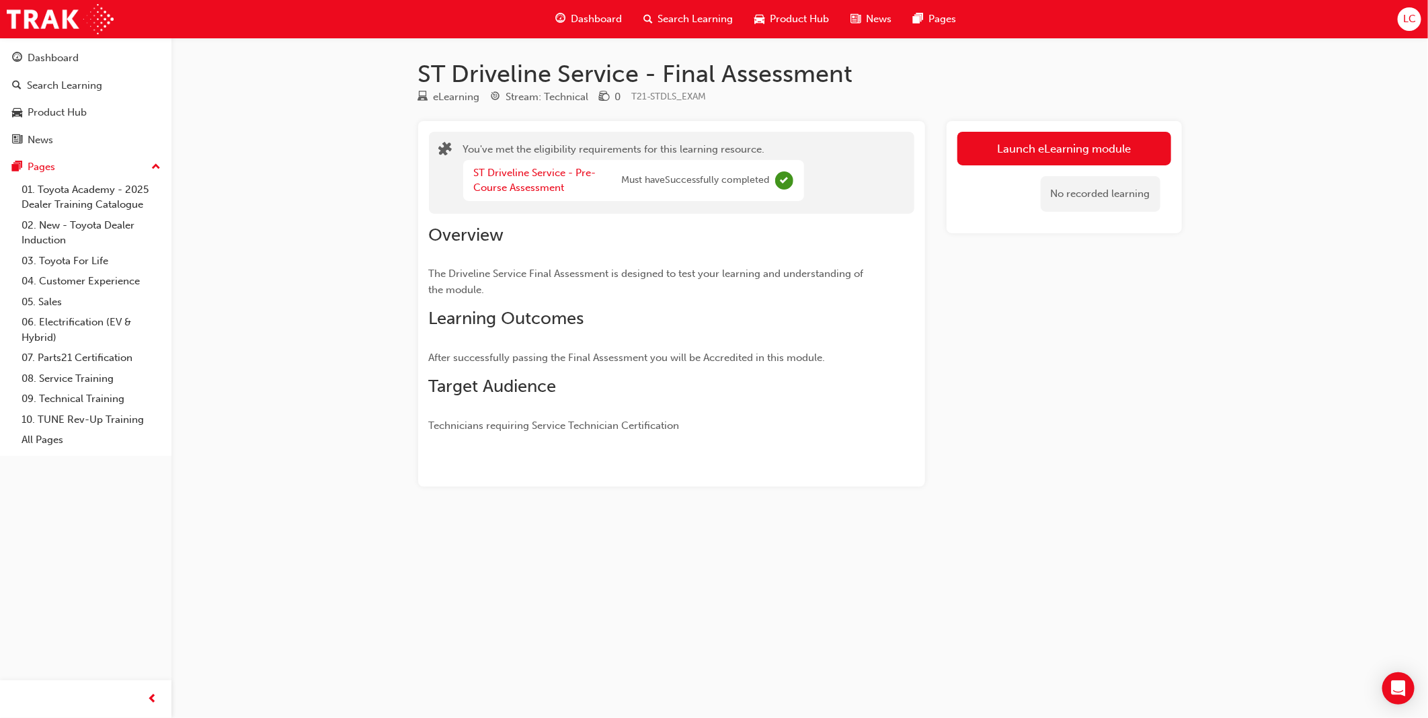
click at [694, 19] on span "Search Learning" at bounding box center [695, 18] width 75 height 15
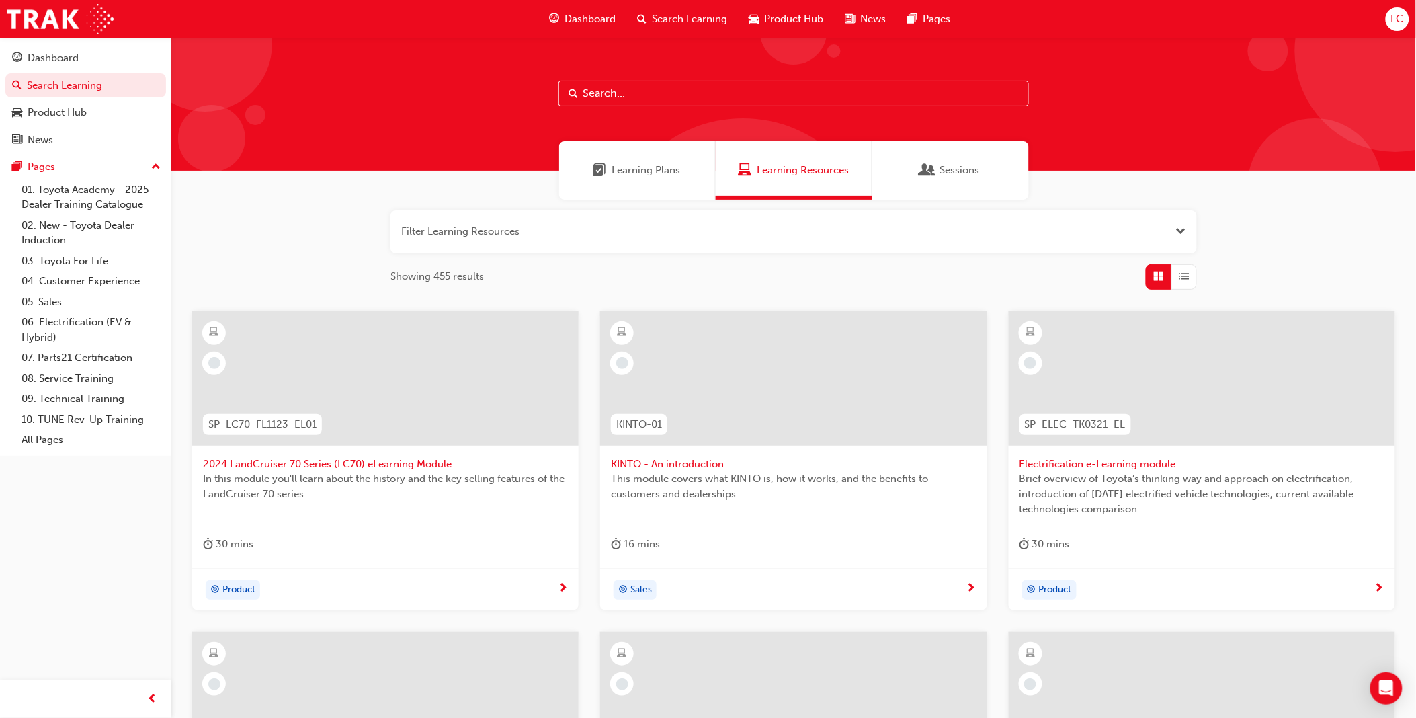
click at [634, 170] on span "Learning Plans" at bounding box center [646, 170] width 69 height 15
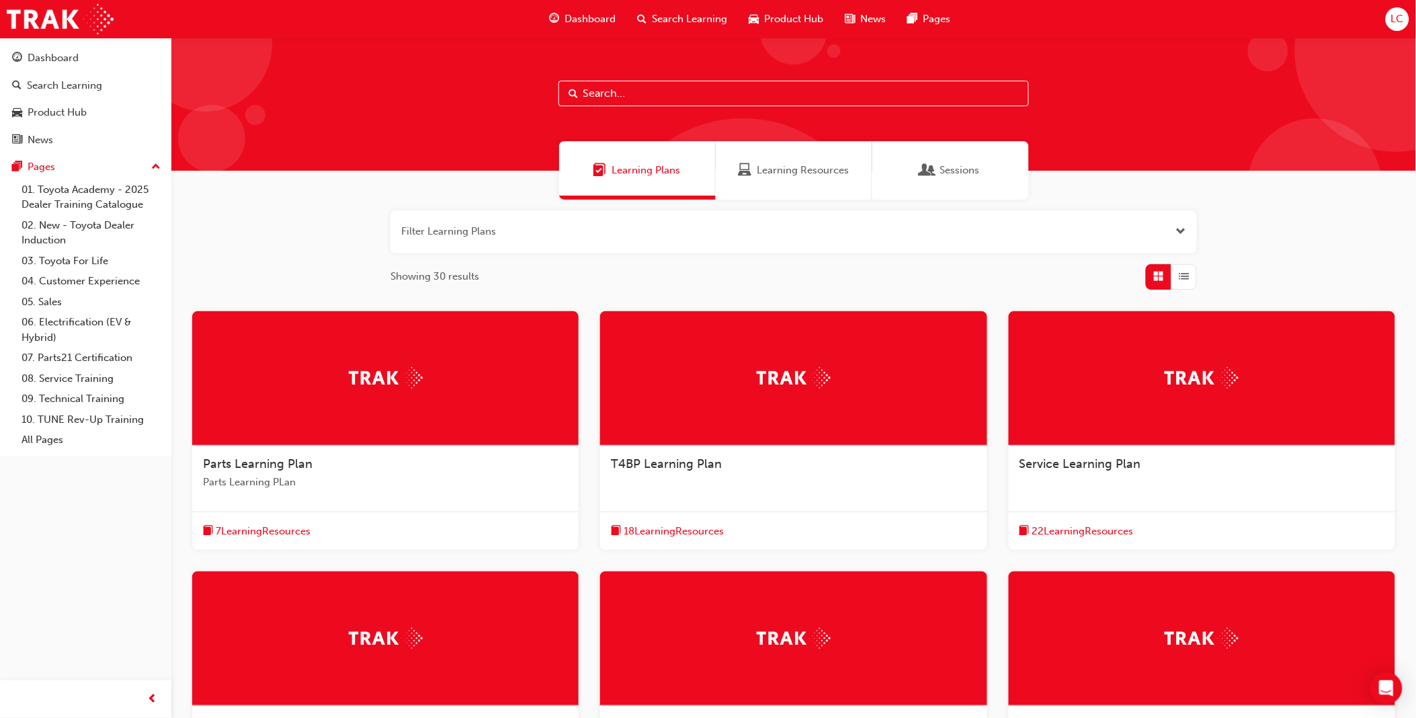
click at [590, 22] on span "Dashboard" at bounding box center [590, 18] width 51 height 15
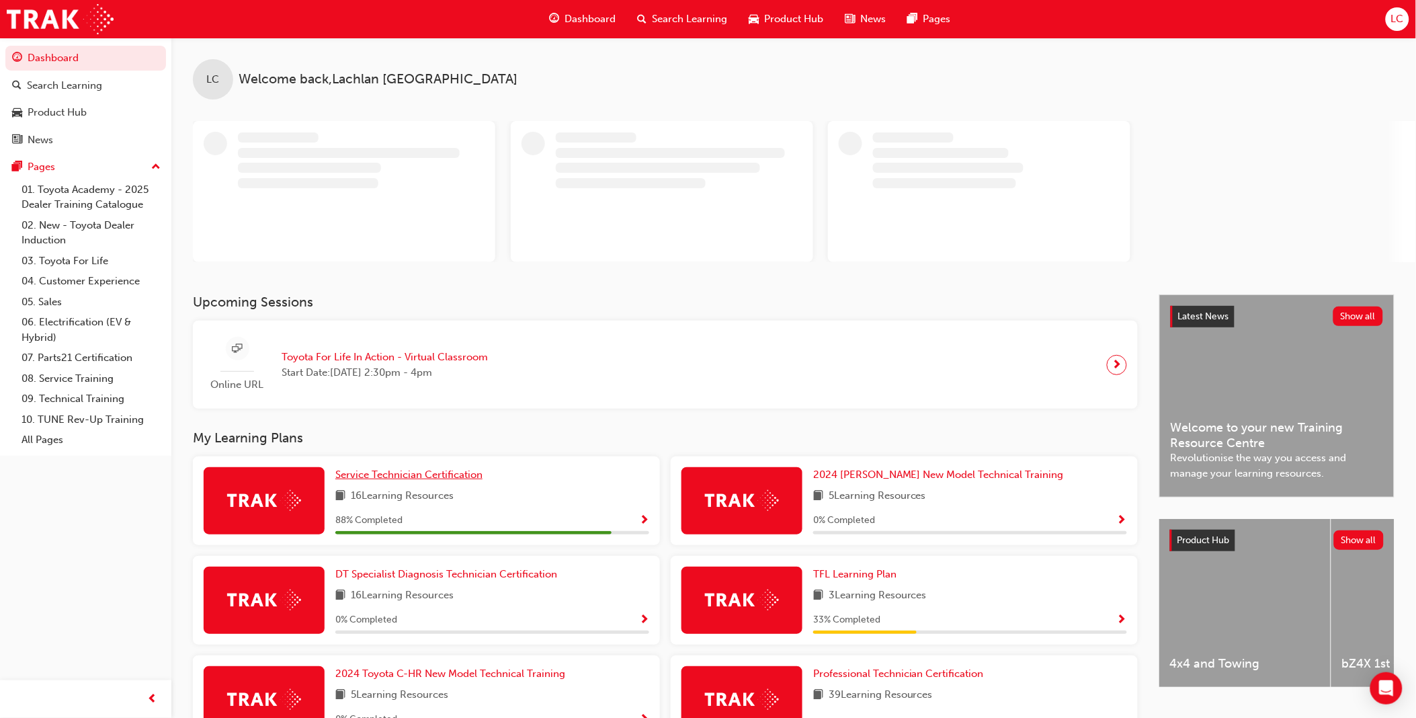
click at [459, 474] on span "Service Technician Certification" at bounding box center [408, 475] width 147 height 12
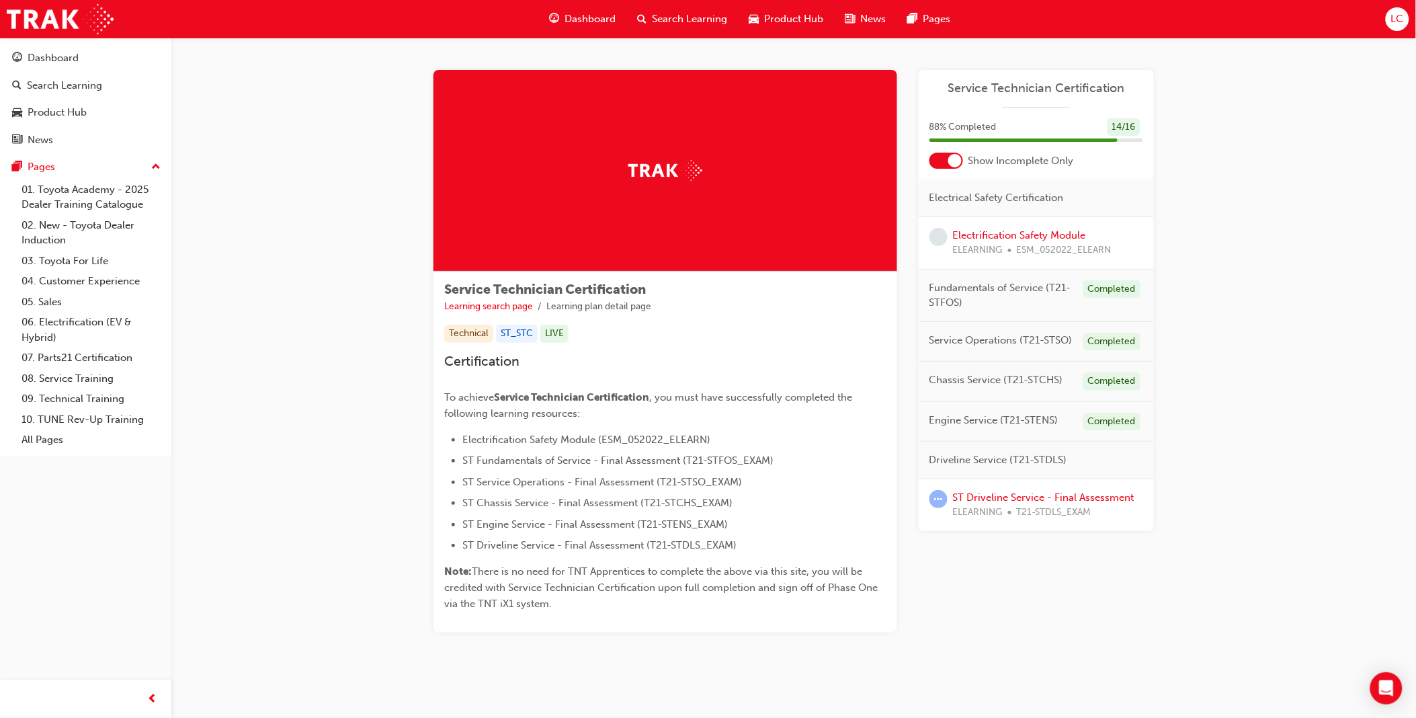
click at [1018, 83] on span "Service Technician Certification" at bounding box center [1037, 88] width 214 height 15
click at [1009, 458] on span "Driveline Service (T21-STDLS)" at bounding box center [999, 459] width 138 height 15
click at [493, 305] on link "Learning search page" at bounding box center [488, 306] width 89 height 11
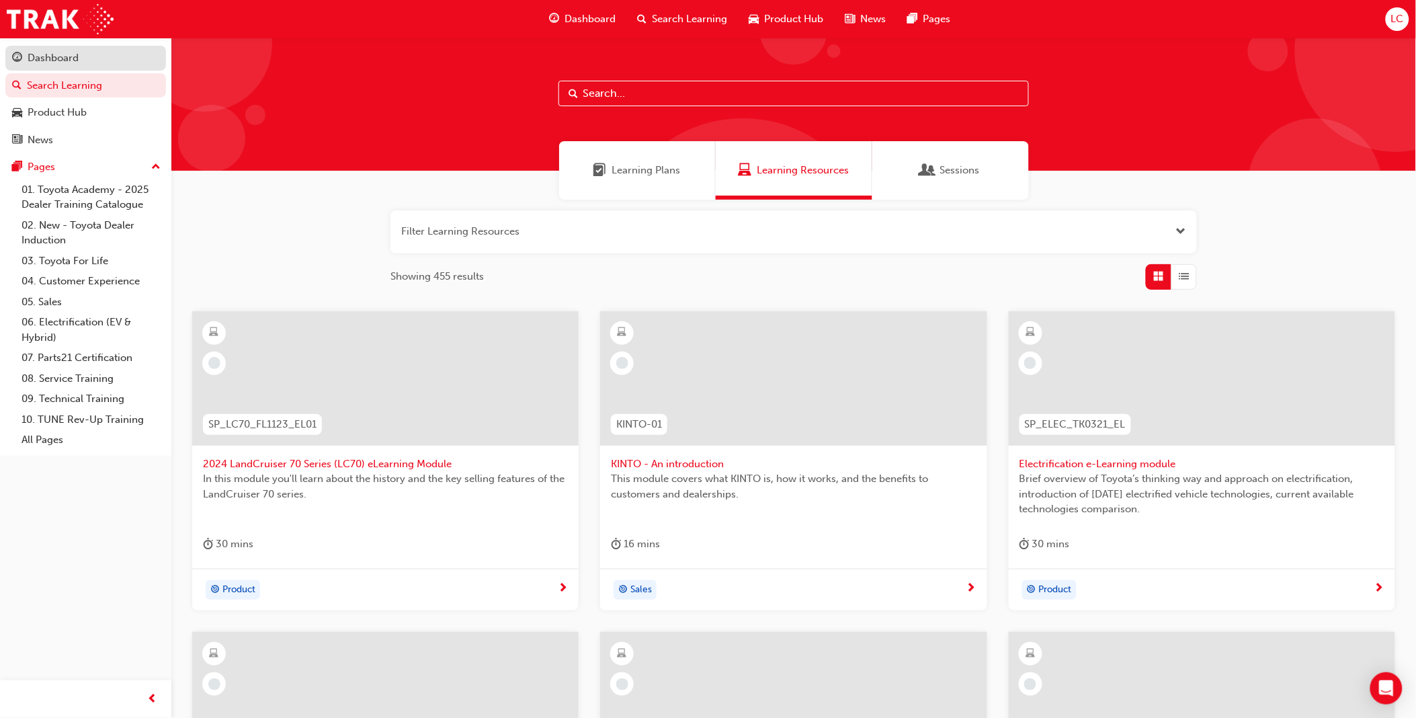
click at [71, 61] on div "Dashboard" at bounding box center [53, 57] width 51 height 15
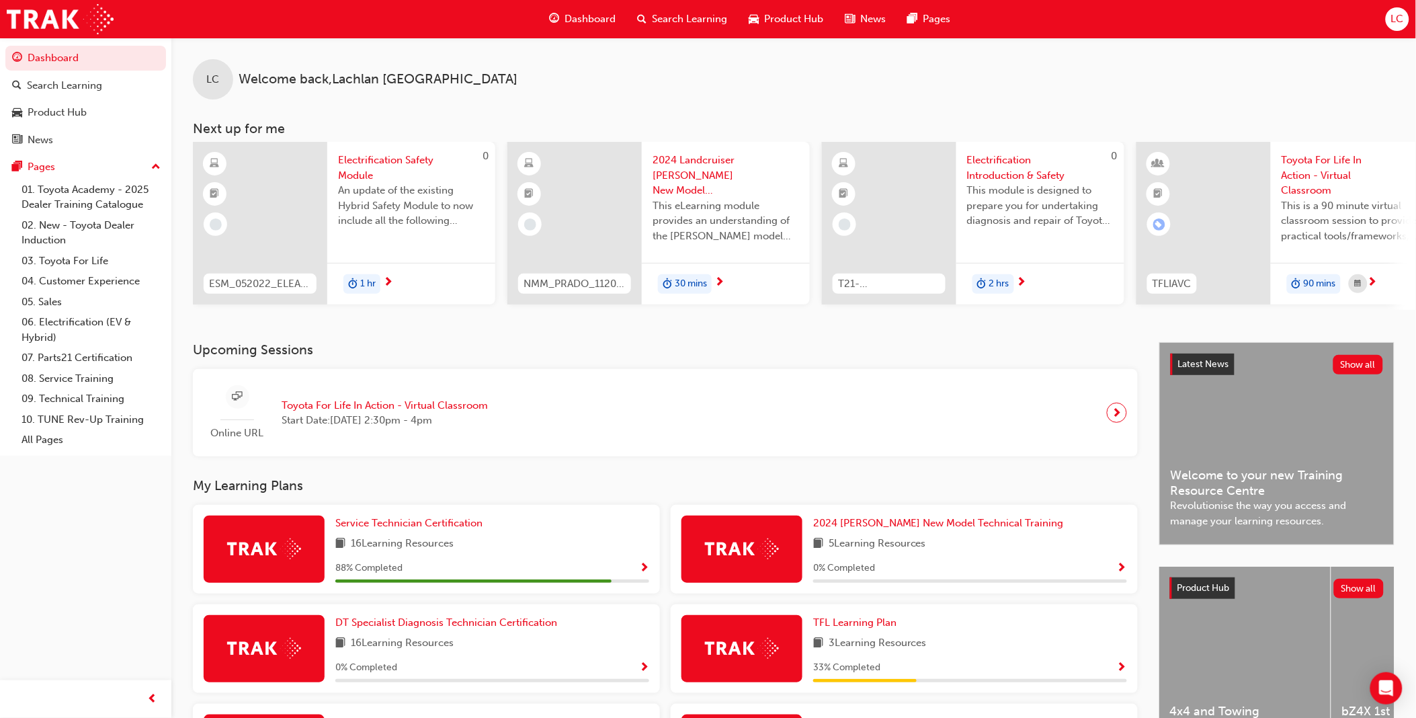
click at [270, 553] on img at bounding box center [264, 548] width 74 height 21
click at [642, 569] on span "Show Progress" at bounding box center [644, 569] width 10 height 12
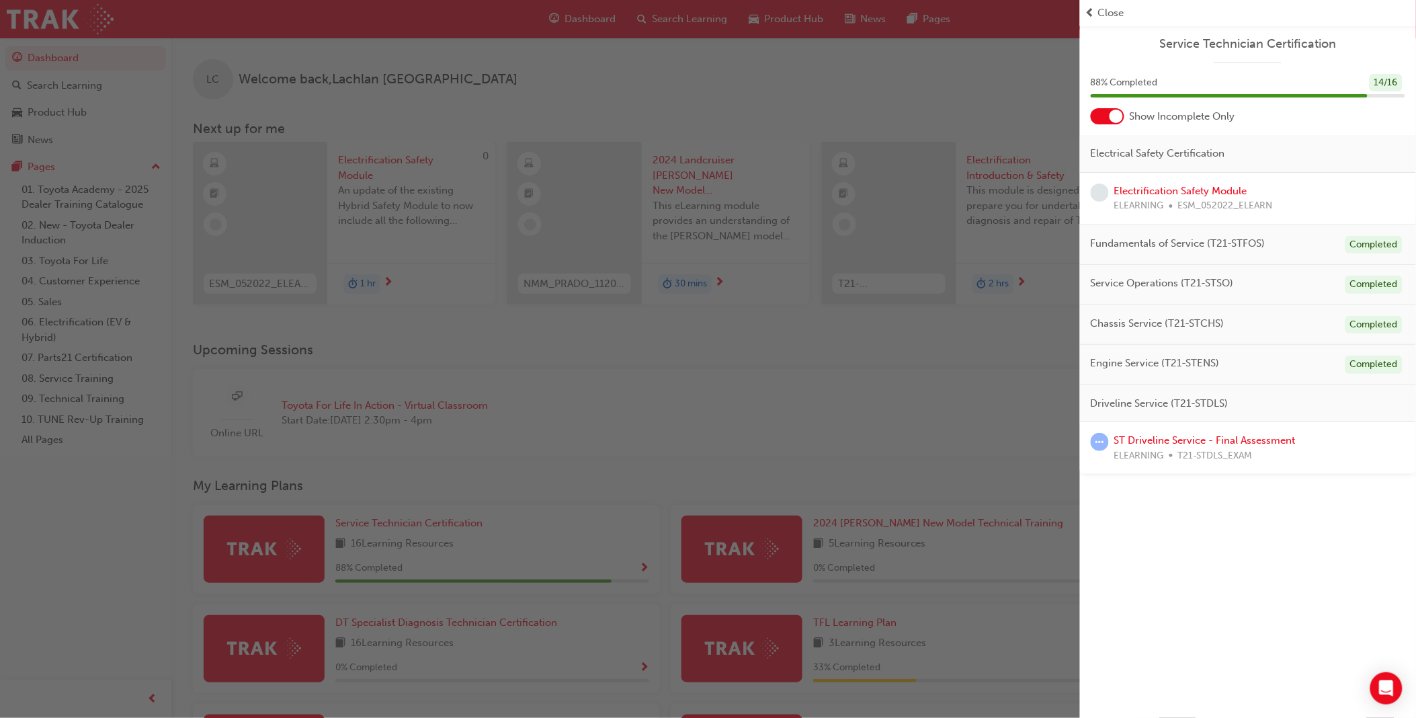
click at [781, 417] on div "button" at bounding box center [540, 359] width 1080 height 718
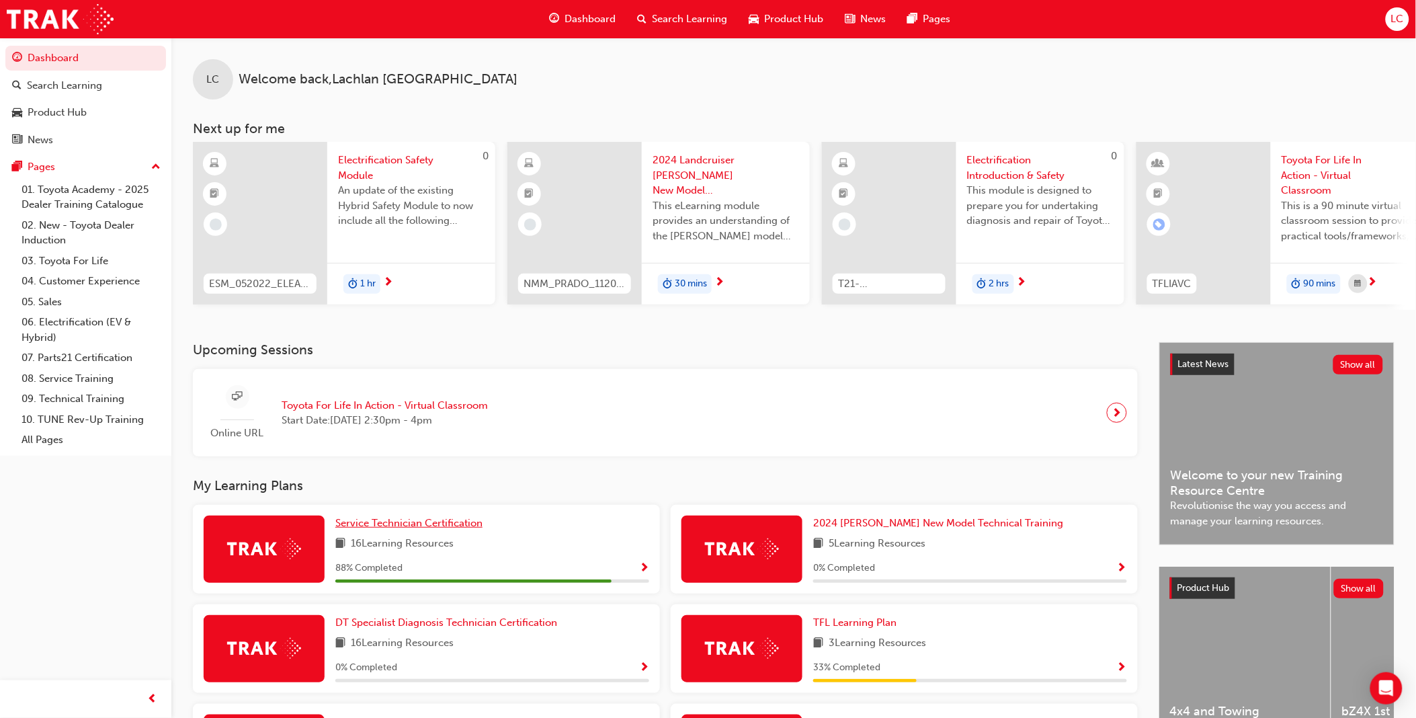
click at [408, 528] on span "Service Technician Certification" at bounding box center [408, 523] width 147 height 12
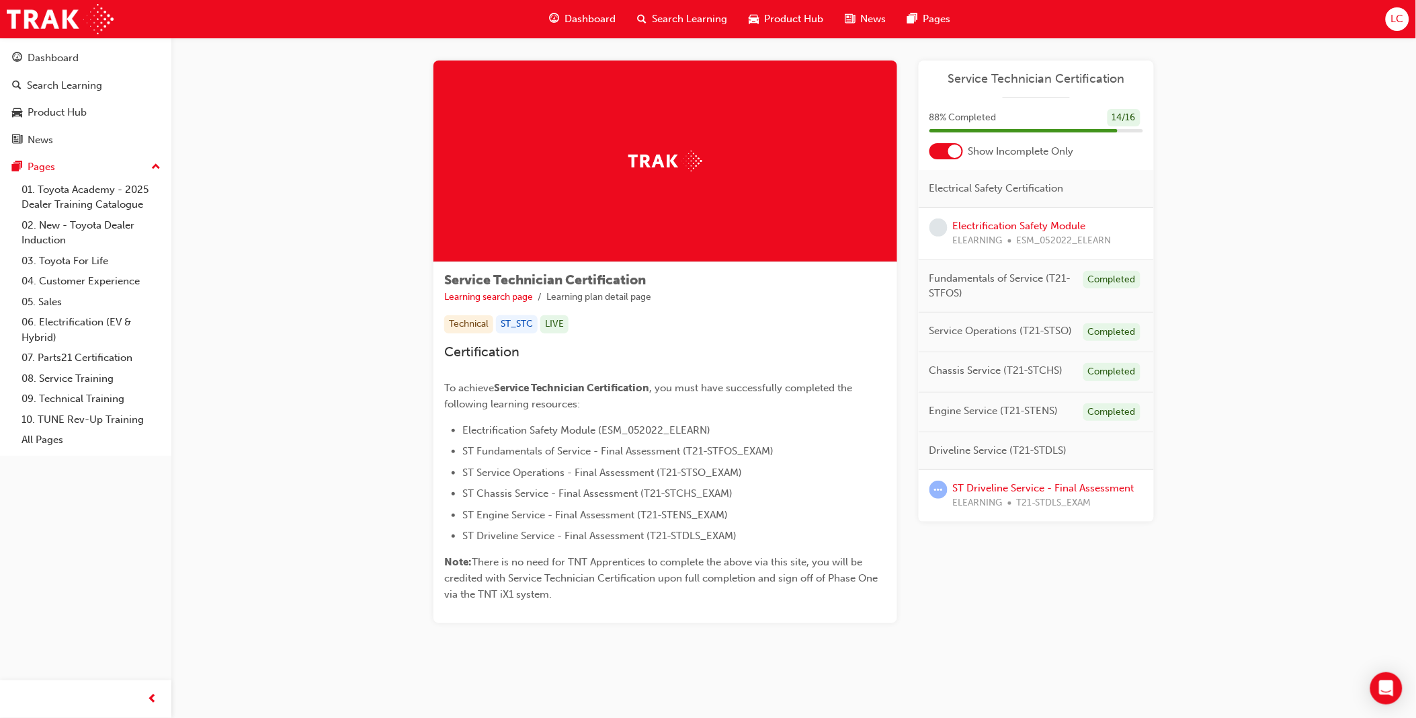
scroll to position [11, 0]
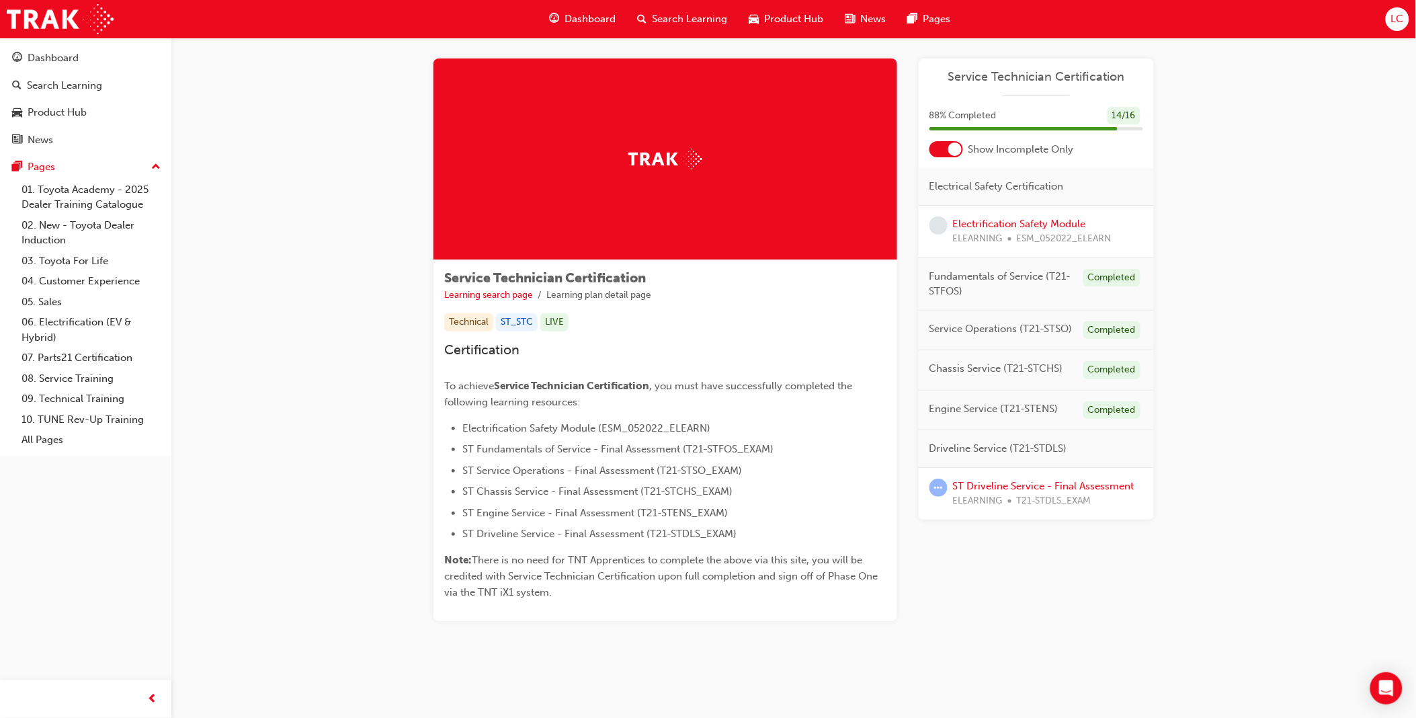
click at [1042, 446] on span "Driveline Service (T21-STDLS)" at bounding box center [999, 448] width 138 height 15
click at [679, 19] on span "Search Learning" at bounding box center [689, 18] width 75 height 15
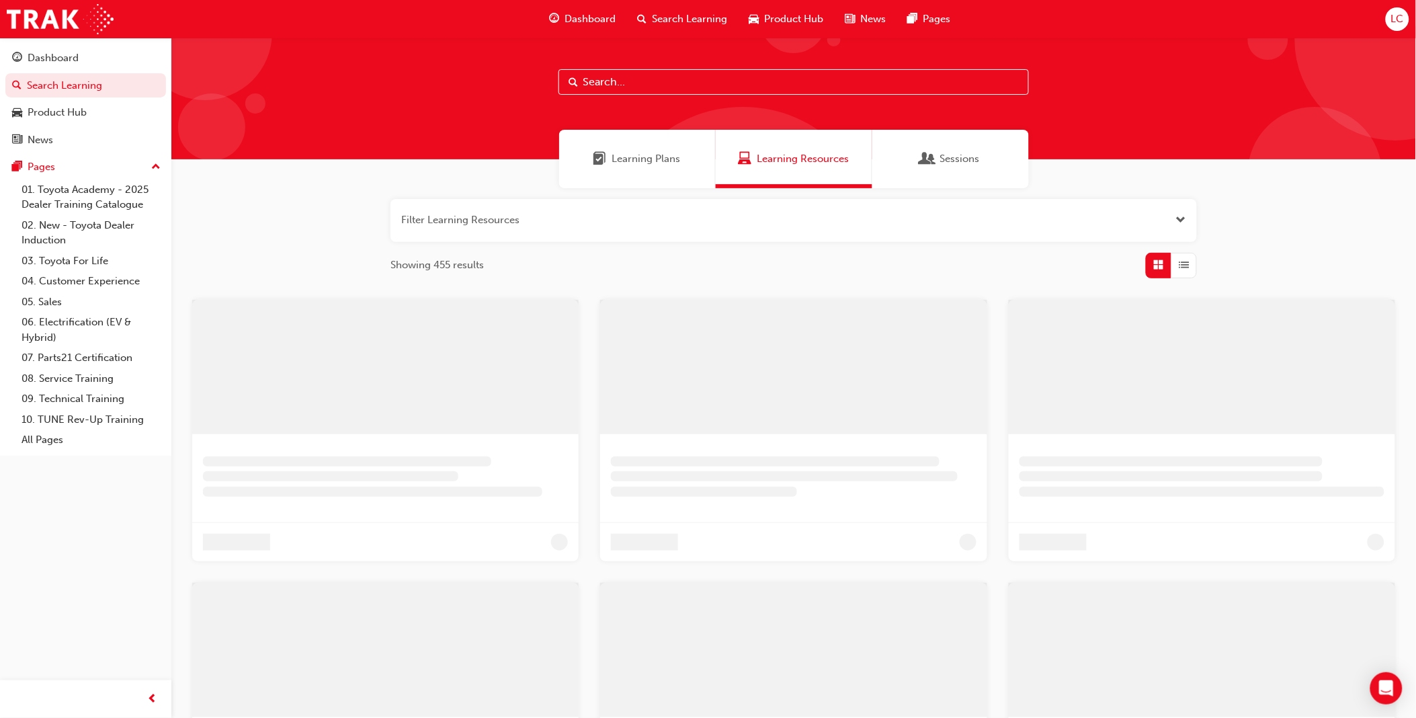
click at [680, 85] on input "text" at bounding box center [794, 82] width 471 height 26
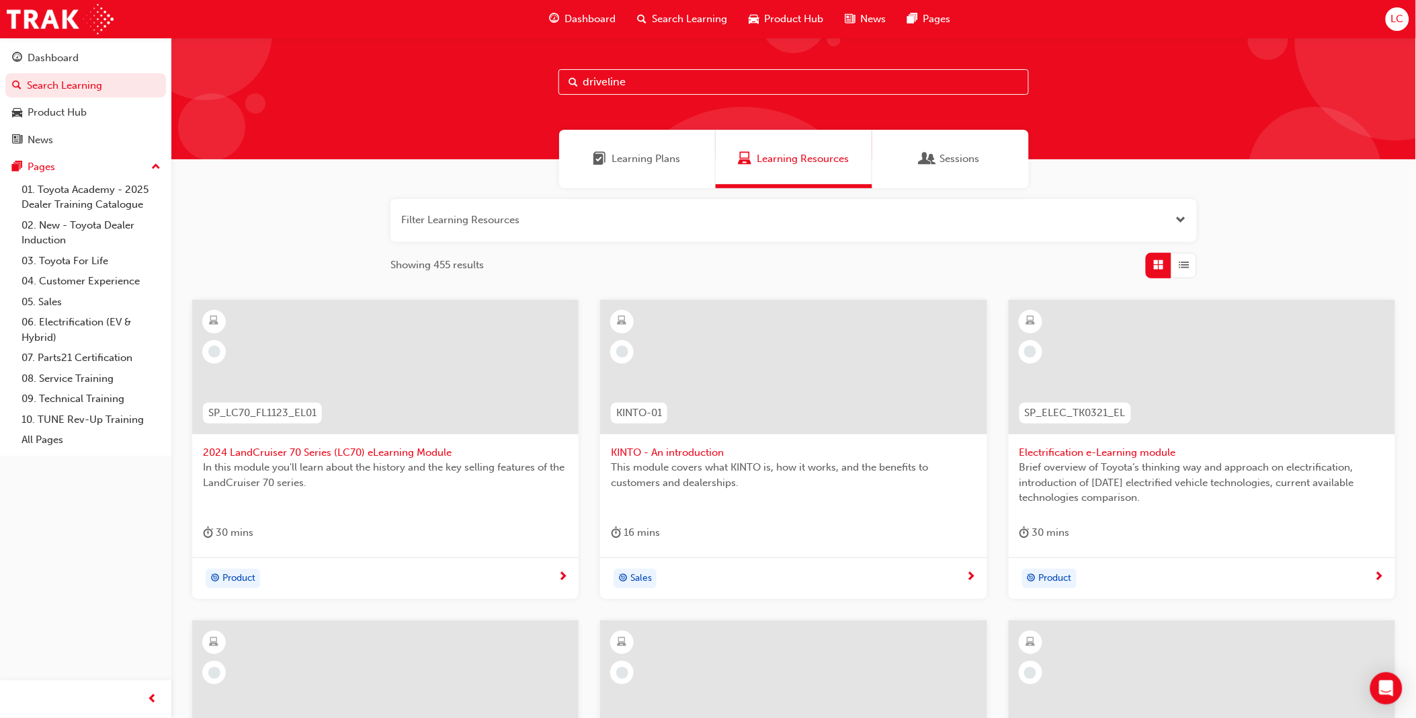
type input "driveline"
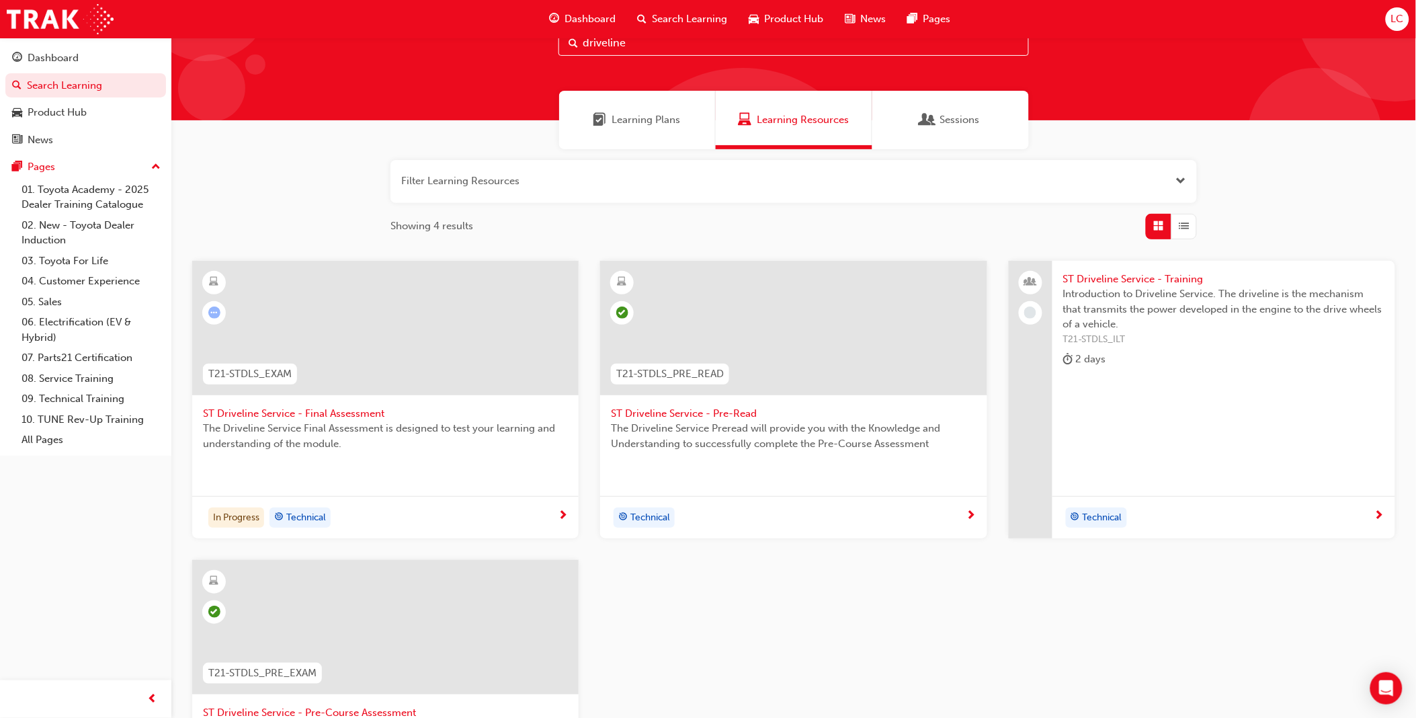
scroll to position [86, 0]
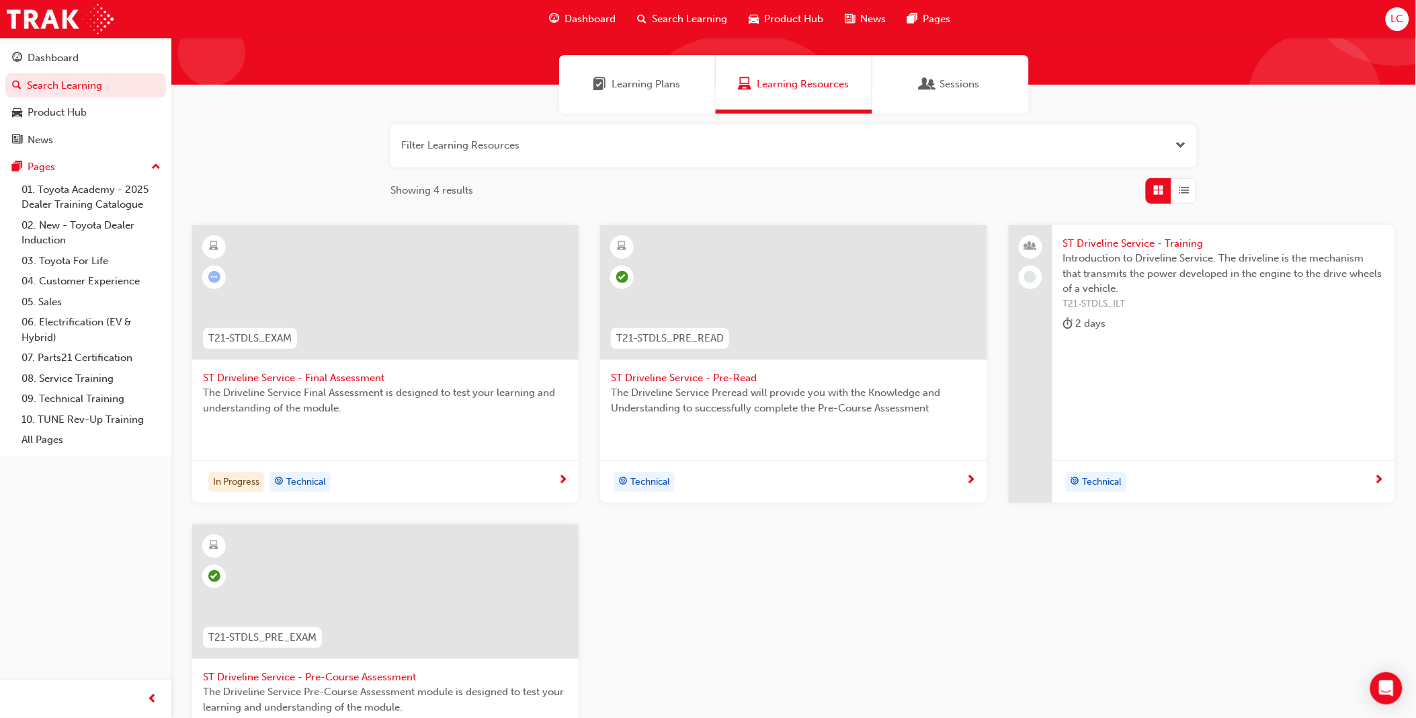
click at [679, 374] on span "ST Driveline Service - Pre-Read" at bounding box center [793, 377] width 365 height 15
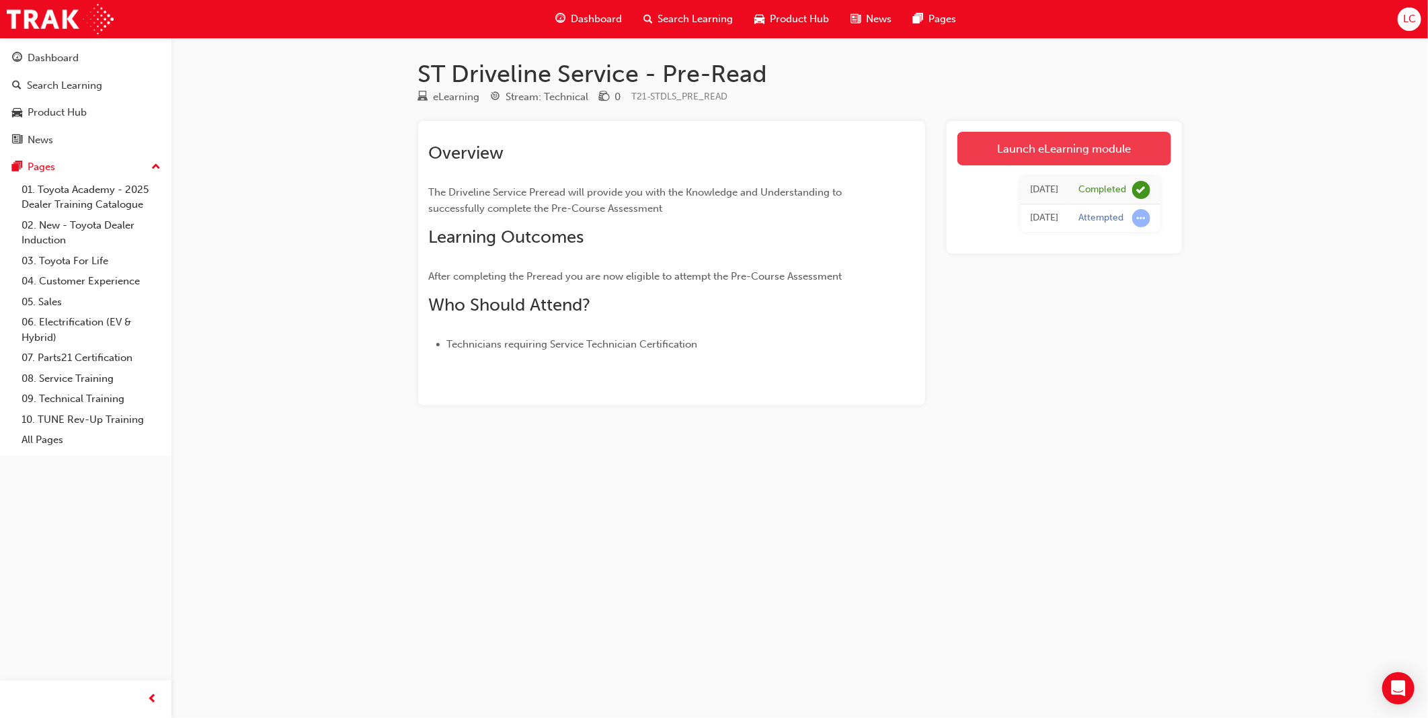
click at [1064, 152] on link "Launch eLearning module" at bounding box center [1064, 149] width 214 height 34
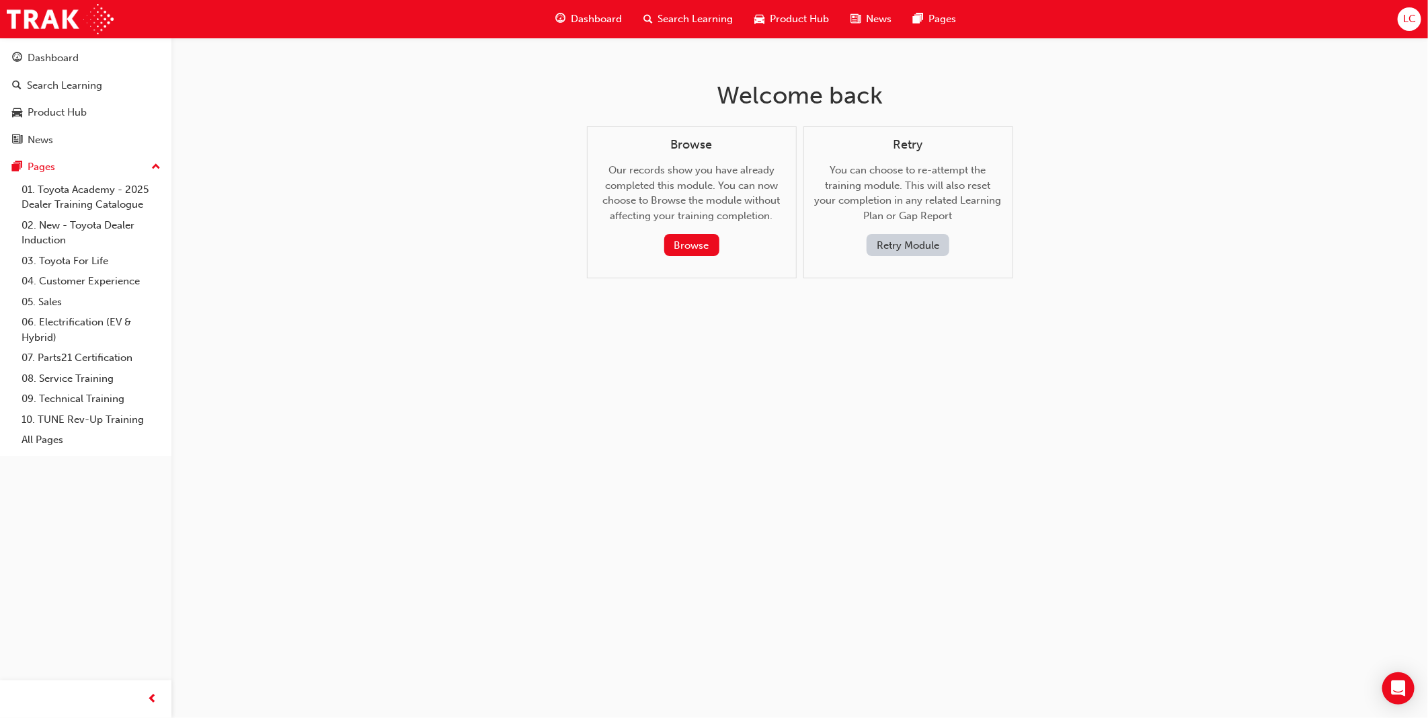
click at [892, 242] on button "Retry Module" at bounding box center [908, 245] width 83 height 22
